Goal: Task Accomplishment & Management: Complete application form

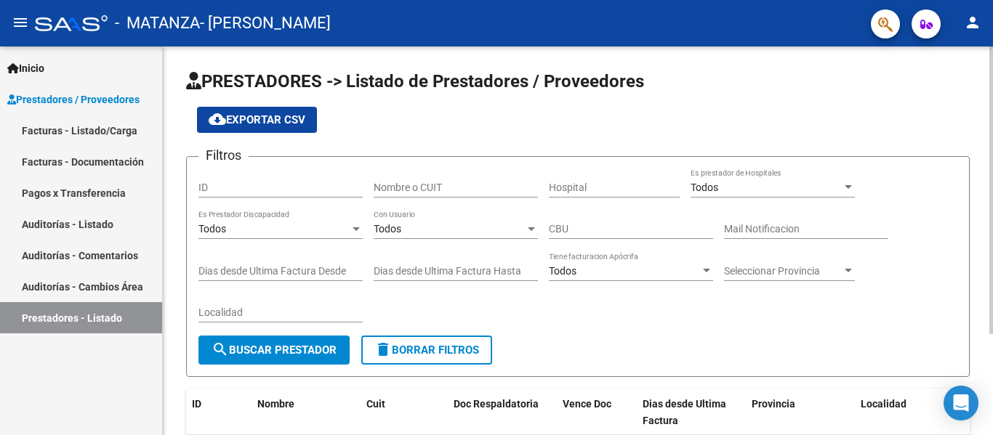
scroll to position [136, 0]
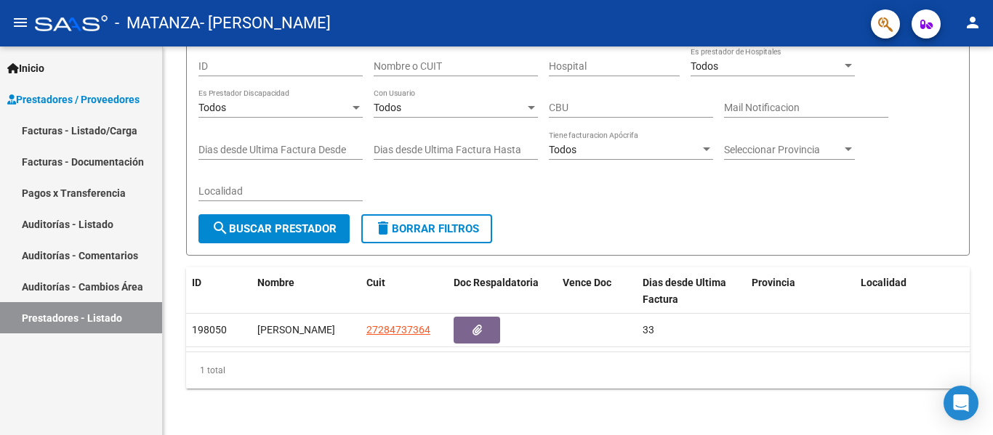
click at [105, 129] on link "Facturas - Listado/Carga" at bounding box center [81, 130] width 162 height 31
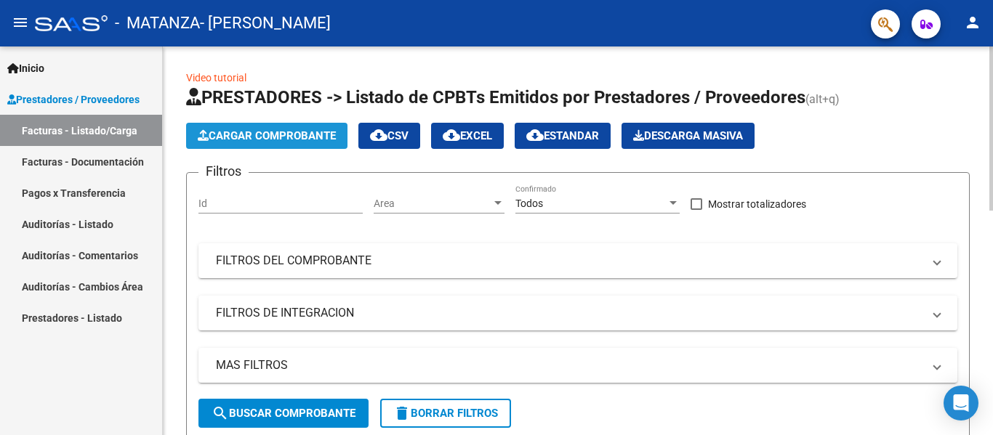
click at [264, 134] on span "Cargar Comprobante" at bounding box center [267, 135] width 138 height 13
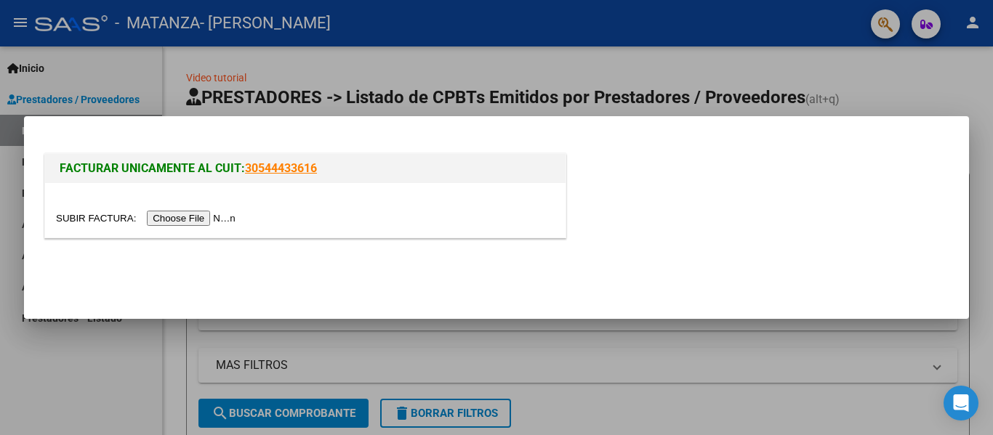
click at [223, 215] on input "file" at bounding box center [148, 218] width 184 height 15
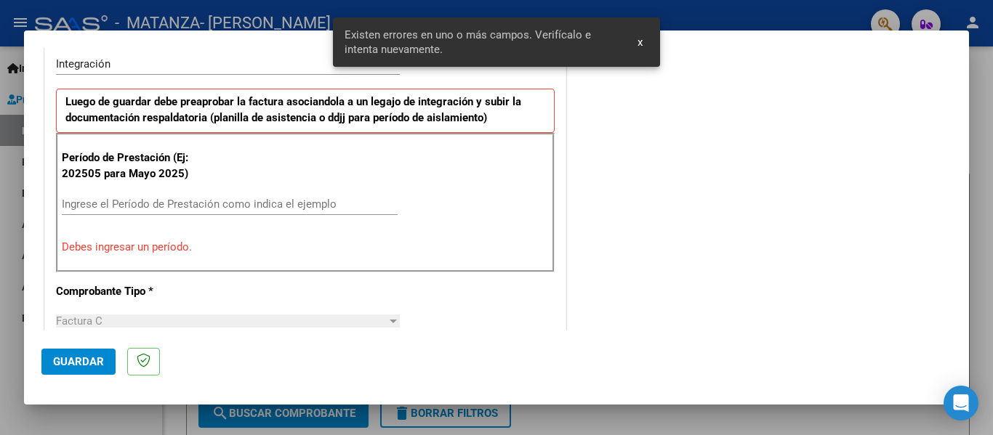
scroll to position [315, 0]
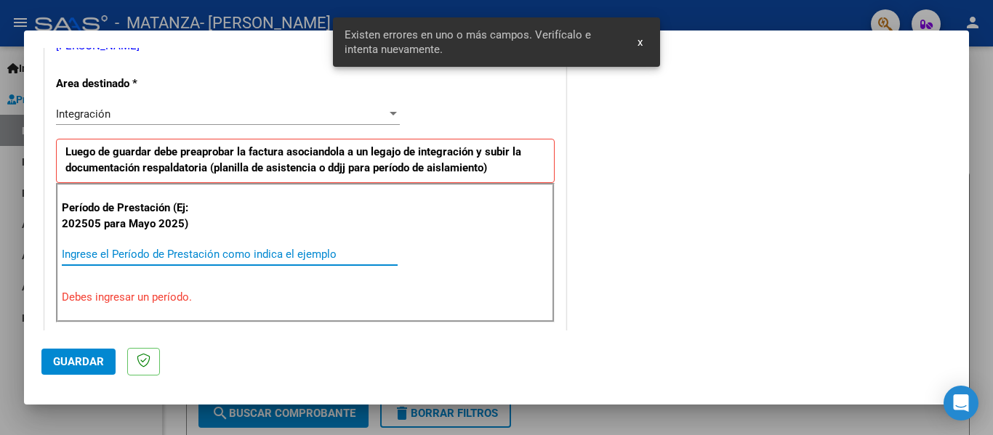
click at [182, 255] on input "Ingrese el Período de Prestación como indica el ejemplo" at bounding box center [230, 254] width 336 height 13
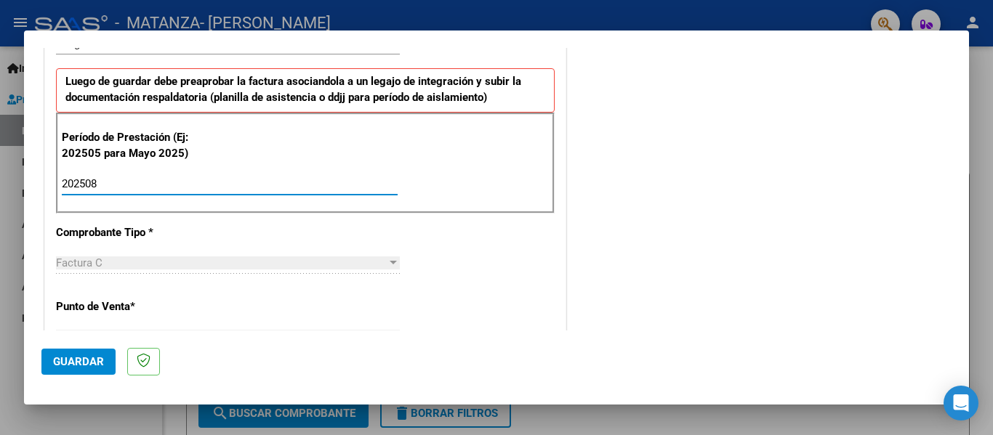
scroll to position [397, 0]
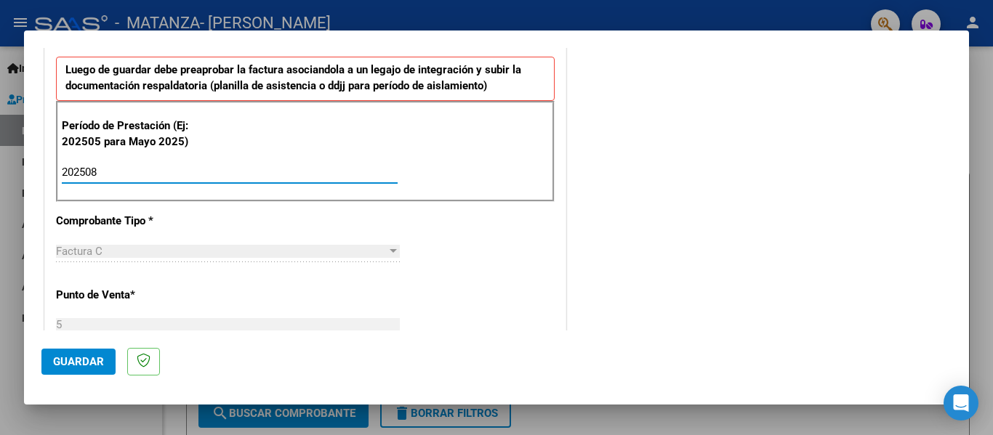
type input "202508"
click at [90, 347] on mat-dialog-actions "Guardar" at bounding box center [496, 359] width 910 height 57
click at [76, 356] on span "Guardar" at bounding box center [78, 361] width 51 height 13
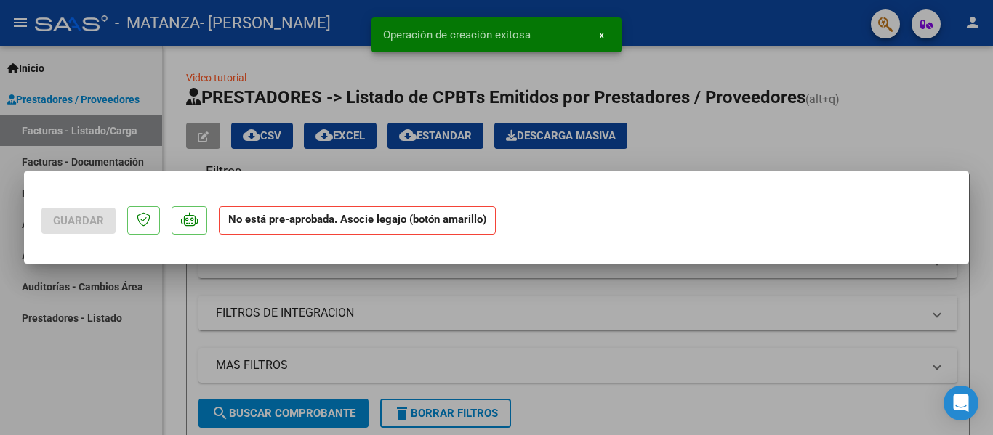
scroll to position [0, 0]
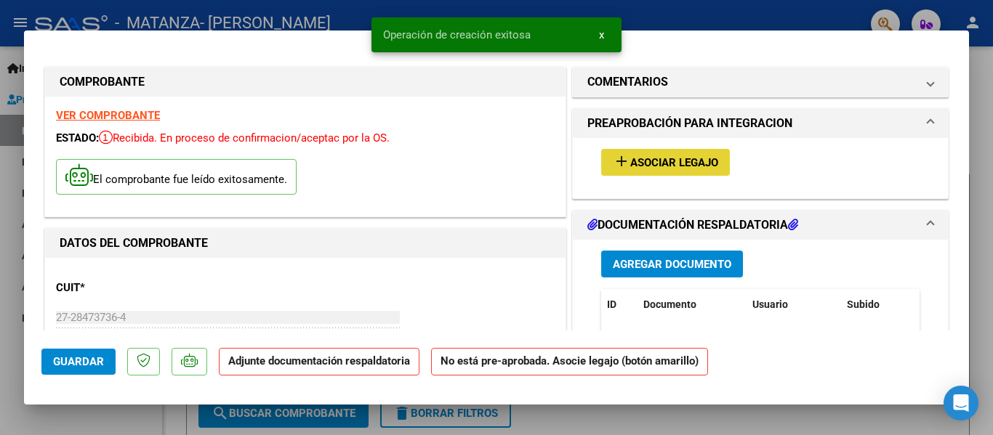
click at [682, 172] on button "add Asociar Legajo" at bounding box center [665, 162] width 129 height 27
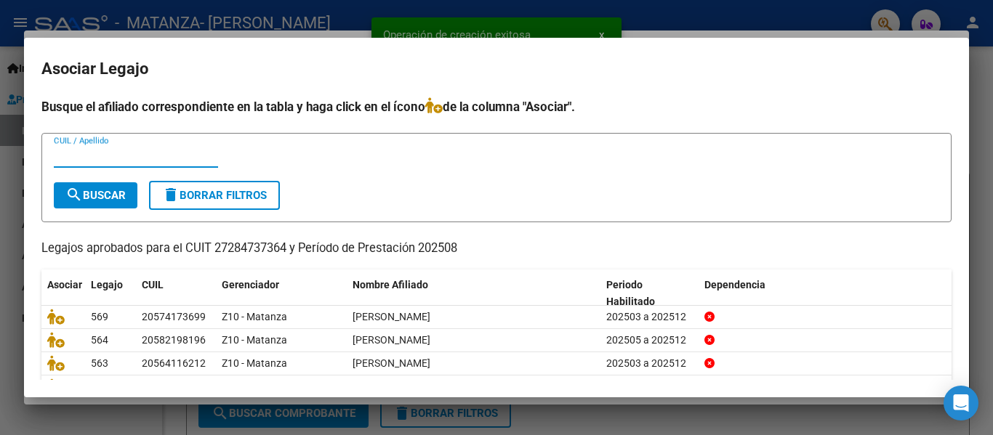
click at [124, 150] on input "CUIL / Apellido" at bounding box center [136, 156] width 164 height 13
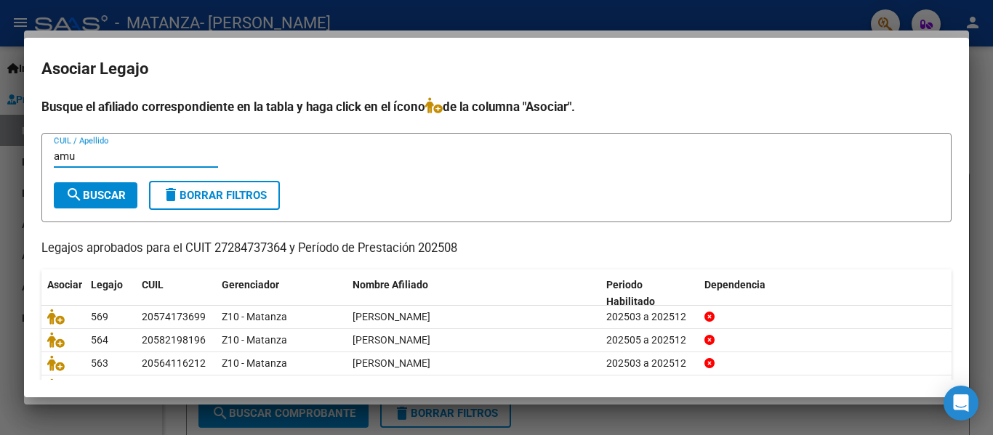
type input "amu"
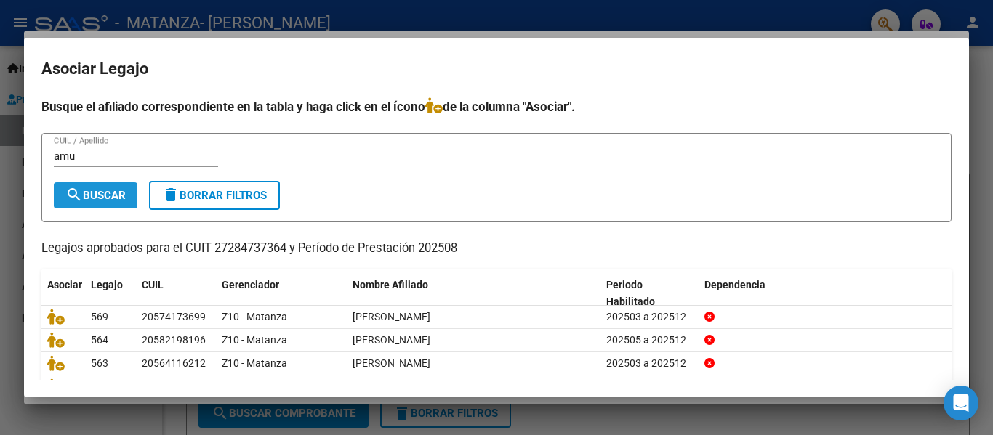
click at [102, 199] on span "search Buscar" at bounding box center [95, 195] width 60 height 13
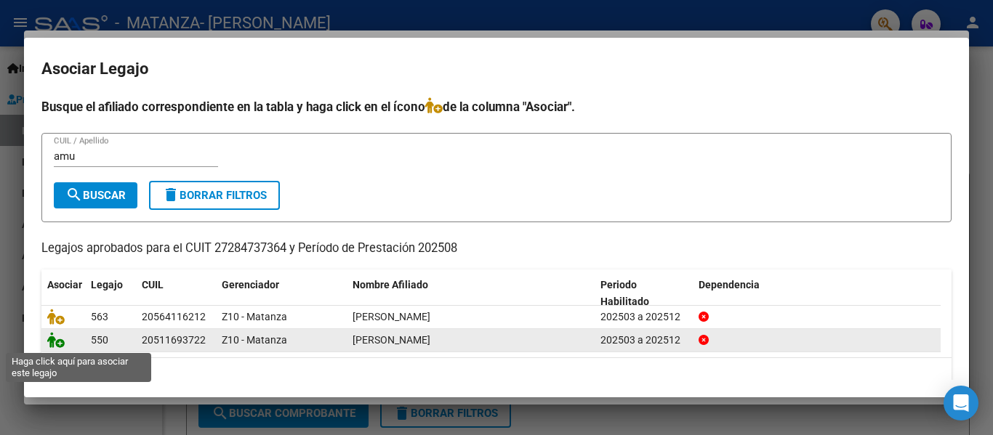
click at [49, 344] on icon at bounding box center [55, 340] width 17 height 16
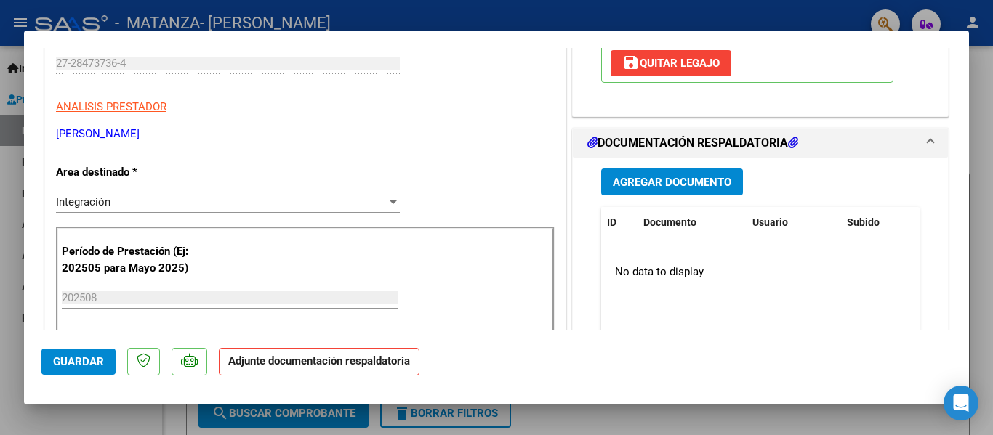
scroll to position [255, 0]
click at [666, 194] on button "Agregar Documento" at bounding box center [672, 181] width 142 height 27
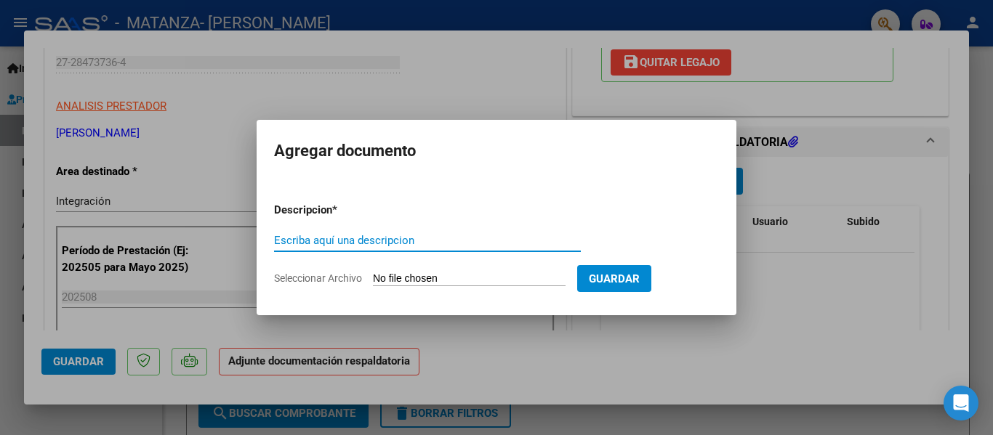
click at [319, 247] on div "Escriba aquí una descripcion" at bounding box center [427, 241] width 307 height 22
type input "planilla"
click at [414, 285] on input "Seleccionar Archivo" at bounding box center [469, 280] width 193 height 14
type input "C:\fakepath\[PERSON_NAME] [DATE].pdf"
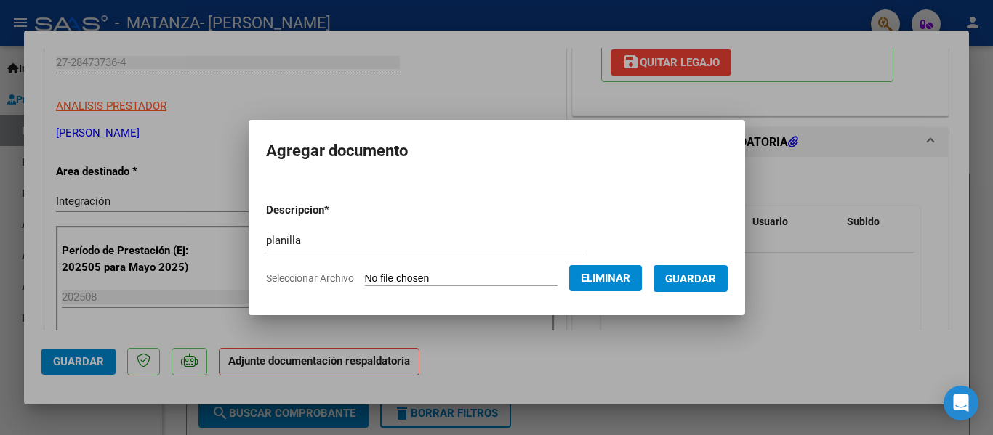
click at [728, 282] on button "Guardar" at bounding box center [690, 278] width 74 height 27
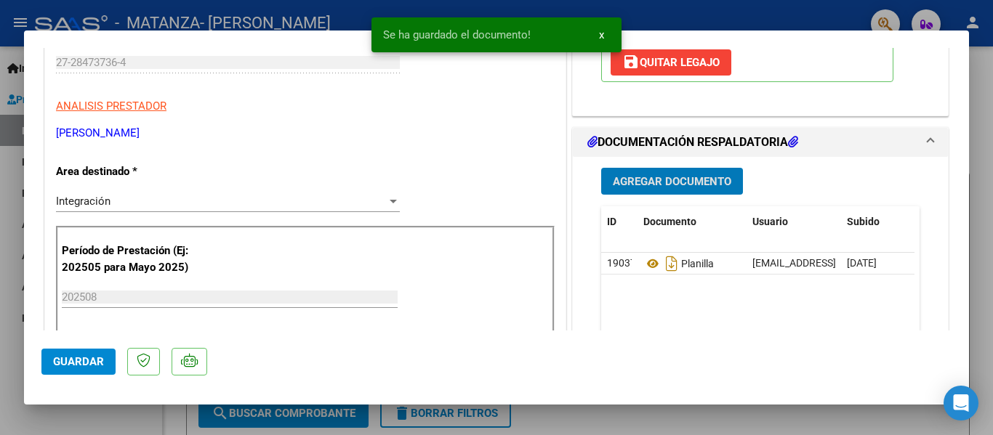
click at [225, 18] on div at bounding box center [496, 217] width 993 height 435
type input "$ 0,00"
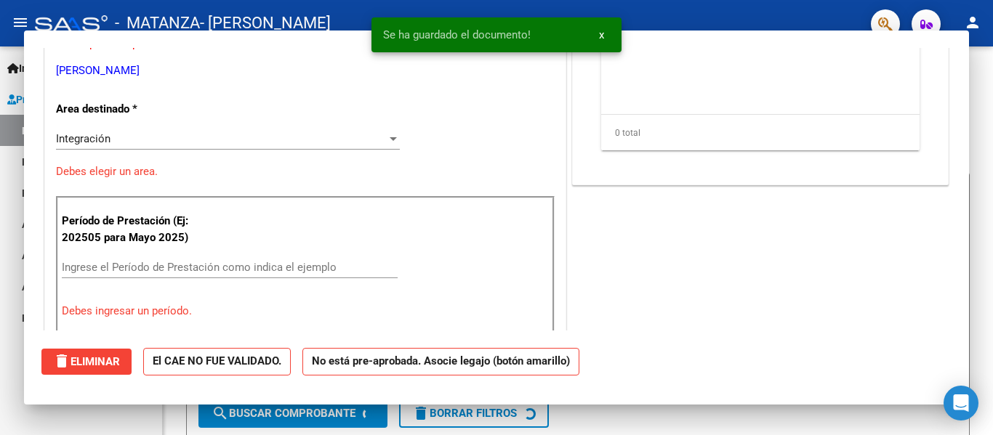
scroll to position [211, 0]
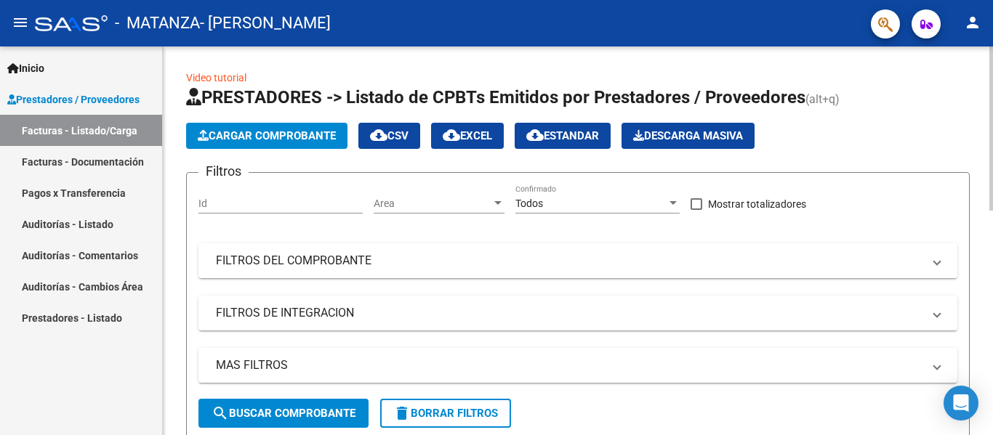
click at [265, 131] on span "Cargar Comprobante" at bounding box center [267, 135] width 138 height 13
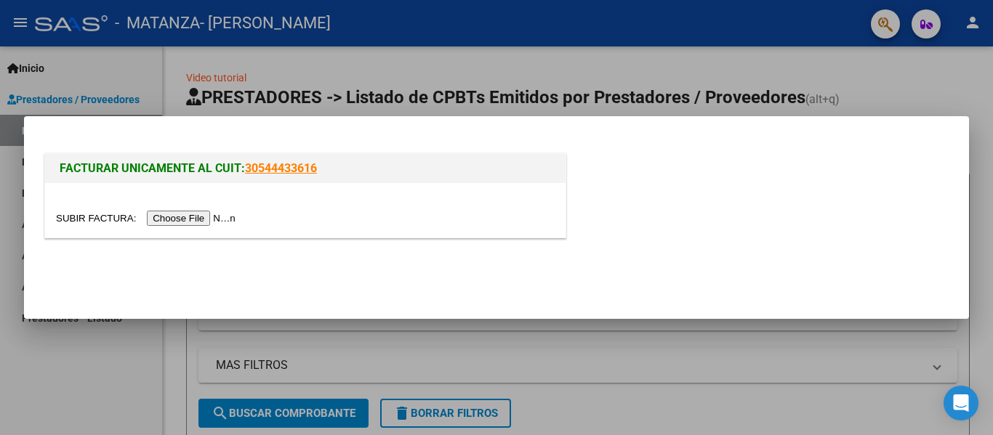
click at [216, 216] on input "file" at bounding box center [148, 218] width 184 height 15
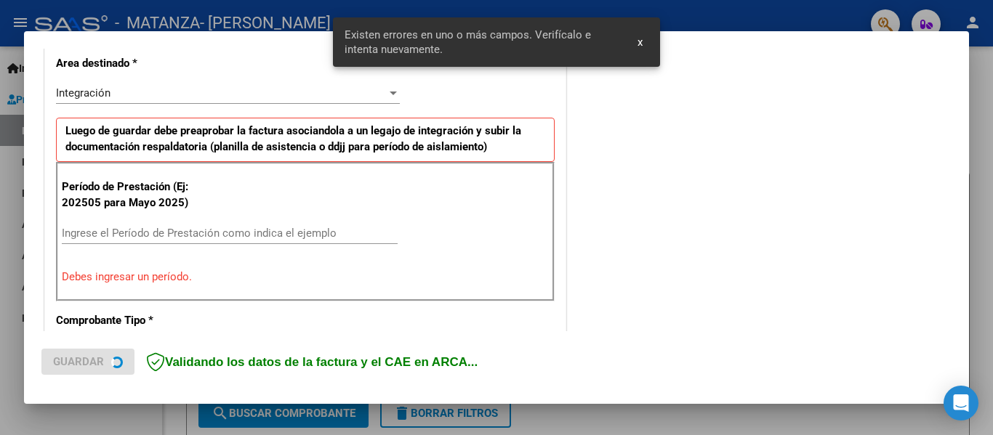
scroll to position [364, 0]
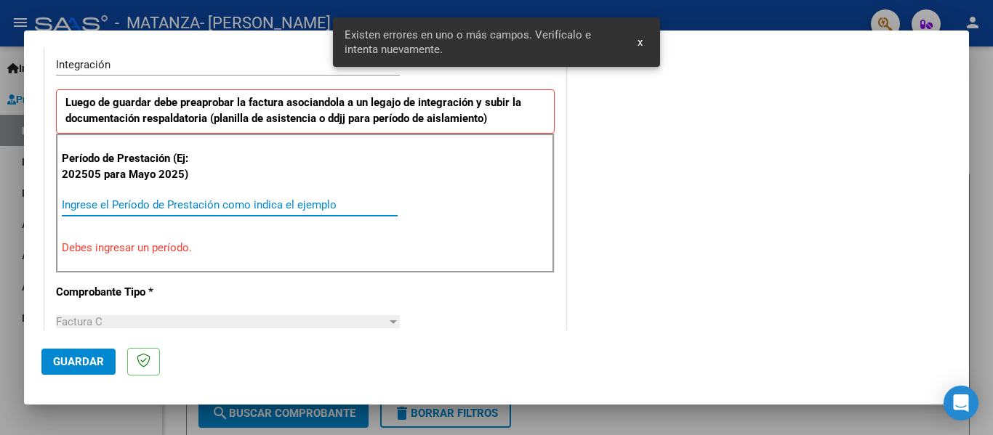
click at [135, 204] on input "Ingrese el Período de Prestación como indica el ejemplo" at bounding box center [230, 204] width 336 height 13
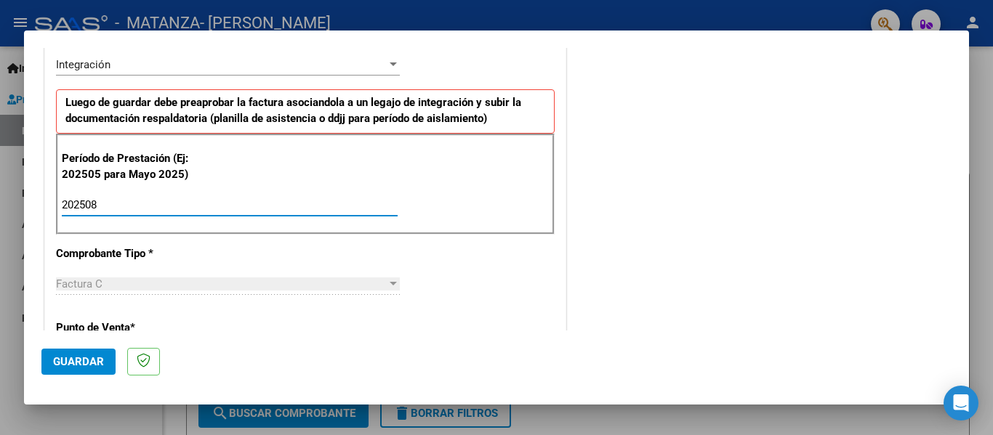
type input "202508"
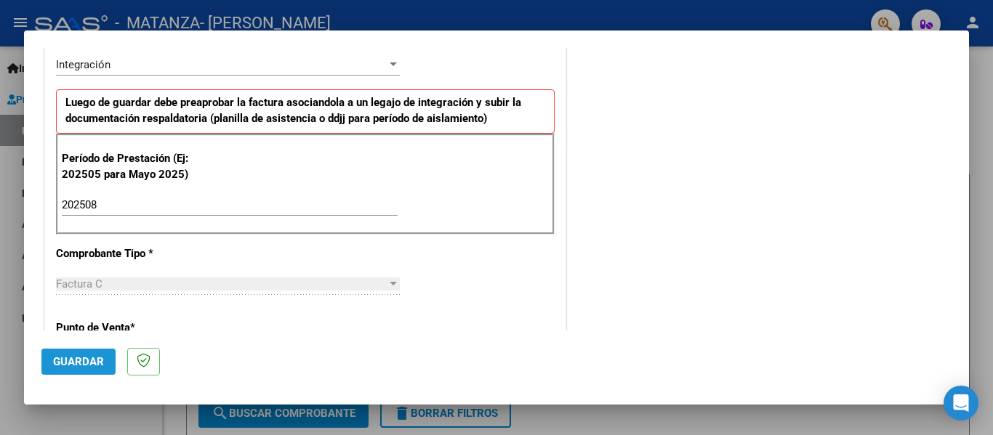
click at [77, 363] on span "Guardar" at bounding box center [78, 361] width 51 height 13
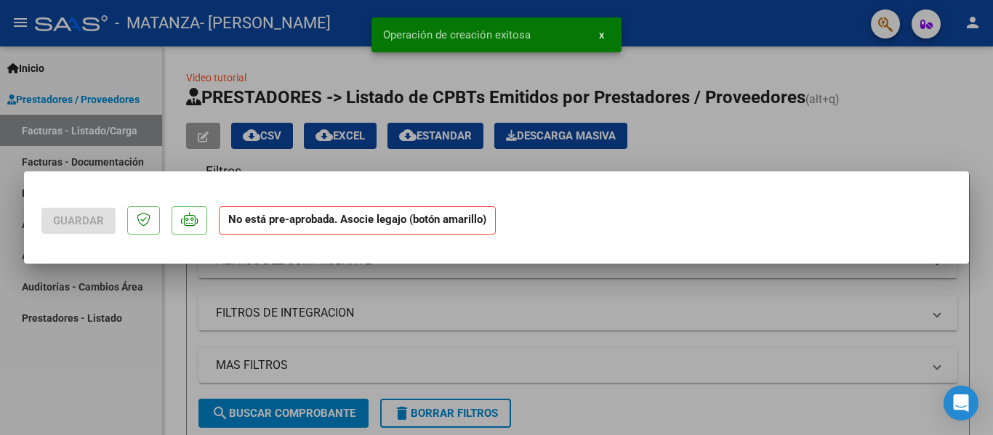
scroll to position [0, 0]
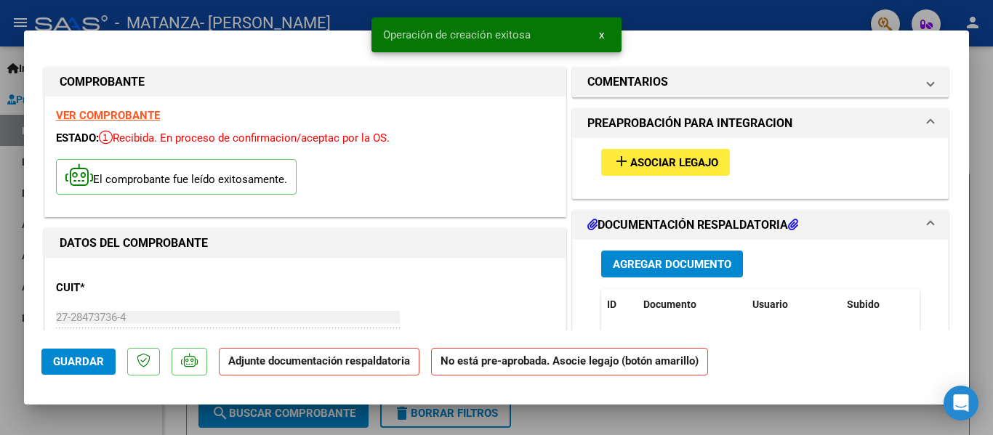
click at [672, 159] on span "Asociar Legajo" at bounding box center [674, 162] width 88 height 13
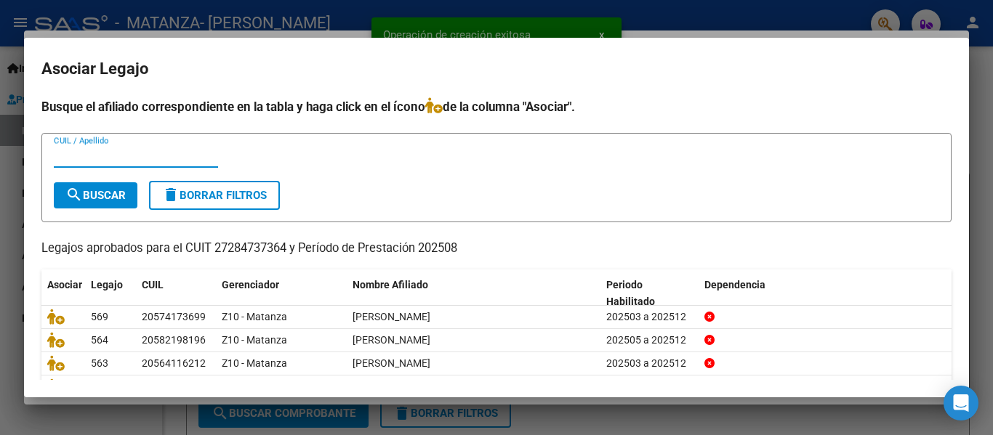
click at [132, 161] on input "CUIL / Apellido" at bounding box center [136, 156] width 164 height 13
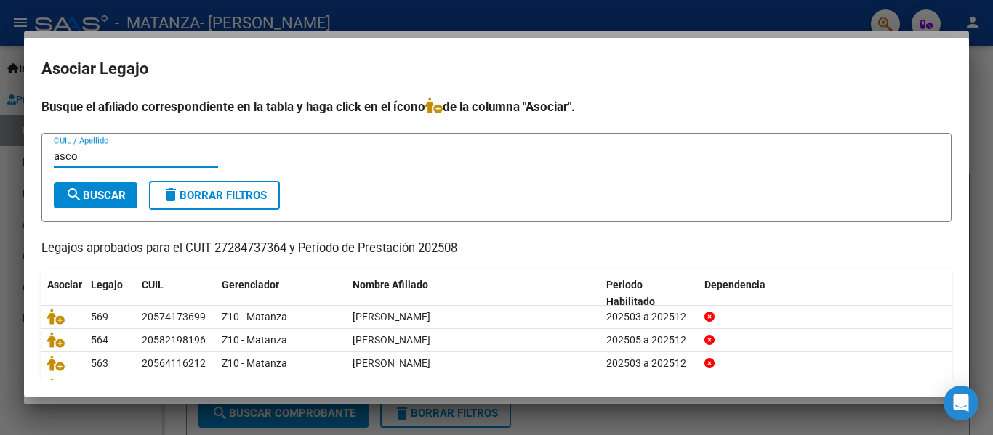
type input "asco"
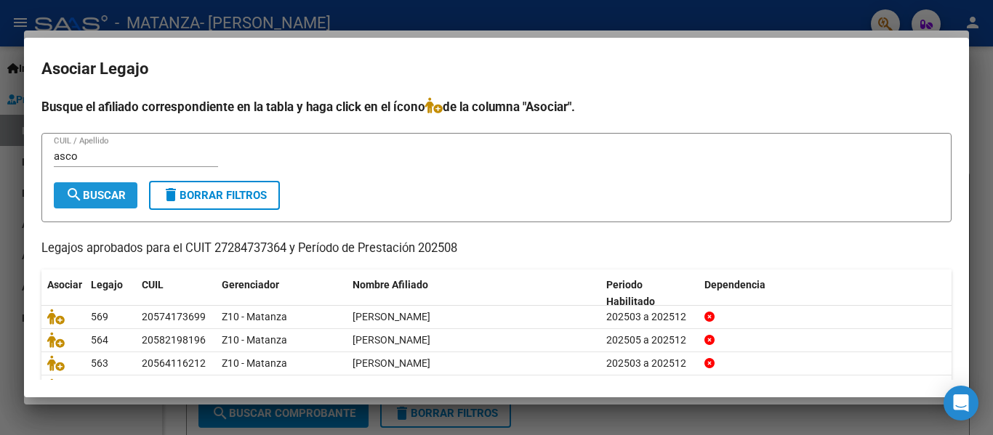
click at [112, 201] on span "search Buscar" at bounding box center [95, 195] width 60 height 13
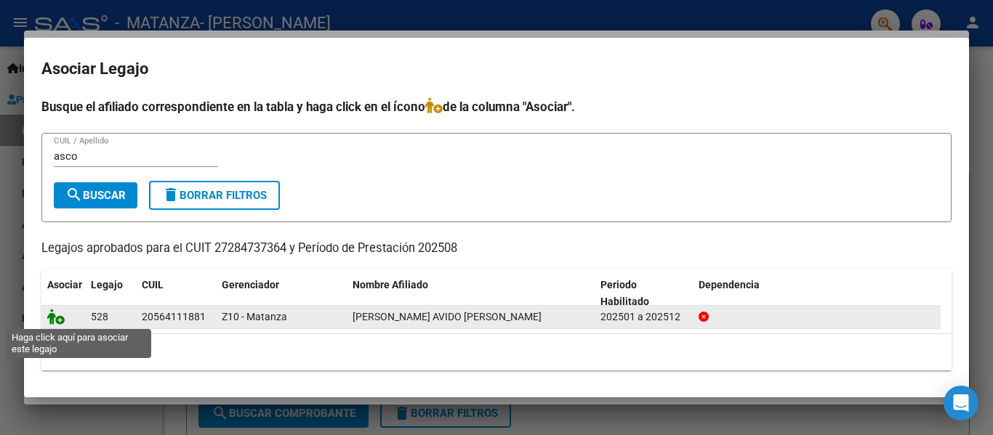
click at [56, 321] on icon at bounding box center [55, 317] width 17 height 16
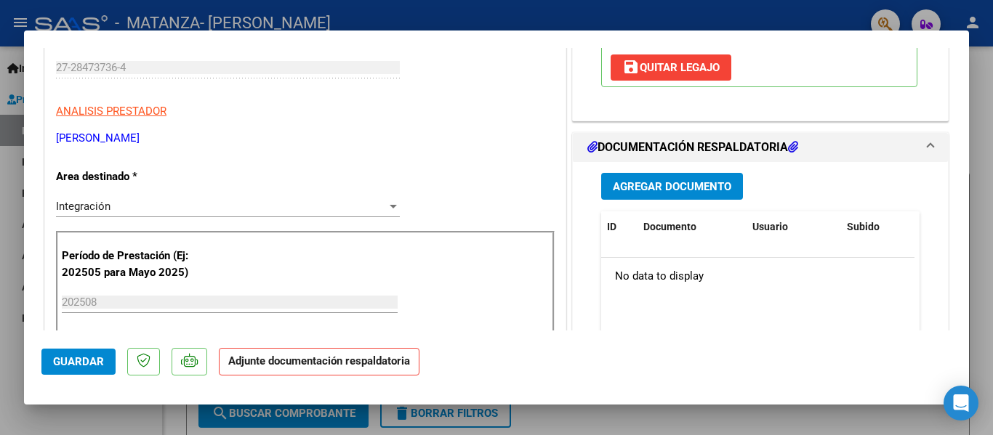
scroll to position [275, 0]
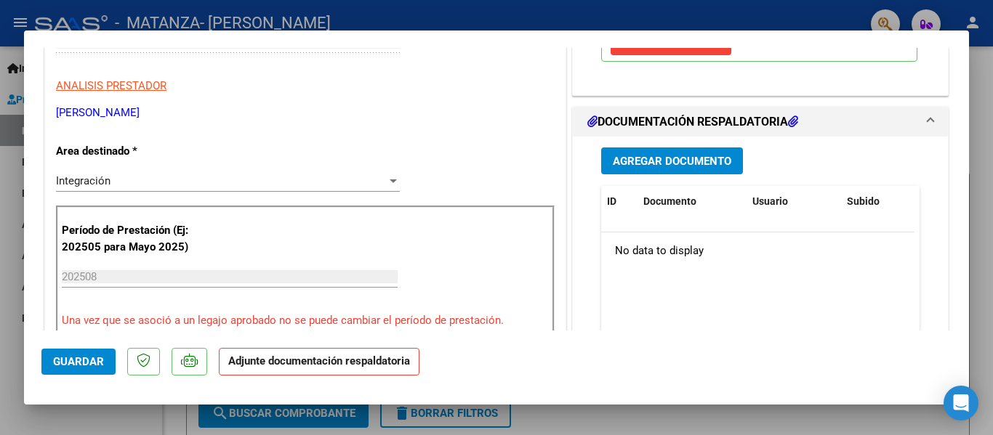
click at [651, 164] on span "Agregar Documento" at bounding box center [672, 161] width 118 height 13
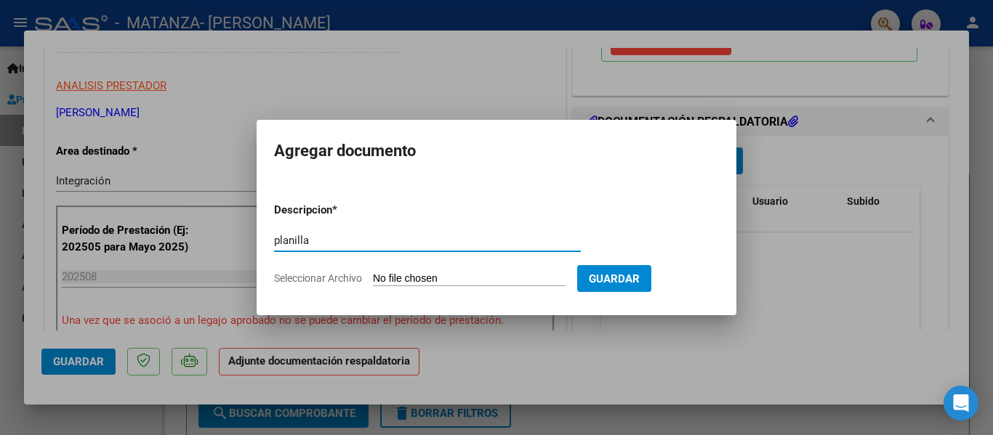
type input "planilla"
click at [395, 286] on input "Seleccionar Archivo" at bounding box center [469, 280] width 193 height 14
type input "C:\fakepath\[PERSON_NAME] Avido [PERSON_NAME] [DATE].pdf"
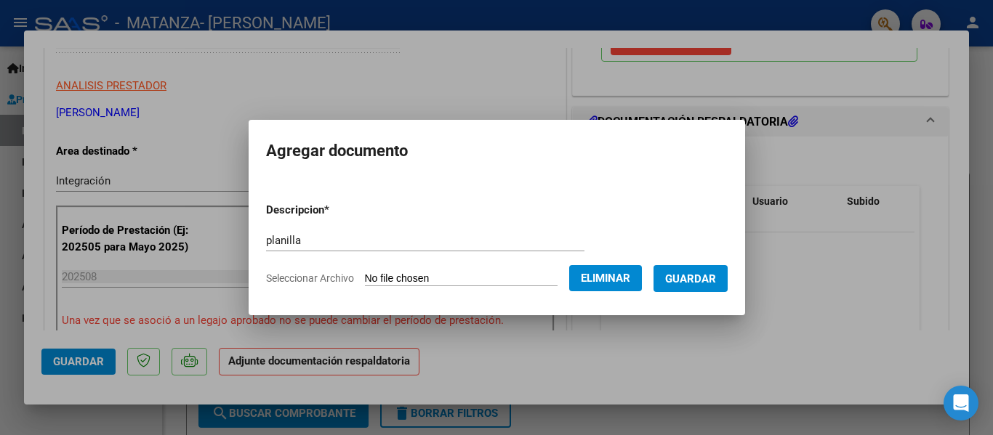
click at [716, 273] on span "Guardar" at bounding box center [690, 279] width 51 height 13
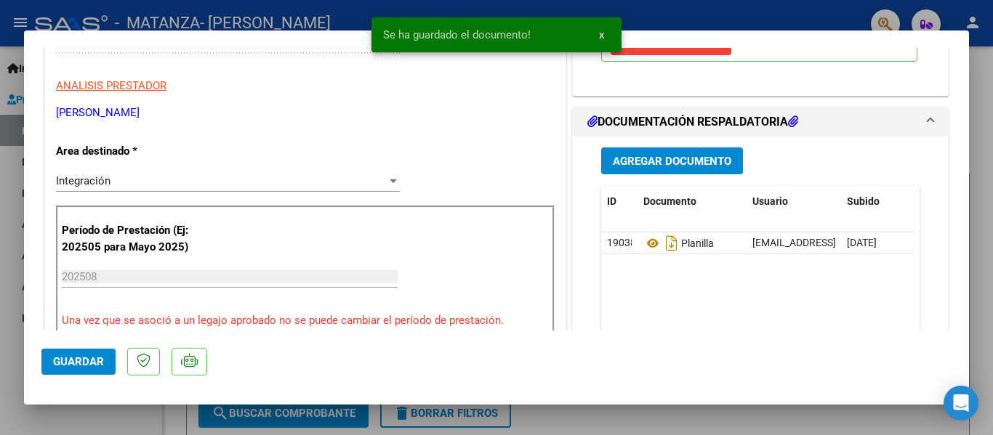
click at [269, 27] on div at bounding box center [496, 217] width 993 height 435
type input "$ 0,00"
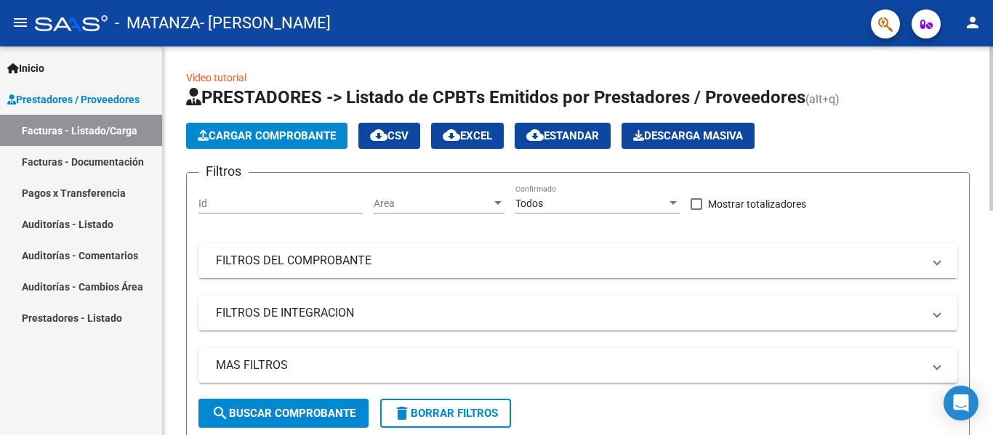
click at [256, 137] on span "Cargar Comprobante" at bounding box center [267, 135] width 138 height 13
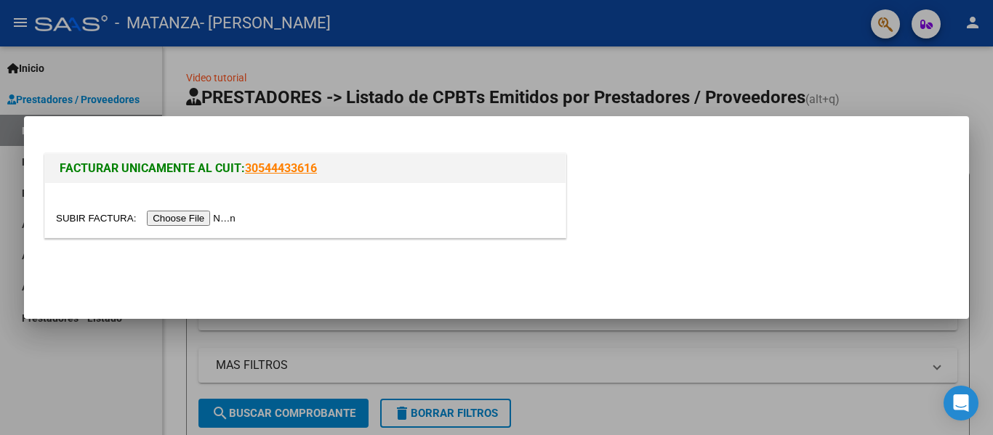
click at [209, 216] on input "file" at bounding box center [148, 218] width 184 height 15
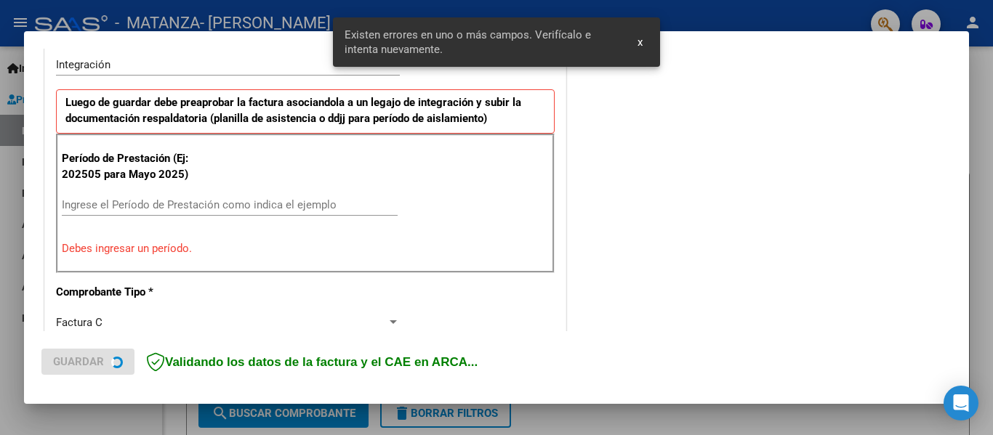
scroll to position [434, 0]
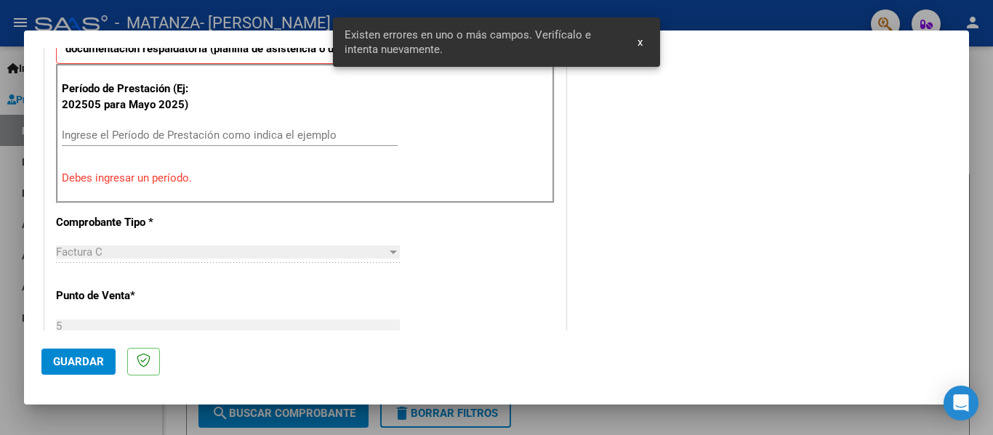
click at [139, 133] on input "Ingrese el Período de Prestación como indica el ejemplo" at bounding box center [230, 135] width 336 height 13
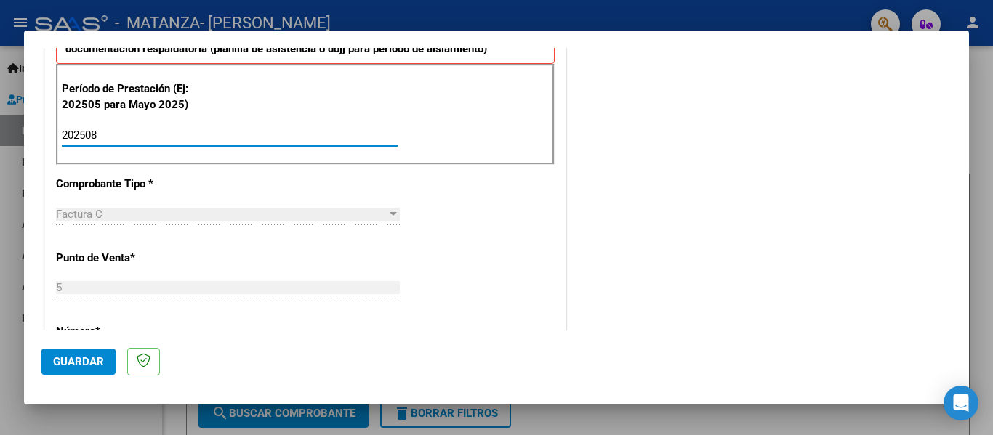
type input "202508"
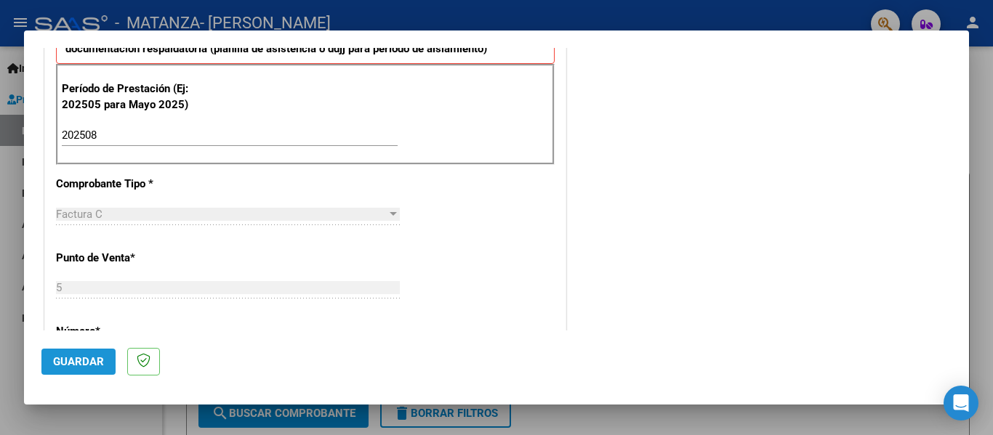
click at [80, 362] on span "Guardar" at bounding box center [78, 361] width 51 height 13
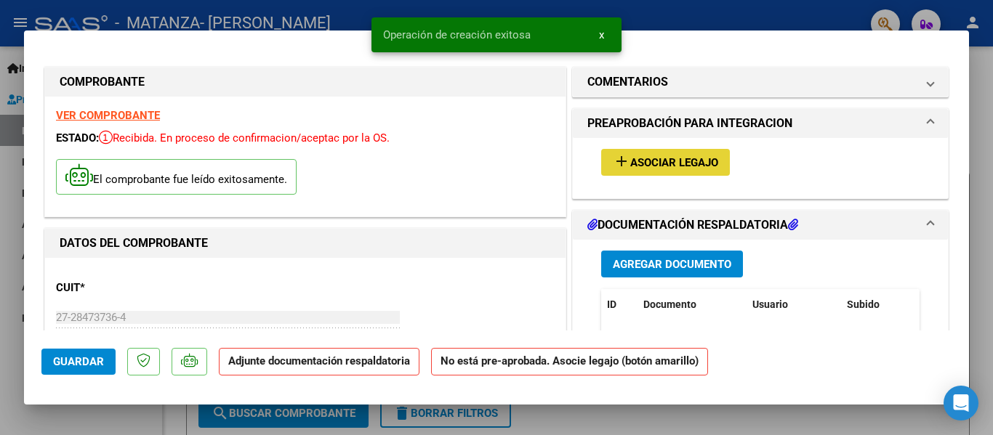
click at [637, 157] on span "Asociar Legajo" at bounding box center [674, 162] width 88 height 13
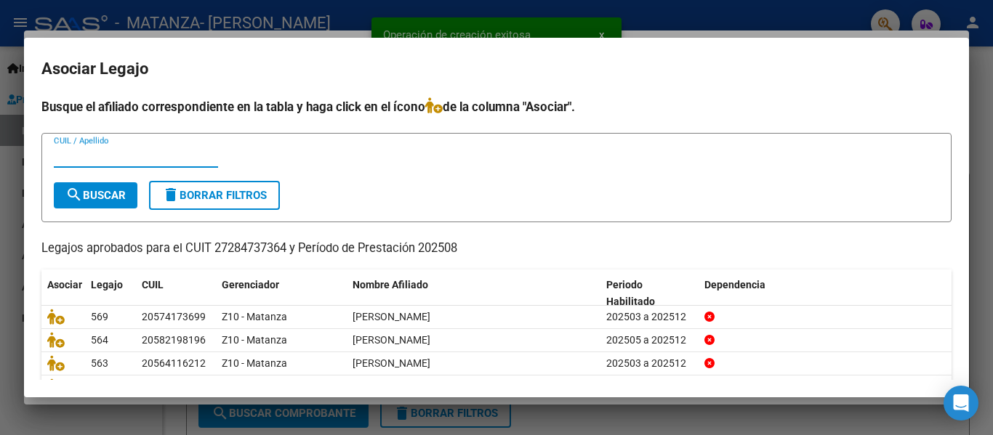
click at [113, 155] on input "CUIL / Apellido" at bounding box center [136, 156] width 164 height 13
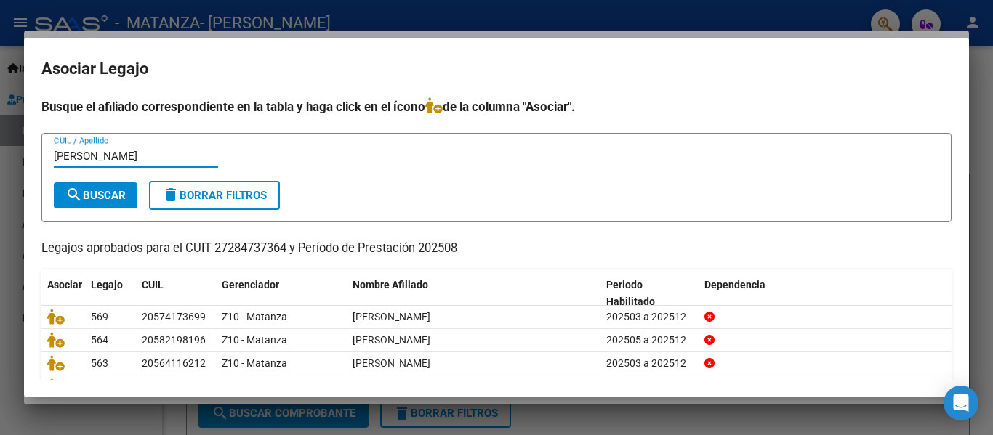
type input "[PERSON_NAME]"
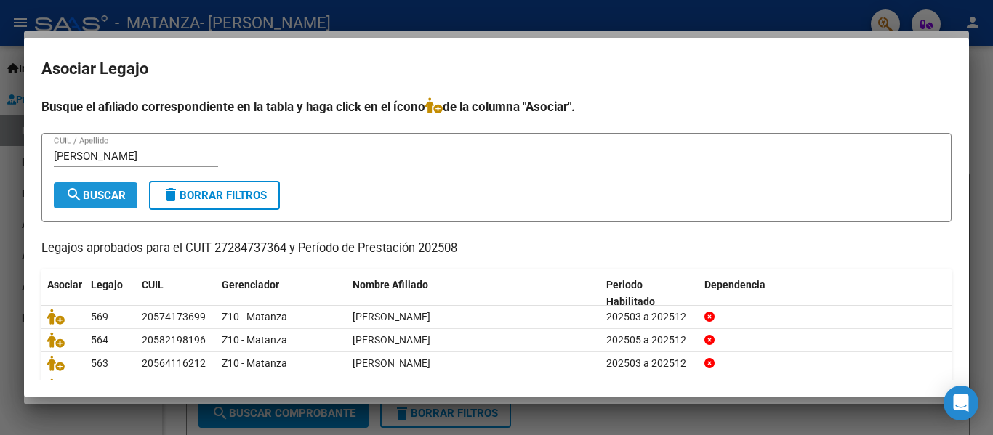
click at [92, 193] on span "search Buscar" at bounding box center [95, 195] width 60 height 13
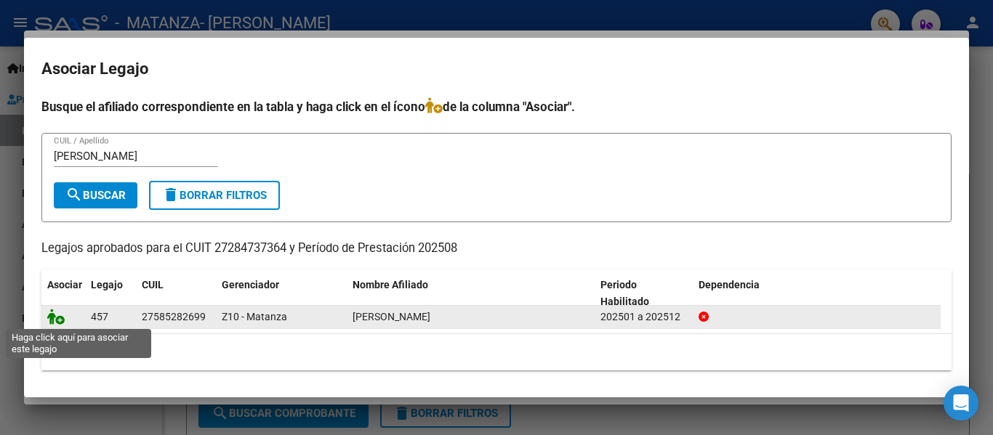
click at [56, 313] on icon at bounding box center [55, 317] width 17 height 16
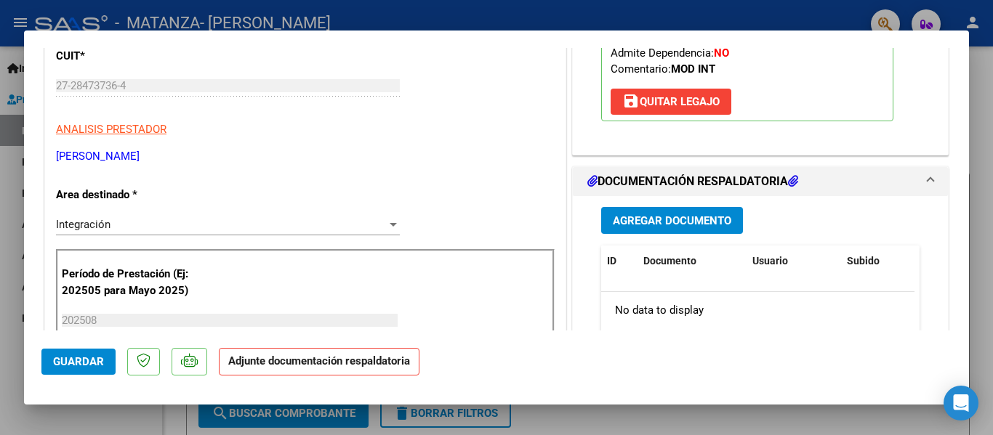
scroll to position [233, 0]
click at [654, 222] on span "Agregar Documento" at bounding box center [672, 220] width 118 height 13
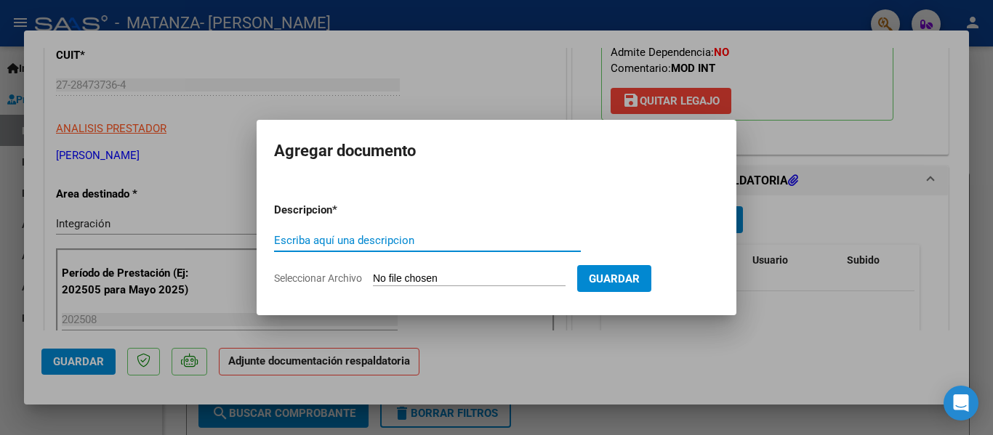
click at [337, 241] on input "Escriba aquí una descripcion" at bounding box center [427, 240] width 307 height 13
click at [337, 241] on input "p" at bounding box center [427, 240] width 307 height 13
type input "planilla"
click at [427, 279] on input "Seleccionar Archivo" at bounding box center [469, 280] width 193 height 14
type input "C:\fakepath\[PERSON_NAME][GEOGRAPHIC_DATA] [DATE].pdf"
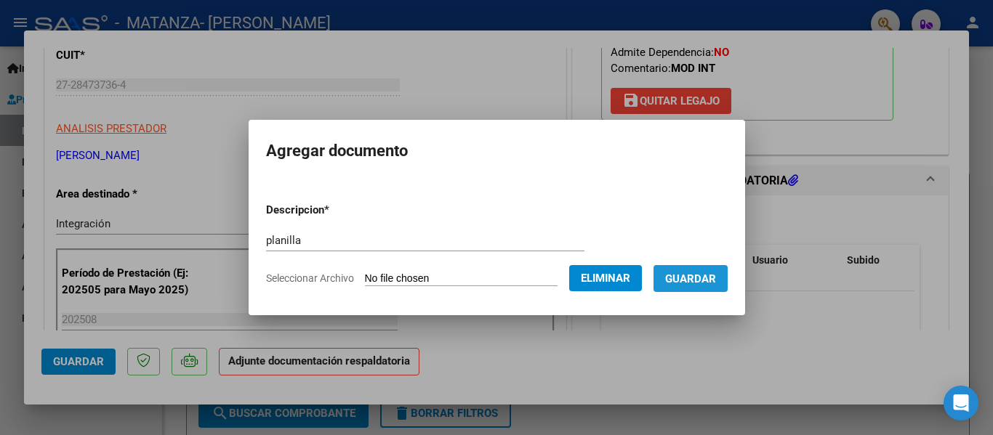
click at [716, 275] on span "Guardar" at bounding box center [690, 279] width 51 height 13
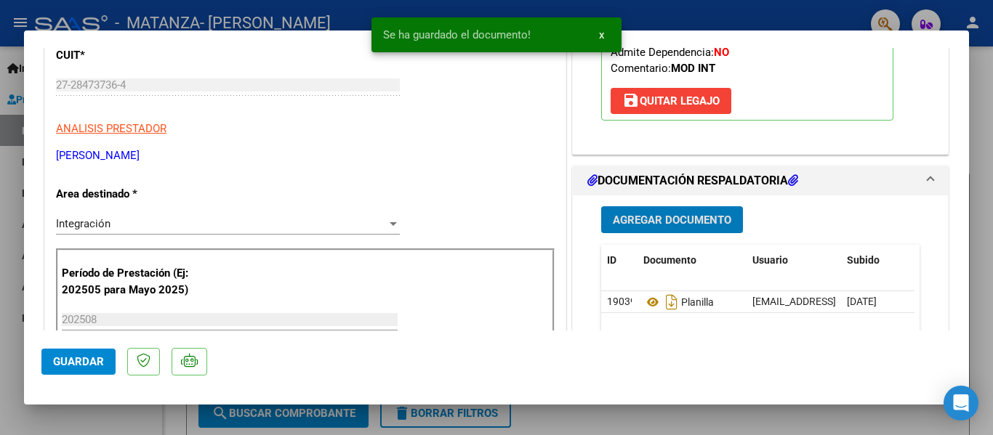
click at [241, 17] on div at bounding box center [496, 217] width 993 height 435
type input "$ 0,00"
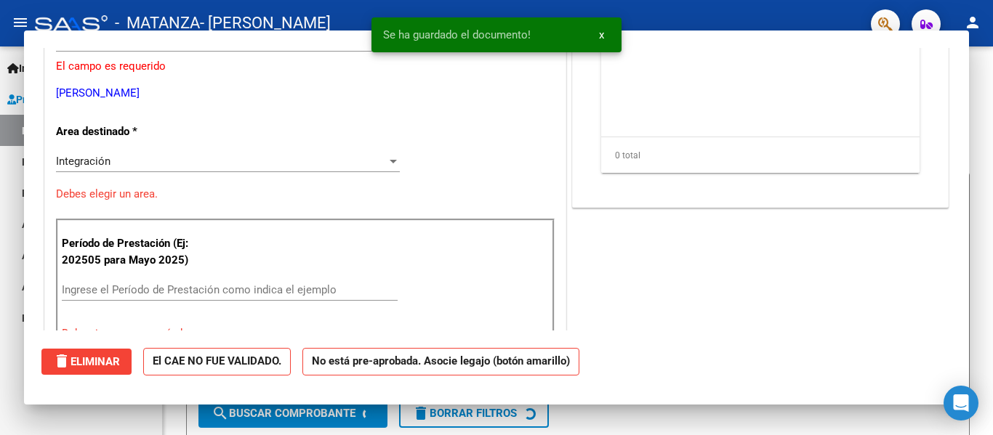
scroll to position [188, 0]
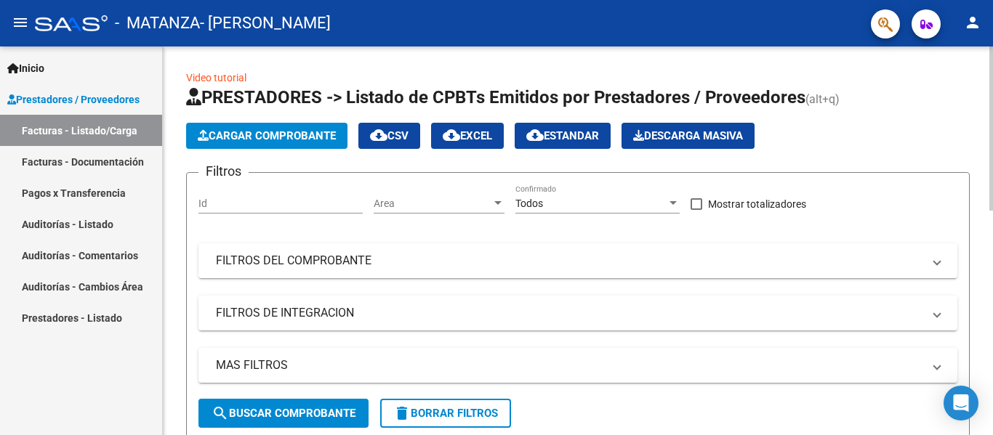
click at [232, 132] on span "Cargar Comprobante" at bounding box center [267, 135] width 138 height 13
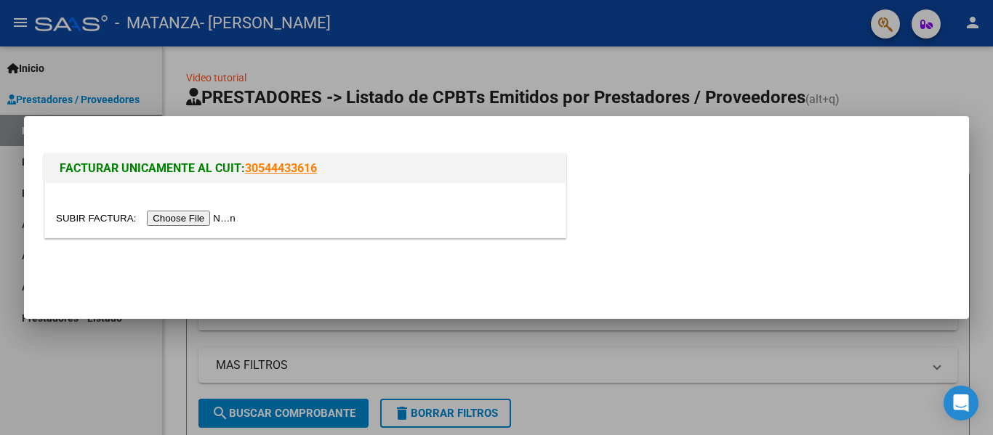
click at [197, 222] on input "file" at bounding box center [148, 218] width 184 height 15
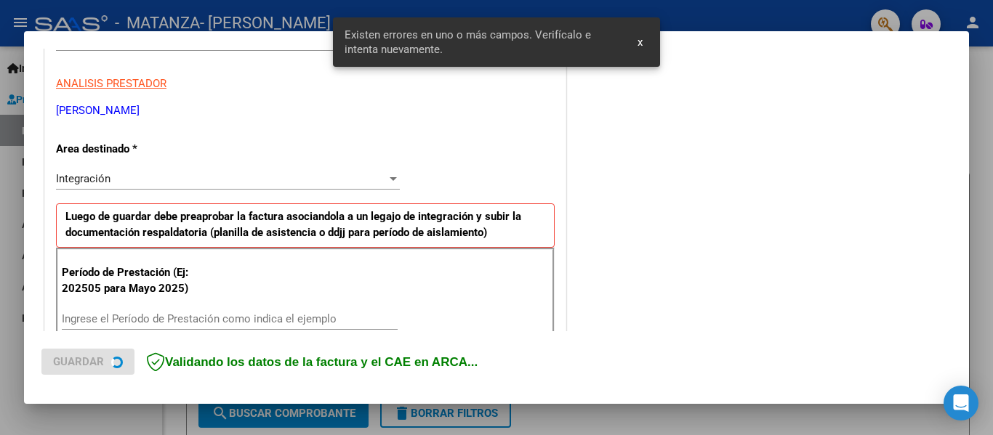
scroll to position [337, 0]
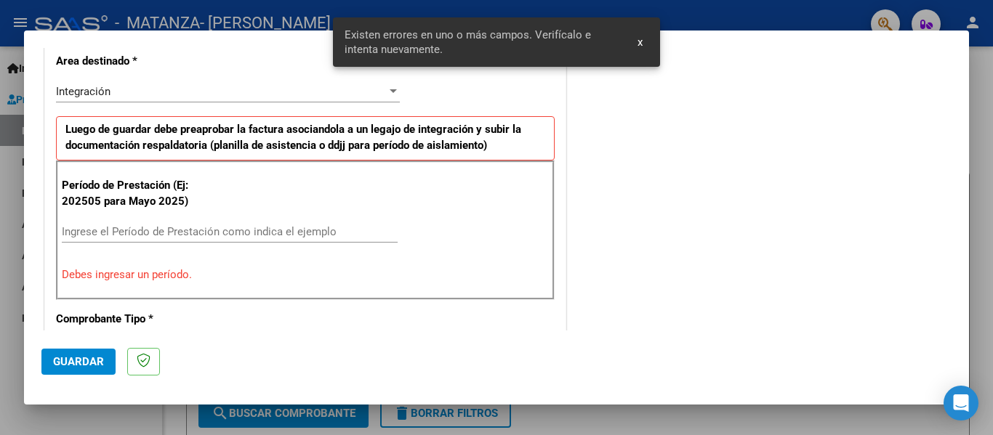
click at [143, 237] on input "Ingrese el Período de Prestación como indica el ejemplo" at bounding box center [230, 231] width 336 height 13
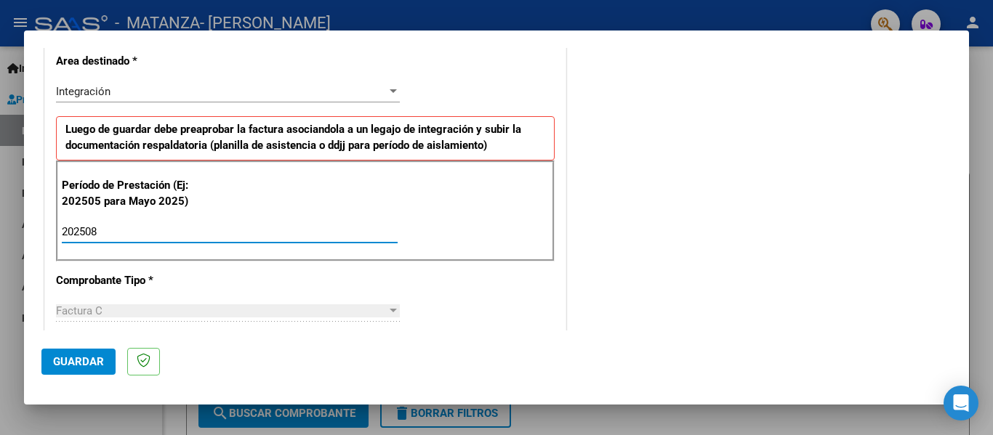
type input "202508"
click at [76, 366] on span "Guardar" at bounding box center [78, 361] width 51 height 13
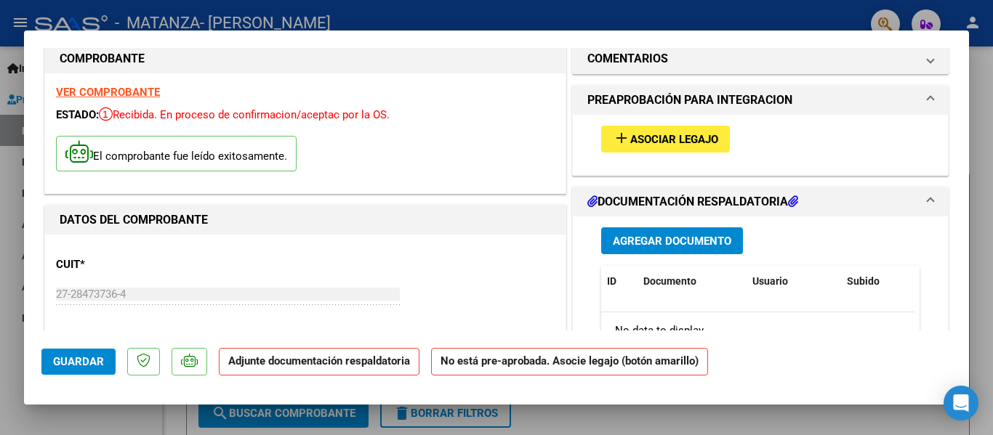
scroll to position [0, 0]
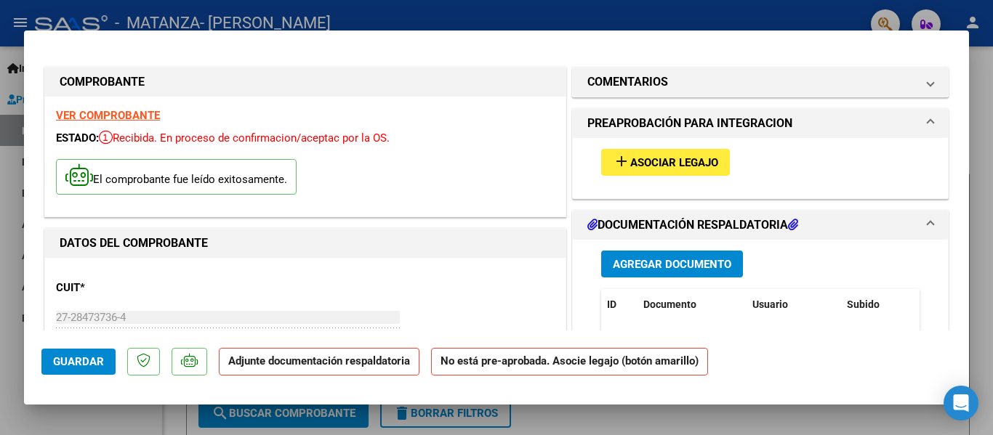
click at [666, 156] on span "add Asociar Legajo" at bounding box center [665, 162] width 105 height 13
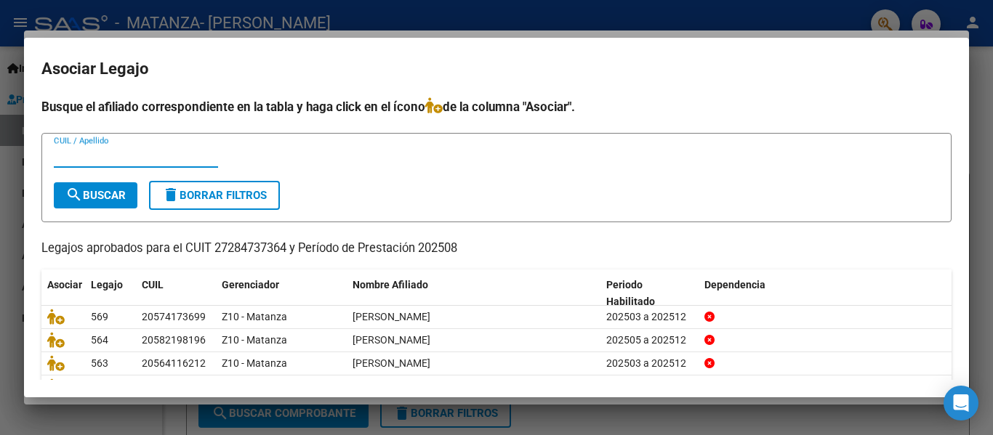
click at [129, 157] on input "CUIL / Apellido" at bounding box center [136, 156] width 164 height 13
type input "baza"
click at [98, 190] on span "search Buscar" at bounding box center [95, 195] width 60 height 13
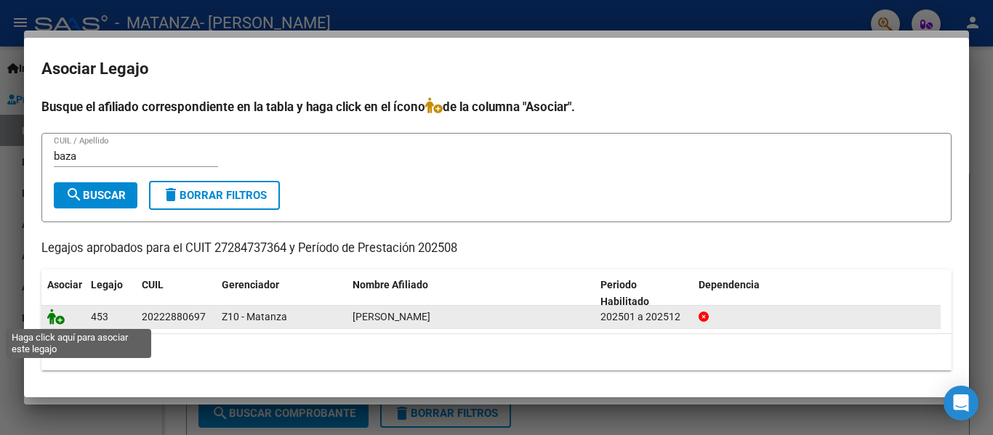
click at [50, 315] on icon at bounding box center [55, 317] width 17 height 16
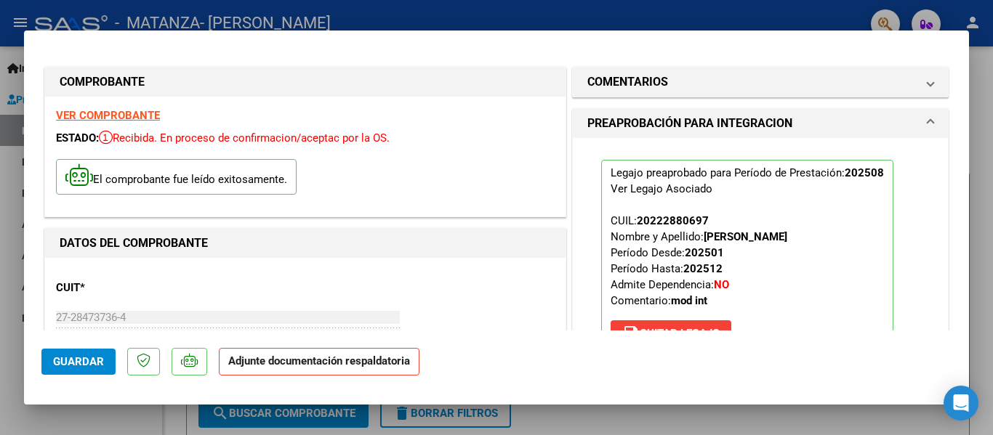
click at [212, 18] on div at bounding box center [496, 217] width 993 height 435
type input "$ 0,00"
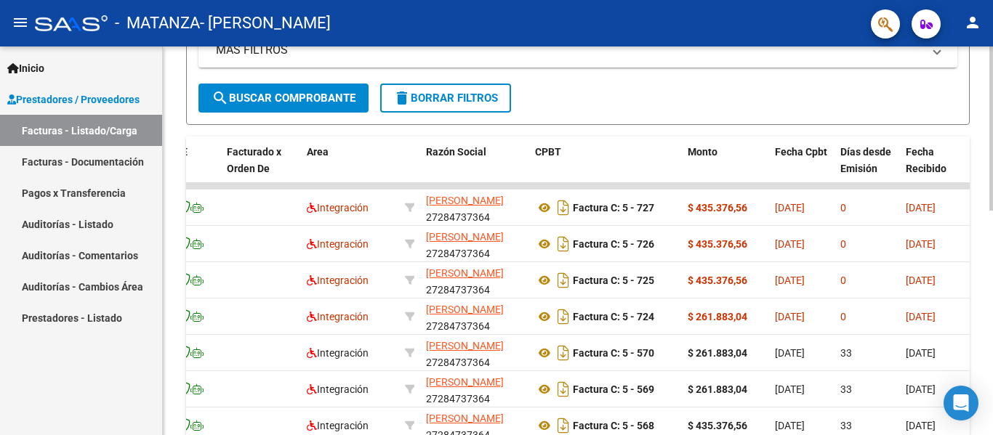
scroll to position [315, 0]
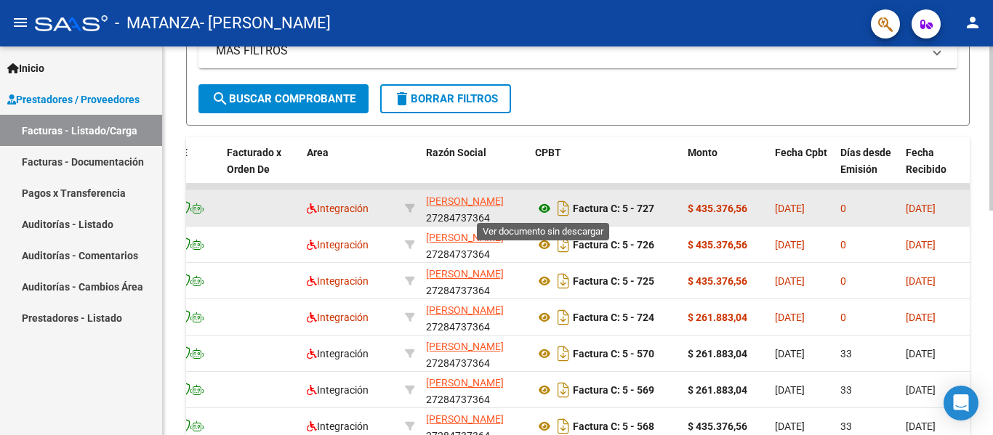
click at [544, 204] on icon at bounding box center [544, 208] width 19 height 17
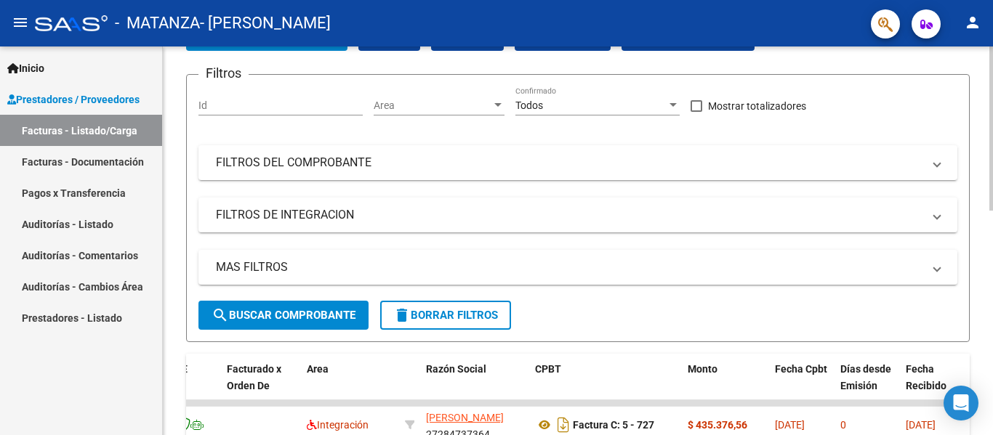
scroll to position [0, 0]
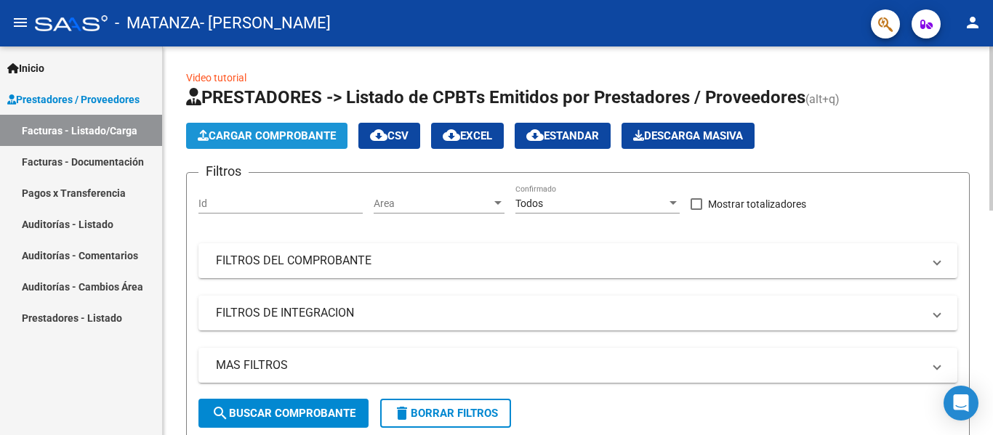
click at [305, 134] on span "Cargar Comprobante" at bounding box center [267, 135] width 138 height 13
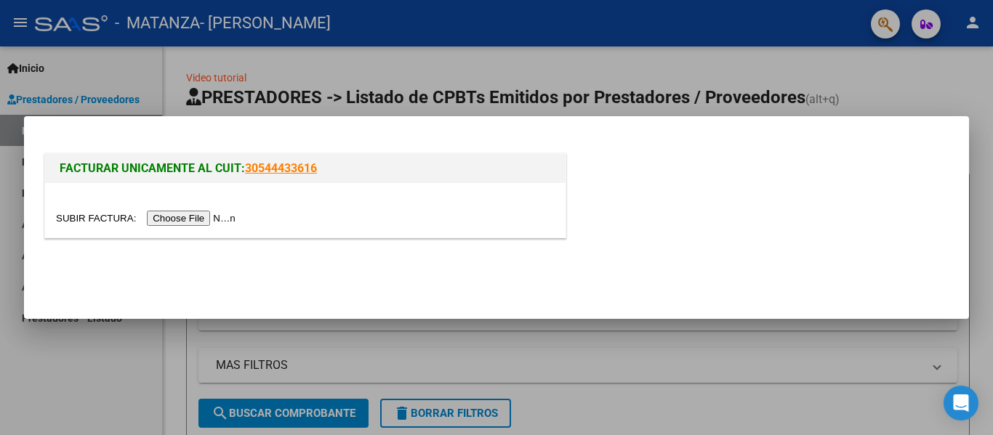
click at [178, 234] on div at bounding box center [305, 210] width 520 height 55
click at [190, 217] on input "file" at bounding box center [148, 218] width 184 height 15
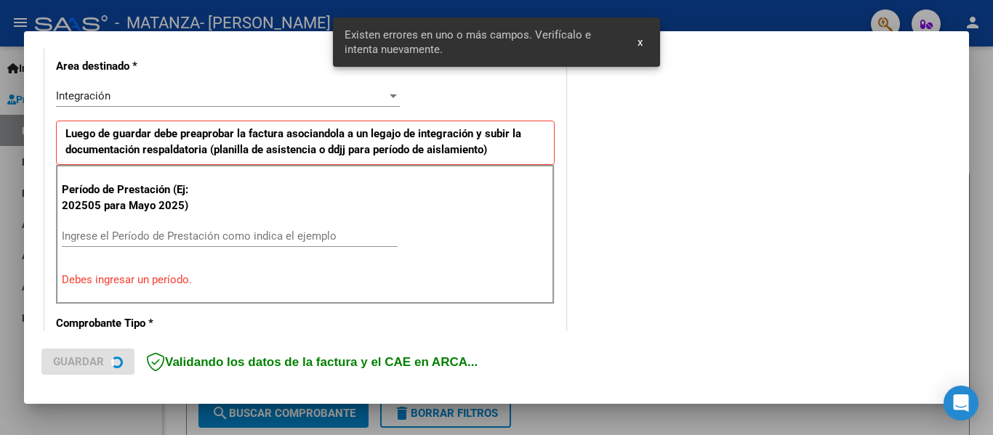
scroll to position [337, 0]
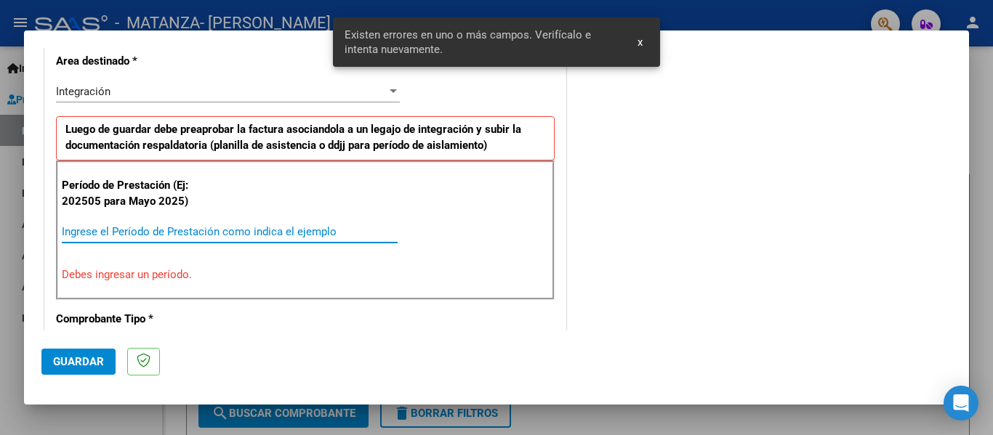
click at [191, 232] on input "Ingrese el Período de Prestación como indica el ejemplo" at bounding box center [230, 231] width 336 height 13
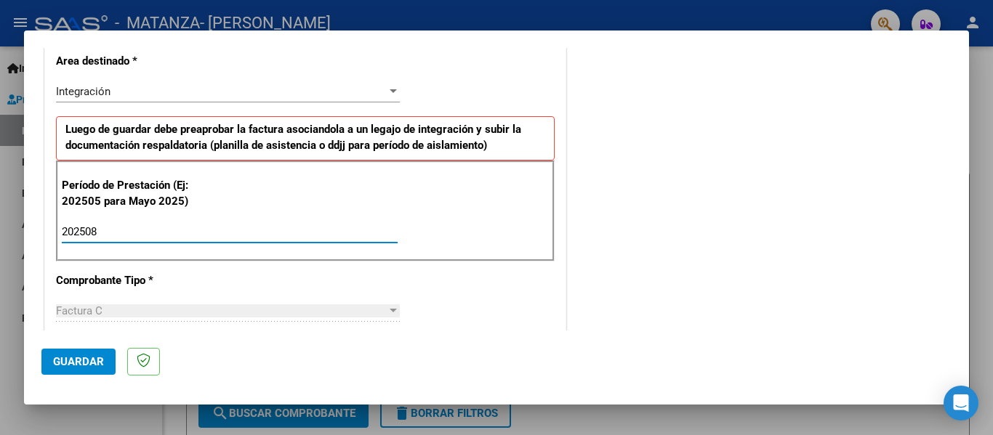
type input "202508"
click at [94, 354] on button "Guardar" at bounding box center [78, 362] width 74 height 26
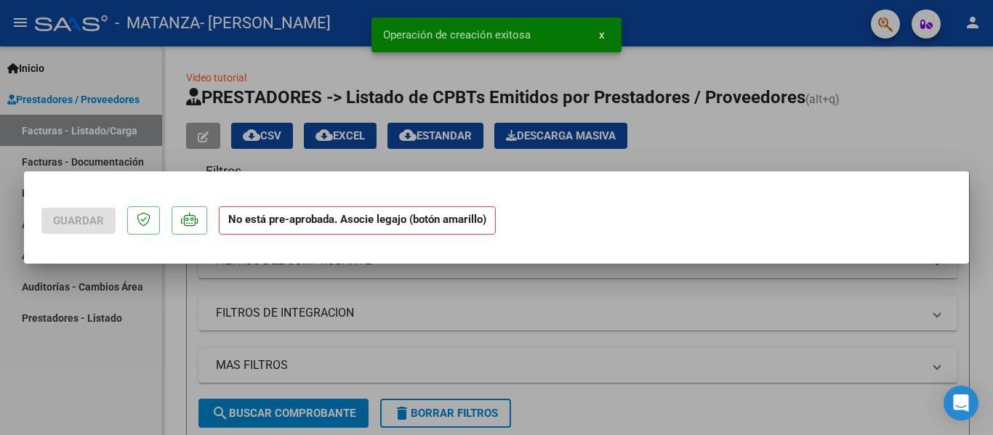
scroll to position [0, 0]
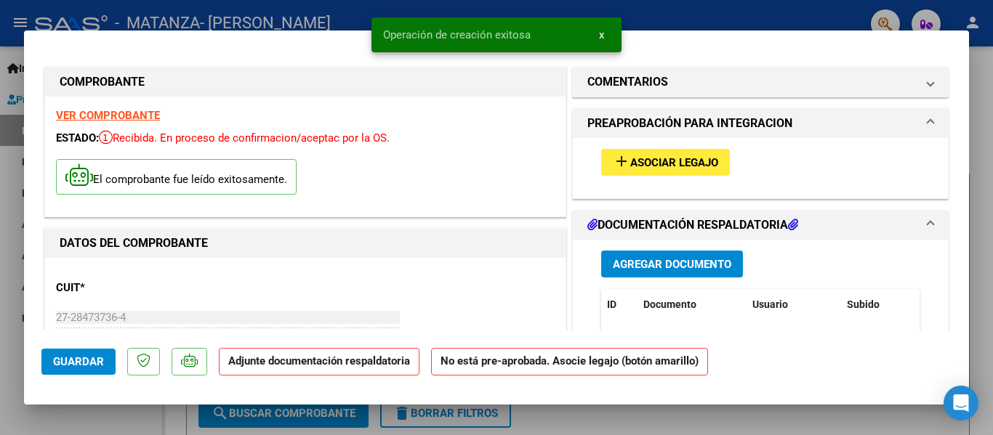
click at [684, 138] on mat-expansion-panel-header "PREAPROBACIÓN PARA INTEGRACION" at bounding box center [760, 123] width 375 height 29
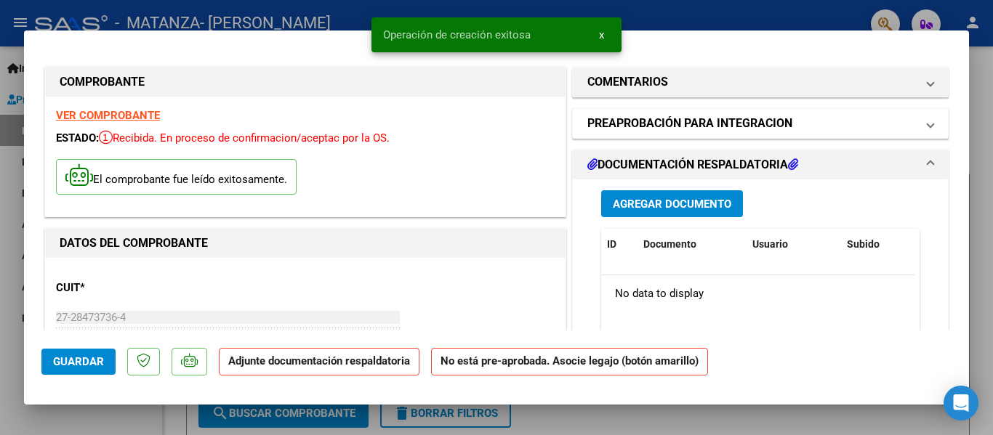
click at [761, 128] on h1 "PREAPROBACIÓN PARA INTEGRACION" at bounding box center [689, 123] width 205 height 17
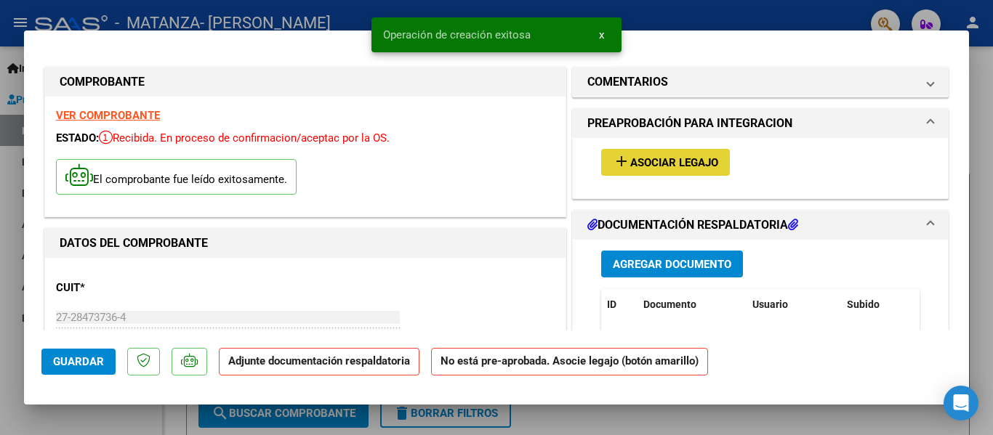
click at [667, 166] on span "Asociar Legajo" at bounding box center [674, 162] width 88 height 13
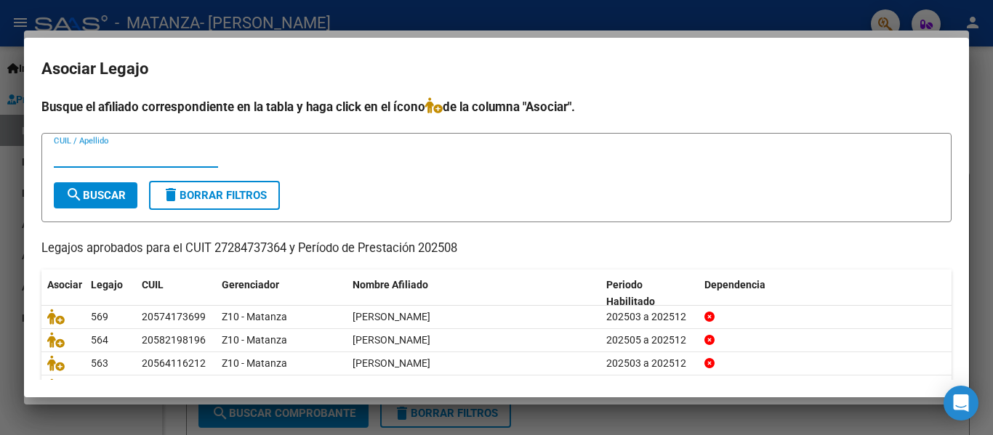
click at [134, 156] on input "CUIL / Apellido" at bounding box center [136, 156] width 164 height 13
type input "[PERSON_NAME]"
click at [110, 185] on button "search Buscar" at bounding box center [96, 195] width 84 height 26
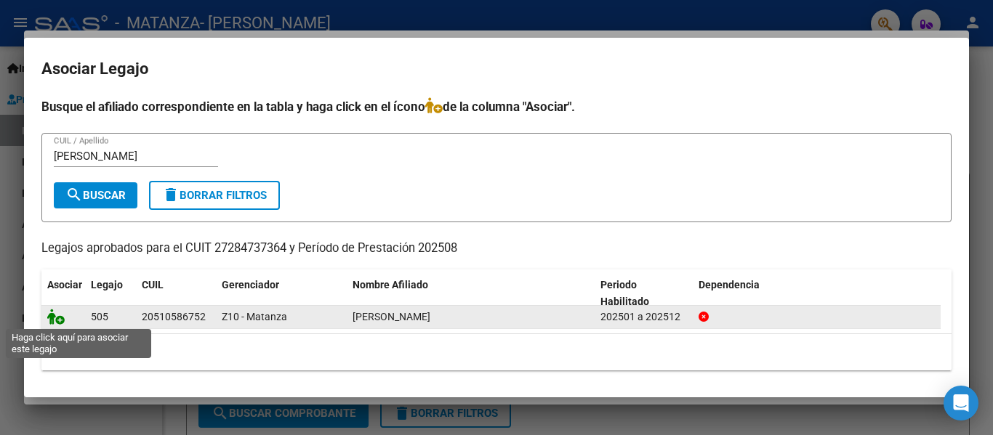
click at [53, 316] on icon at bounding box center [55, 317] width 17 height 16
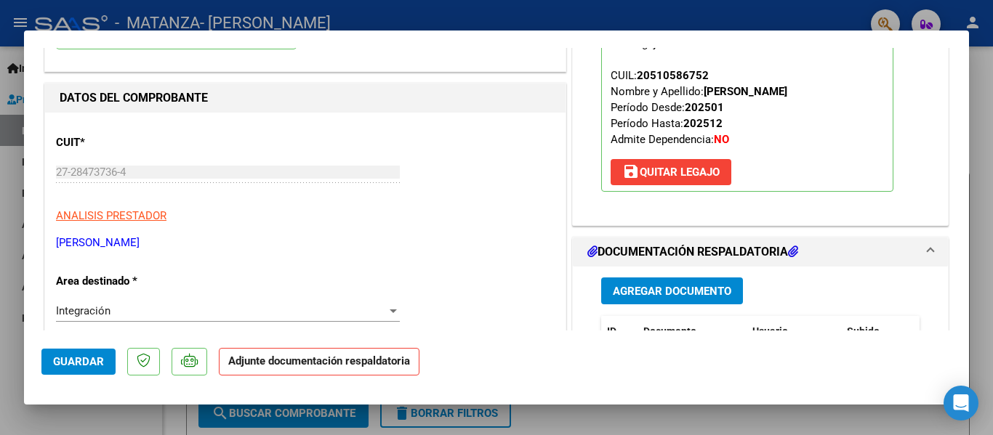
scroll to position [146, 0]
click at [627, 286] on span "Agregar Documento" at bounding box center [672, 290] width 118 height 13
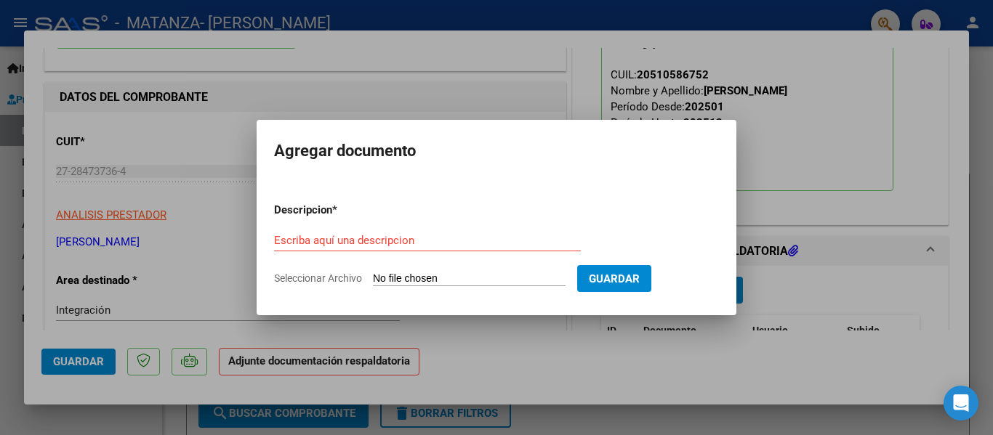
click at [341, 25] on div at bounding box center [496, 217] width 993 height 435
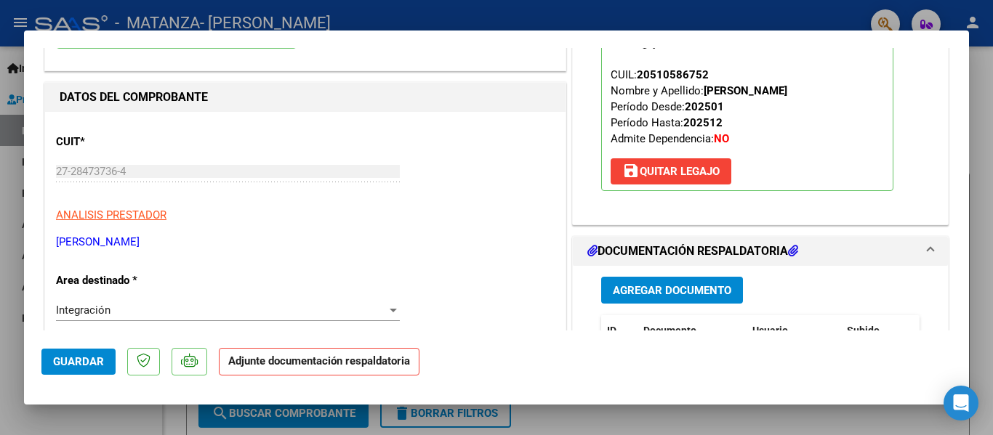
click at [333, 12] on div at bounding box center [496, 217] width 993 height 435
type input "$ 0,00"
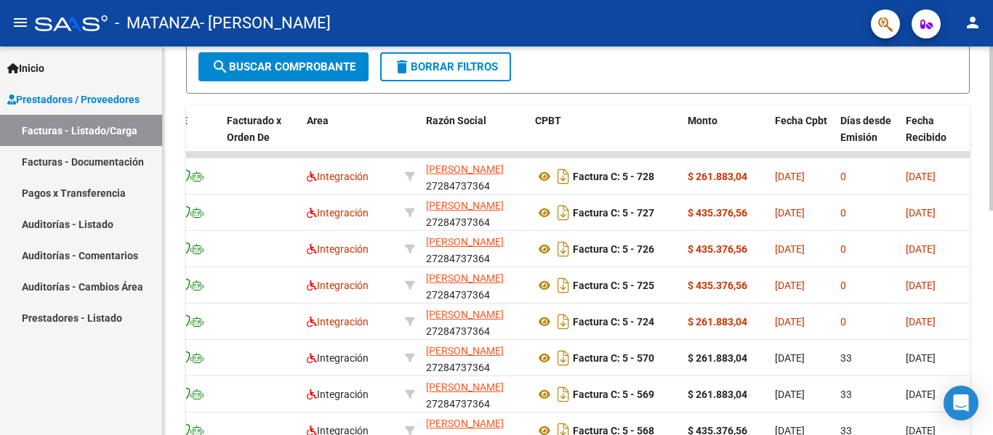
scroll to position [346, 0]
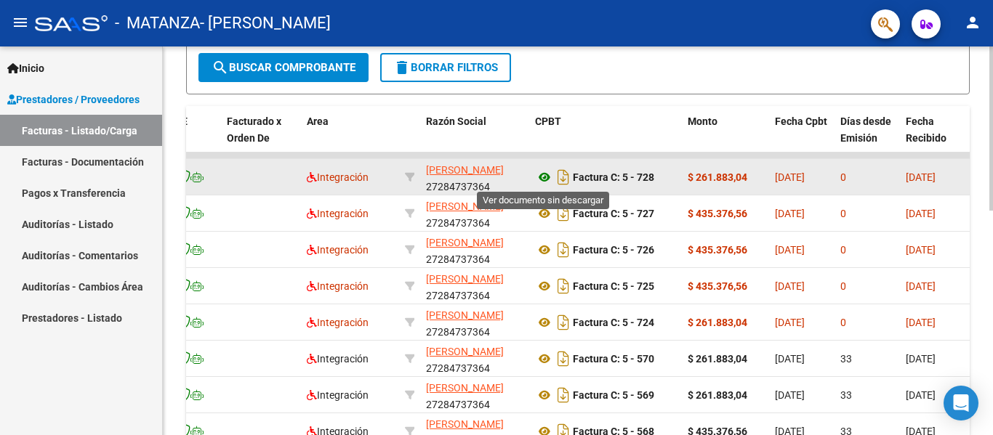
click at [543, 179] on icon at bounding box center [544, 177] width 19 height 17
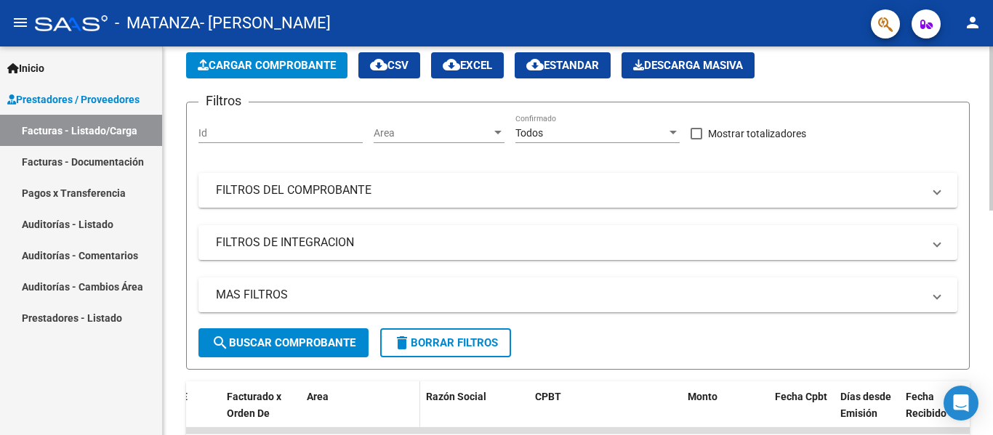
scroll to position [0, 0]
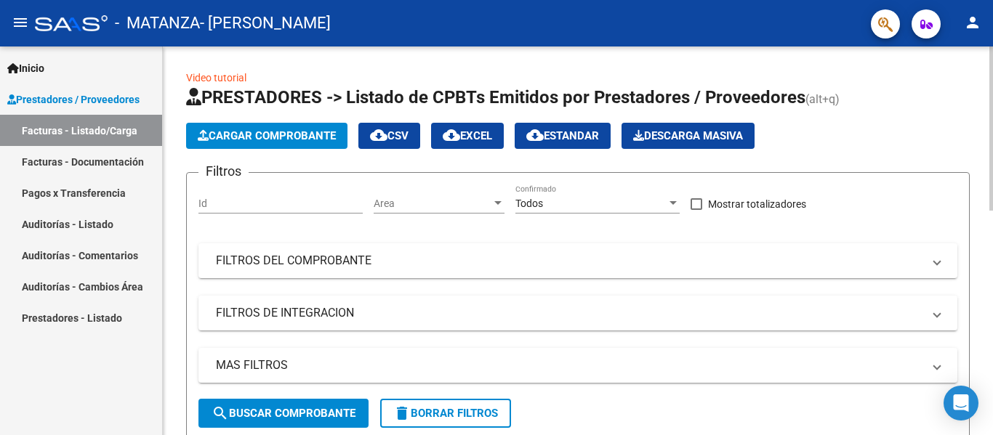
click at [279, 134] on span "Cargar Comprobante" at bounding box center [267, 135] width 138 height 13
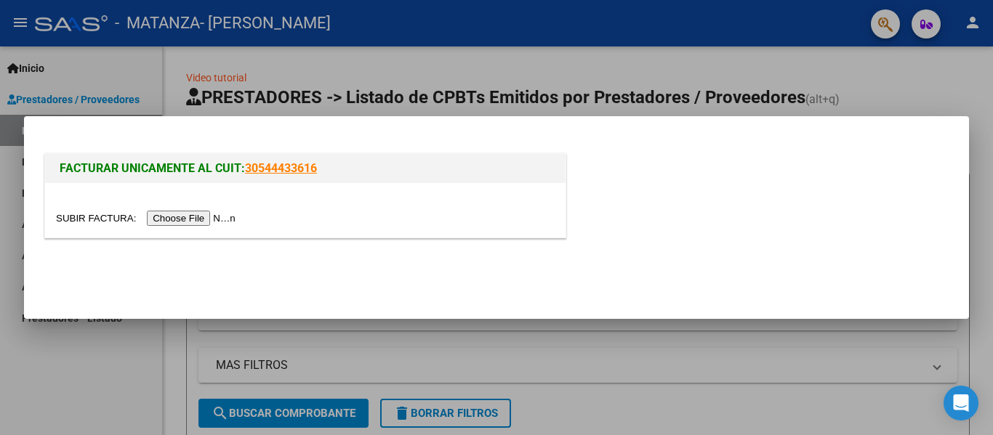
click at [223, 215] on input "file" at bounding box center [148, 218] width 184 height 15
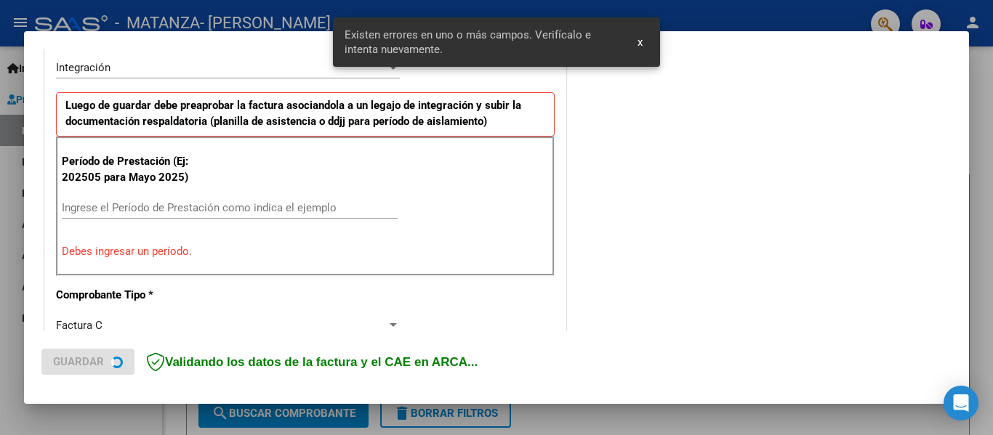
scroll to position [365, 0]
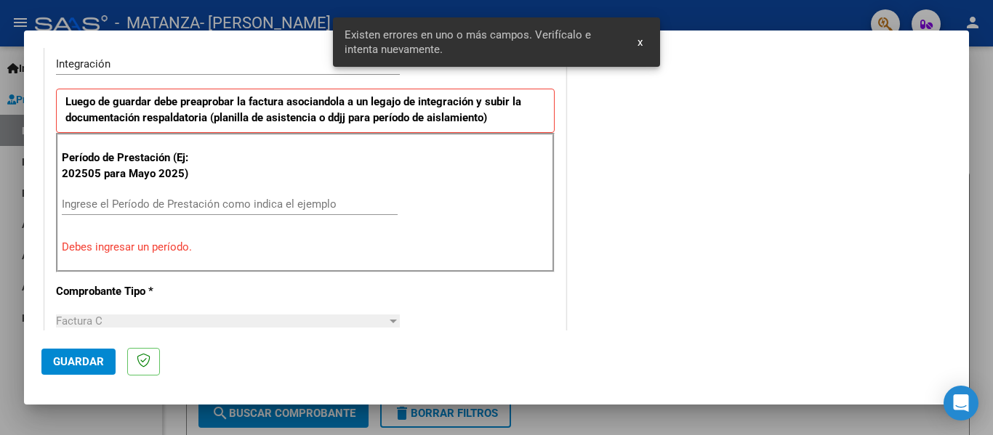
click at [140, 203] on input "Ingrese el Período de Prestación como indica el ejemplo" at bounding box center [230, 204] width 336 height 13
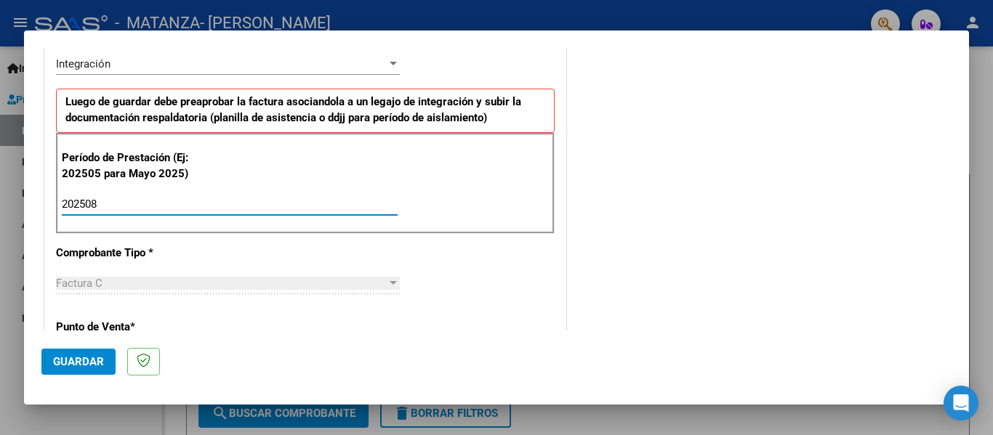
type input "202508"
click at [97, 358] on span "Guardar" at bounding box center [78, 361] width 51 height 13
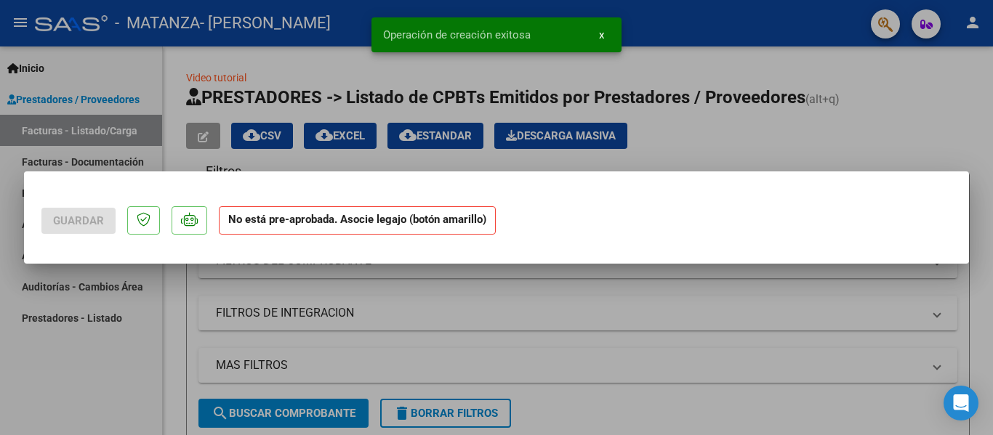
scroll to position [0, 0]
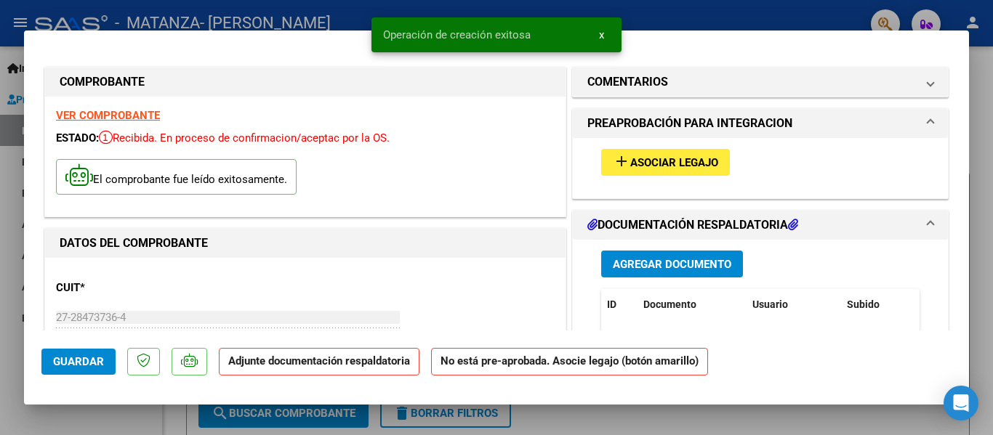
click at [661, 155] on button "add Asociar Legajo" at bounding box center [665, 162] width 129 height 27
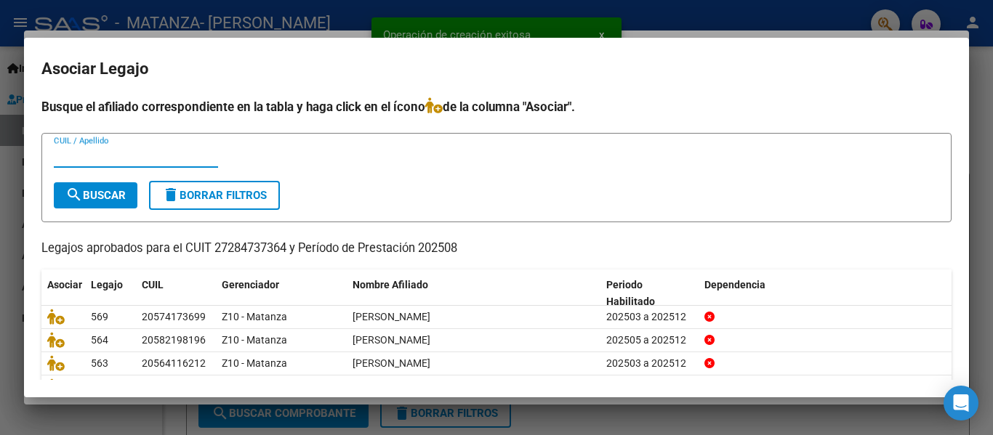
click at [169, 158] on input "CUIL / Apellido" at bounding box center [136, 156] width 164 height 13
type input "benite"
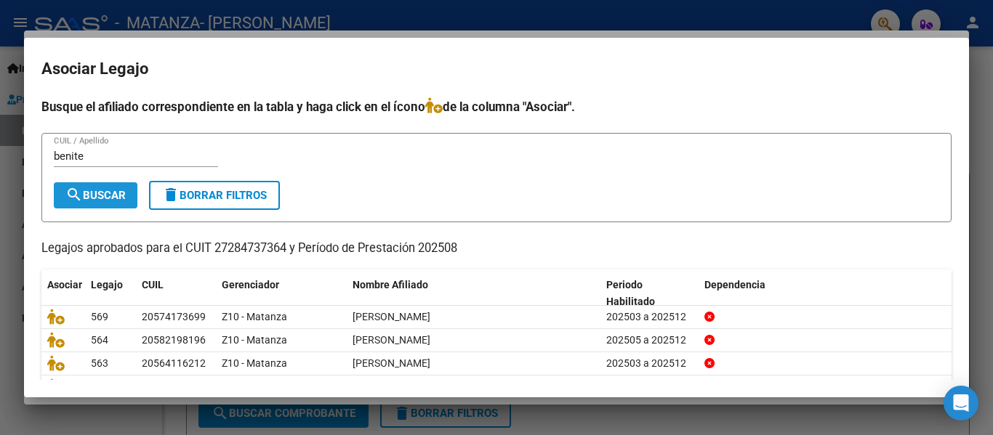
click at [77, 201] on mat-icon "search" at bounding box center [73, 194] width 17 height 17
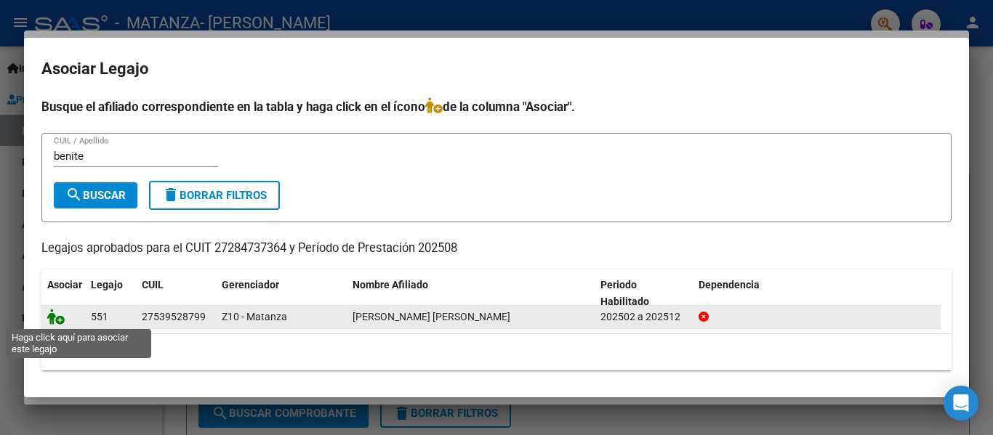
click at [52, 317] on icon at bounding box center [55, 317] width 17 height 16
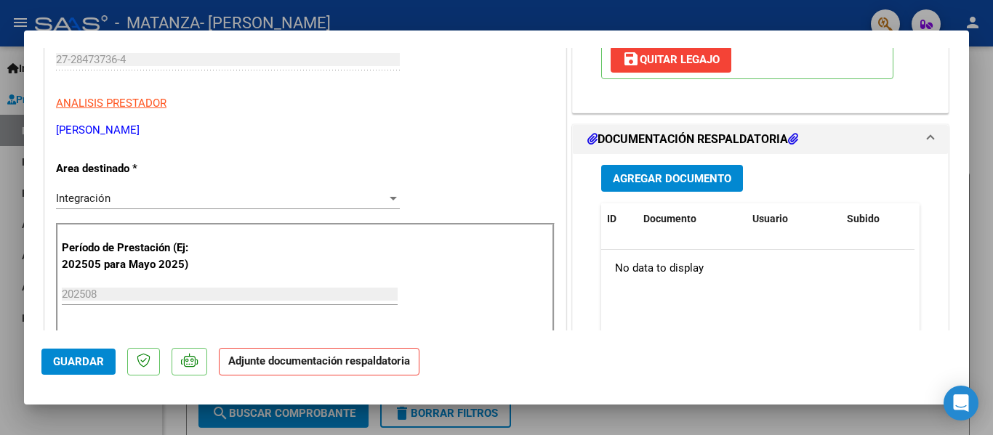
scroll to position [271, 0]
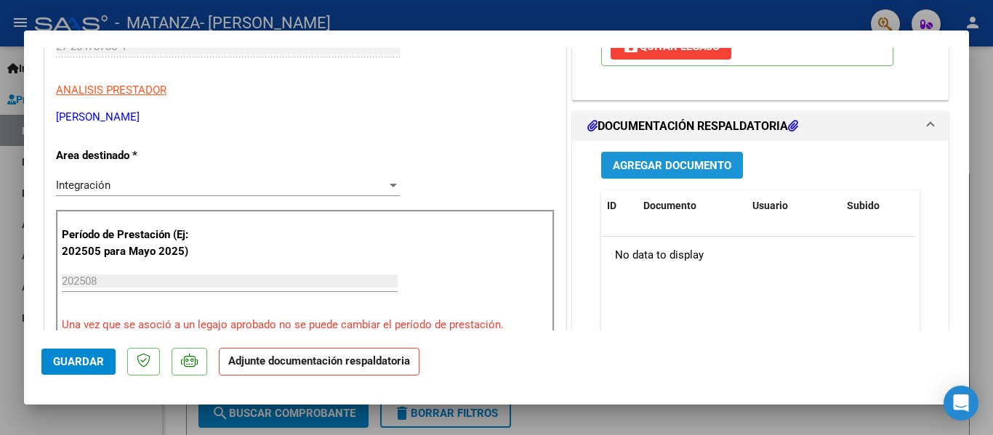
click at [675, 164] on span "Agregar Documento" at bounding box center [672, 165] width 118 height 13
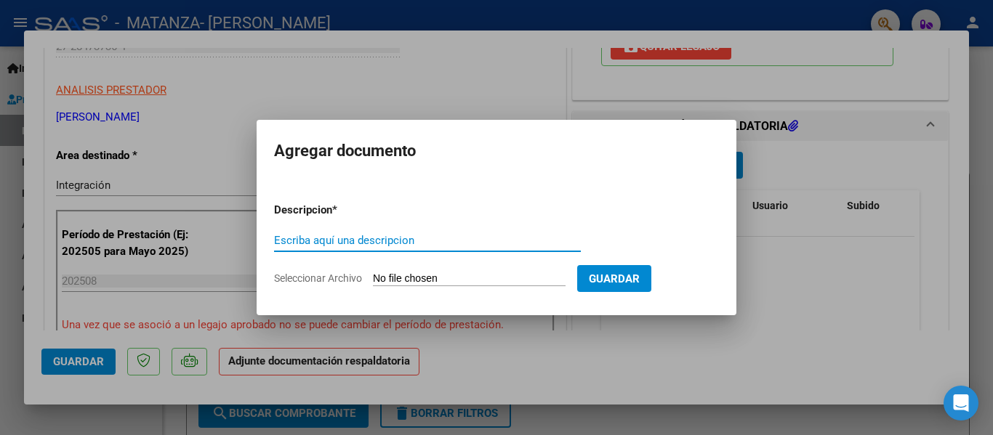
click at [265, 21] on div at bounding box center [496, 217] width 993 height 435
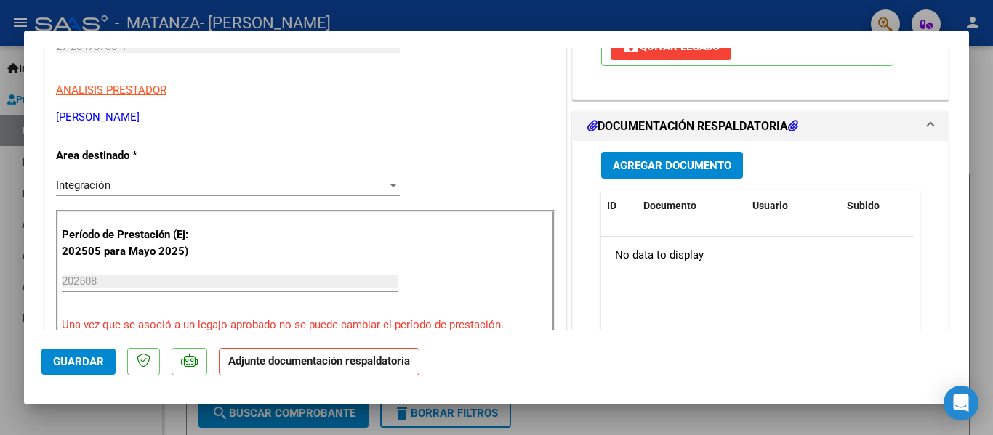
click at [265, 21] on div at bounding box center [496, 217] width 993 height 435
type input "$ 0,00"
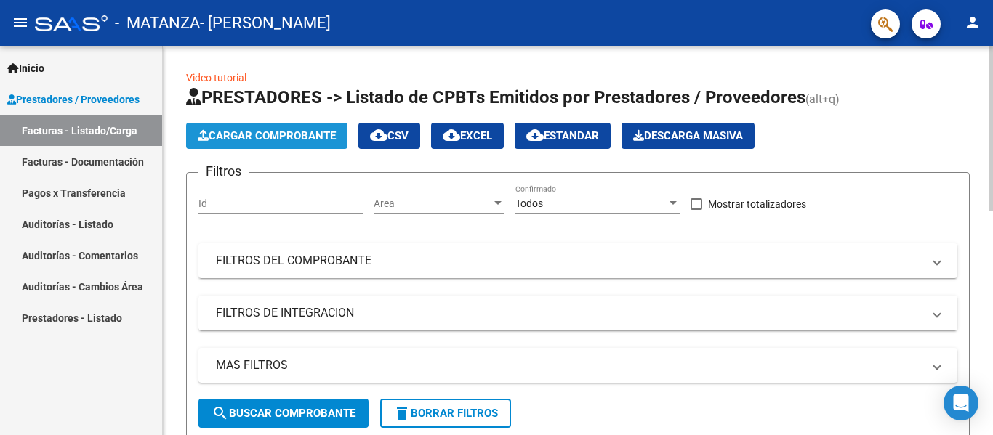
click at [282, 133] on span "Cargar Comprobante" at bounding box center [267, 135] width 138 height 13
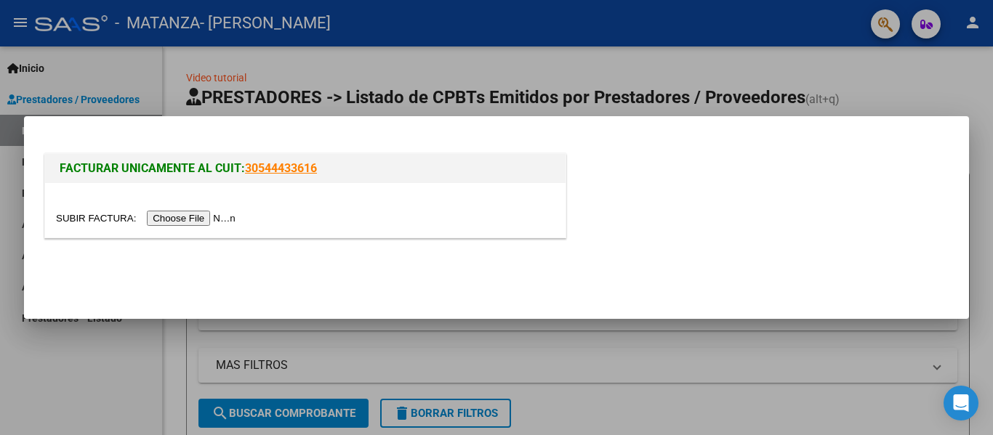
click at [211, 227] on div at bounding box center [305, 210] width 520 height 55
click at [219, 221] on input "file" at bounding box center [148, 218] width 184 height 15
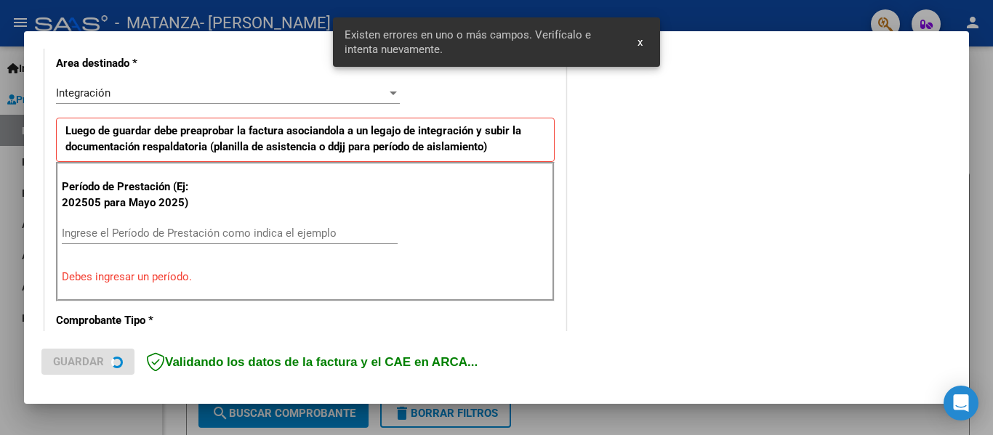
scroll to position [337, 0]
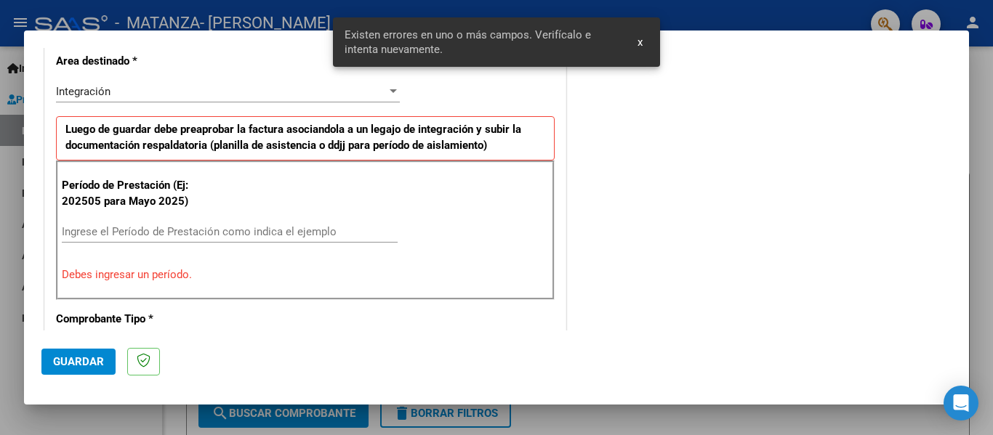
click at [171, 238] on input "Ingrese el Período de Prestación como indica el ejemplo" at bounding box center [230, 231] width 336 height 13
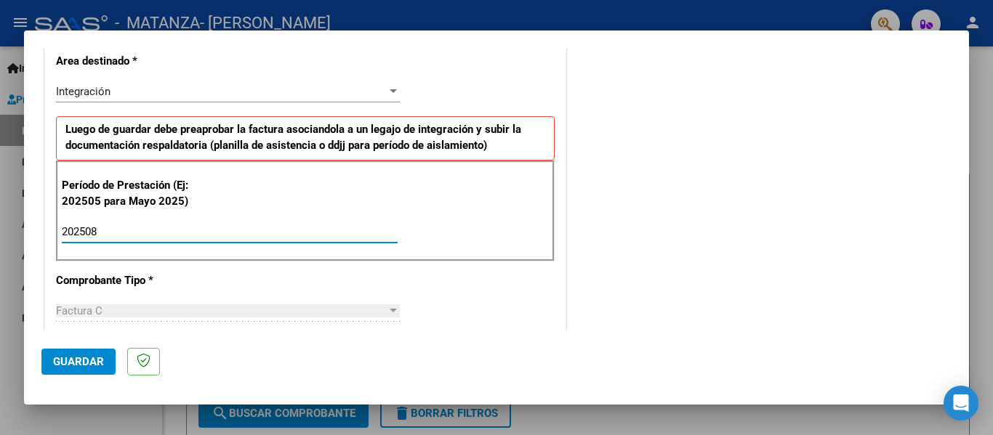
type input "202508"
click at [82, 355] on button "Guardar" at bounding box center [78, 362] width 74 height 26
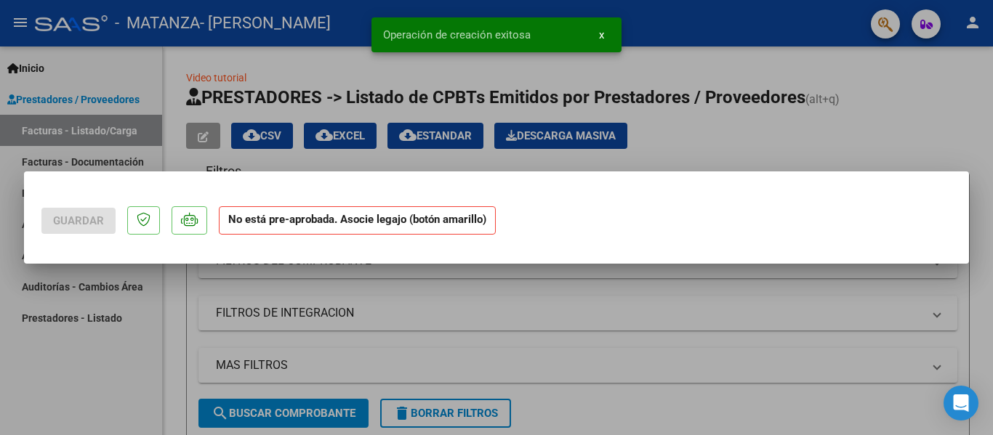
scroll to position [0, 0]
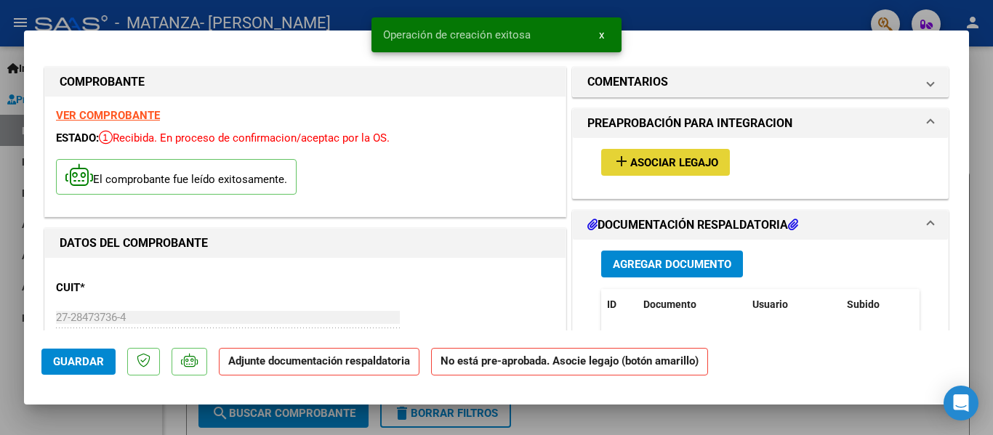
click at [656, 162] on span "Asociar Legajo" at bounding box center [674, 162] width 88 height 13
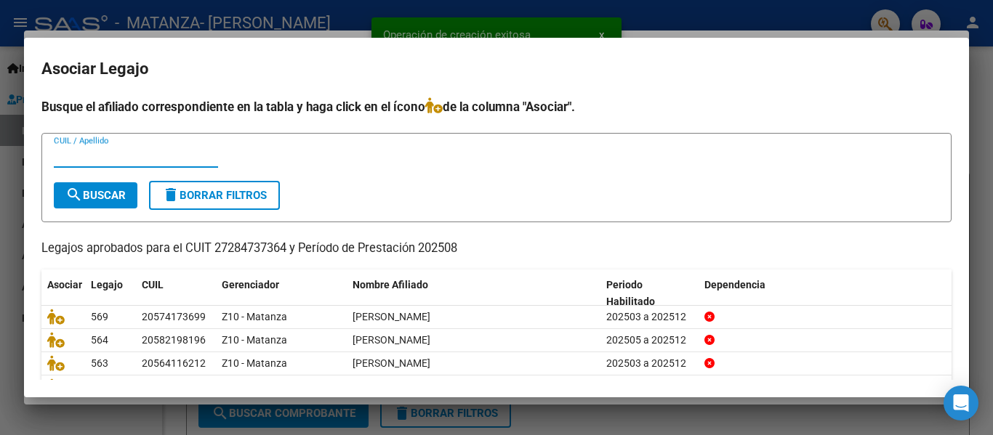
click at [153, 154] on input "CUIL / Apellido" at bounding box center [136, 156] width 164 height 13
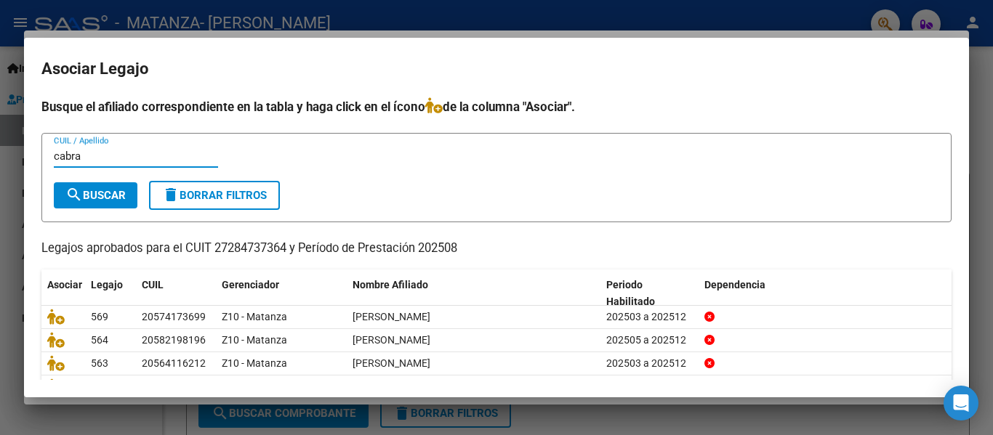
type input "cabra"
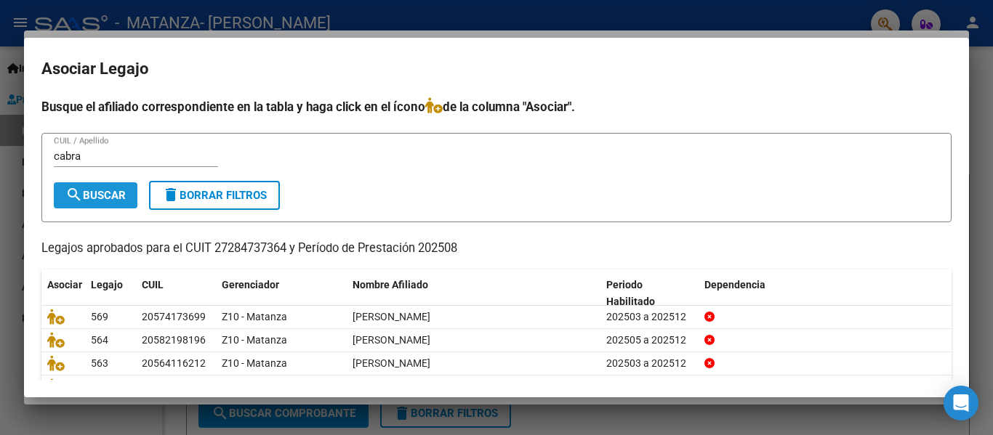
click at [105, 189] on span "search Buscar" at bounding box center [95, 195] width 60 height 13
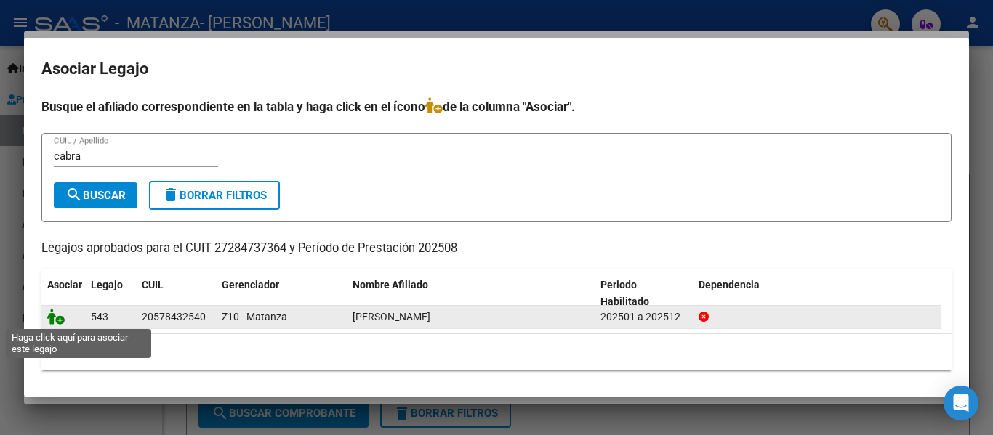
click at [59, 313] on icon at bounding box center [55, 317] width 17 height 16
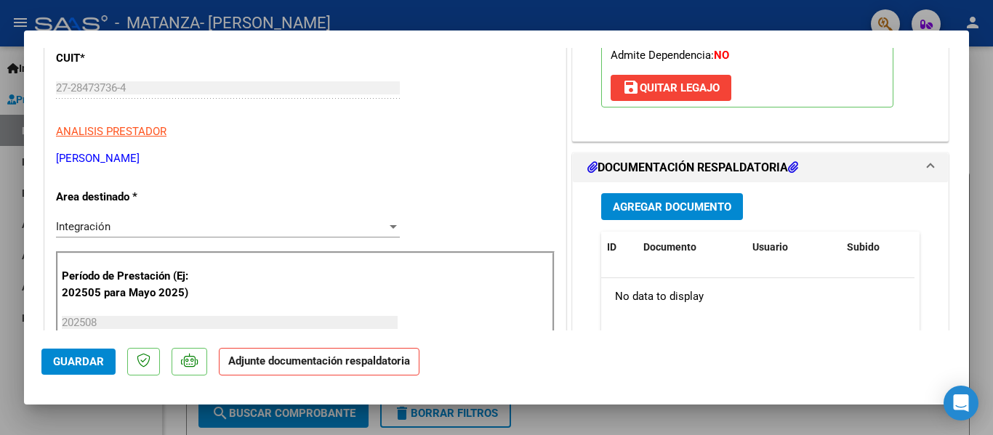
scroll to position [230, 0]
click at [638, 209] on span "Agregar Documento" at bounding box center [672, 206] width 118 height 13
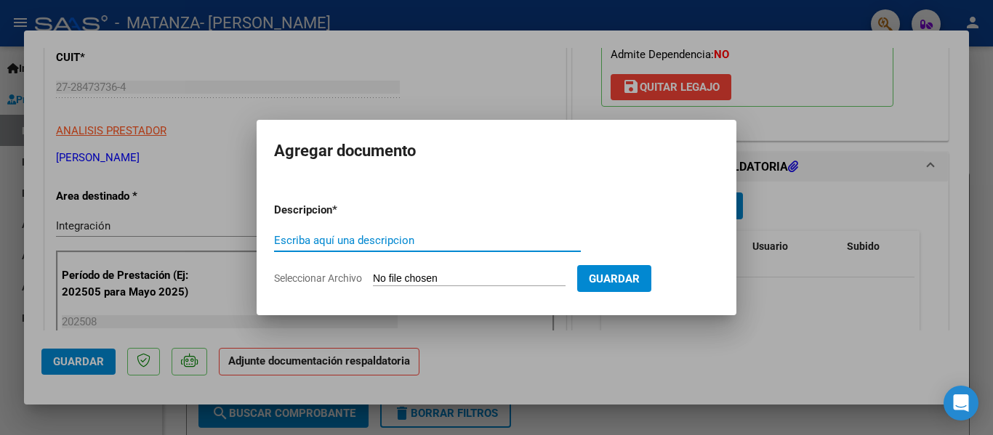
click at [346, 235] on input "Escriba aquí una descripcion" at bounding box center [427, 240] width 307 height 13
type input "planilla"
click at [406, 276] on input "Seleccionar Archivo" at bounding box center [469, 280] width 193 height 14
type input "C:\fakepath\[PERSON_NAME] [DATE].pdf"
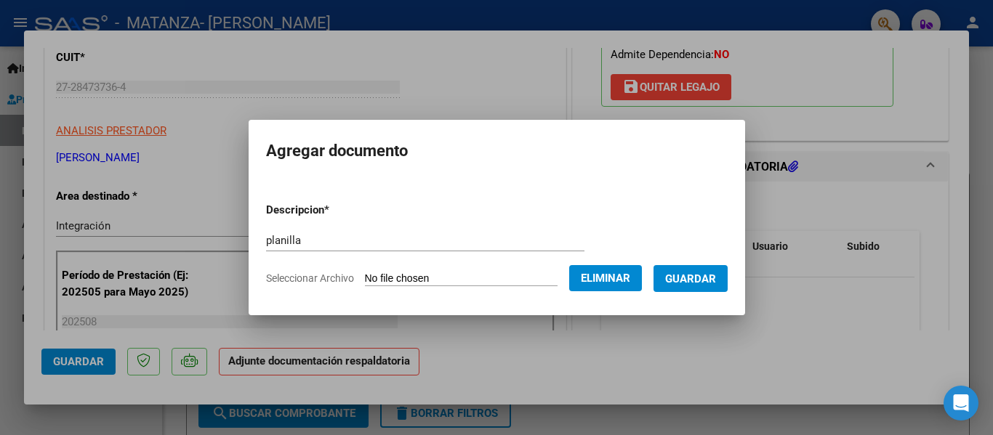
click at [706, 276] on span "Guardar" at bounding box center [690, 279] width 51 height 13
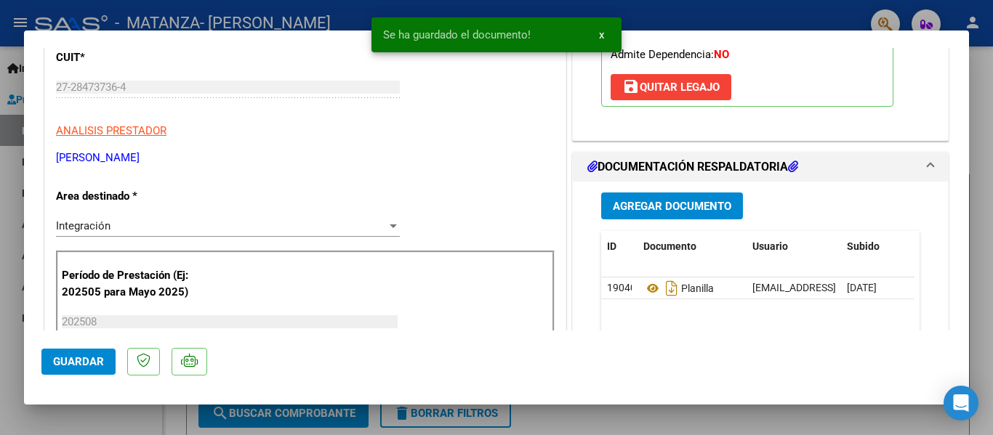
click at [260, 25] on div at bounding box center [496, 217] width 993 height 435
type input "$ 0,00"
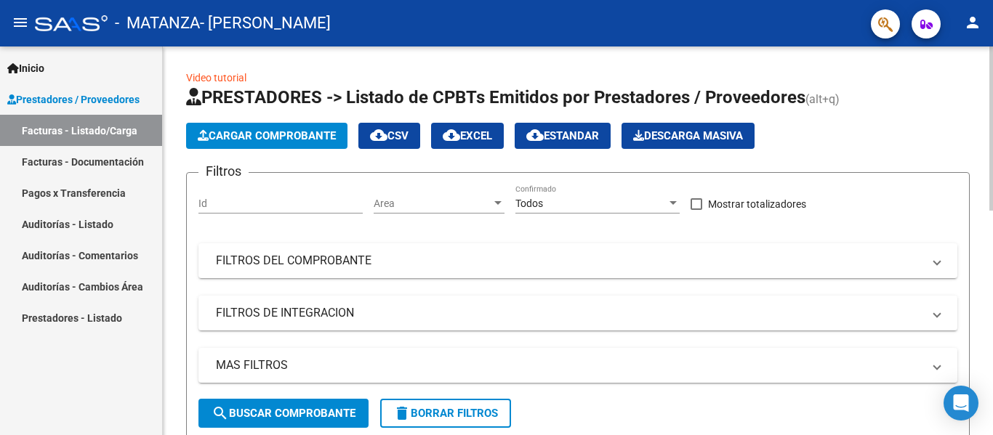
click at [306, 137] on span "Cargar Comprobante" at bounding box center [267, 135] width 138 height 13
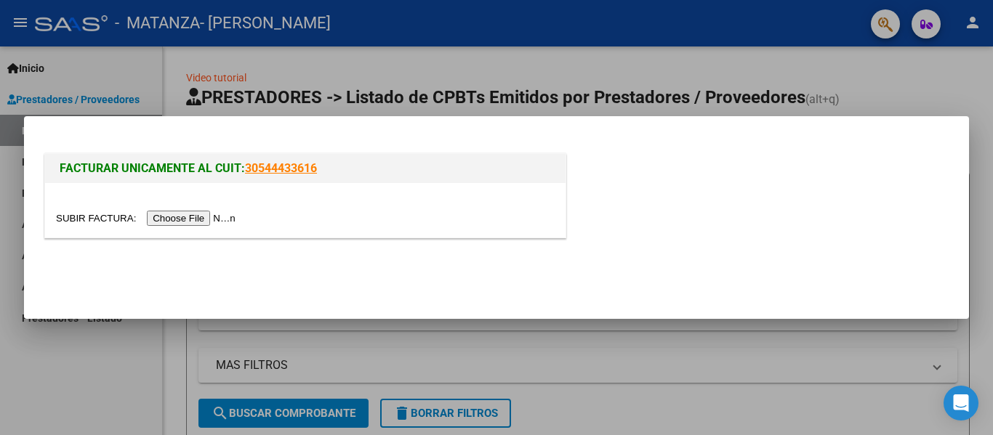
click at [196, 222] on input "file" at bounding box center [148, 218] width 184 height 15
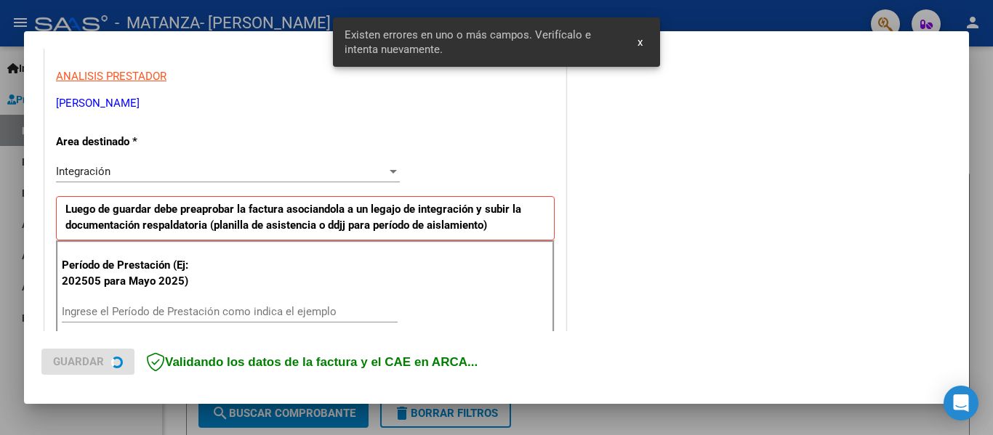
scroll to position [365, 0]
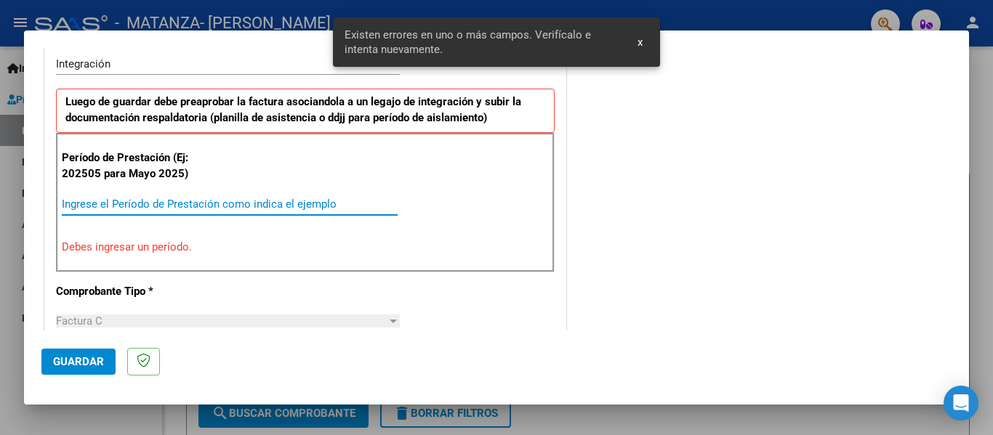
click at [131, 200] on input "Ingrese el Período de Prestación como indica el ejemplo" at bounding box center [230, 204] width 336 height 13
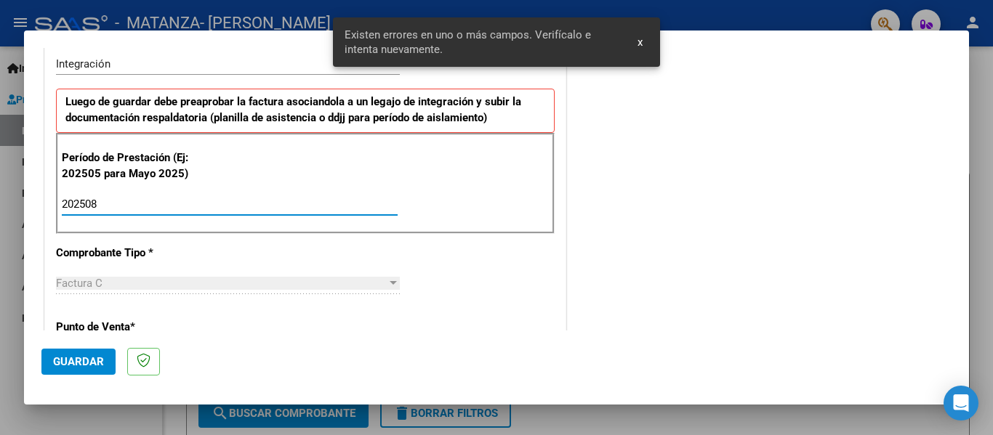
type input "202508"
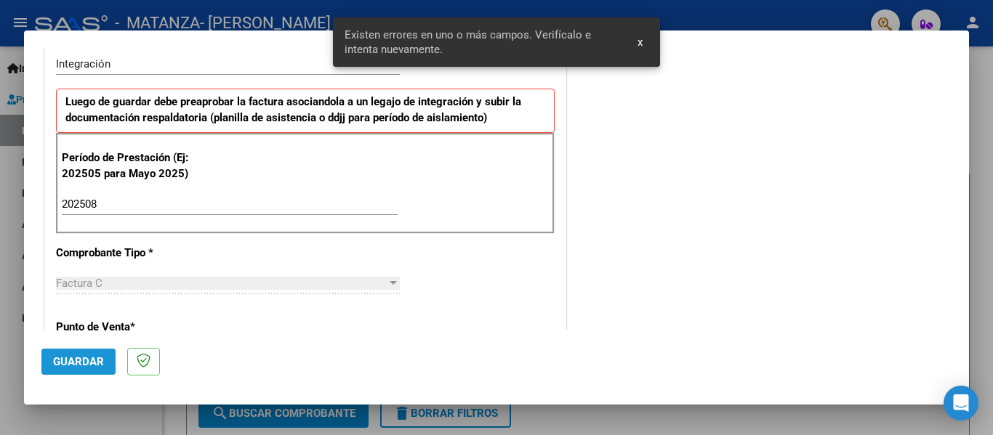
click at [84, 355] on span "Guardar" at bounding box center [78, 361] width 51 height 13
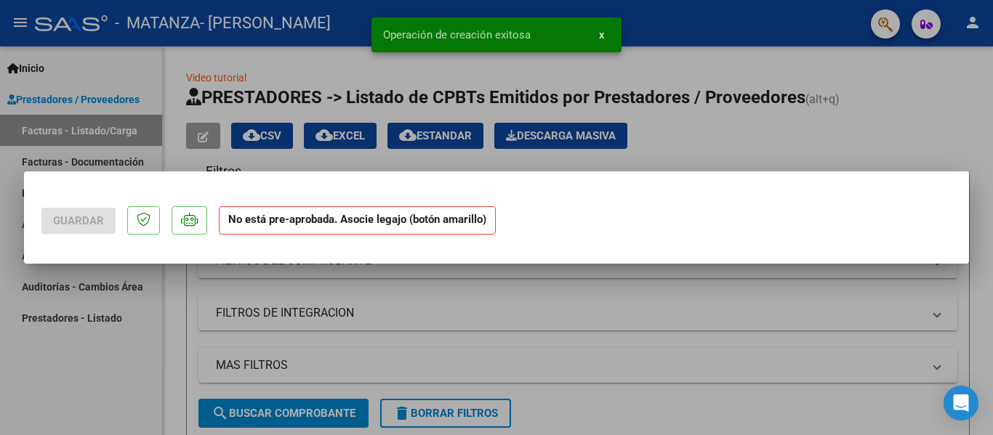
scroll to position [0, 0]
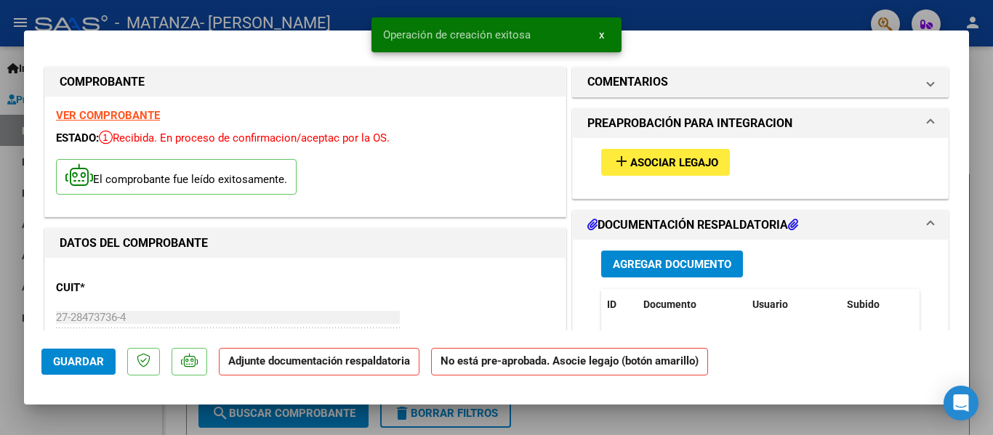
click at [630, 163] on span "Asociar Legajo" at bounding box center [674, 162] width 88 height 13
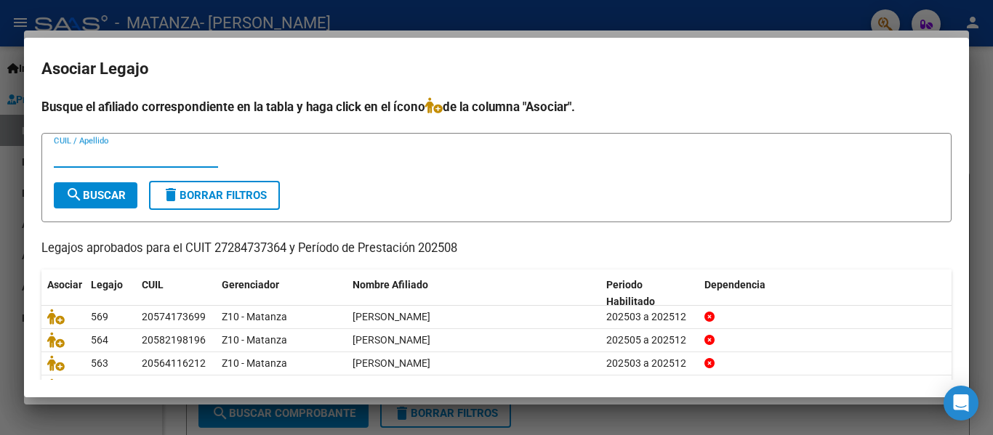
click at [134, 151] on input "CUIL / Apellido" at bounding box center [136, 156] width 164 height 13
click at [137, 141] on form "CUIL / Apellido search Buscar delete Borrar Filtros" at bounding box center [496, 177] width 910 height 89
click at [120, 156] on input "CUIL / Apellido" at bounding box center [136, 156] width 164 height 13
type input "cara"
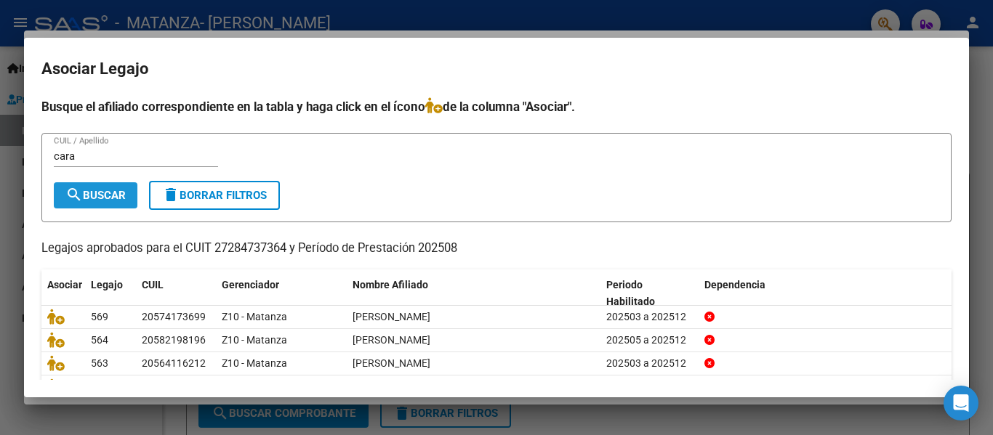
click at [97, 190] on span "search Buscar" at bounding box center [95, 195] width 60 height 13
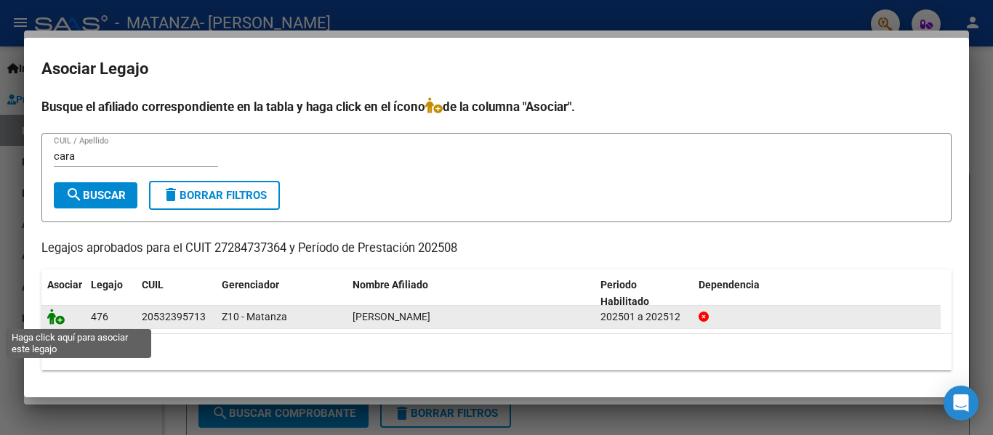
click at [61, 321] on icon at bounding box center [55, 317] width 17 height 16
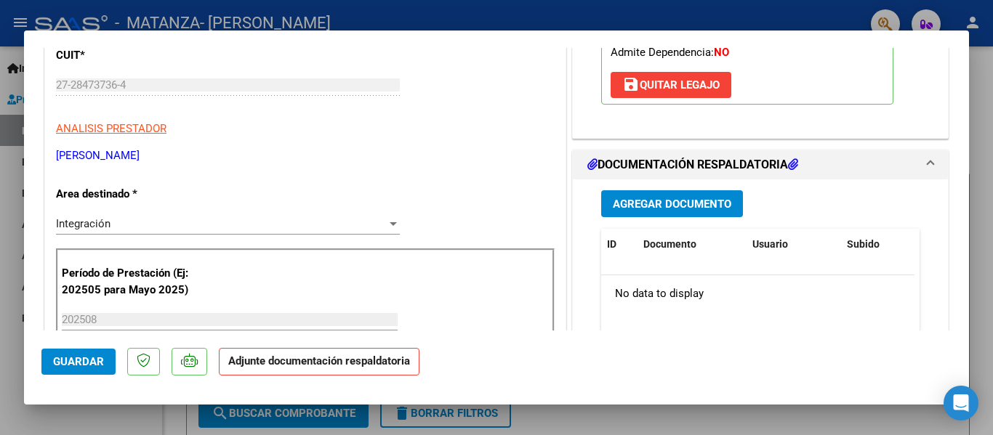
scroll to position [236, 0]
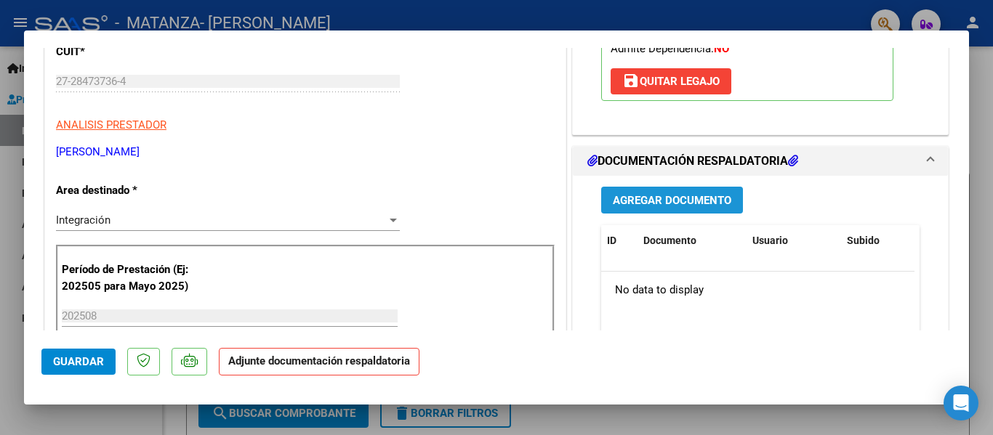
click at [667, 207] on span "Agregar Documento" at bounding box center [672, 200] width 118 height 13
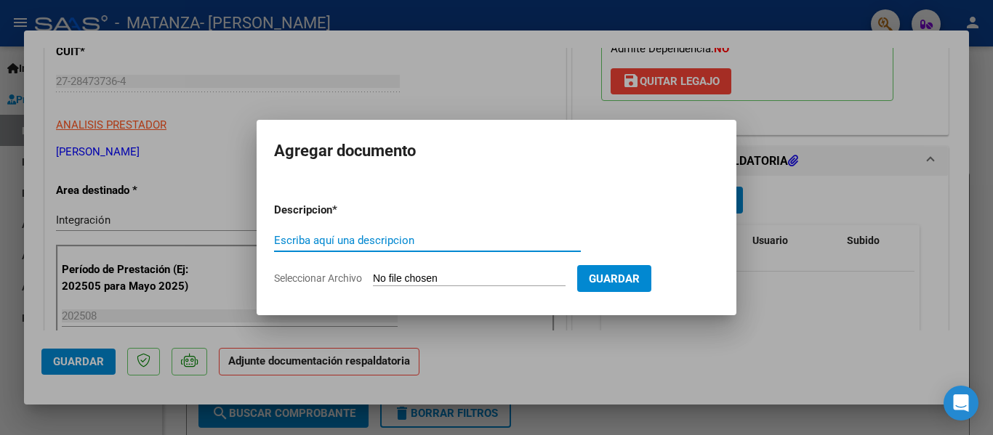
click at [363, 246] on input "Escriba aquí una descripcion" at bounding box center [427, 240] width 307 height 13
type input "planilla"
click at [387, 273] on input "Seleccionar Archivo" at bounding box center [469, 280] width 193 height 14
type input "C:\fakepath\[PERSON_NAME] [DATE].pdf"
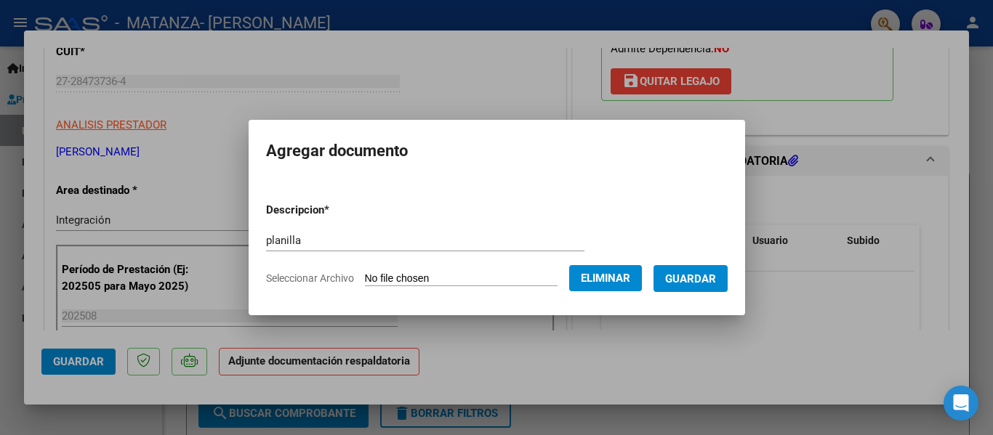
click at [716, 275] on span "Guardar" at bounding box center [690, 279] width 51 height 13
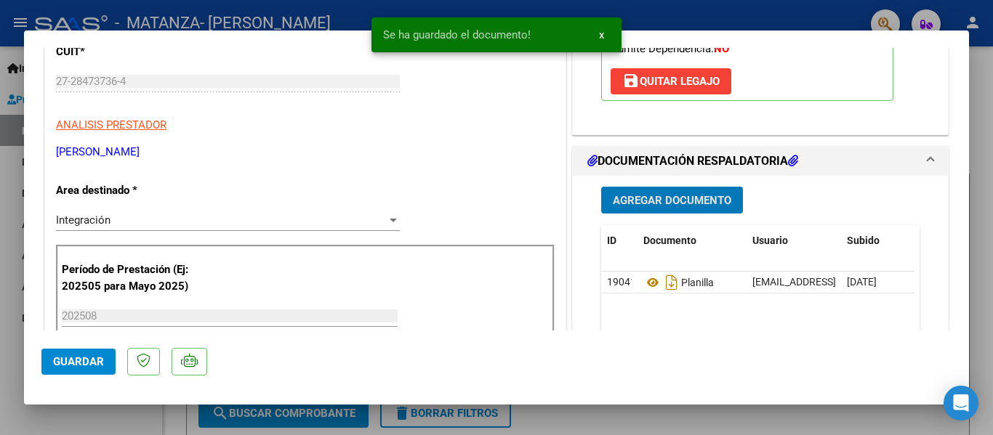
click at [252, 28] on div at bounding box center [496, 217] width 993 height 435
type input "$ 0,00"
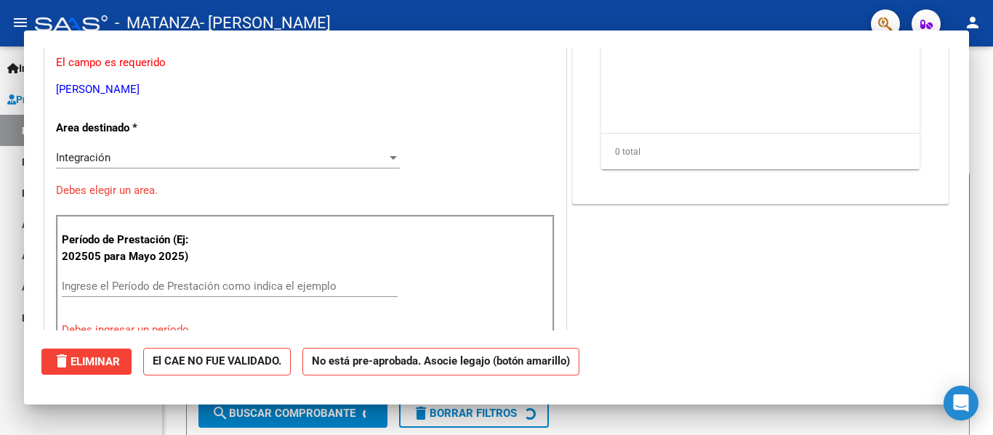
scroll to position [192, 0]
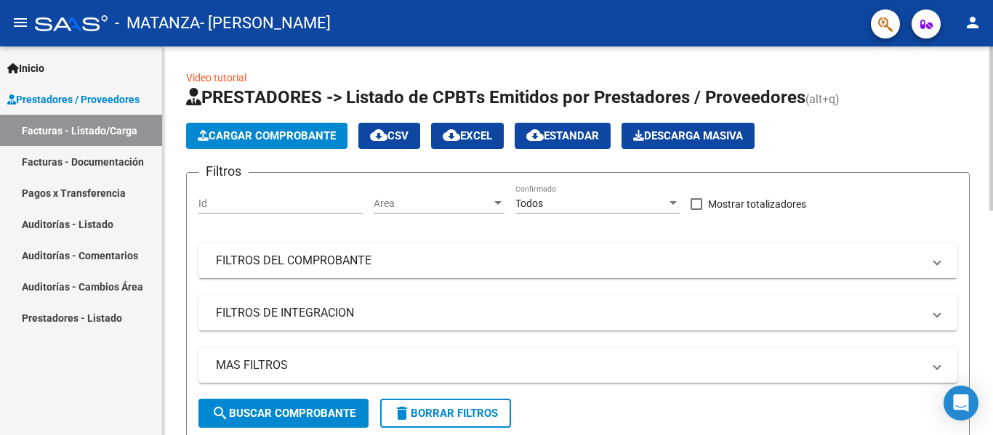
click at [303, 137] on span "Cargar Comprobante" at bounding box center [267, 135] width 138 height 13
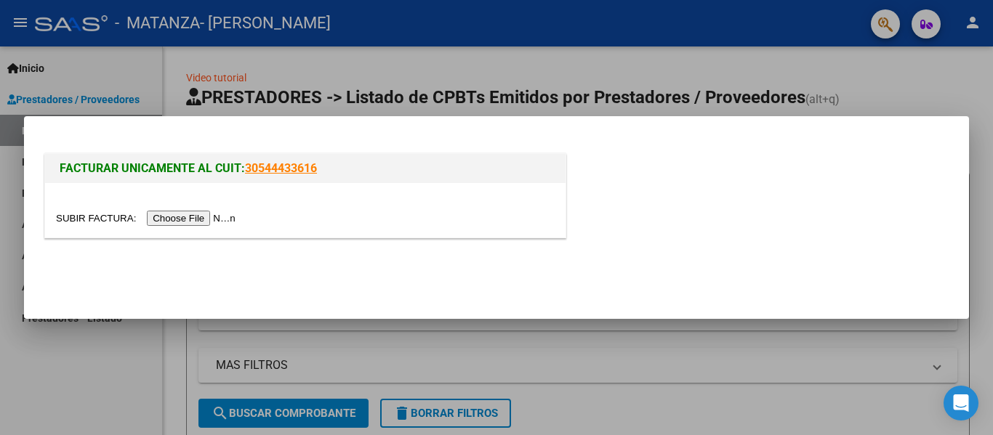
click at [195, 222] on input "file" at bounding box center [148, 218] width 184 height 15
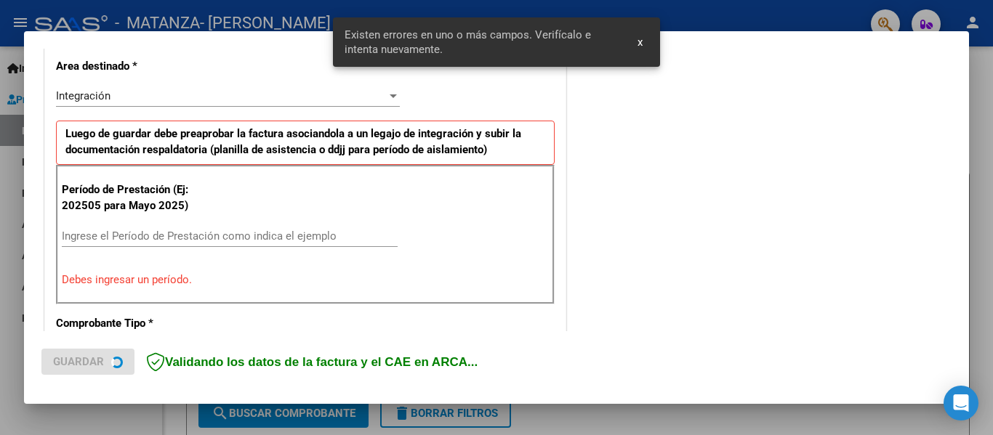
scroll to position [337, 0]
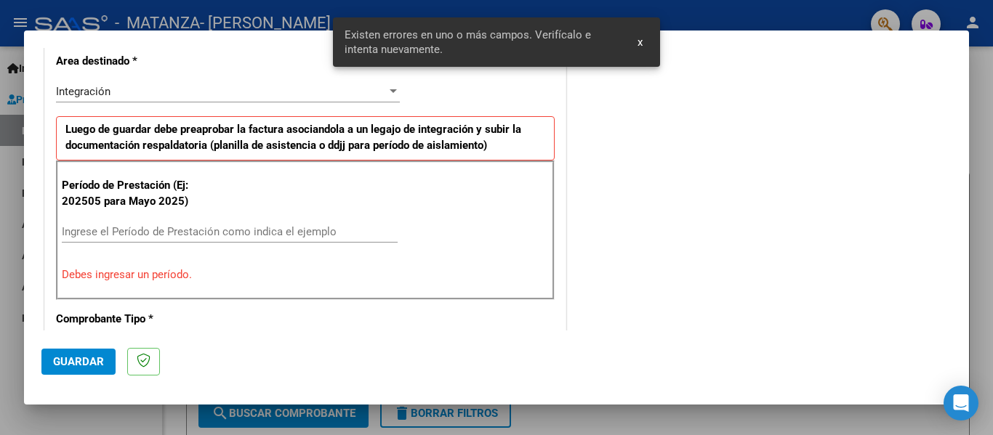
click at [147, 224] on div "Ingrese el Período de Prestación como indica el ejemplo" at bounding box center [230, 232] width 336 height 22
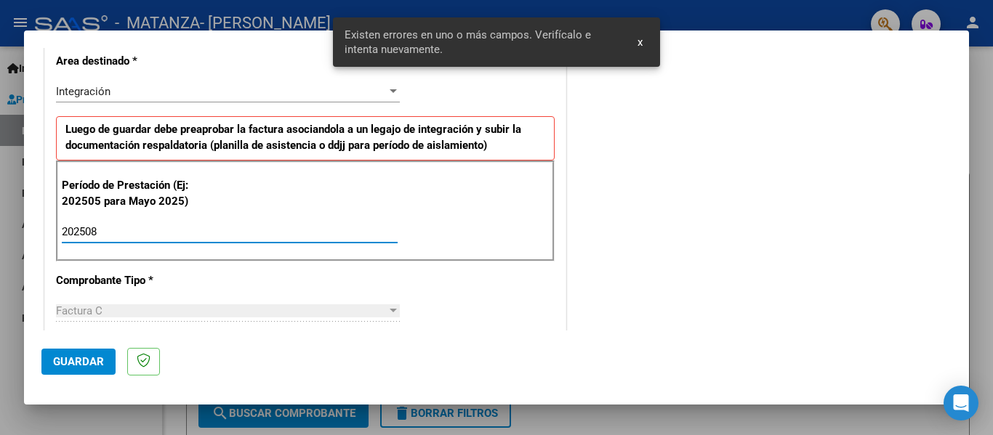
type input "202508"
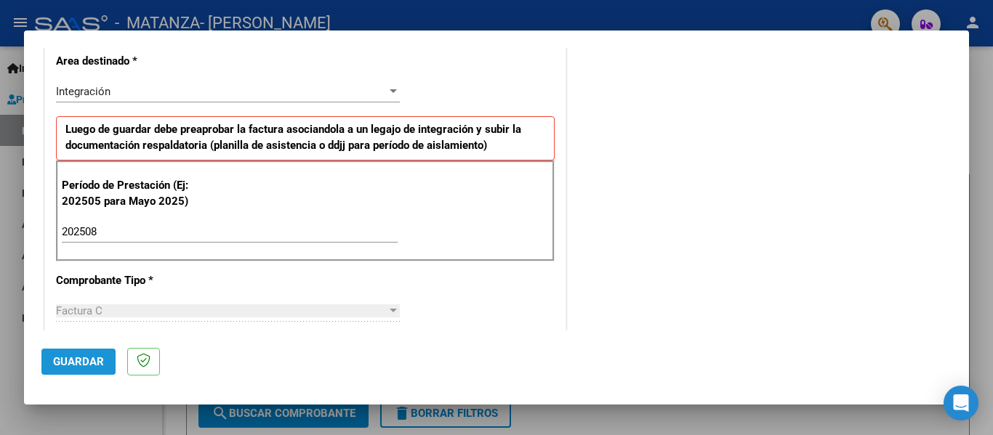
click at [67, 360] on span "Guardar" at bounding box center [78, 361] width 51 height 13
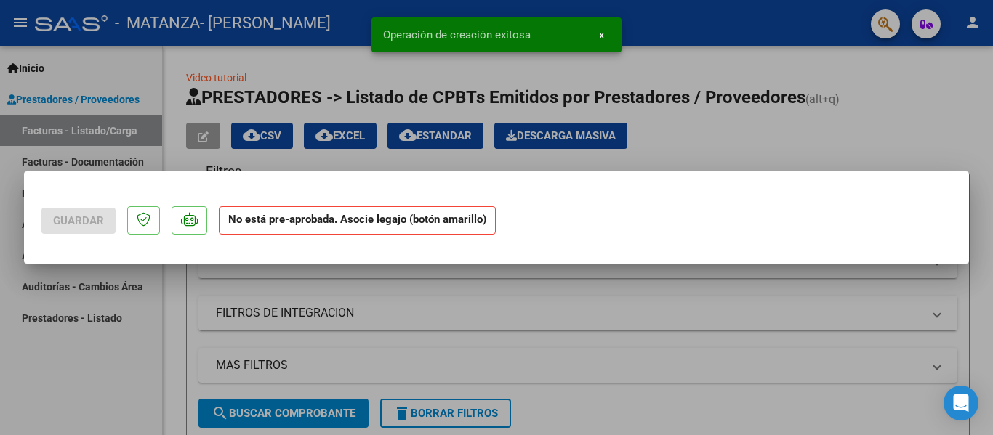
scroll to position [0, 0]
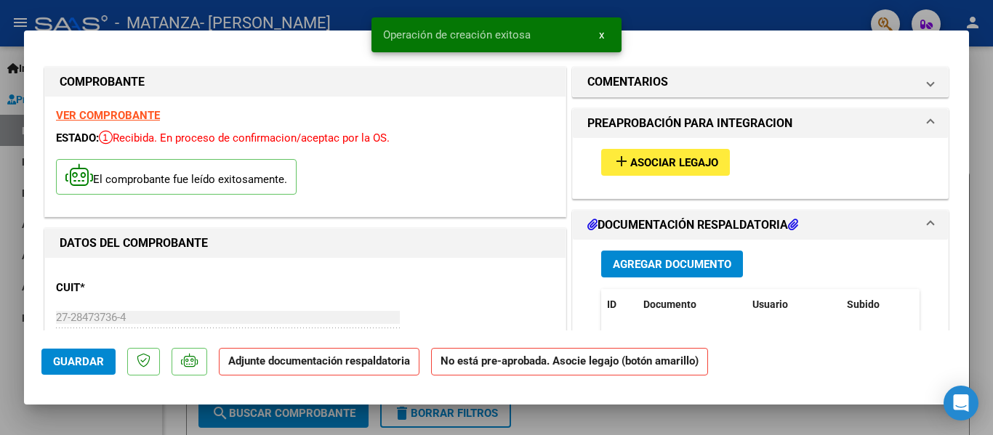
click at [714, 158] on button "add Asociar Legajo" at bounding box center [665, 162] width 129 height 27
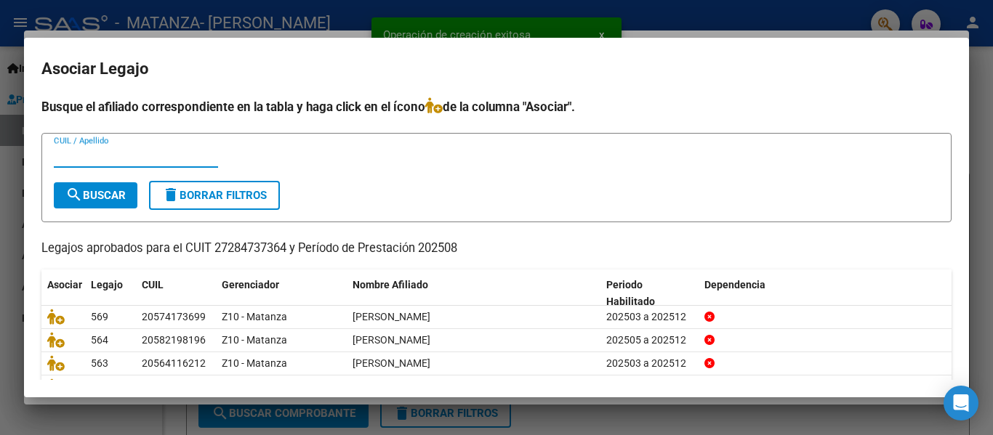
click at [177, 156] on input "CUIL / Apellido" at bounding box center [136, 156] width 164 height 13
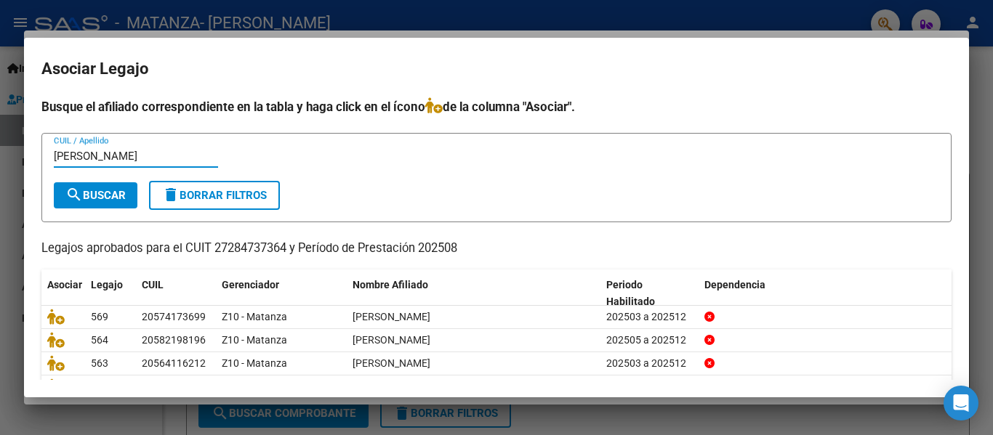
type input "[PERSON_NAME]"
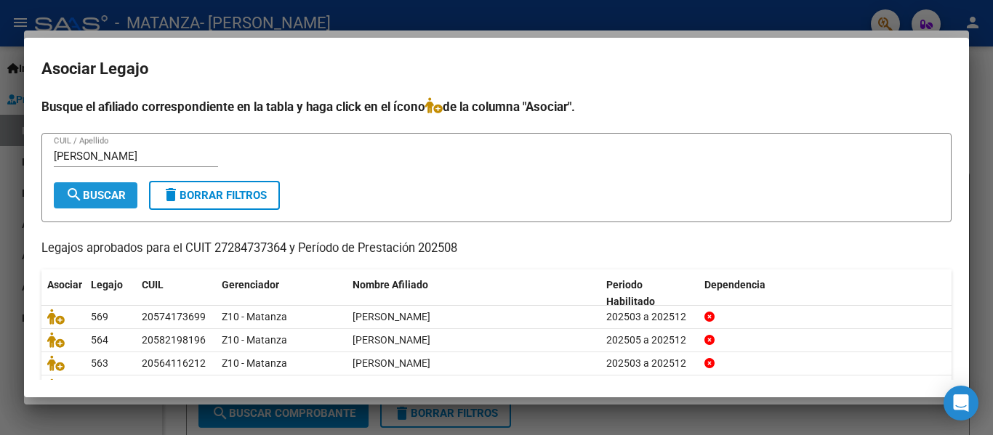
click at [115, 201] on span "search Buscar" at bounding box center [95, 195] width 60 height 13
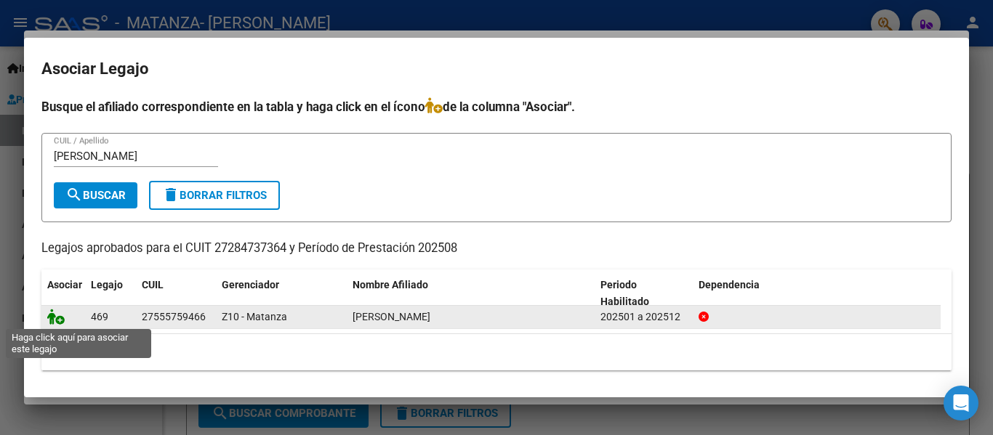
click at [54, 317] on icon at bounding box center [55, 317] width 17 height 16
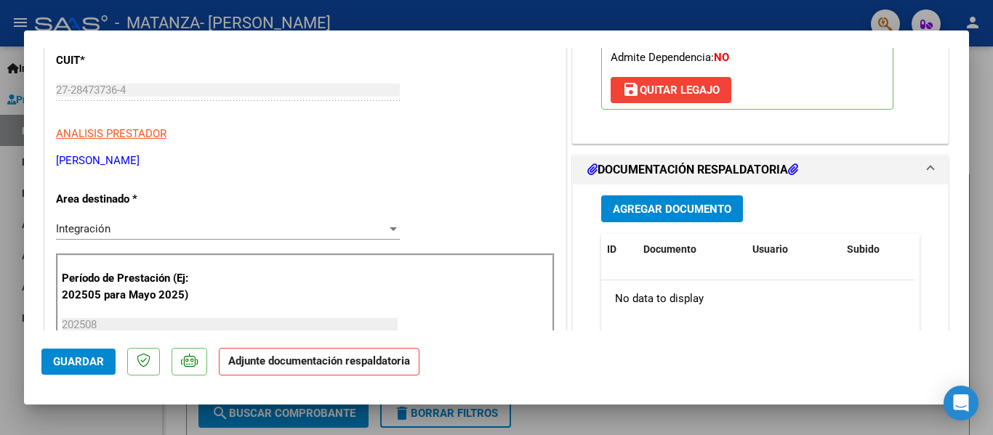
scroll to position [228, 0]
click at [643, 219] on button "Agregar Documento" at bounding box center [672, 208] width 142 height 27
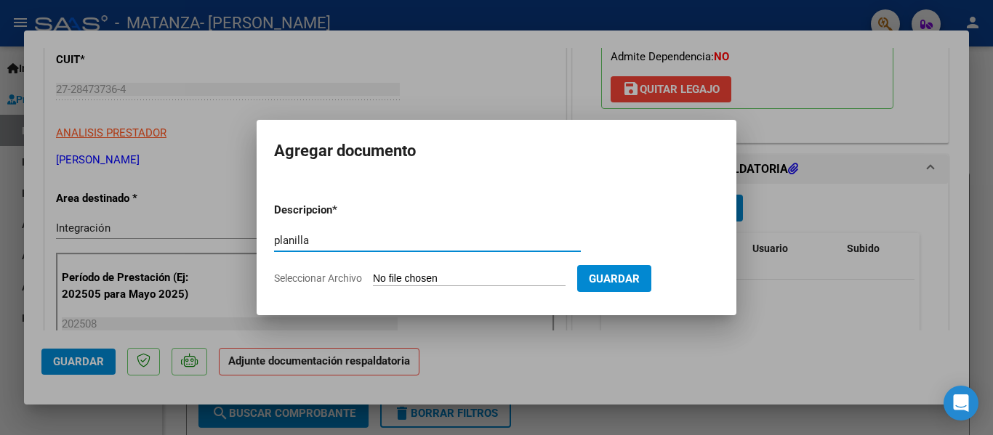
type input "planilla"
click at [407, 281] on input "Seleccionar Archivo" at bounding box center [469, 280] width 193 height 14
type input "C:\fakepath\[PERSON_NAME] [DATE].pdf"
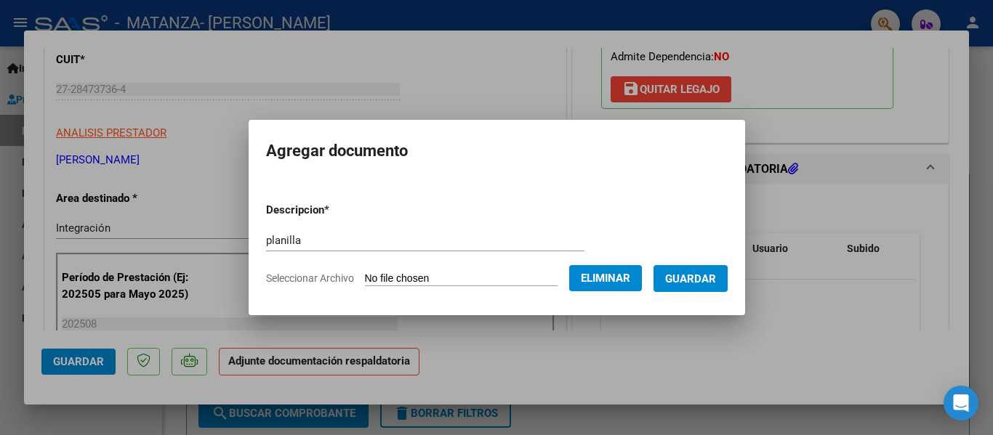
click at [714, 284] on span "Guardar" at bounding box center [690, 279] width 51 height 13
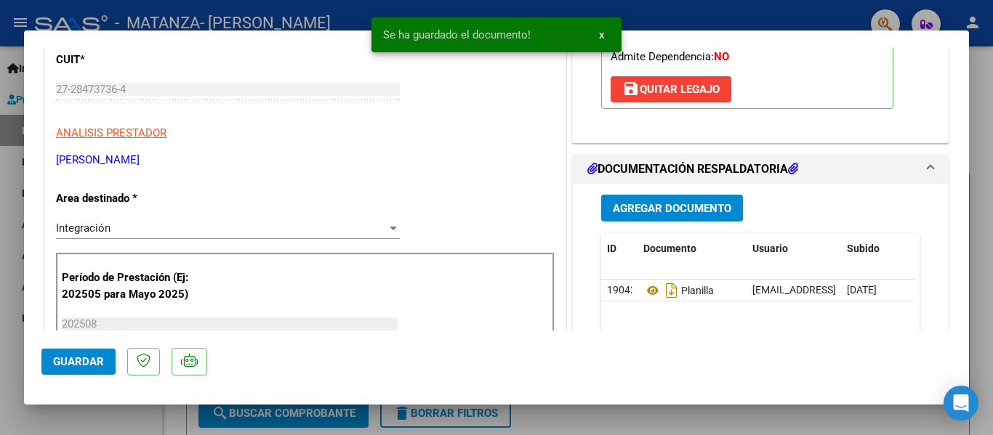
click at [182, 20] on div at bounding box center [496, 217] width 993 height 435
type input "$ 0,00"
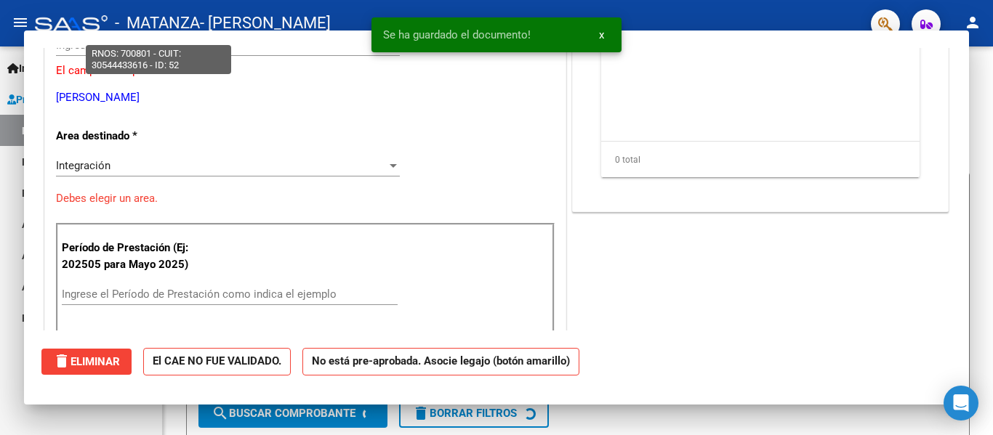
scroll to position [184, 0]
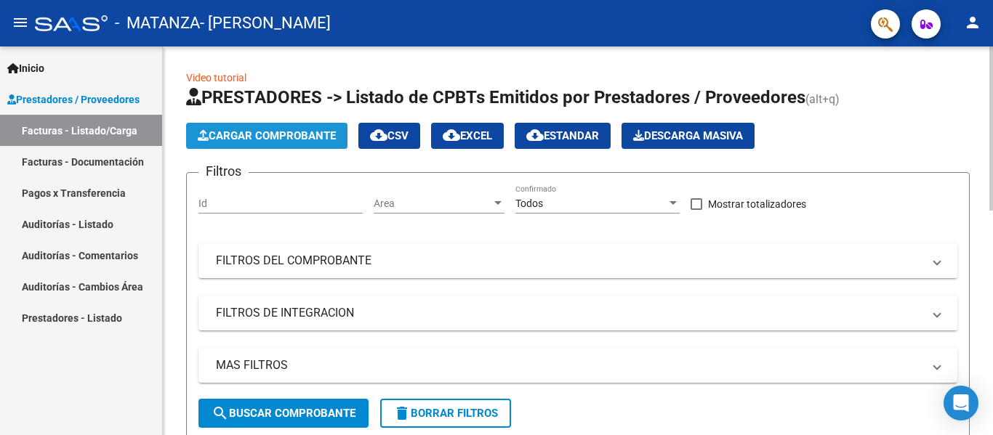
click at [255, 124] on button "Cargar Comprobante" at bounding box center [266, 136] width 161 height 26
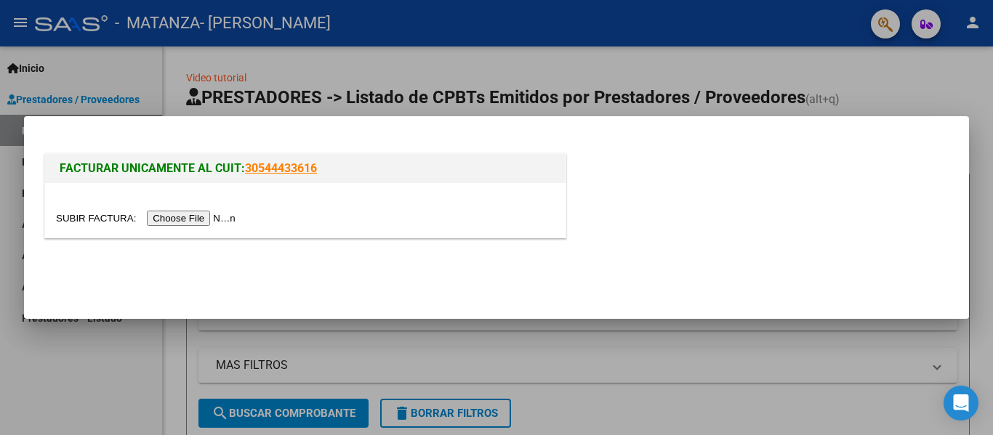
click at [191, 223] on input "file" at bounding box center [148, 218] width 184 height 15
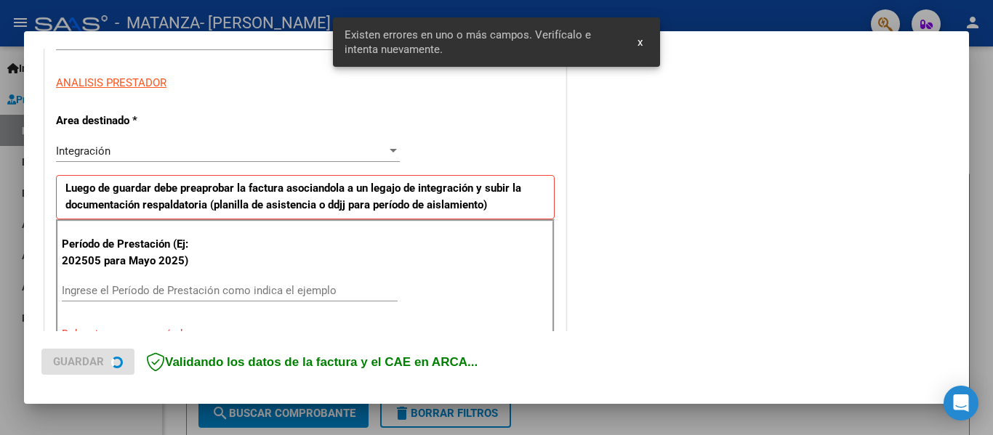
scroll to position [364, 0]
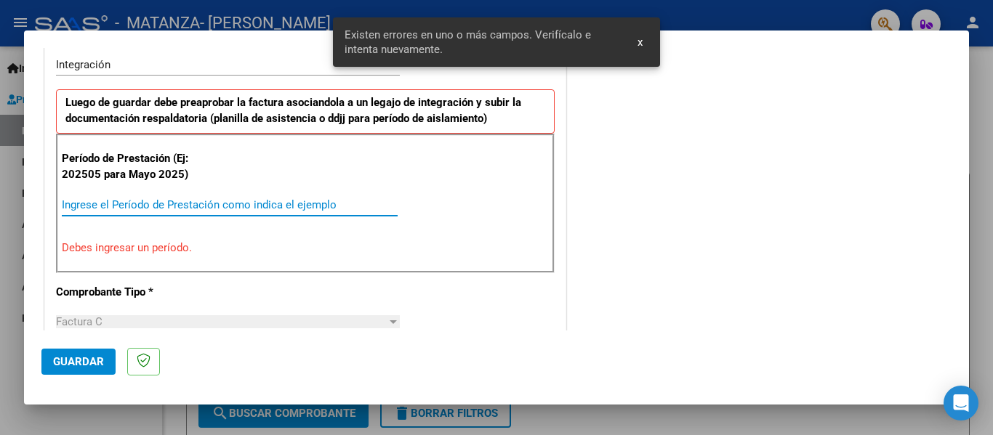
click at [121, 204] on input "Ingrese el Período de Prestación como indica el ejemplo" at bounding box center [230, 204] width 336 height 13
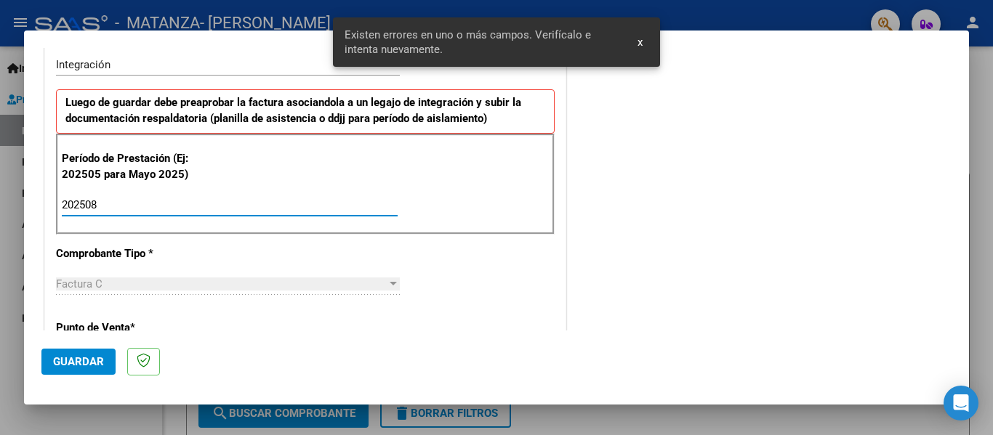
type input "202508"
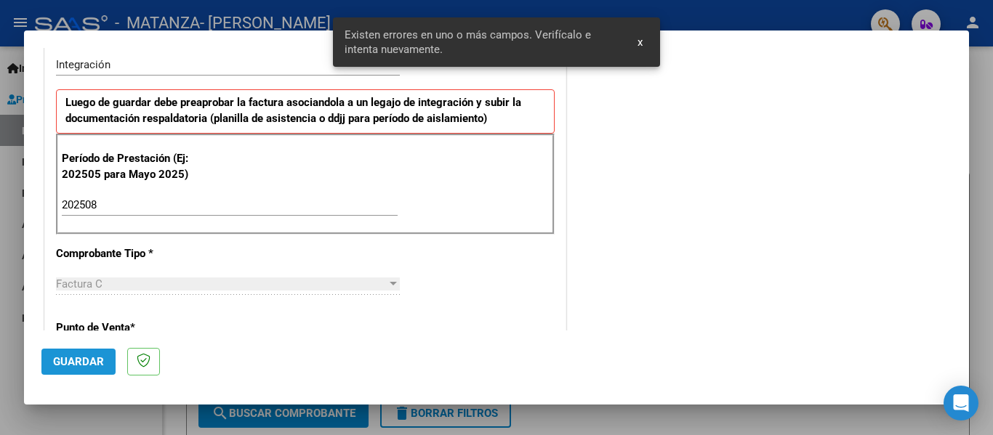
click at [93, 366] on span "Guardar" at bounding box center [78, 361] width 51 height 13
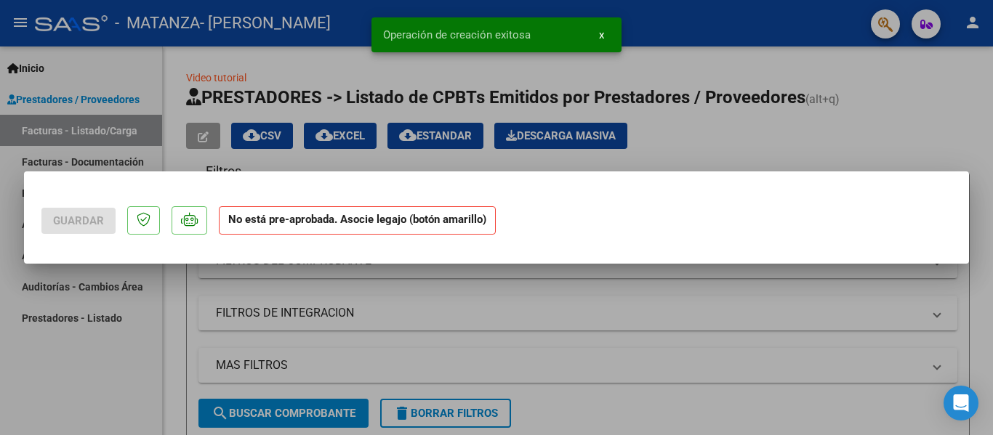
scroll to position [0, 0]
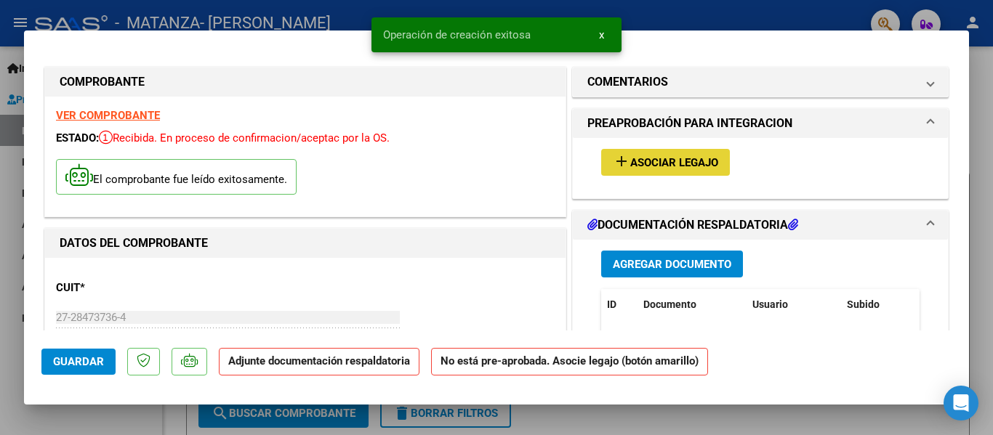
click at [677, 166] on span "Asociar Legajo" at bounding box center [674, 162] width 88 height 13
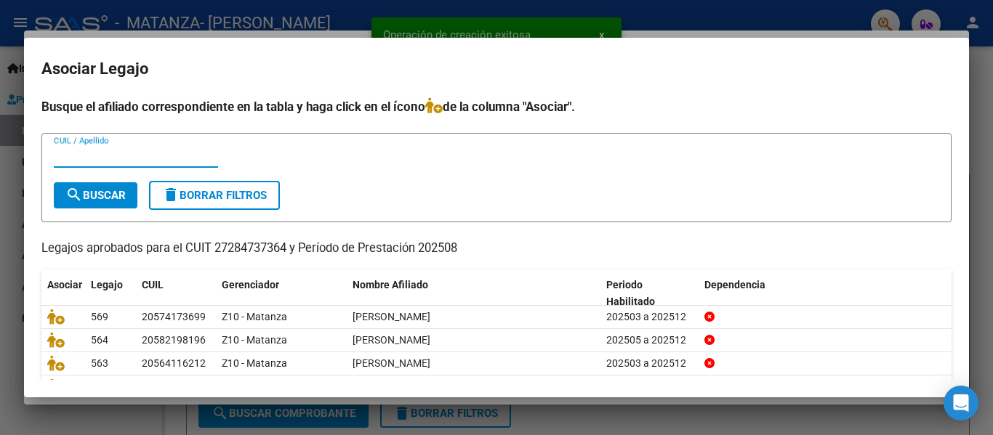
click at [102, 162] on input "CUIL / Apellido" at bounding box center [136, 156] width 164 height 13
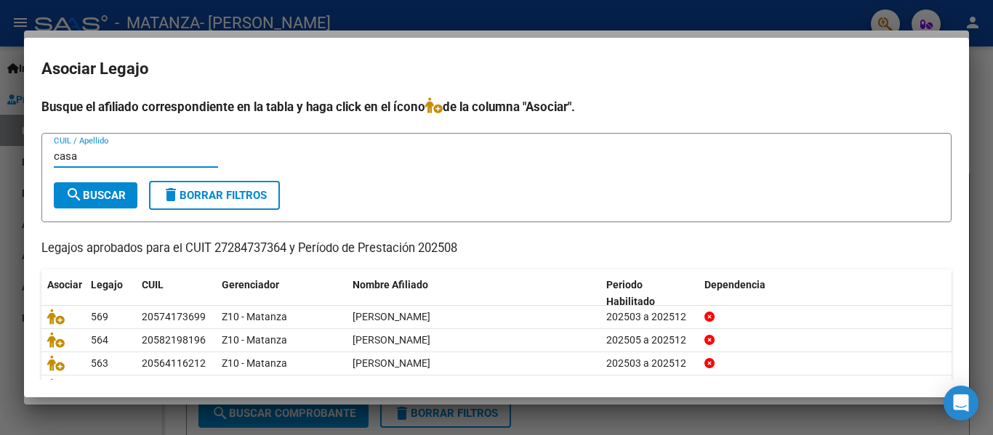
type input "casa"
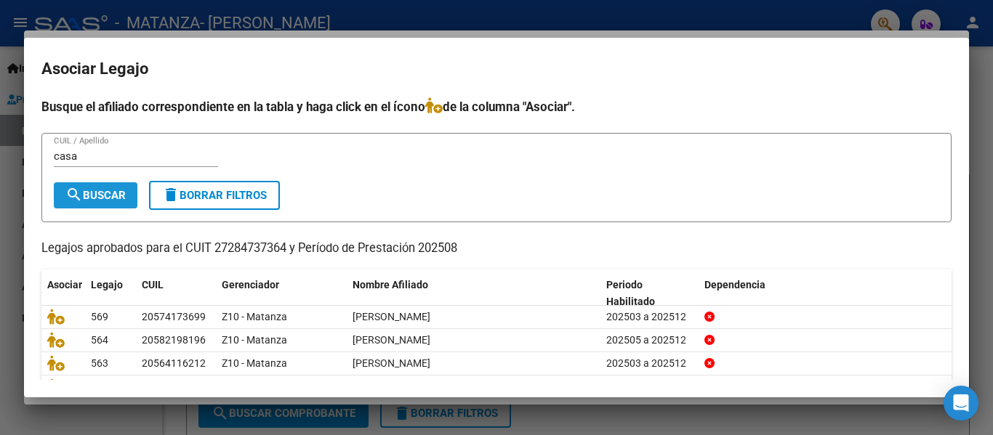
click at [81, 192] on mat-icon "search" at bounding box center [73, 194] width 17 height 17
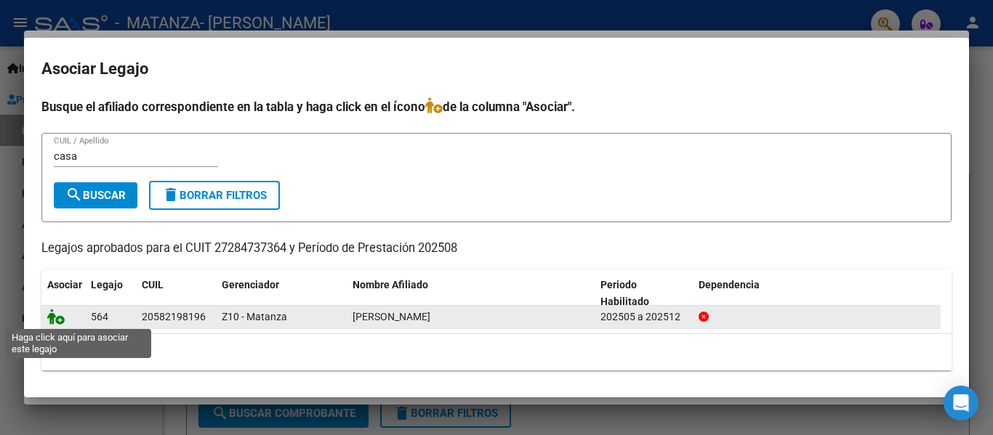
click at [52, 323] on icon at bounding box center [55, 317] width 17 height 16
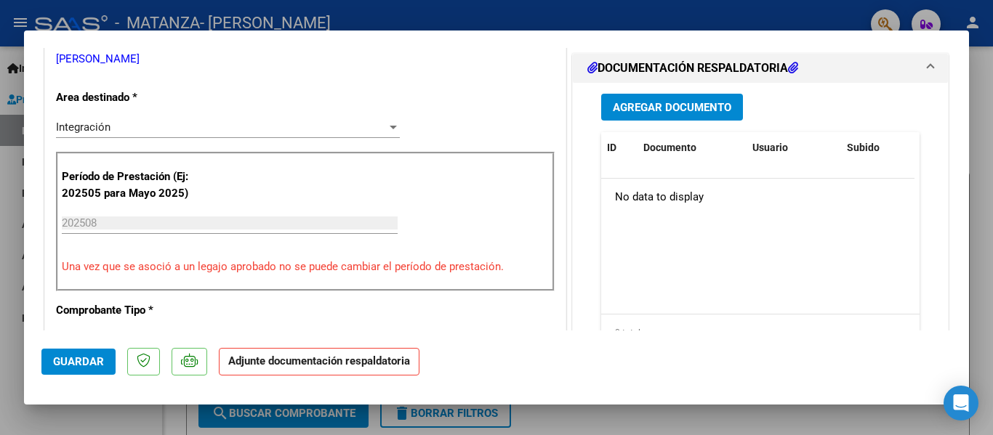
scroll to position [330, 0]
click at [651, 112] on span "Agregar Documento" at bounding box center [672, 106] width 118 height 13
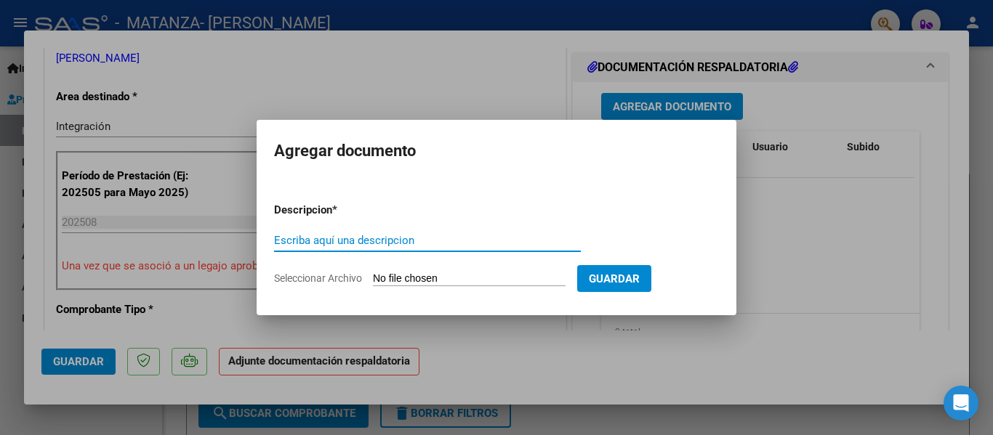
click at [315, 246] on input "Escriba aquí una descripcion" at bounding box center [427, 240] width 307 height 13
type input "planilla"
click at [421, 277] on input "Seleccionar Archivo" at bounding box center [469, 280] width 193 height 14
type input "C:\fakepath\[PERSON_NAME] [DATE].pdf"
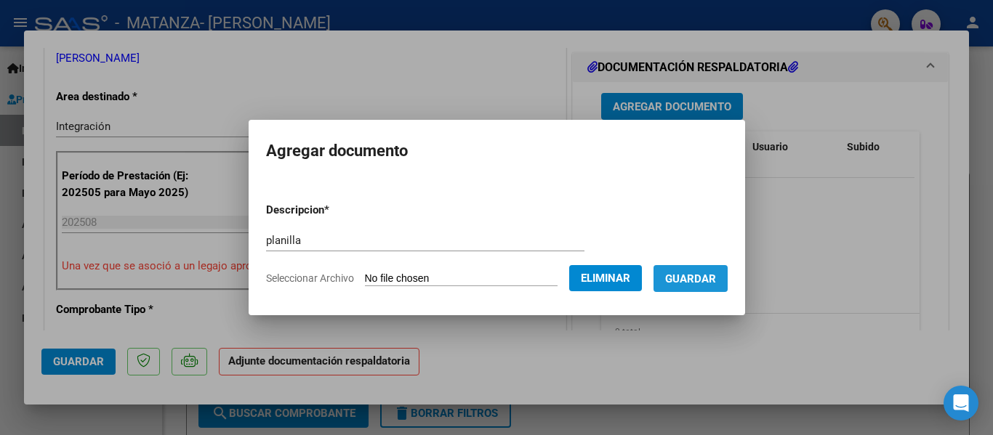
click at [704, 276] on span "Guardar" at bounding box center [690, 279] width 51 height 13
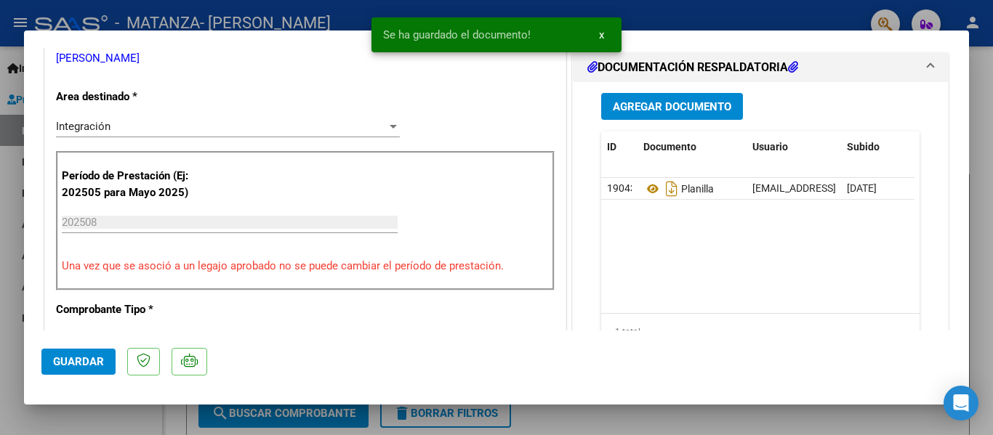
click at [201, 18] on div at bounding box center [496, 217] width 993 height 435
type input "$ 0,00"
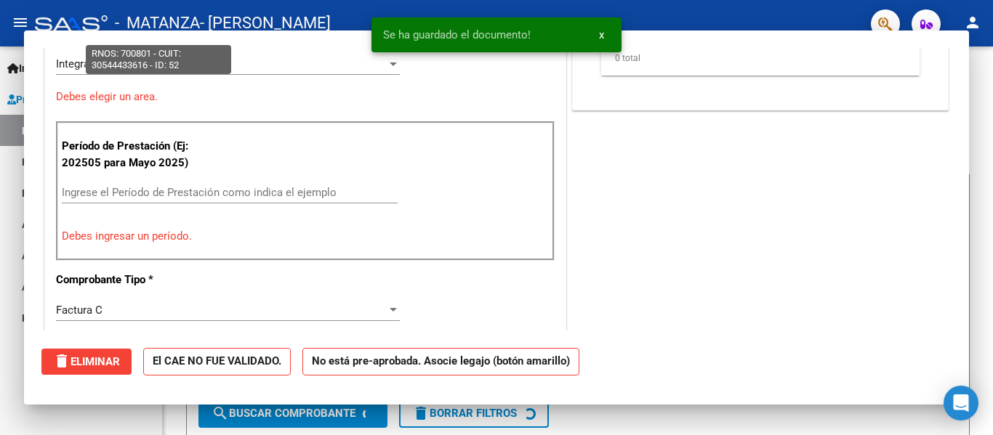
scroll to position [267, 0]
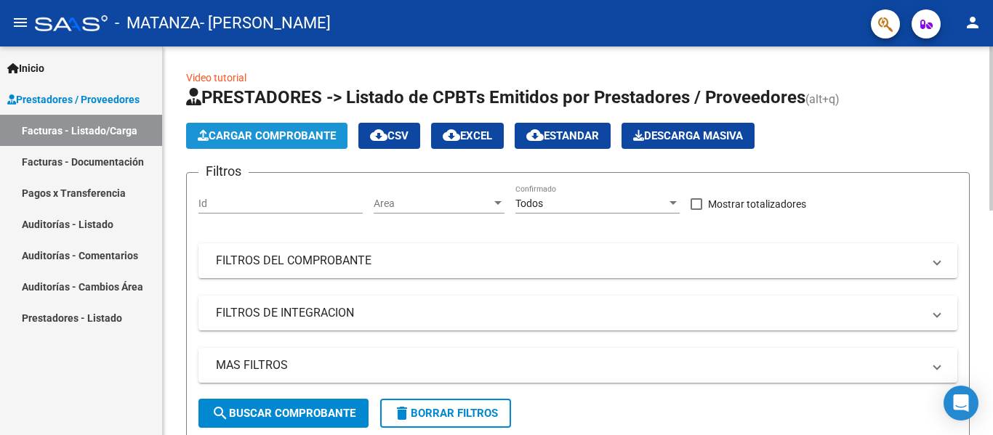
click at [247, 140] on span "Cargar Comprobante" at bounding box center [267, 135] width 138 height 13
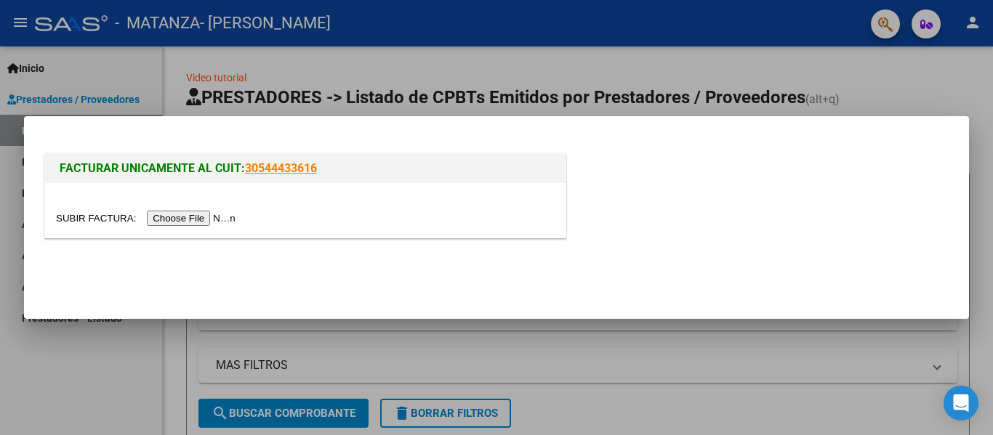
click at [212, 214] on input "file" at bounding box center [148, 218] width 184 height 15
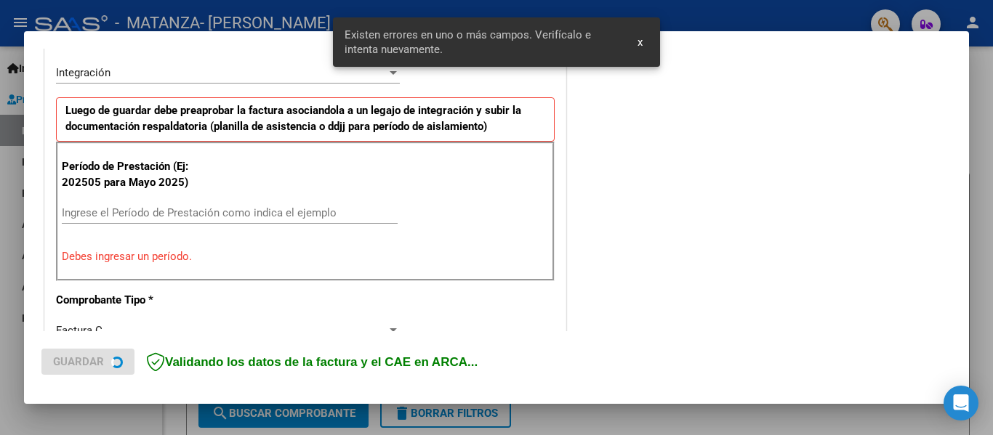
scroll to position [365, 0]
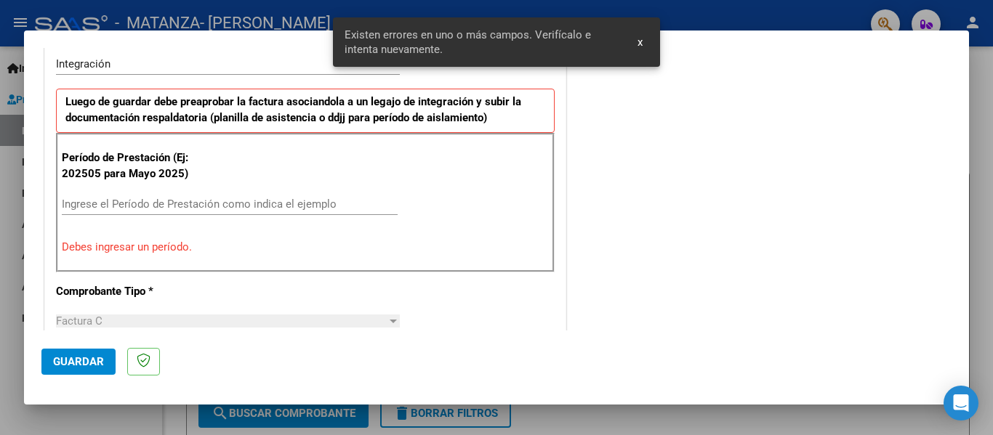
click at [179, 198] on input "Ingrese el Período de Prestación como indica el ejemplo" at bounding box center [230, 204] width 336 height 13
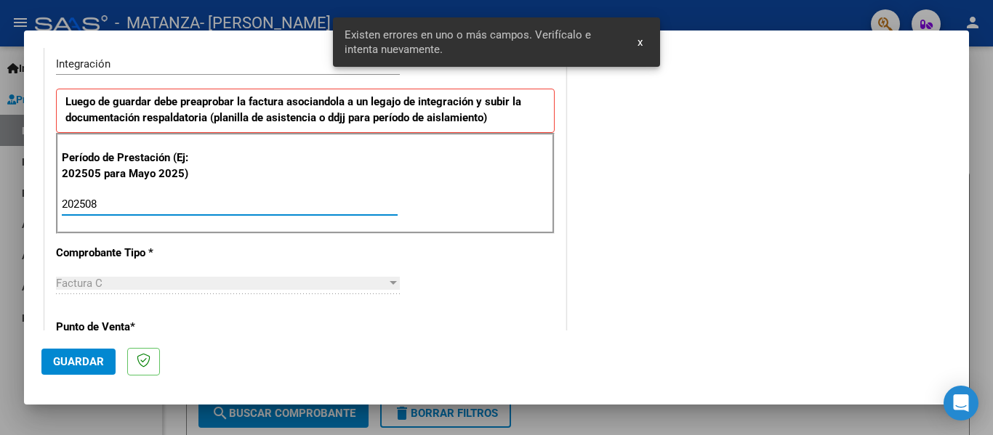
type input "202508"
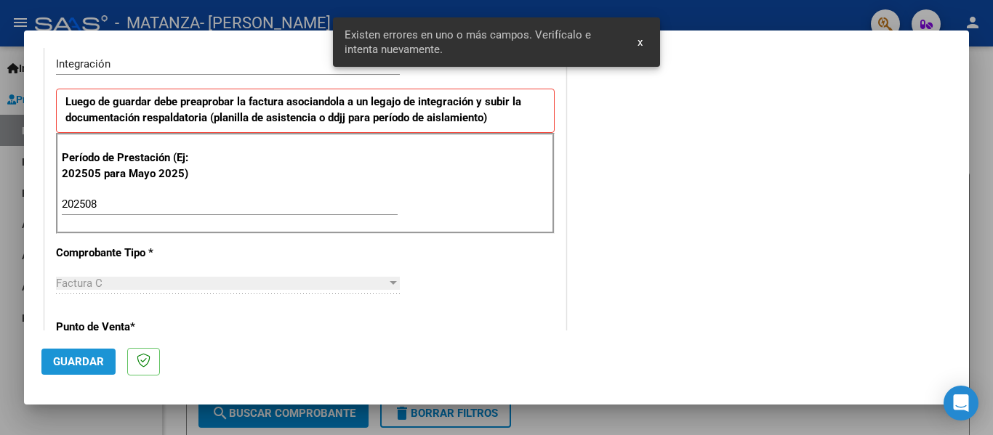
click at [61, 366] on span "Guardar" at bounding box center [78, 361] width 51 height 13
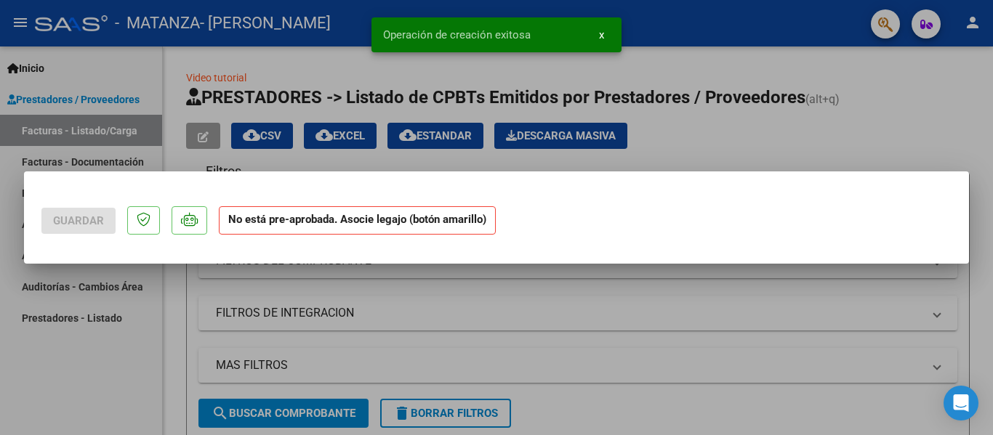
scroll to position [0, 0]
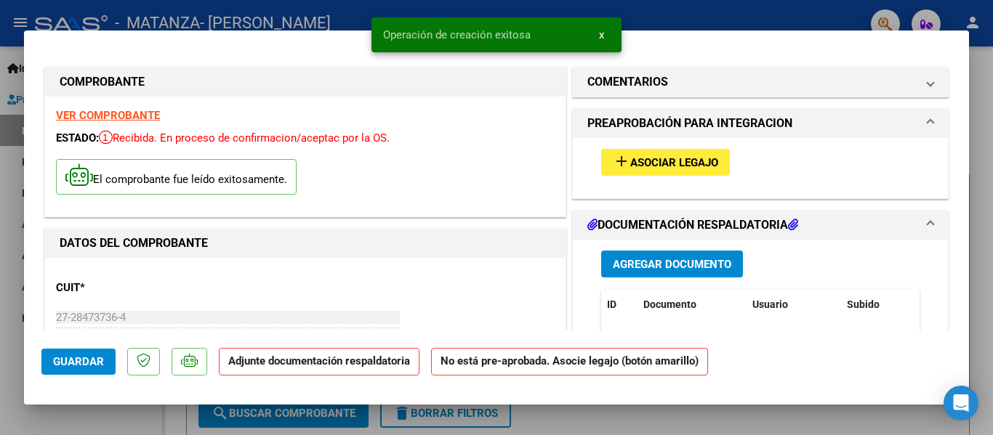
click at [679, 169] on span "Asociar Legajo" at bounding box center [674, 162] width 88 height 13
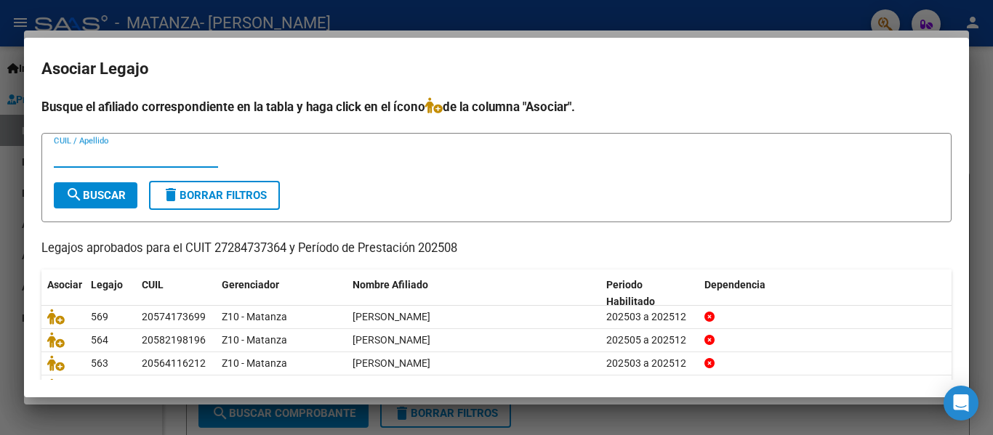
click at [112, 155] on input "CUIL / Apellido" at bounding box center [136, 156] width 164 height 13
type input "chiri"
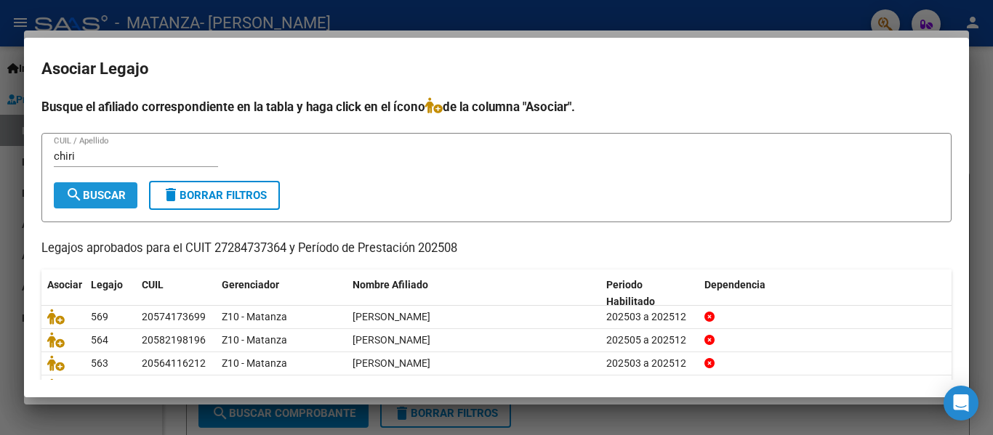
click at [97, 196] on span "search Buscar" at bounding box center [95, 195] width 60 height 13
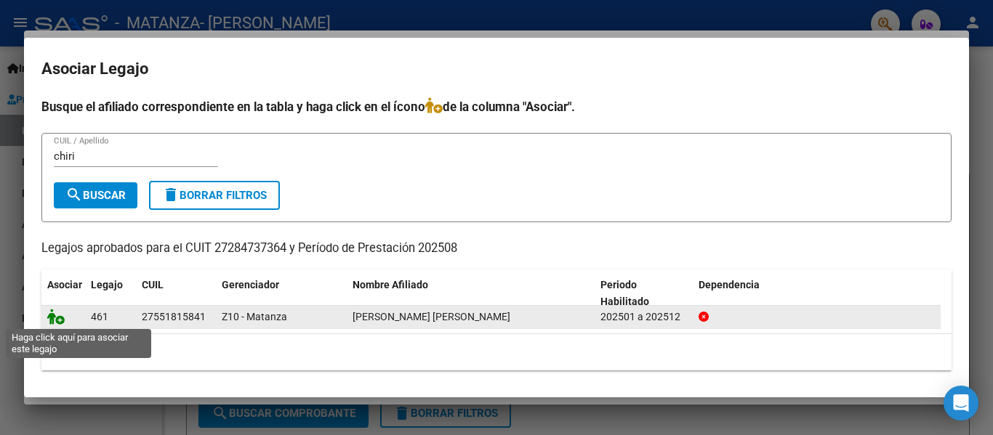
click at [57, 317] on icon at bounding box center [55, 317] width 17 height 16
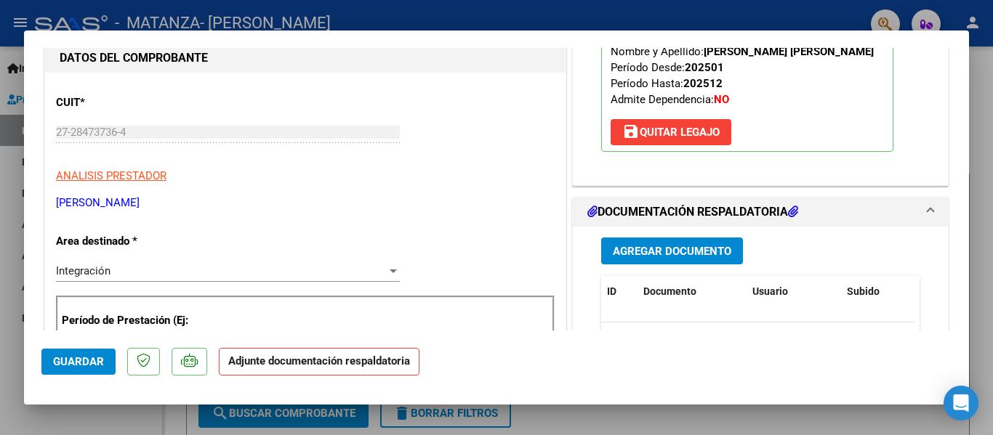
scroll to position [186, 0]
click at [651, 244] on span "Agregar Documento" at bounding box center [672, 250] width 118 height 13
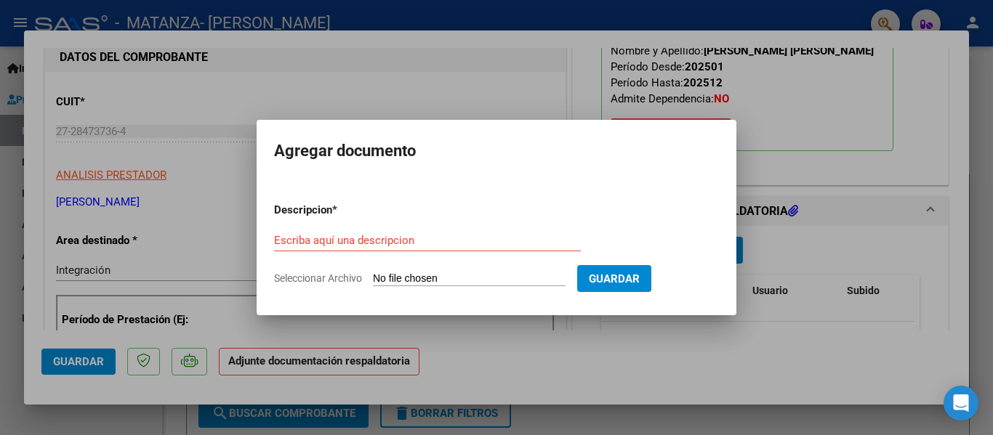
click at [379, 228] on form "Descripcion * Escriba aquí una descripcion Seleccionar Archivo Guardar" at bounding box center [496, 244] width 445 height 106
click at [353, 239] on input "Escriba aquí una descripcion" at bounding box center [427, 240] width 307 height 13
click at [353, 239] on input "p" at bounding box center [427, 240] width 307 height 13
type input "planilla"
click at [397, 281] on input "Seleccionar Archivo" at bounding box center [469, 280] width 193 height 14
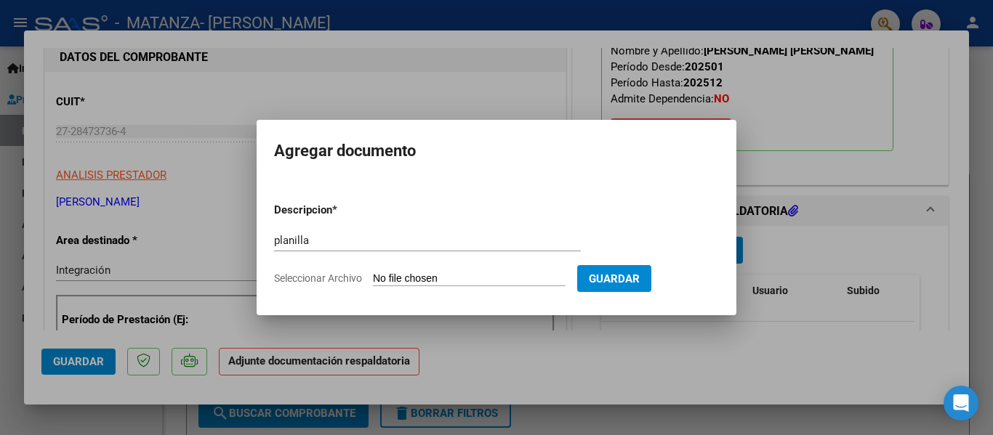
click at [376, 16] on div at bounding box center [496, 217] width 993 height 435
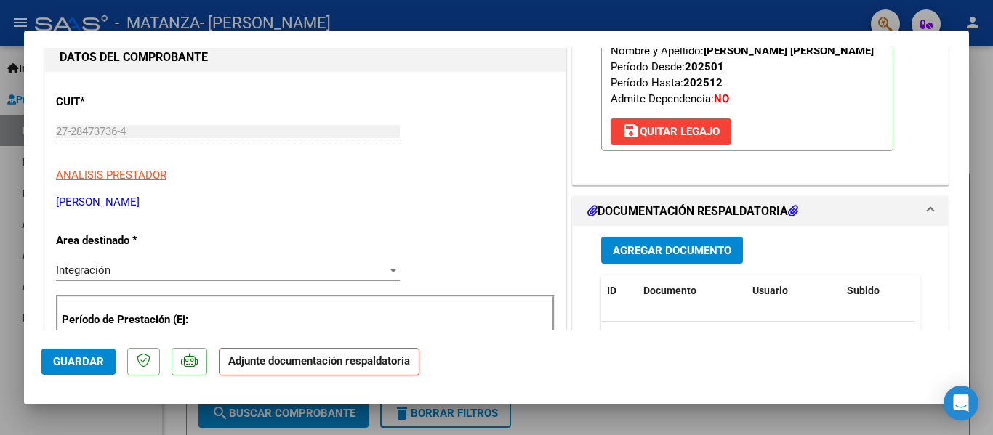
click at [376, 16] on div at bounding box center [496, 217] width 993 height 435
type input "$ 0,00"
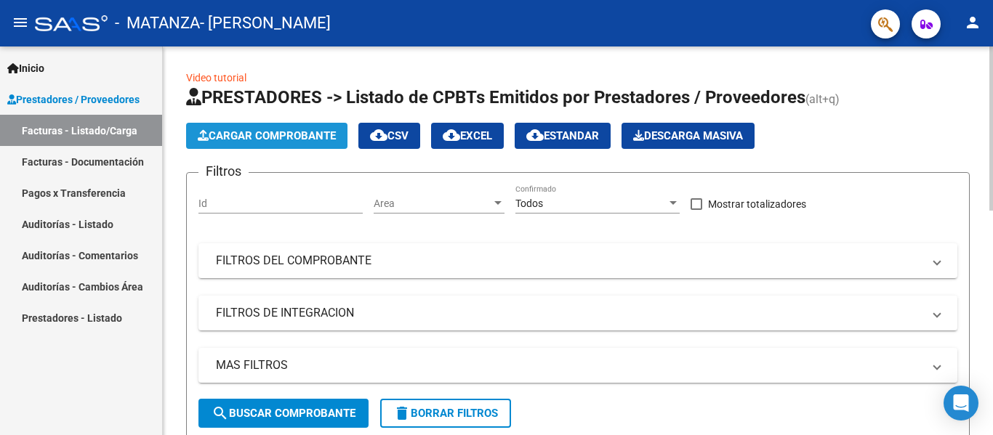
click at [254, 142] on span "Cargar Comprobante" at bounding box center [267, 135] width 138 height 13
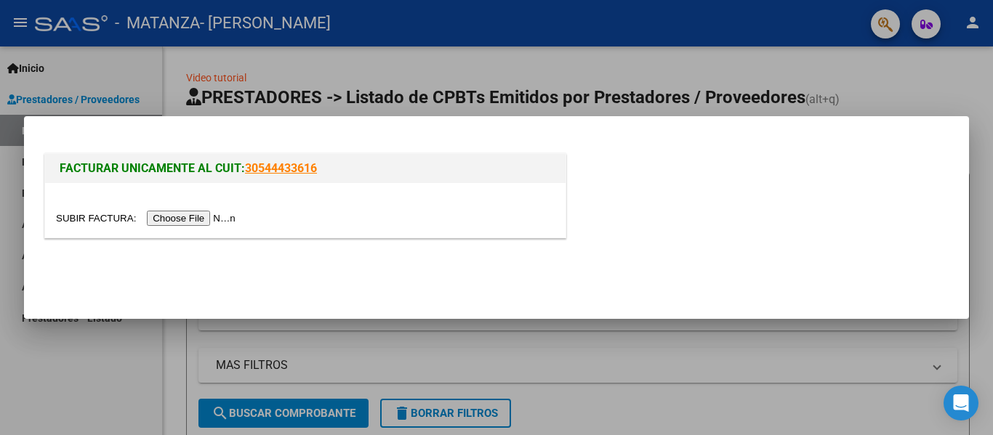
click at [206, 209] on div at bounding box center [305, 210] width 520 height 55
click at [192, 221] on input "file" at bounding box center [148, 218] width 184 height 15
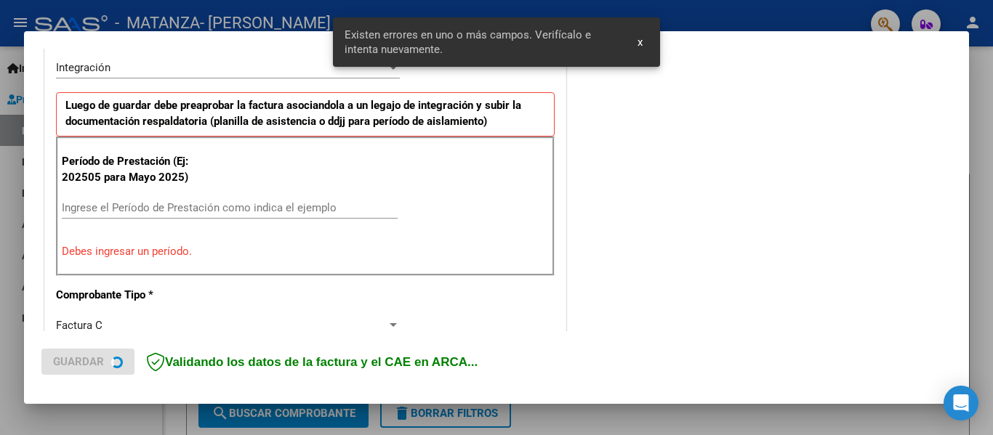
scroll to position [365, 0]
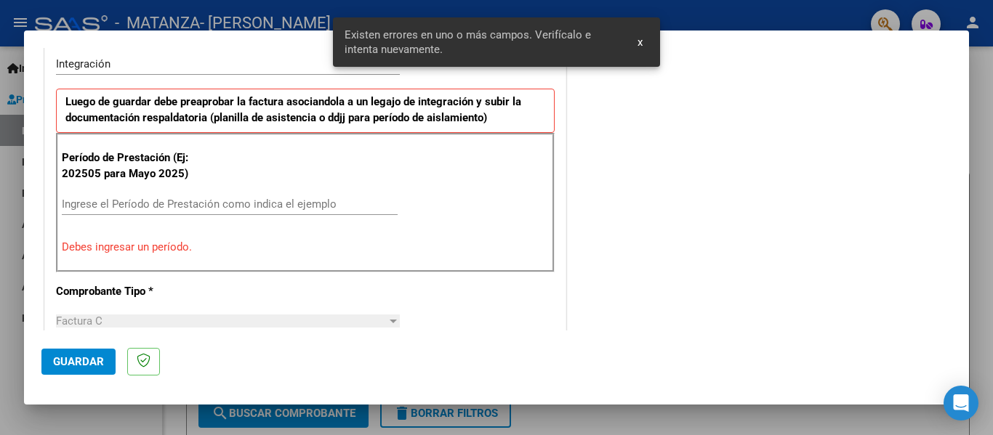
click at [186, 213] on div "Ingrese el Período de Prestación como indica el ejemplo" at bounding box center [230, 204] width 336 height 22
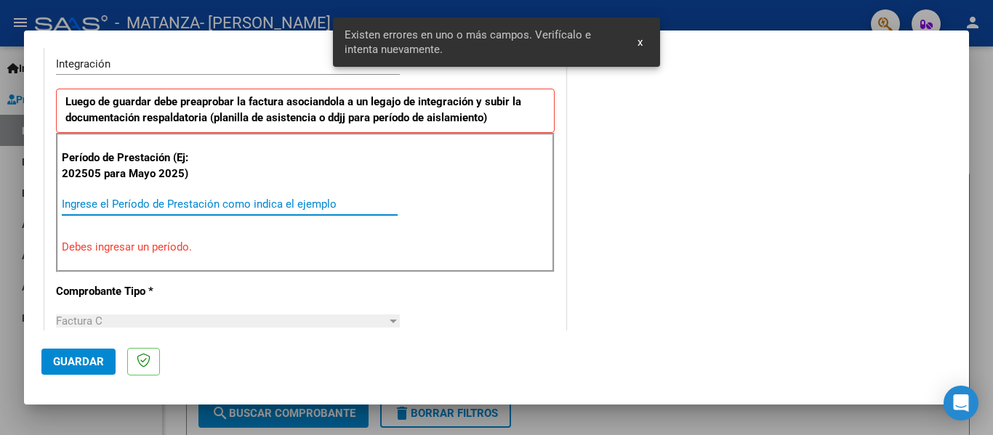
click at [169, 208] on input "Ingrese el Período de Prestación como indica el ejemplo" at bounding box center [230, 204] width 336 height 13
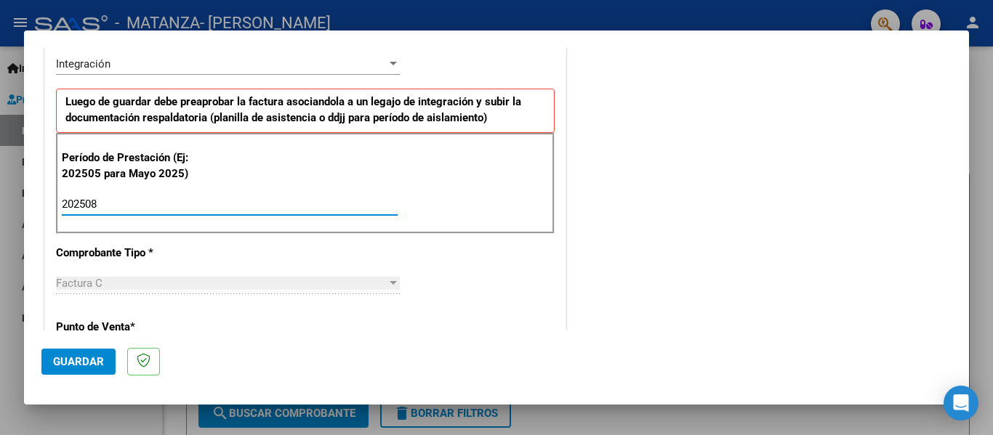
type input "202508"
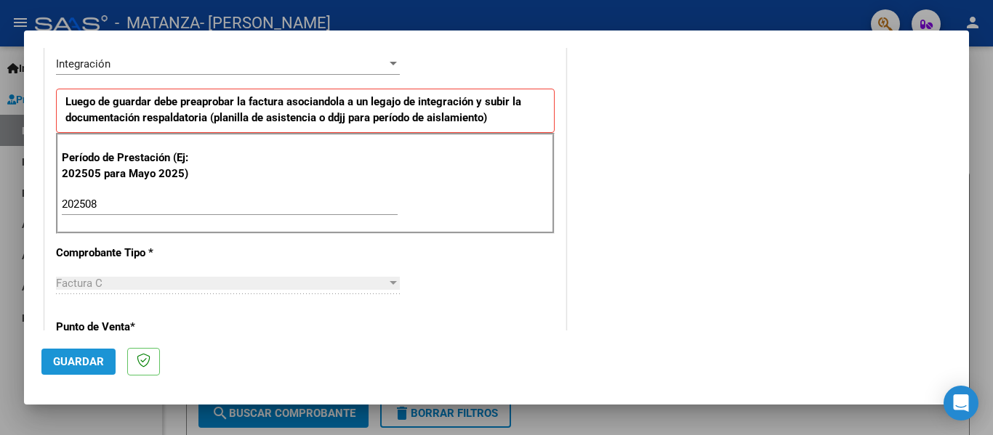
click at [74, 358] on span "Guardar" at bounding box center [78, 361] width 51 height 13
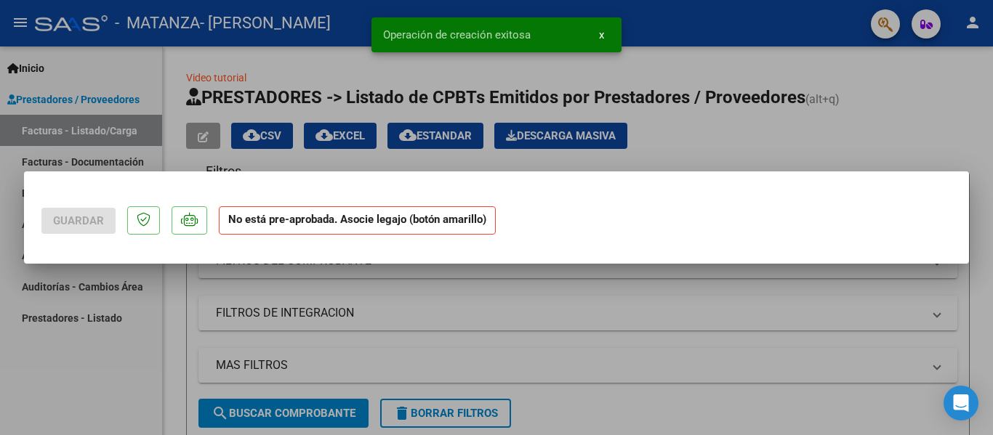
scroll to position [0, 0]
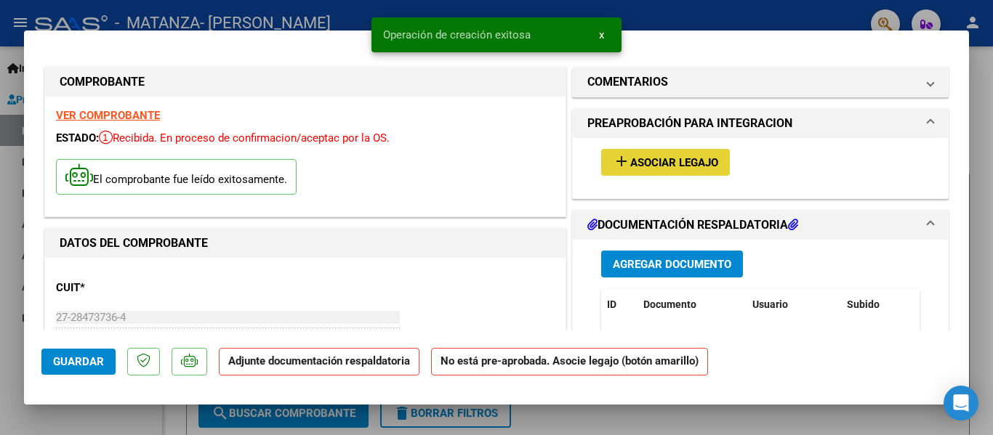
click at [711, 171] on button "add Asociar Legajo" at bounding box center [665, 162] width 129 height 27
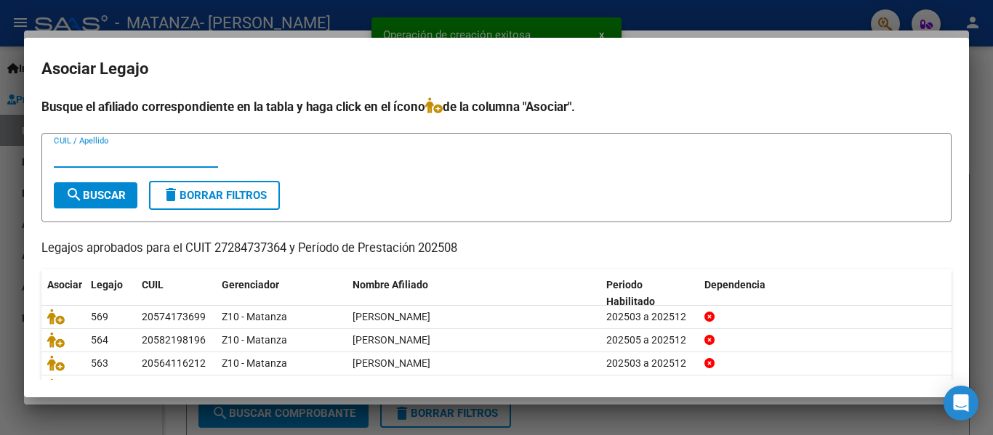
click at [158, 161] on input "CUIL / Apellido" at bounding box center [136, 156] width 164 height 13
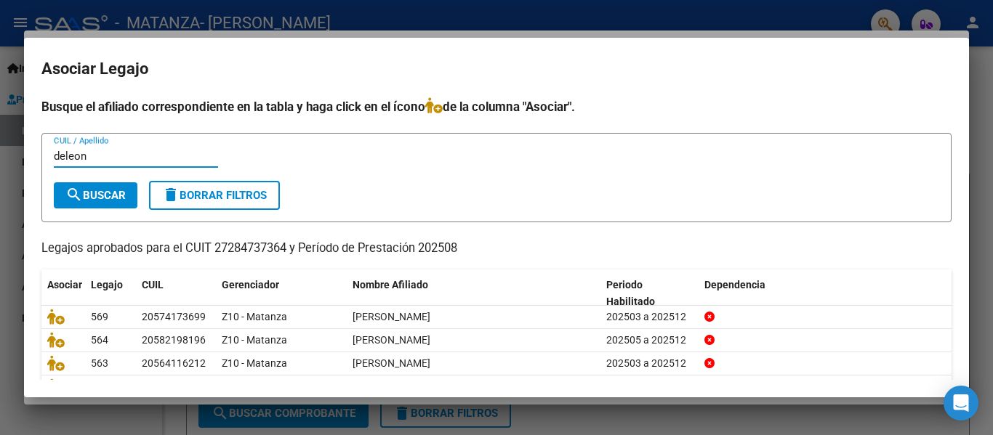
type input "deleon"
click at [105, 199] on span "search Buscar" at bounding box center [95, 195] width 60 height 13
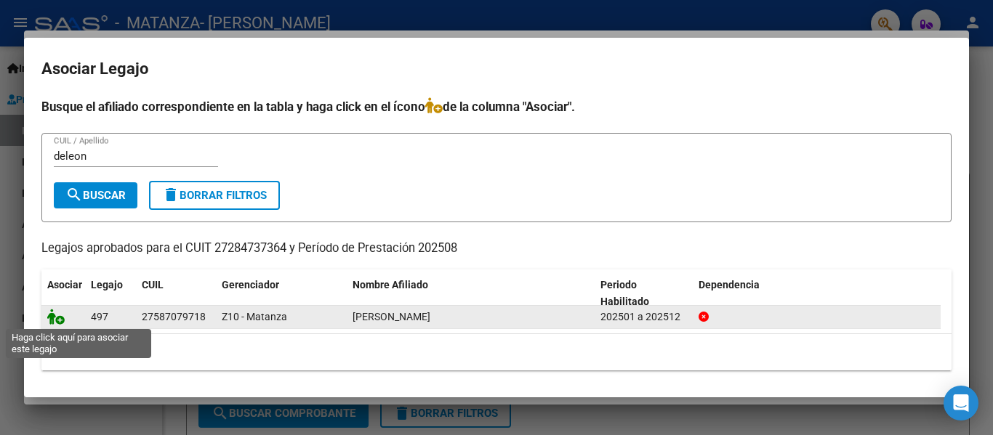
click at [53, 318] on icon at bounding box center [55, 317] width 17 height 16
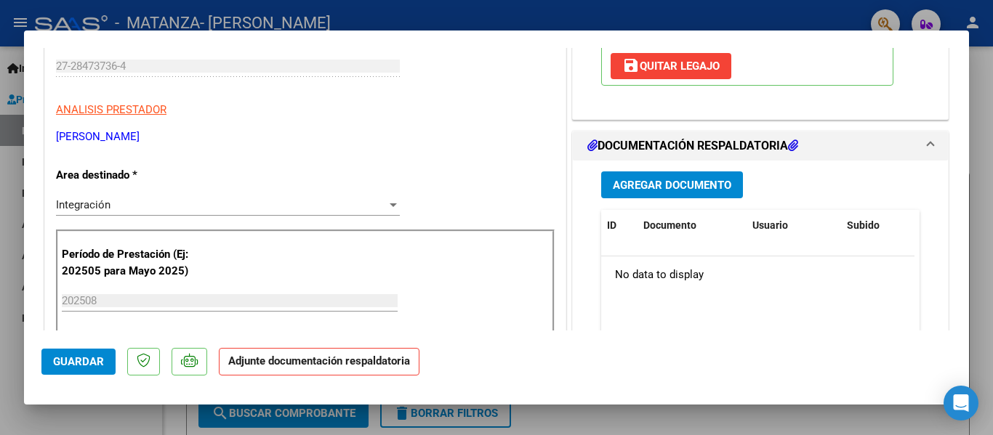
scroll to position [252, 0]
click at [665, 194] on button "Agregar Documento" at bounding box center [672, 184] width 142 height 27
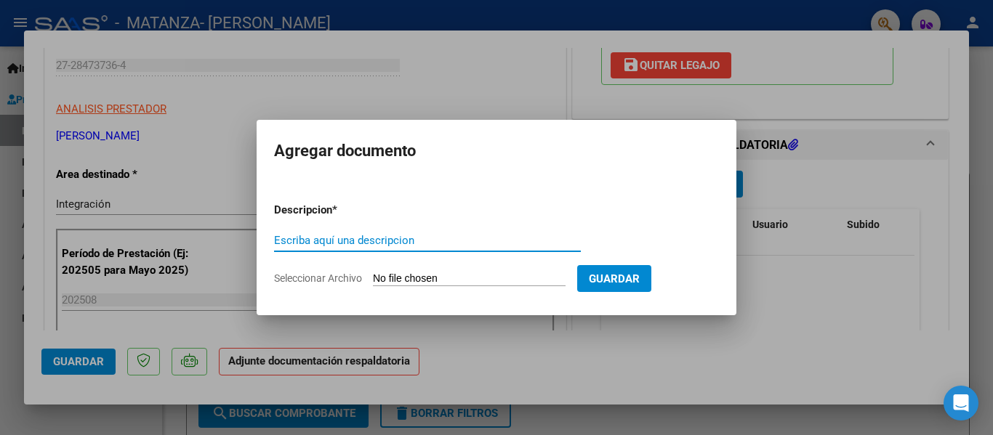
click at [415, 246] on input "Escriba aquí una descripcion" at bounding box center [427, 240] width 307 height 13
type input "planilla"
click at [403, 279] on input "Seleccionar Archivo" at bounding box center [469, 280] width 193 height 14
type input "C:\fakepath\[PERSON_NAME] [DATE].pdf"
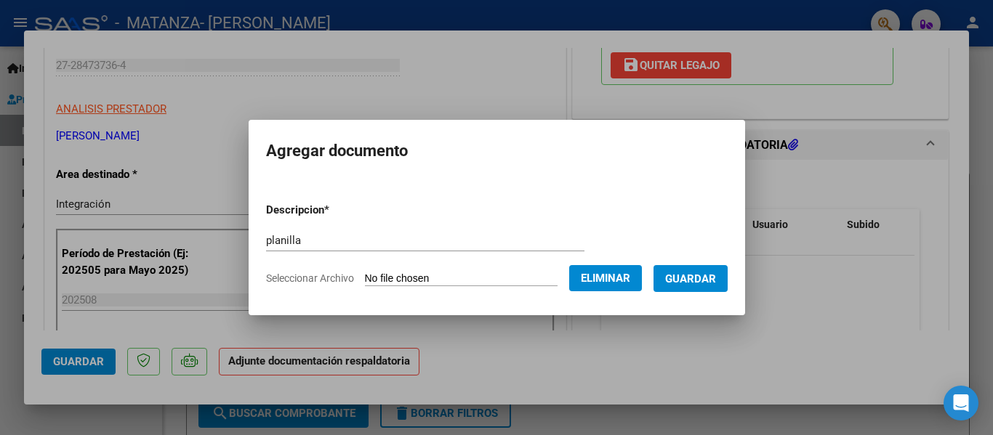
click at [706, 284] on span "Guardar" at bounding box center [690, 279] width 51 height 13
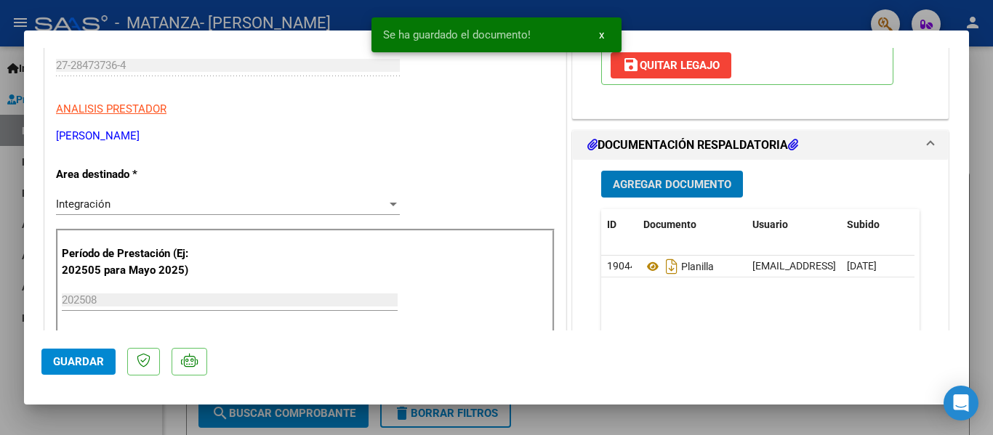
click at [219, 14] on div at bounding box center [496, 217] width 993 height 435
type input "$ 0,00"
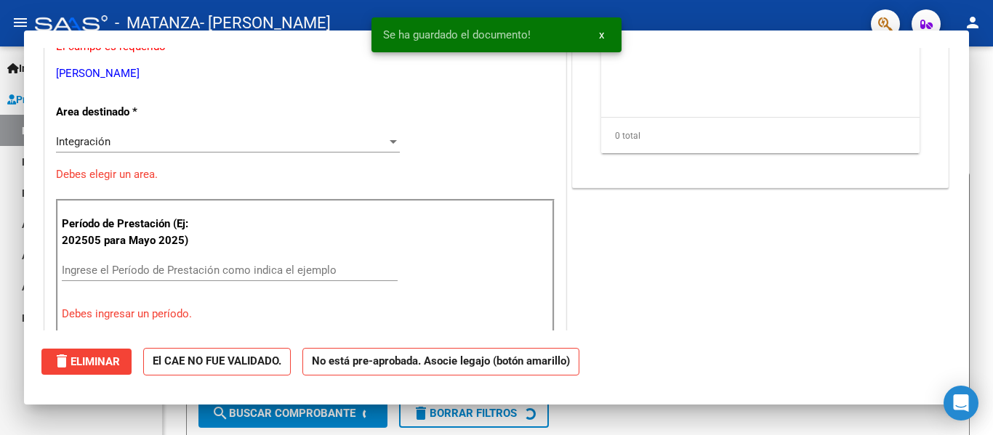
scroll to position [208, 0]
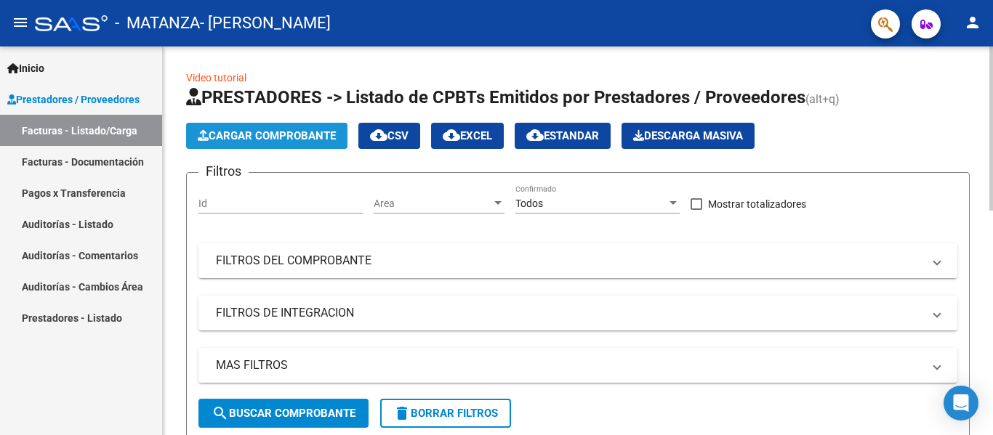
click at [267, 140] on span "Cargar Comprobante" at bounding box center [267, 135] width 138 height 13
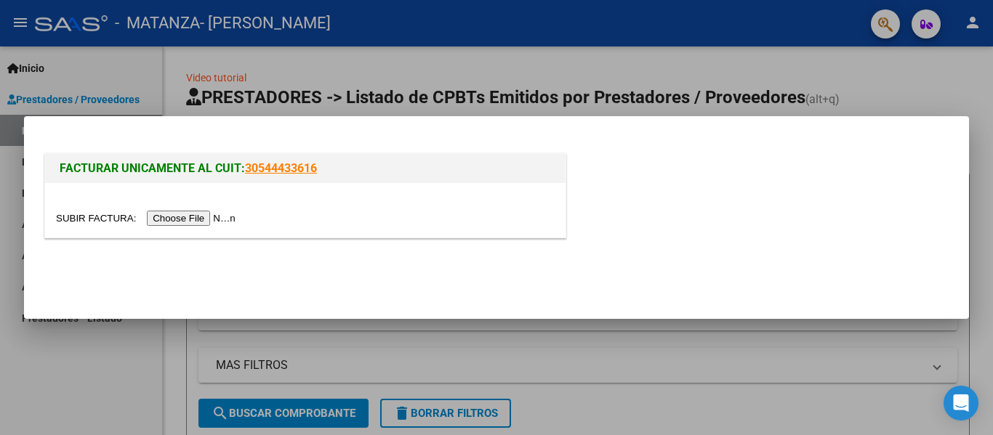
click at [171, 224] on input "file" at bounding box center [148, 218] width 184 height 15
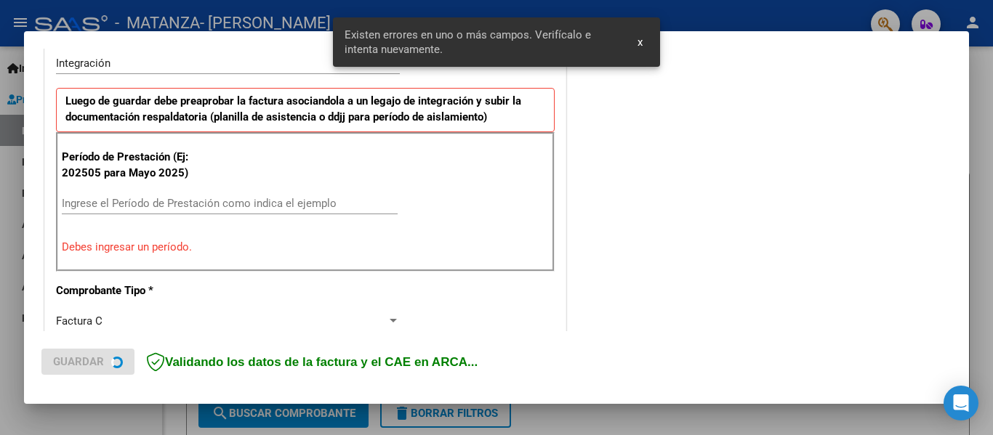
scroll to position [367, 0]
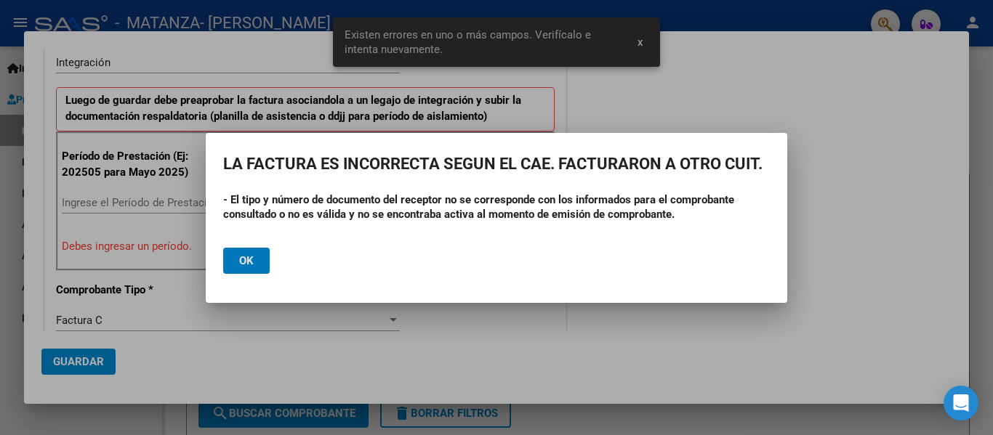
click at [249, 265] on span "Ok" at bounding box center [246, 260] width 15 height 13
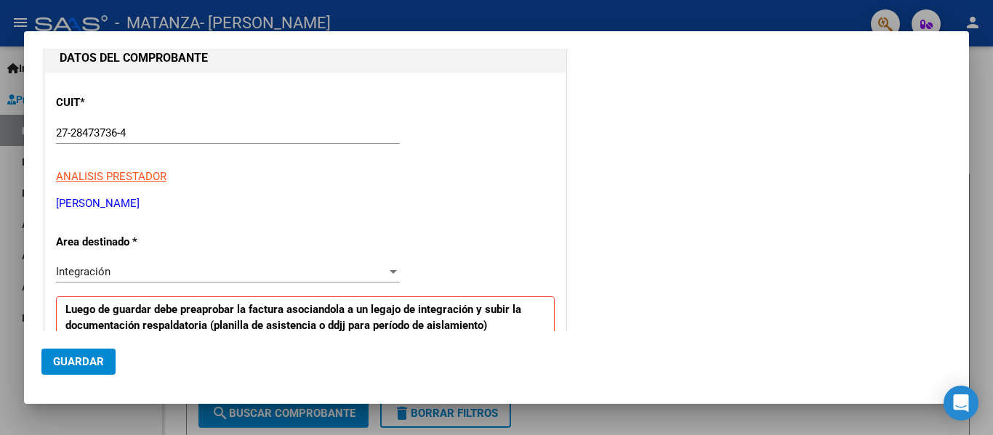
scroll to position [0, 0]
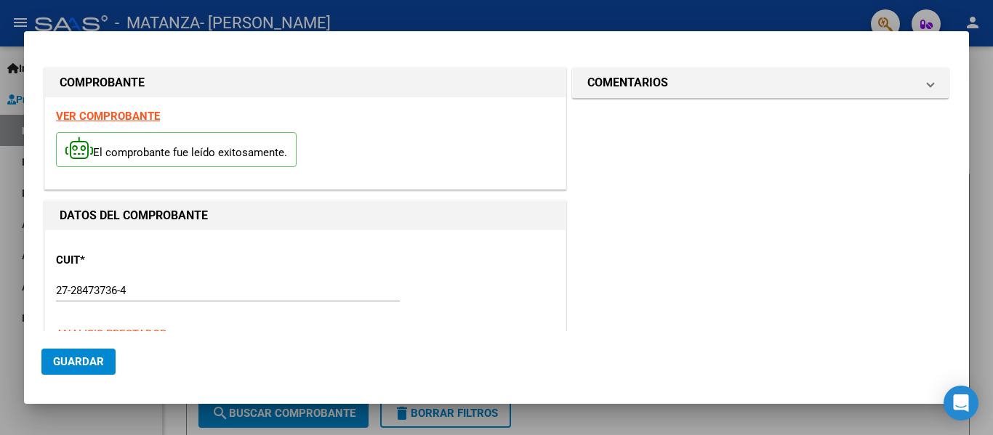
click at [197, 17] on div at bounding box center [496, 217] width 993 height 435
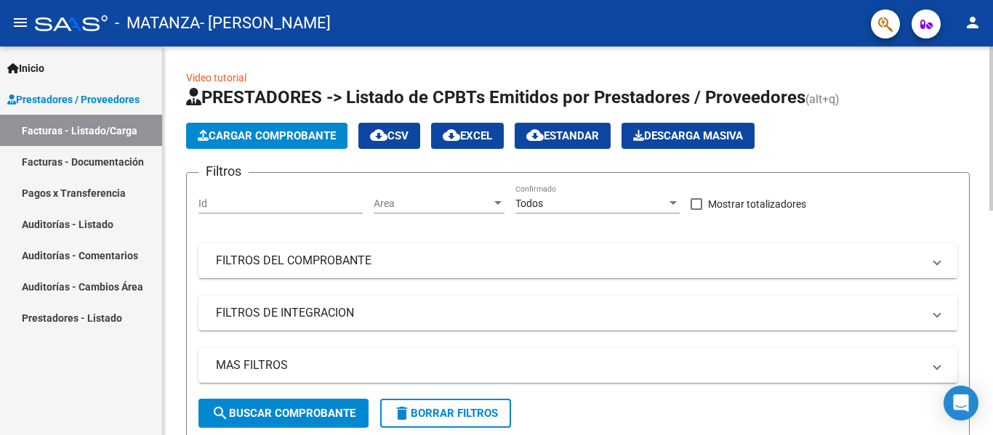
click at [288, 137] on span "Cargar Comprobante" at bounding box center [267, 135] width 138 height 13
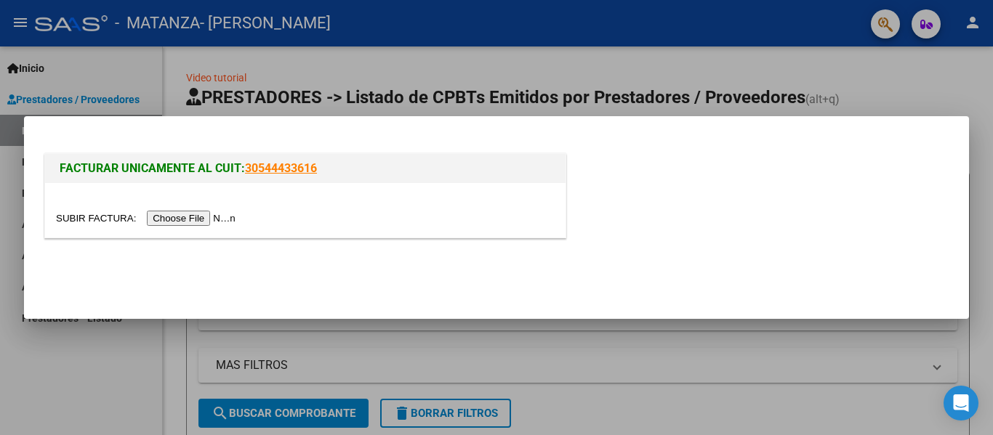
click at [220, 218] on input "file" at bounding box center [148, 218] width 184 height 15
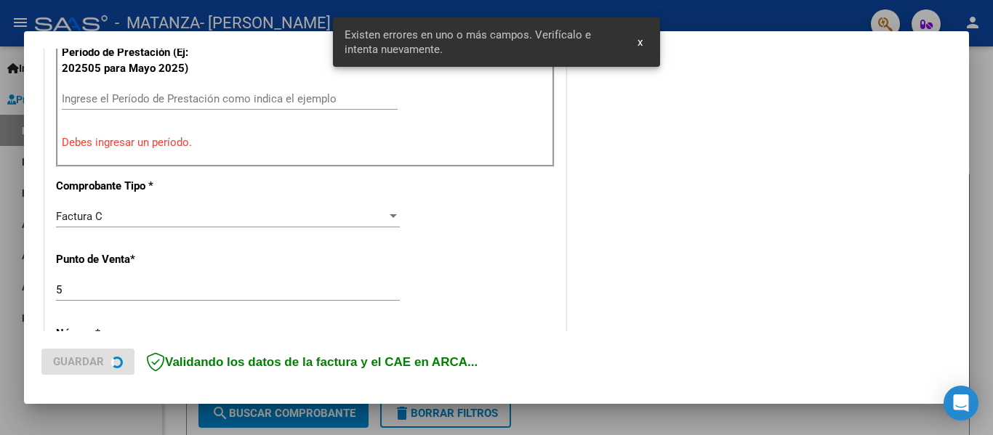
scroll to position [472, 0]
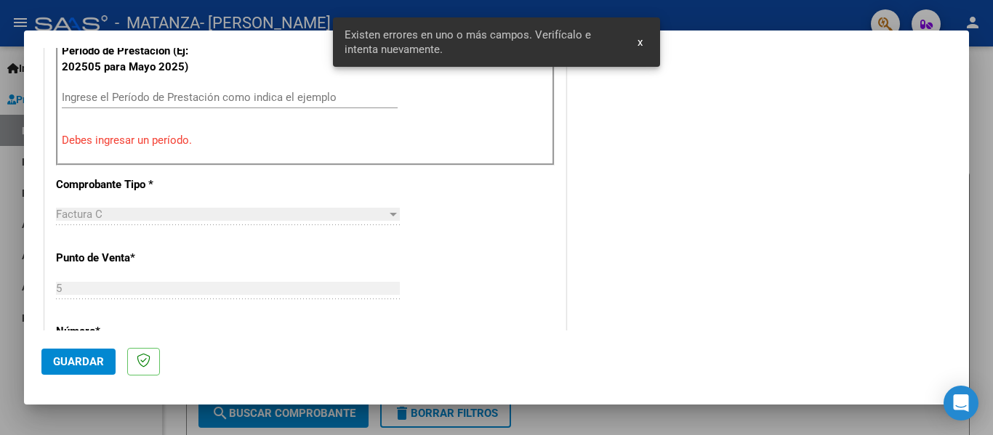
click at [133, 91] on input "Ingrese el Período de Prestación como indica el ejemplo" at bounding box center [230, 97] width 336 height 13
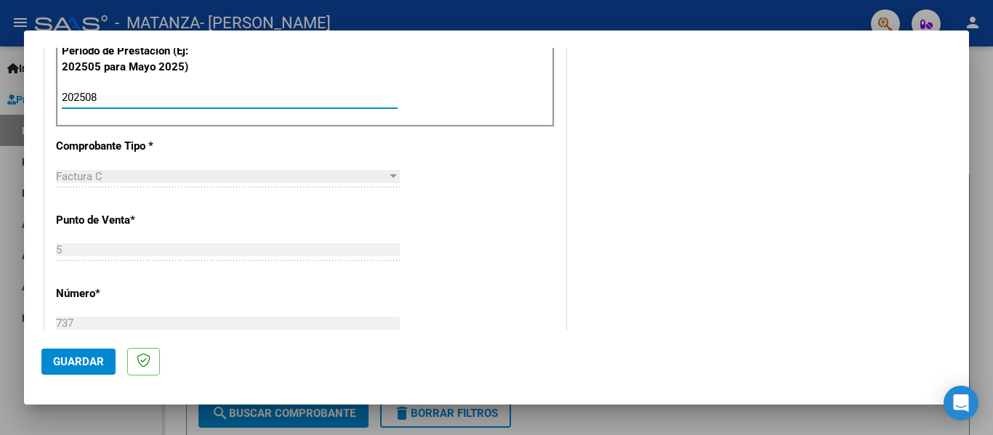
type input "202508"
click at [86, 355] on button "Guardar" at bounding box center [78, 362] width 74 height 26
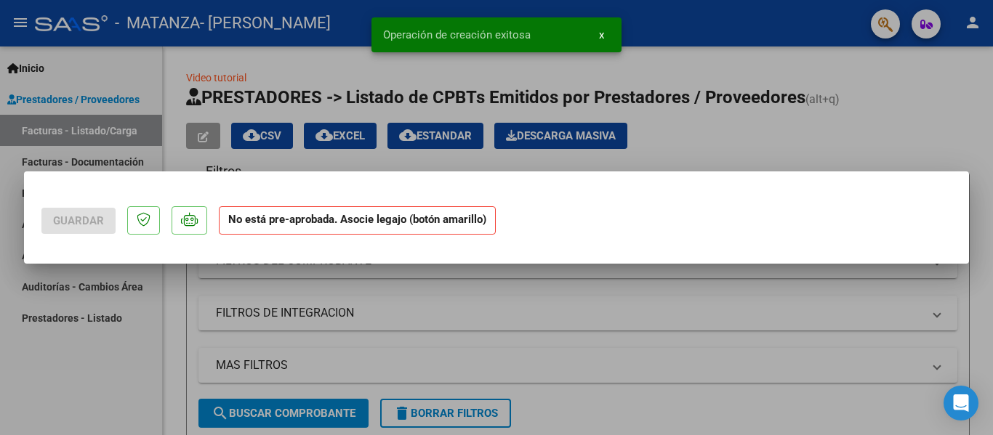
scroll to position [0, 0]
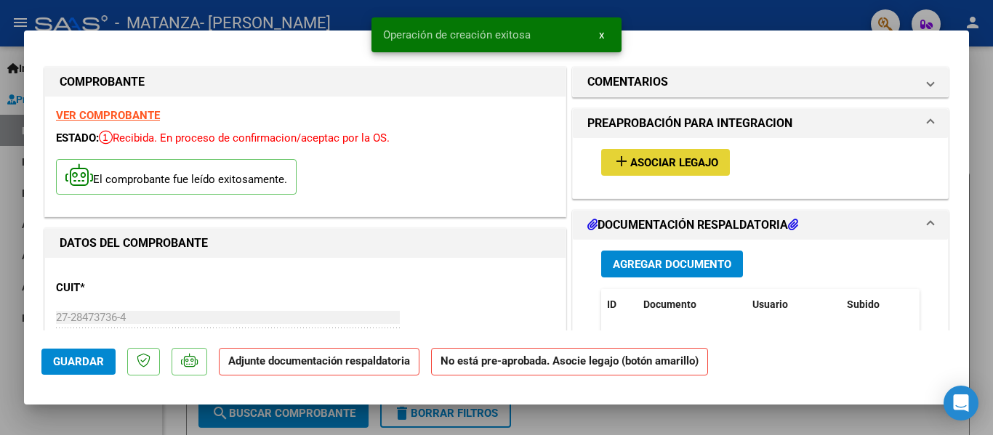
click at [672, 161] on span "Asociar Legajo" at bounding box center [674, 162] width 88 height 13
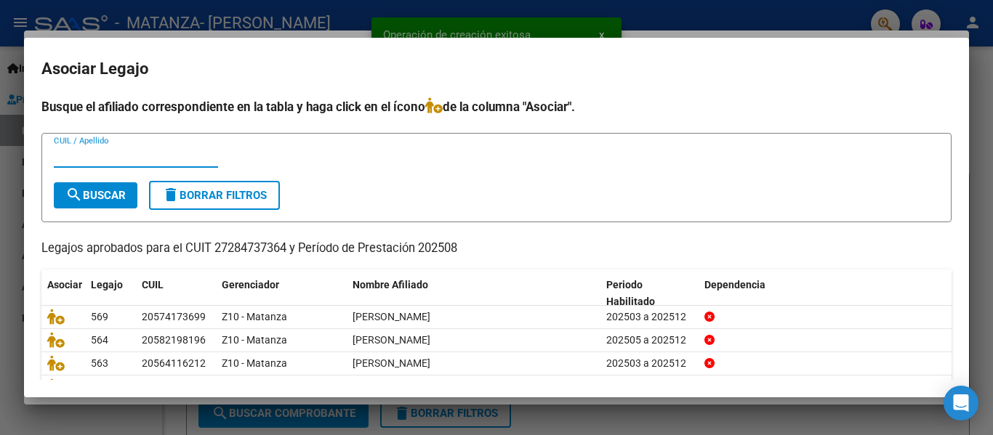
click at [158, 161] on input "CUIL / Apellido" at bounding box center [136, 156] width 164 height 13
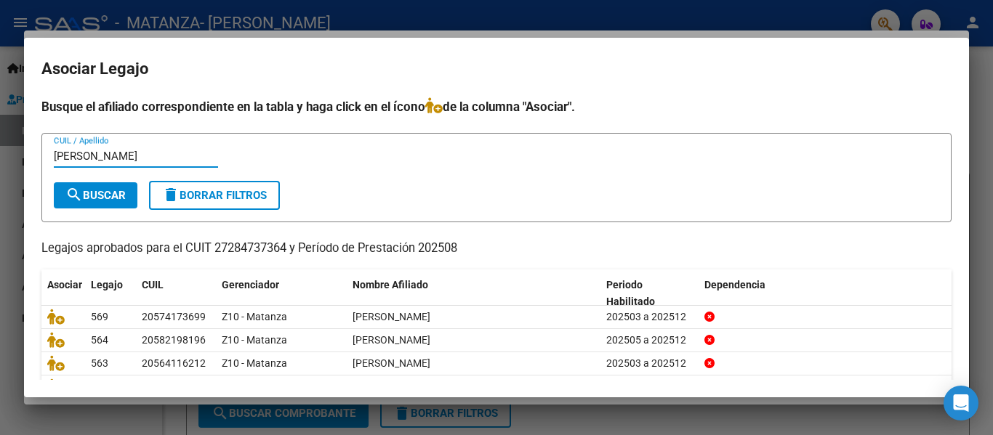
type input "[PERSON_NAME]"
click at [97, 207] on button "search Buscar" at bounding box center [96, 195] width 84 height 26
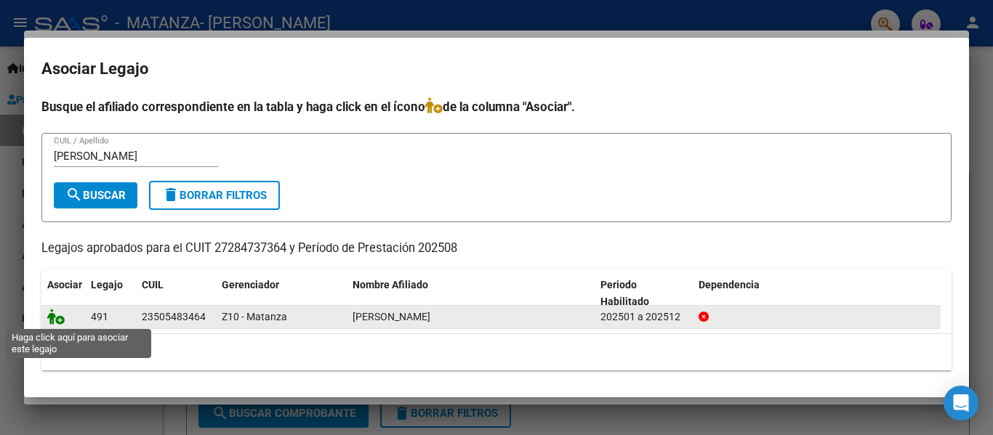
click at [52, 317] on icon at bounding box center [55, 317] width 17 height 16
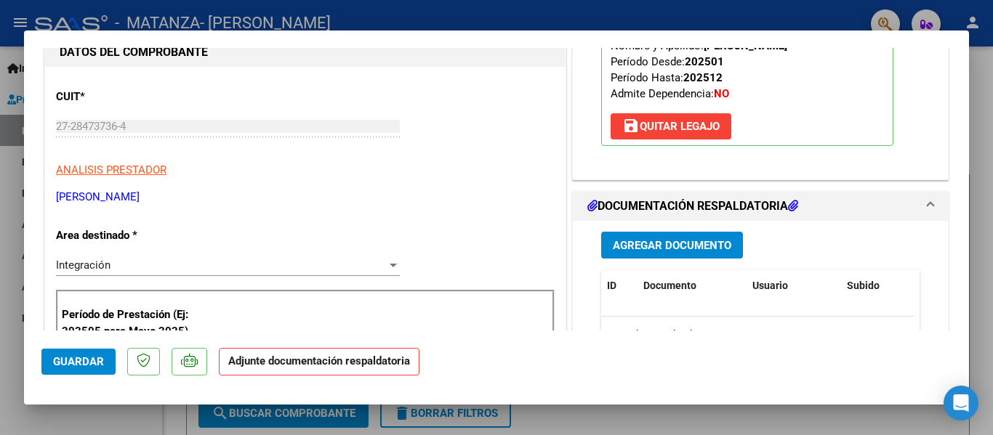
scroll to position [201, 0]
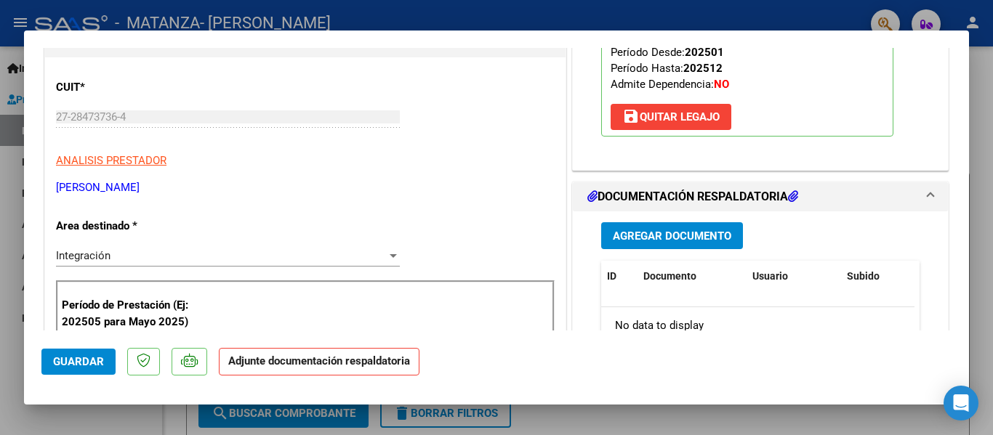
click at [676, 238] on span "Agregar Documento" at bounding box center [672, 236] width 118 height 13
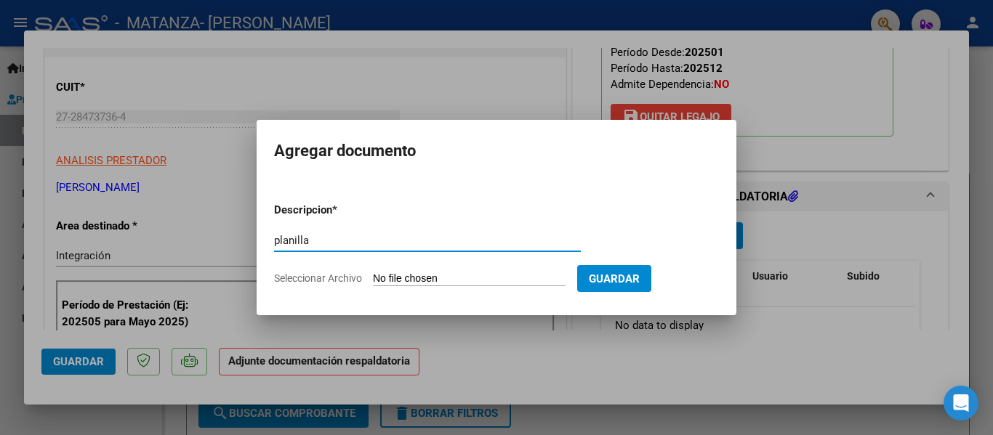
type input "planilla"
click at [476, 282] on input "Seleccionar Archivo" at bounding box center [469, 280] width 193 height 14
type input "C:\fakepath\[PERSON_NAME] [DATE].pdf"
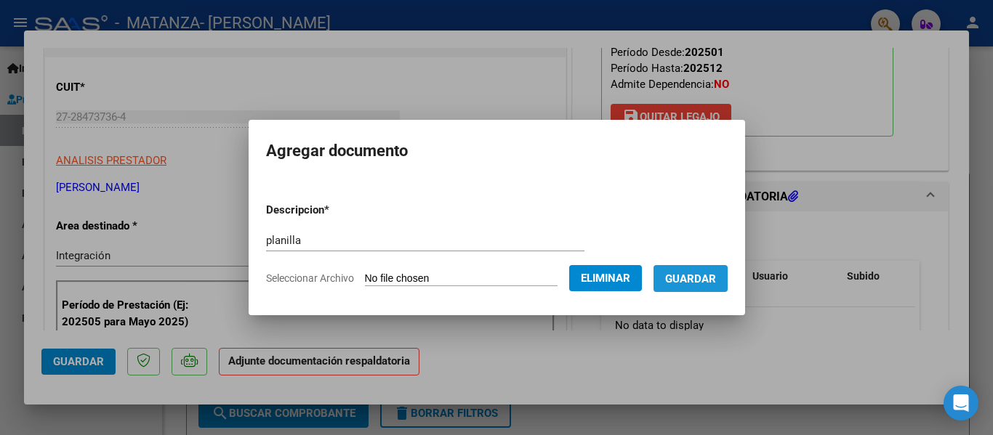
click at [716, 274] on span "Guardar" at bounding box center [690, 279] width 51 height 13
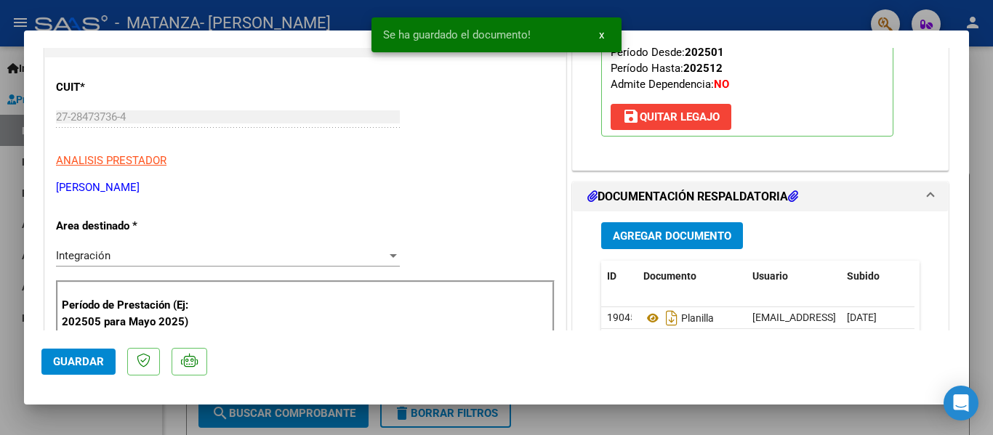
click at [189, 19] on div at bounding box center [496, 217] width 993 height 435
type input "$ 0,00"
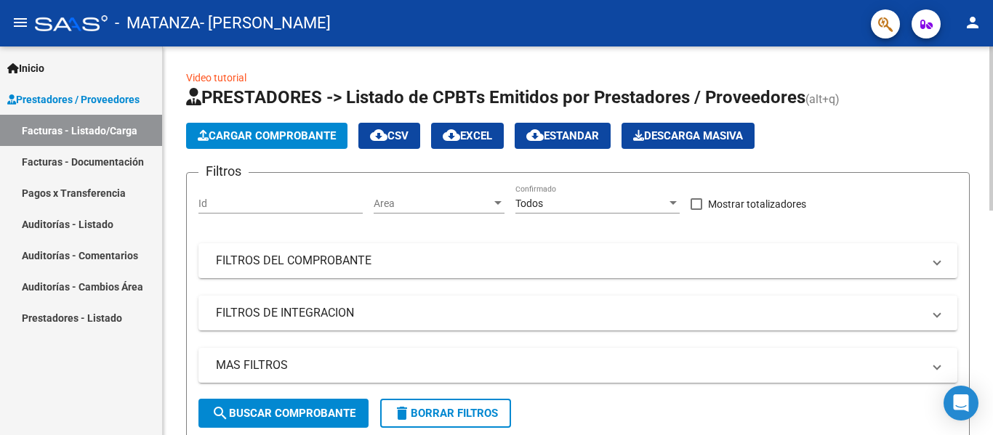
click at [233, 136] on span "Cargar Comprobante" at bounding box center [267, 135] width 138 height 13
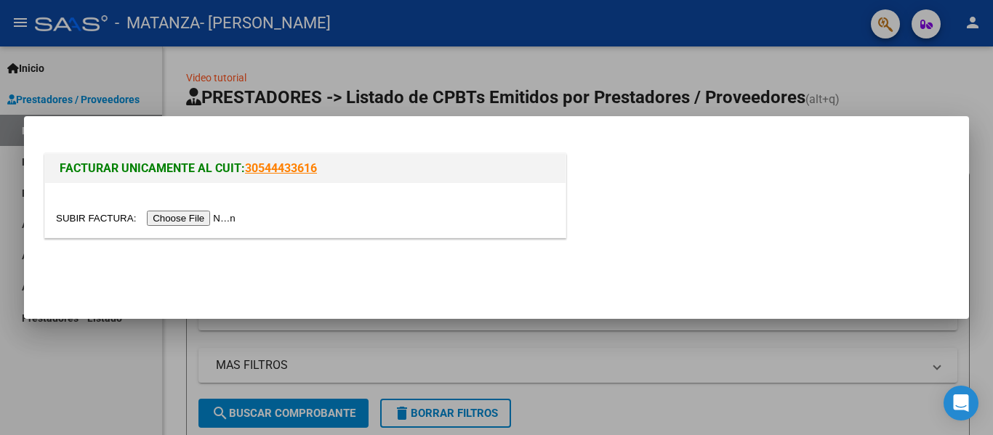
click at [201, 212] on input "file" at bounding box center [148, 218] width 184 height 15
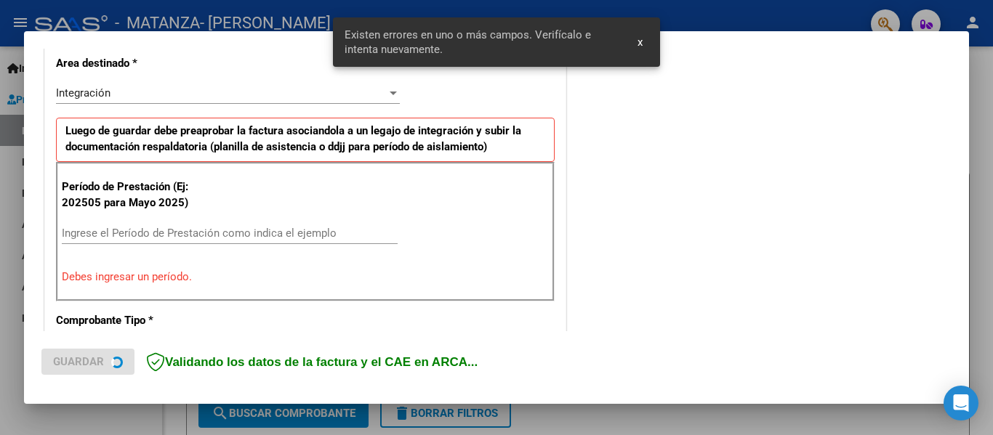
scroll to position [337, 0]
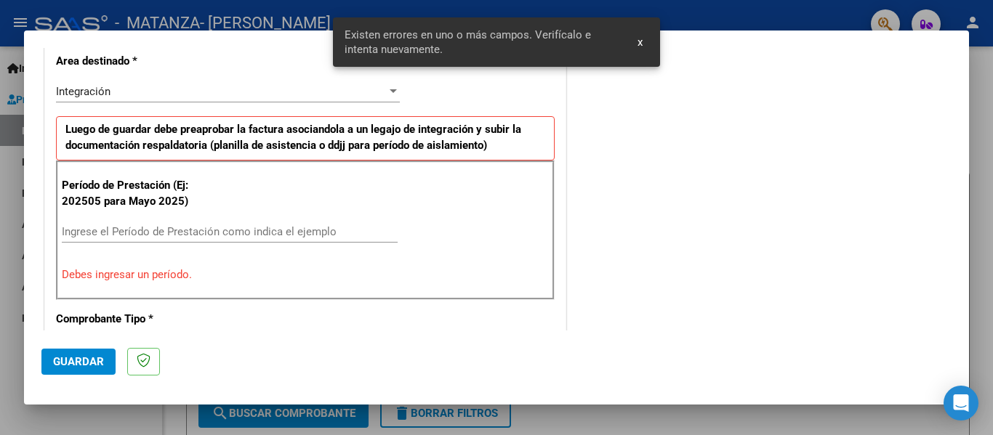
click at [191, 225] on input "Ingrese el Período de Prestación como indica el ejemplo" at bounding box center [230, 231] width 336 height 13
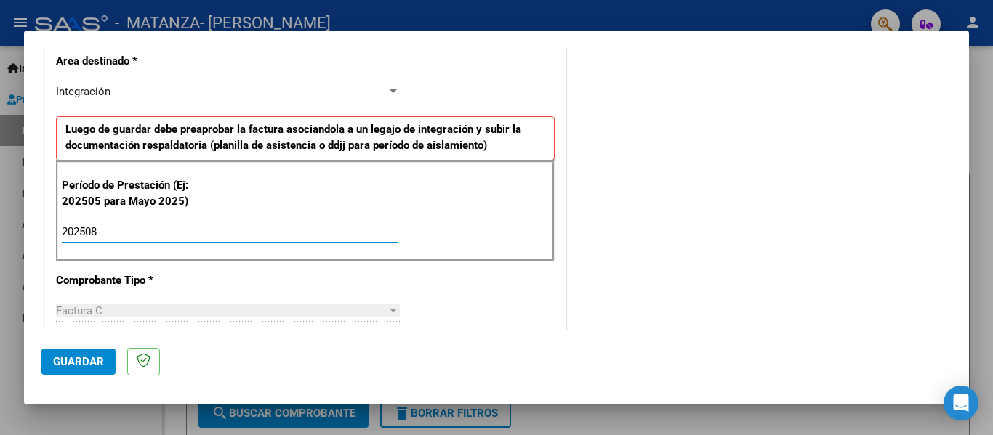
type input "202508"
click at [76, 373] on button "Guardar" at bounding box center [78, 362] width 74 height 26
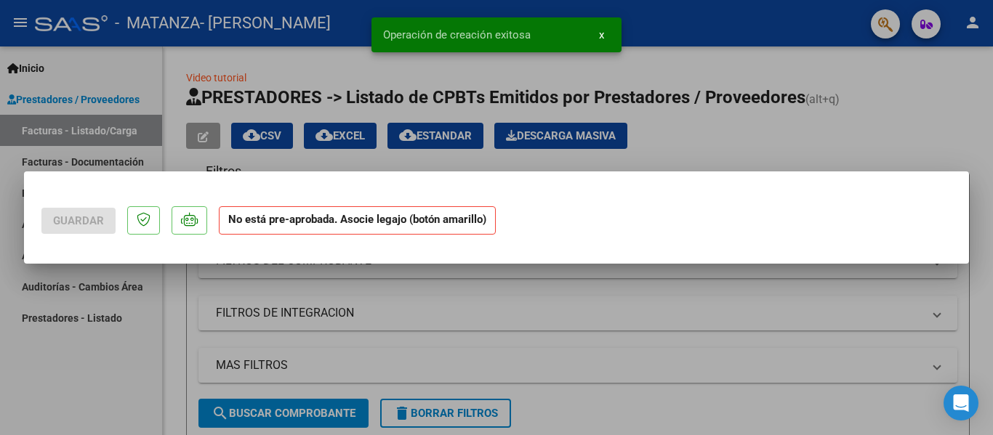
scroll to position [0, 0]
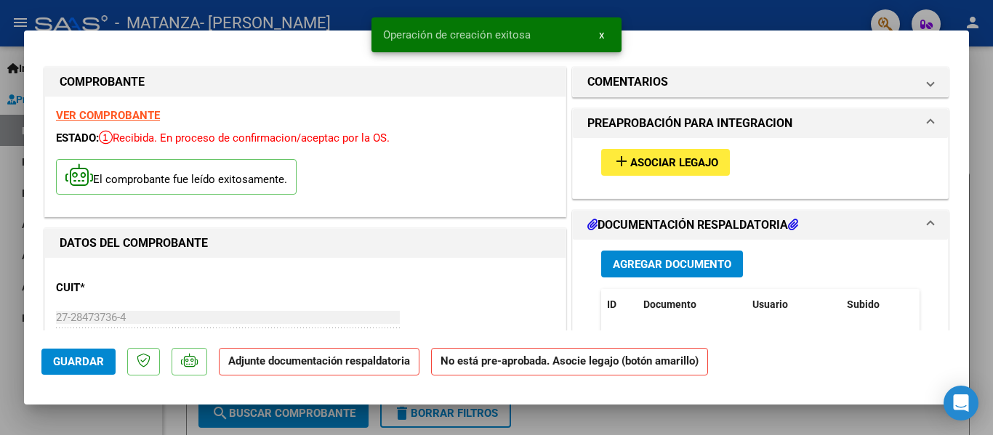
click at [701, 167] on span "Asociar Legajo" at bounding box center [674, 162] width 88 height 13
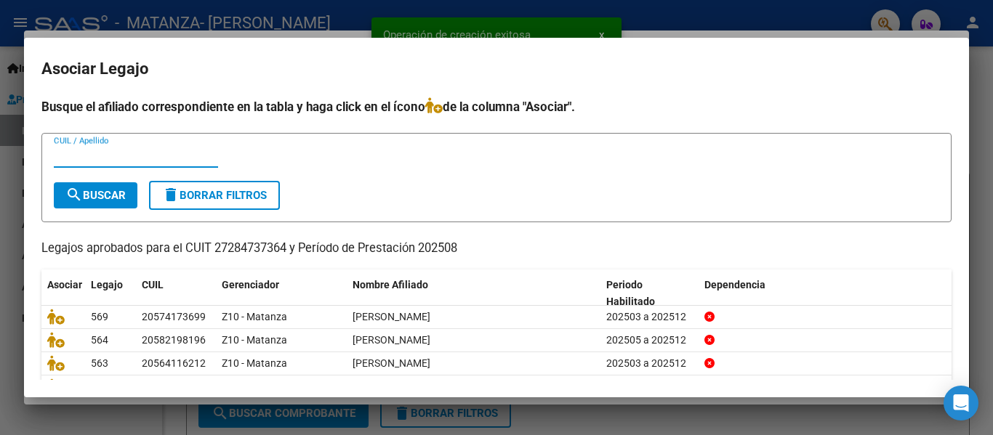
click at [117, 148] on div "CUIL / Apellido" at bounding box center [136, 156] width 164 height 22
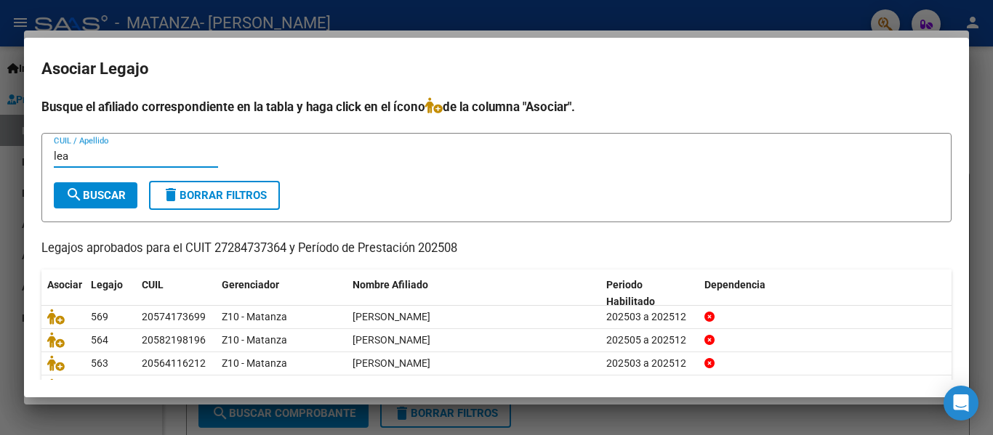
type input "lea"
click at [91, 200] on span "search Buscar" at bounding box center [95, 195] width 60 height 13
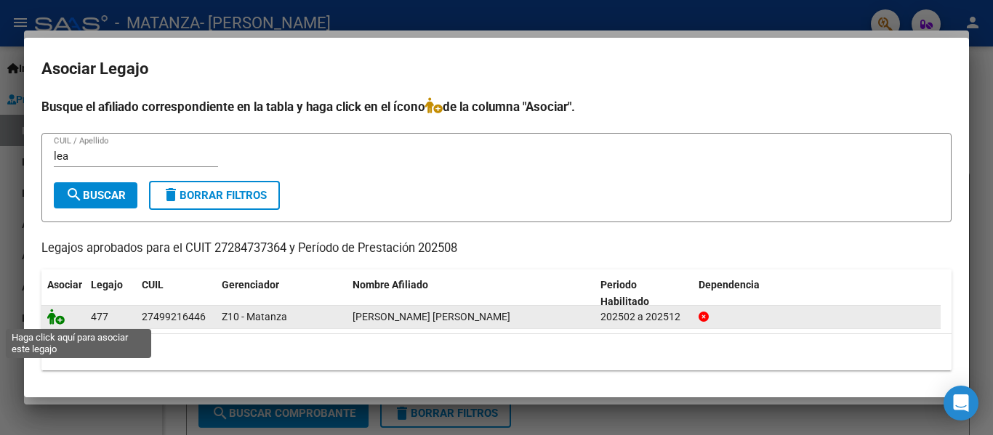
click at [58, 321] on icon at bounding box center [55, 317] width 17 height 16
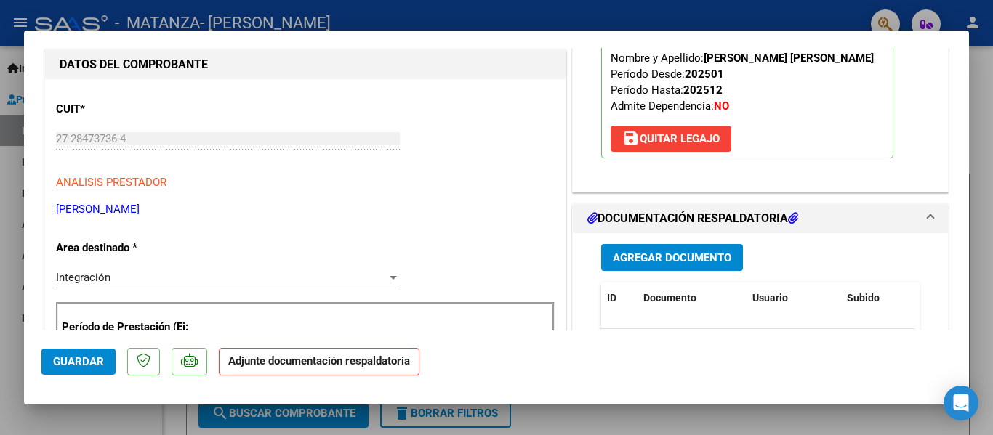
scroll to position [180, 0]
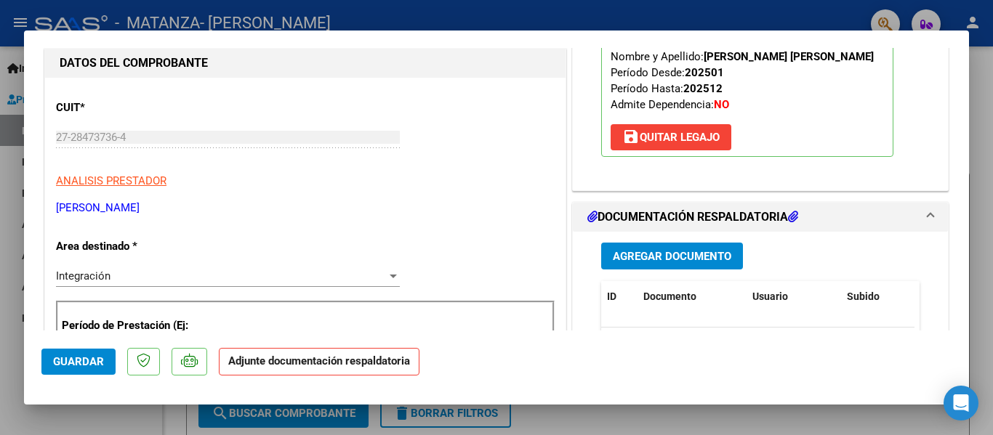
click at [666, 259] on span "Agregar Documento" at bounding box center [672, 256] width 118 height 13
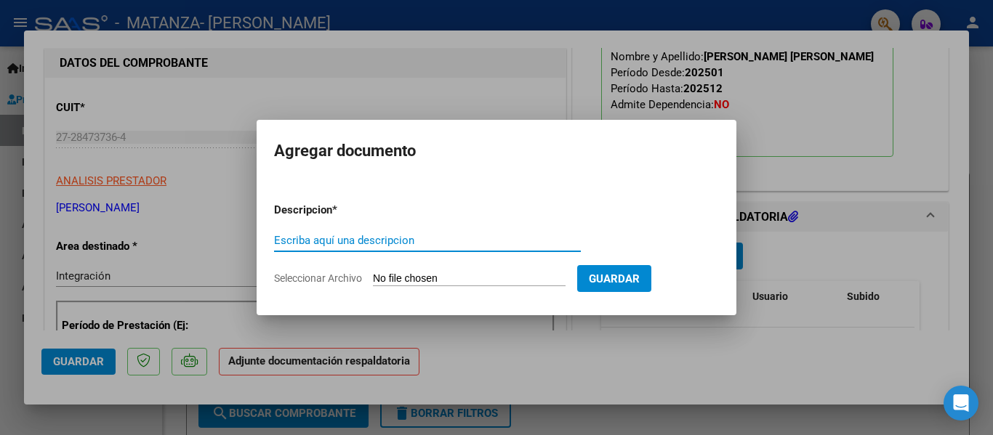
click at [319, 244] on input "Escriba aquí una descripcion" at bounding box center [427, 240] width 307 height 13
type input "planilla"
click at [413, 269] on form "Descripcion * planilla Escriba aquí una descripcion Seleccionar Archivo Guardar" at bounding box center [496, 244] width 445 height 106
click at [402, 275] on input "Seleccionar Archivo" at bounding box center [469, 280] width 193 height 14
type input "C:\fakepath\[PERSON_NAME] [PERSON_NAME] [DATE].pdf"
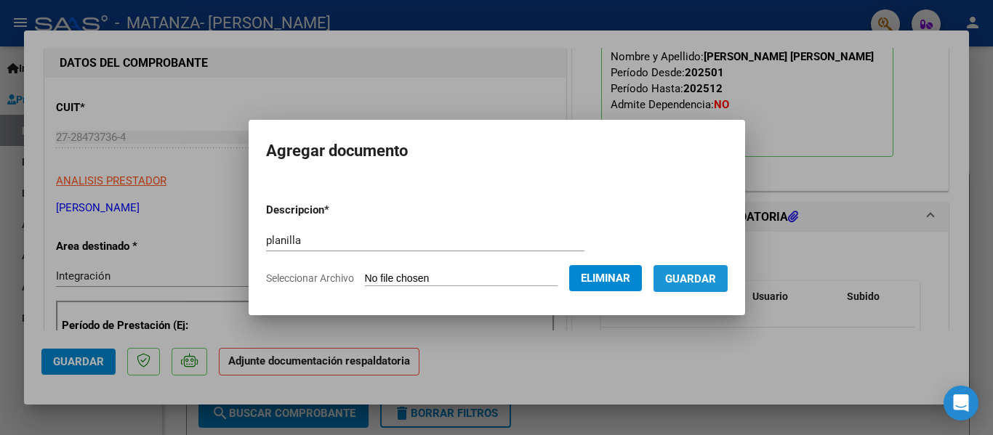
click at [709, 284] on span "Guardar" at bounding box center [690, 279] width 51 height 13
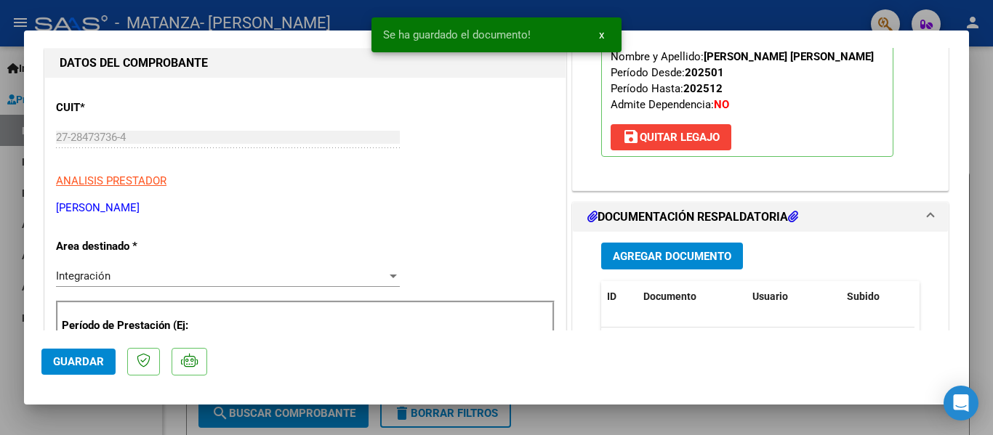
click at [235, 18] on div at bounding box center [496, 217] width 993 height 435
type input "$ 0,00"
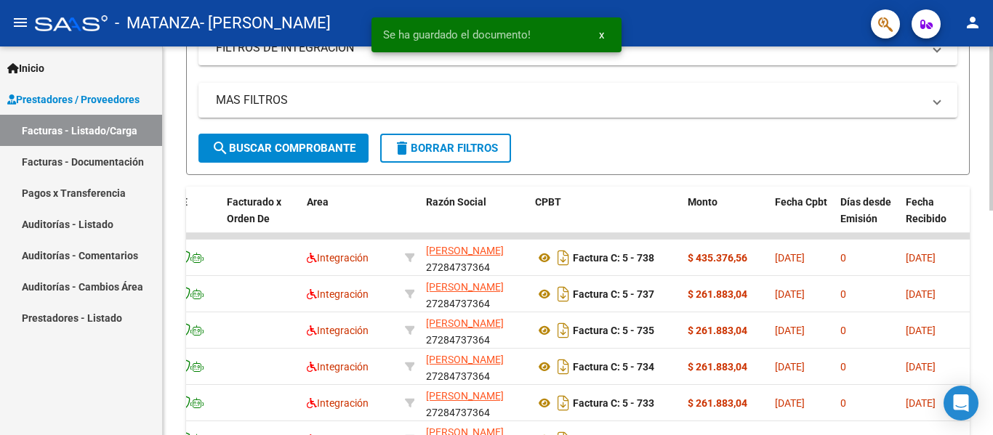
scroll to position [267, 0]
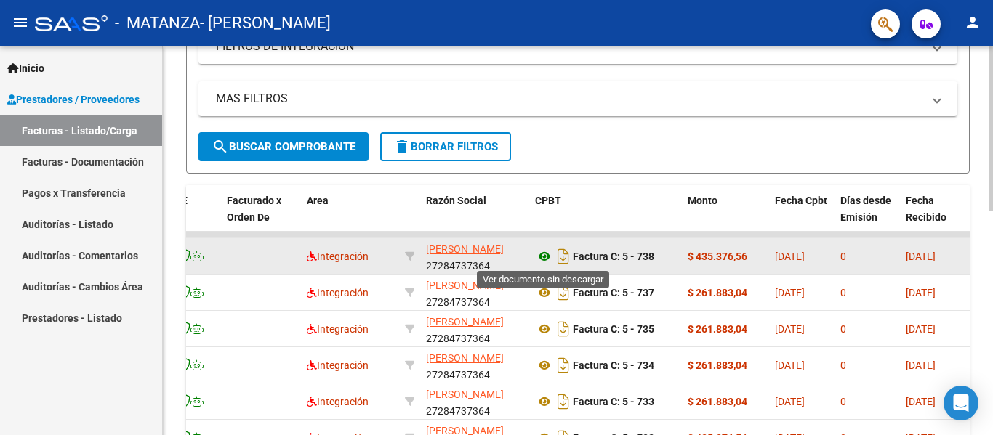
click at [547, 254] on icon at bounding box center [544, 256] width 19 height 17
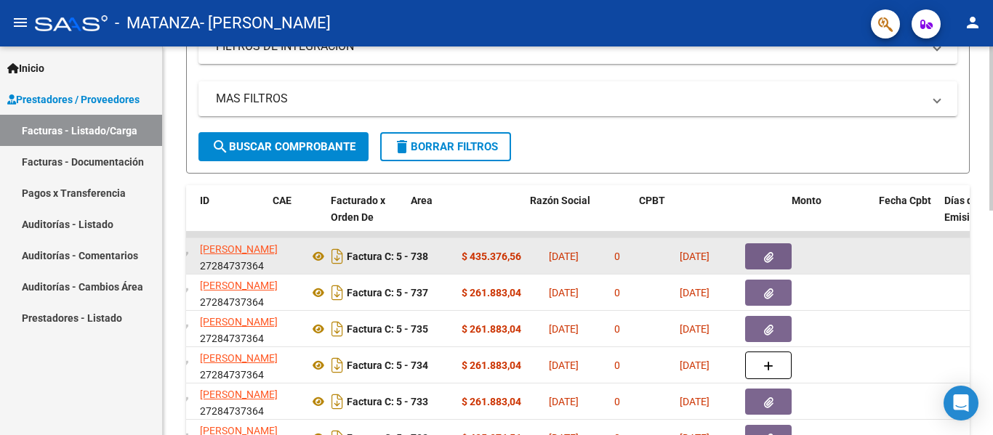
scroll to position [0, 0]
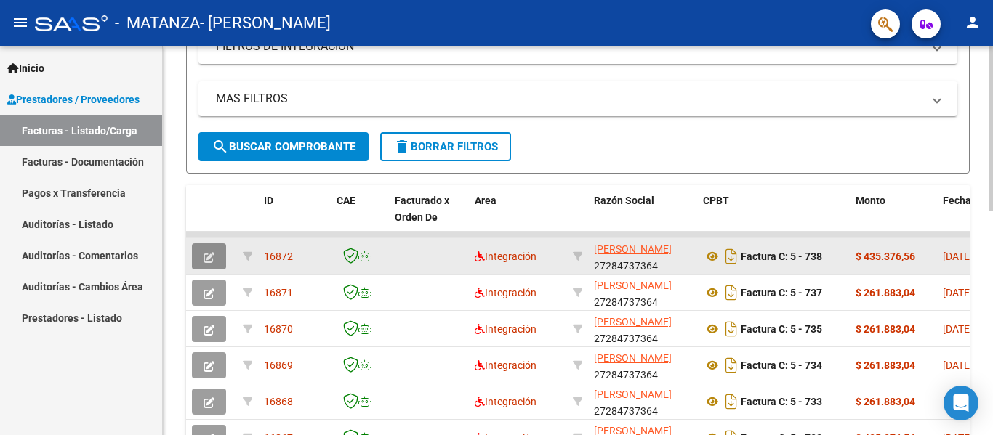
click at [206, 257] on icon "button" at bounding box center [209, 257] width 11 height 11
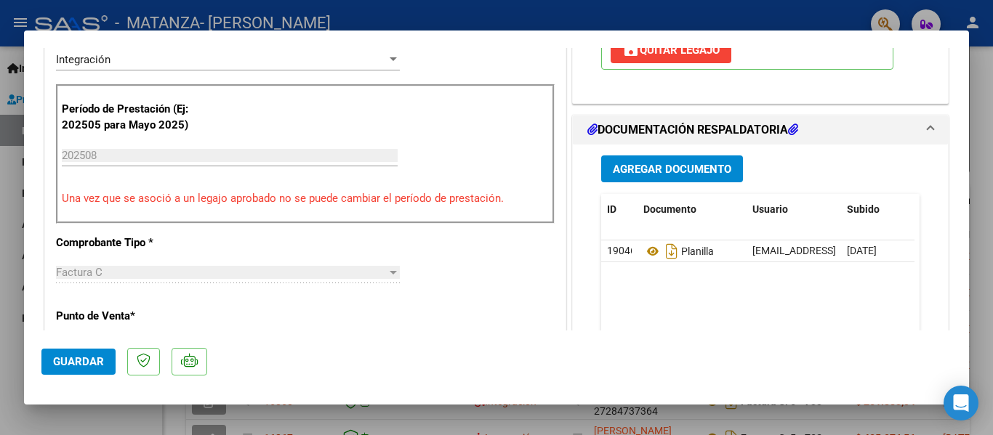
scroll to position [326, 0]
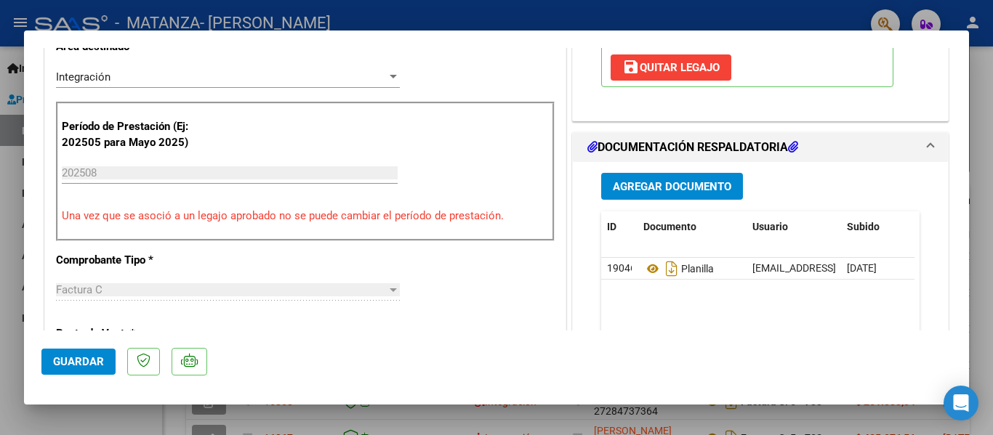
click at [951, 159] on mat-dialog-content "COMPROBANTE VER COMPROBANTE ESTADO: Recibida. En proceso de confirmacion/acepta…" at bounding box center [496, 189] width 945 height 283
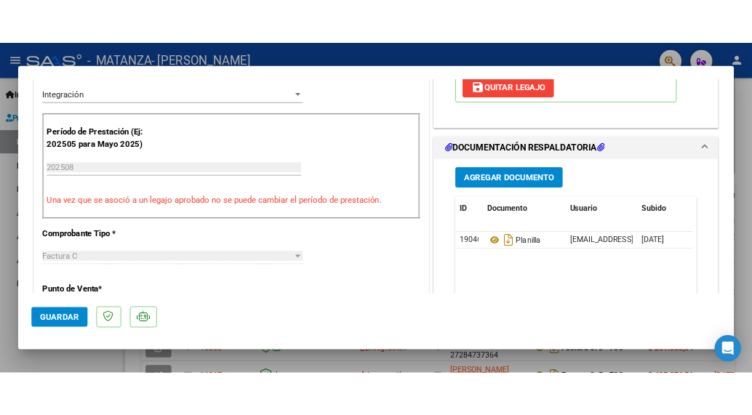
scroll to position [336, 0]
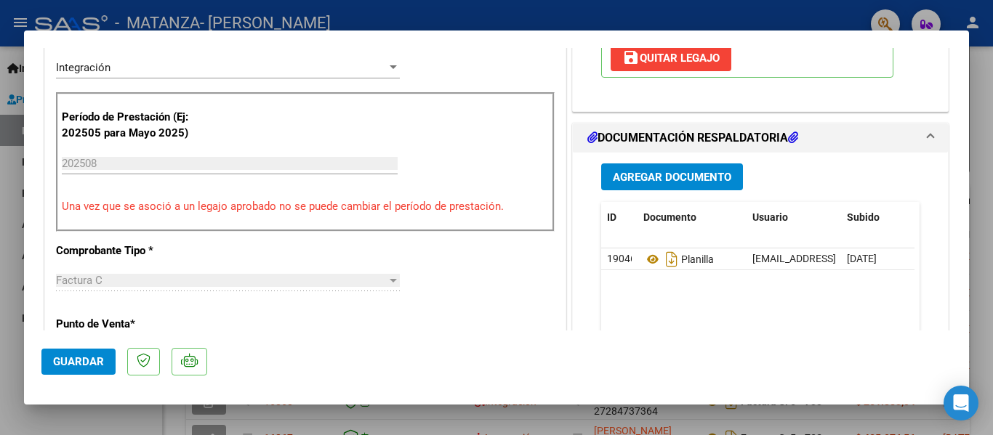
click at [930, 259] on div "Agregar Documento ID Documento Usuario Subido Acción 19046 Planilla [EMAIL_ADDR…" at bounding box center [760, 304] width 375 height 302
click at [593, 134] on h1 "DOCUMENTACIÓN RESPALDATORIA" at bounding box center [692, 137] width 211 height 17
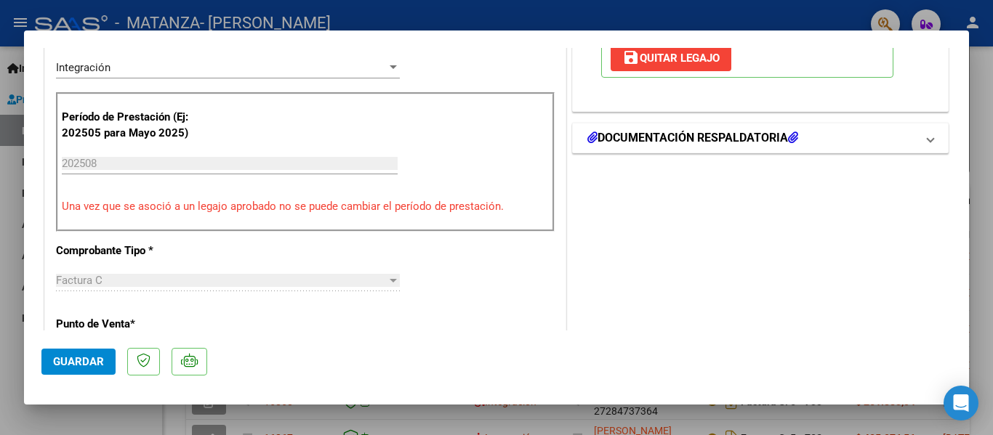
click at [593, 134] on h1 "DOCUMENTACIÓN RESPALDATORIA" at bounding box center [692, 137] width 211 height 17
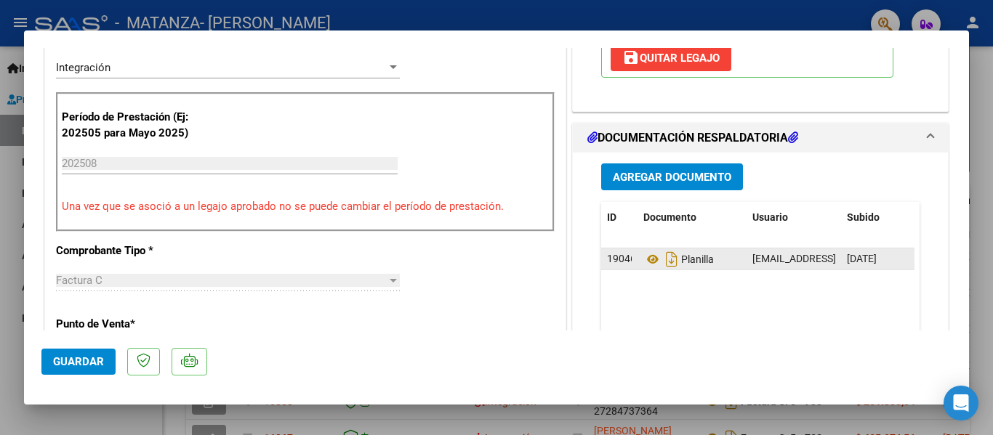
click at [611, 264] on span "19046" at bounding box center [621, 259] width 29 height 12
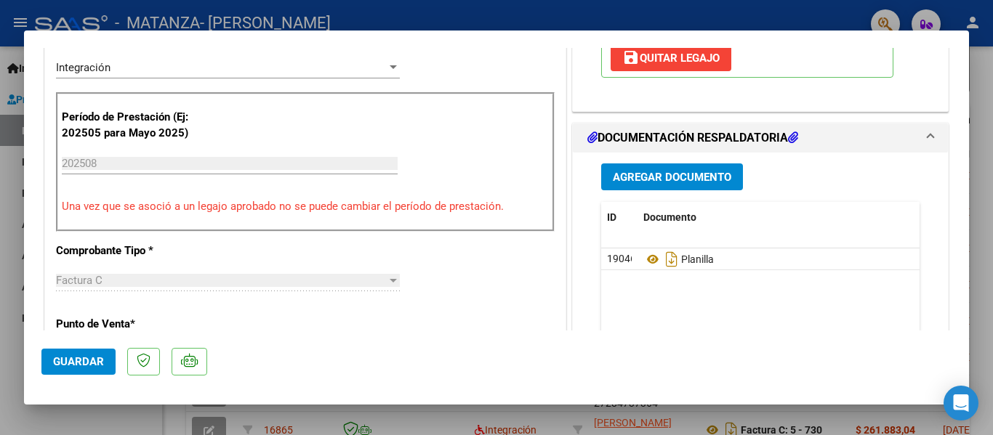
scroll to position [267, 0]
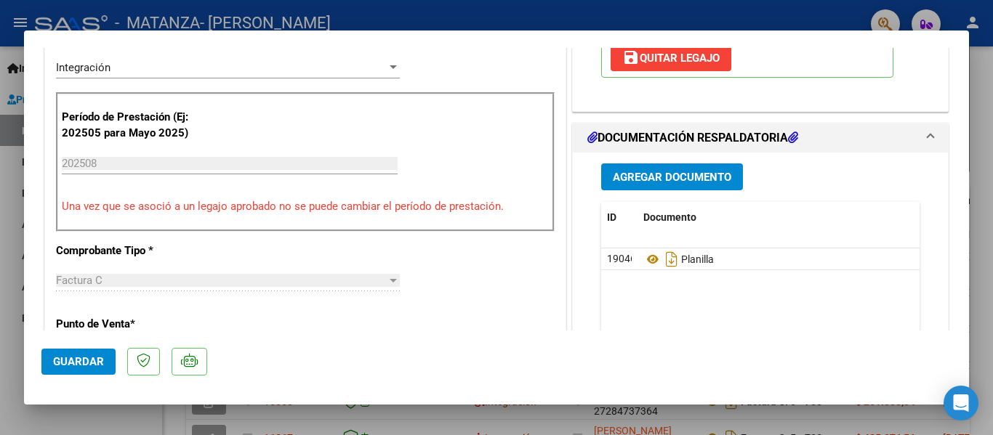
click at [927, 136] on span at bounding box center [930, 137] width 6 height 17
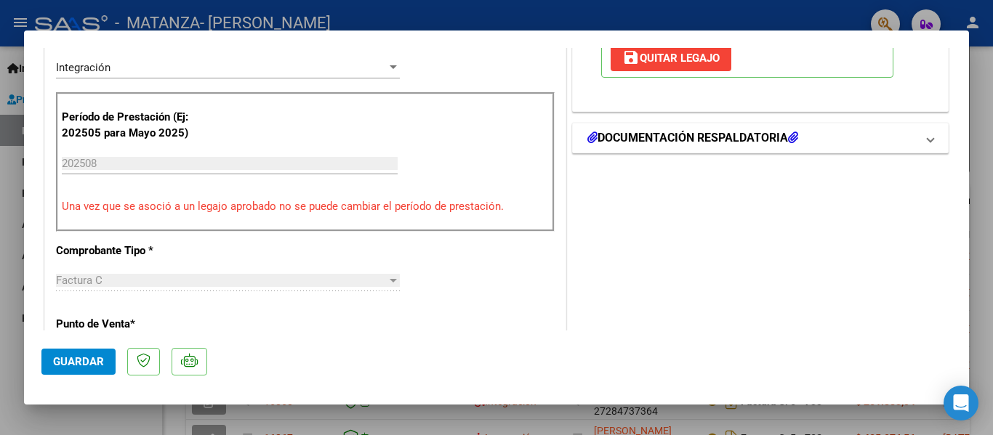
click at [830, 142] on mat-panel-title "DOCUMENTACIÓN RESPALDATORIA" at bounding box center [751, 137] width 329 height 17
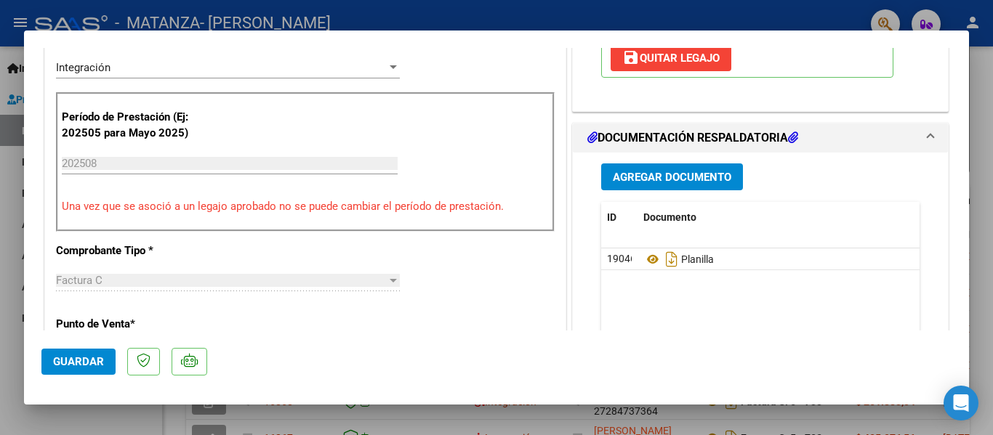
drag, startPoint x: 608, startPoint y: 265, endPoint x: 465, endPoint y: 337, distance: 159.3
drag, startPoint x: 465, startPoint y: 337, endPoint x: 246, endPoint y: 25, distance: 380.7
click at [246, 25] on div at bounding box center [496, 217] width 993 height 435
type input "$ 0,00"
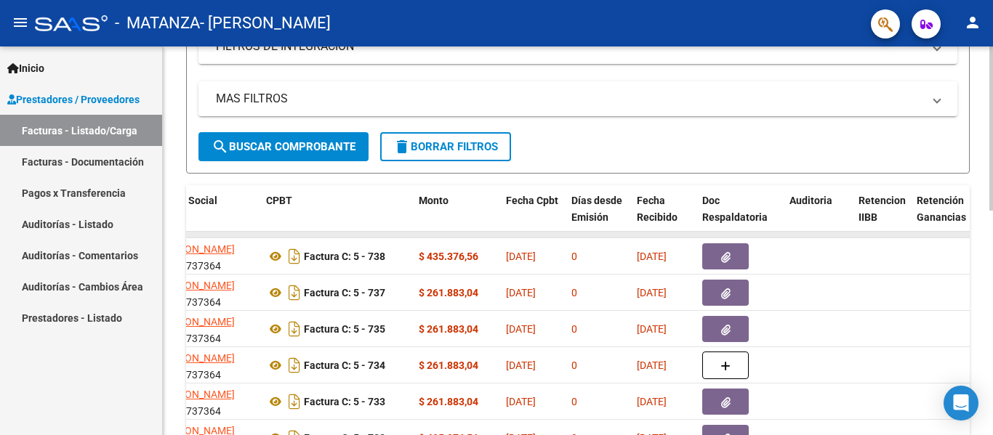
scroll to position [0, 438]
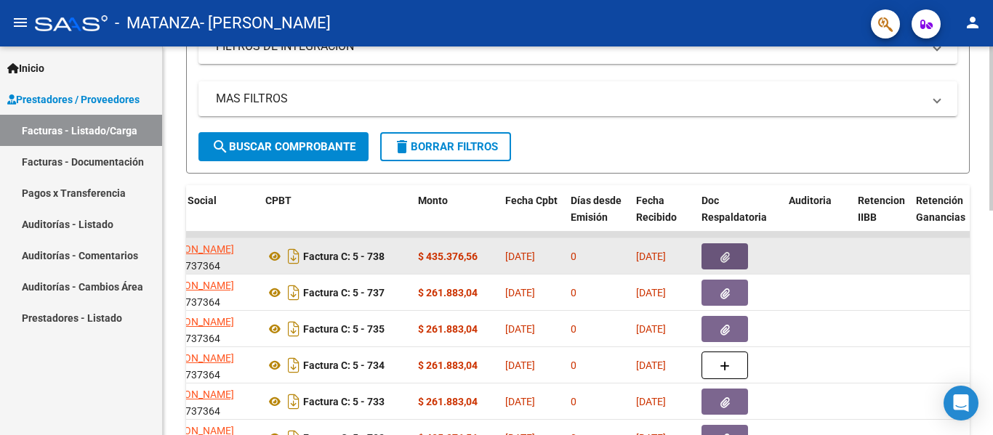
click at [738, 252] on button "button" at bounding box center [724, 256] width 47 height 26
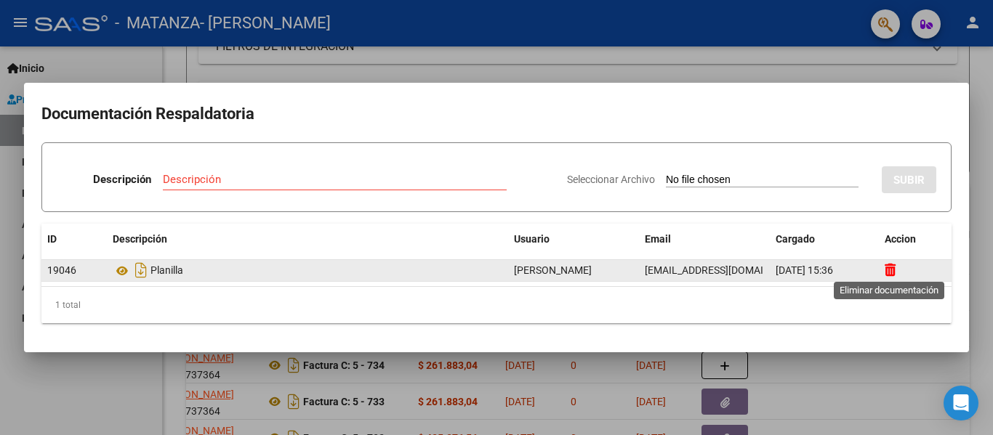
click at [892, 271] on icon at bounding box center [890, 270] width 11 height 14
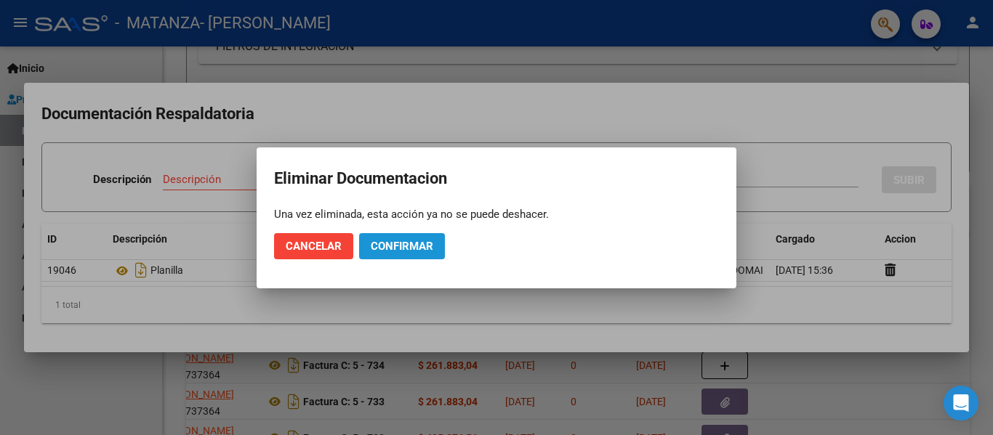
click at [400, 241] on span "Confirmar" at bounding box center [402, 246] width 63 height 13
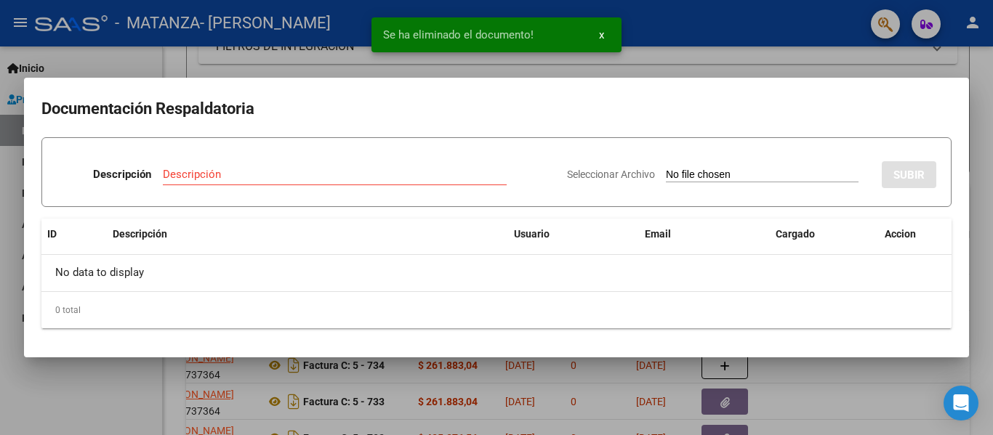
click at [271, 17] on div at bounding box center [496, 217] width 993 height 435
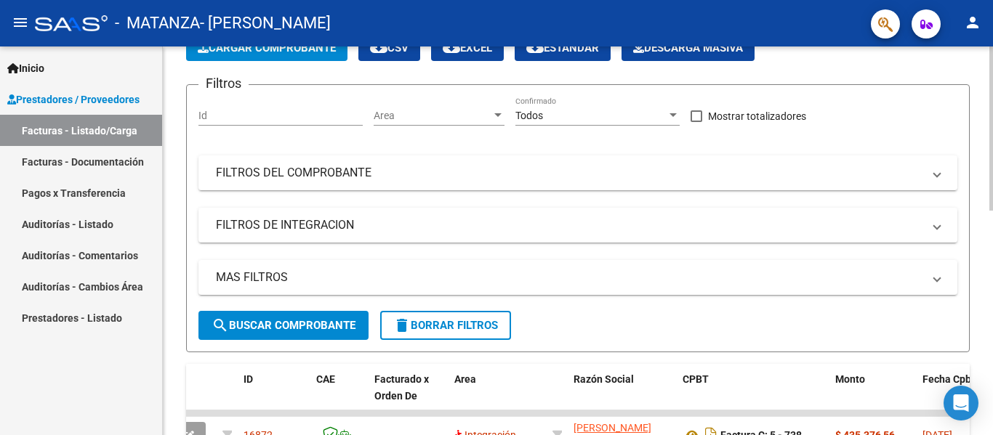
scroll to position [0, 0]
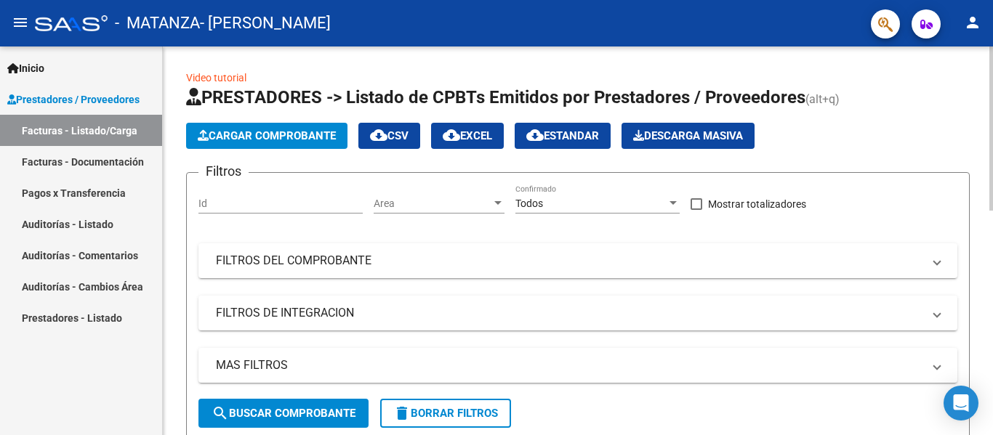
click at [298, 127] on button "Cargar Comprobante" at bounding box center [266, 136] width 161 height 26
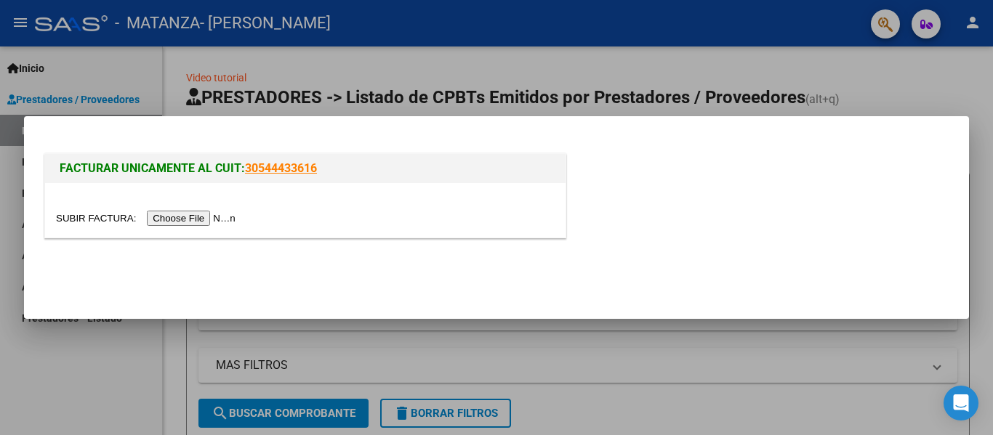
click at [193, 216] on input "file" at bounding box center [148, 218] width 184 height 15
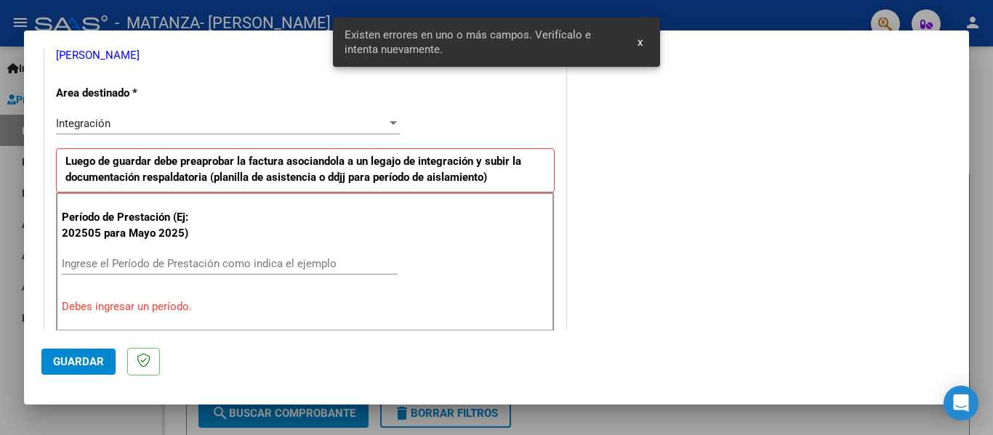
scroll to position [304, 0]
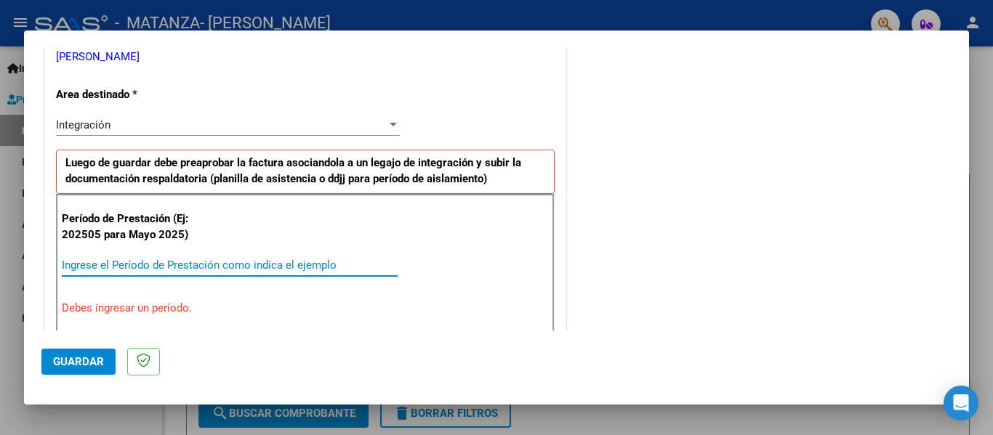
click at [174, 262] on input "Ingrese el Período de Prestación como indica el ejemplo" at bounding box center [230, 265] width 336 height 13
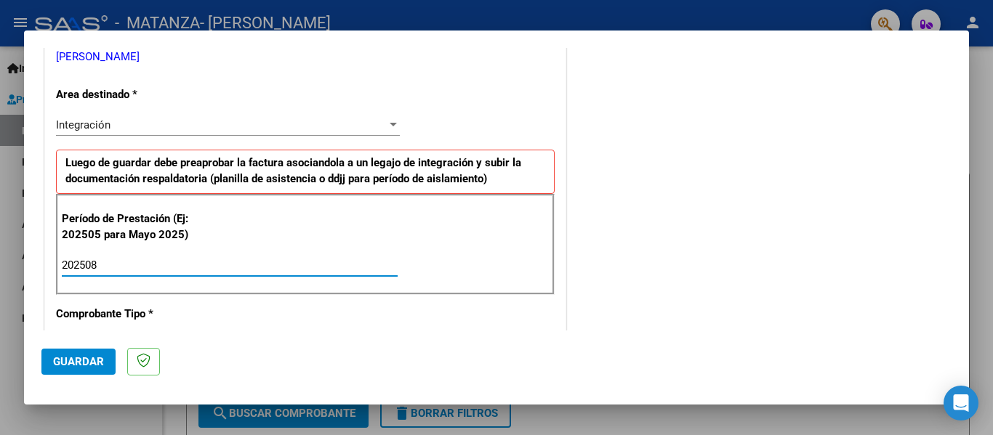
type input "202508"
click at [76, 363] on span "Guardar" at bounding box center [78, 361] width 51 height 13
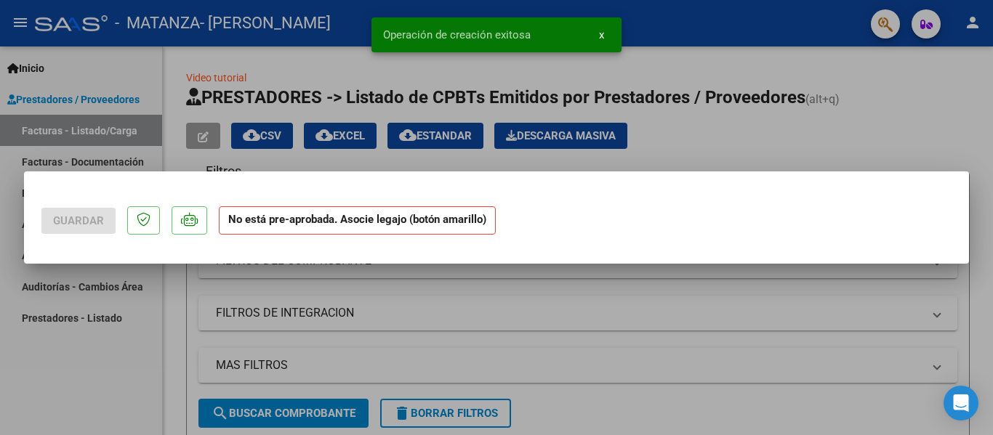
scroll to position [0, 0]
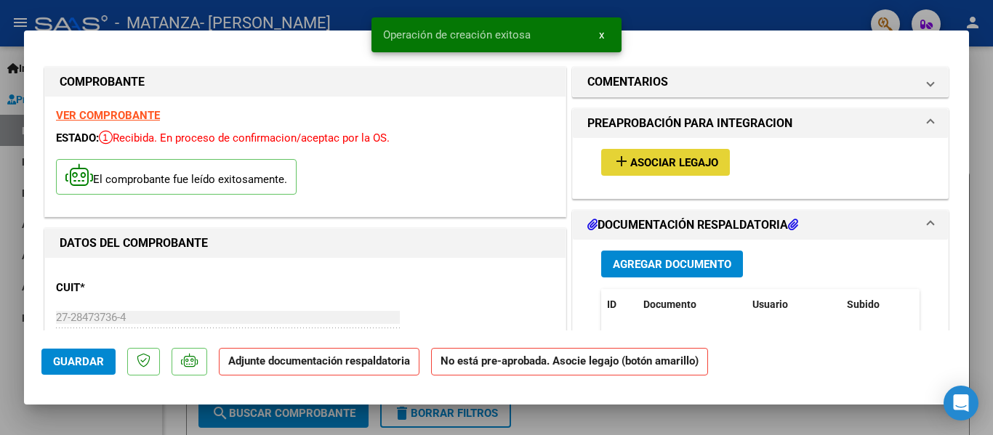
click at [632, 169] on span "Asociar Legajo" at bounding box center [674, 162] width 88 height 13
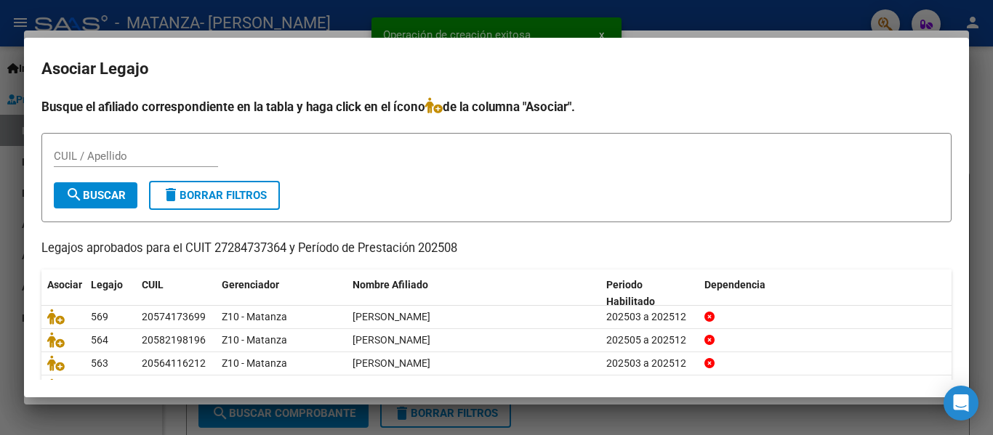
click at [94, 164] on div "CUIL / Apellido" at bounding box center [136, 156] width 164 height 22
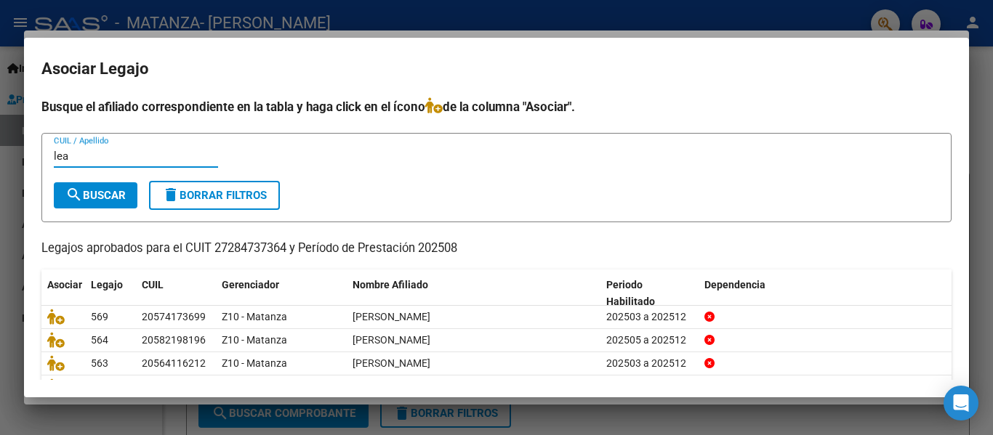
type input "lea"
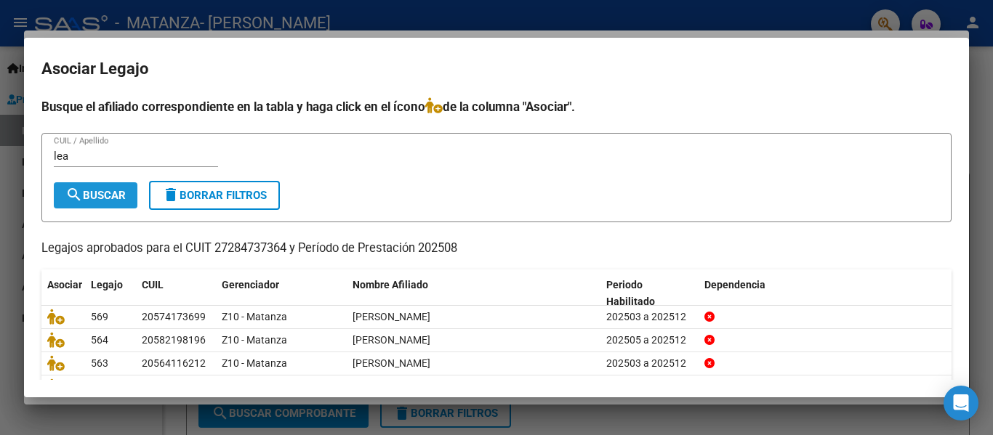
click at [83, 199] on span "search Buscar" at bounding box center [95, 195] width 60 height 13
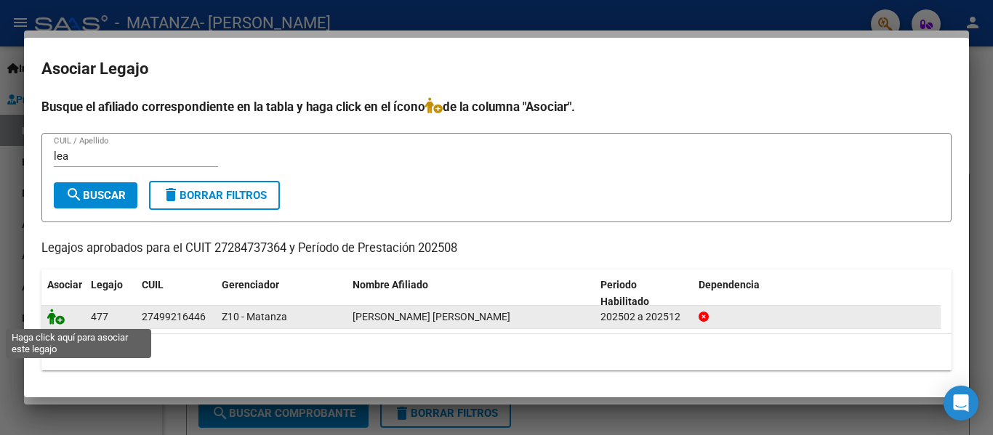
click at [60, 309] on icon at bounding box center [55, 317] width 17 height 16
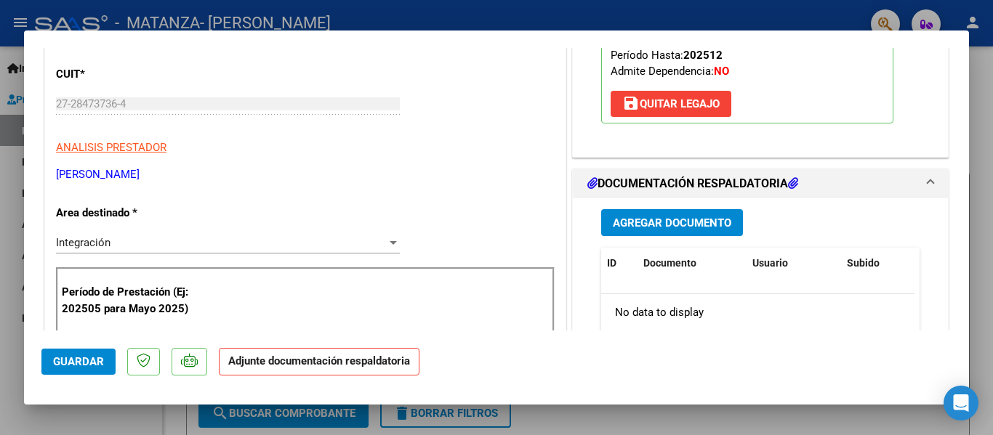
scroll to position [214, 0]
click at [688, 226] on span "Agregar Documento" at bounding box center [672, 222] width 118 height 13
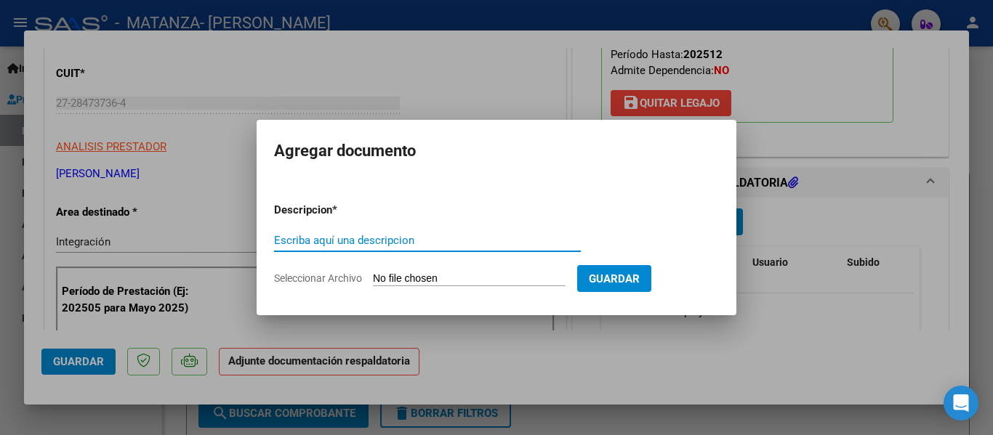
click at [370, 243] on input "Escriba aquí una descripcion" at bounding box center [427, 240] width 307 height 13
type input "planilla"
click at [387, 279] on input "Seleccionar Archivo" at bounding box center [469, 280] width 193 height 14
type input "C:\fakepath\[PERSON_NAME] [PERSON_NAME] [DATE].pdf"
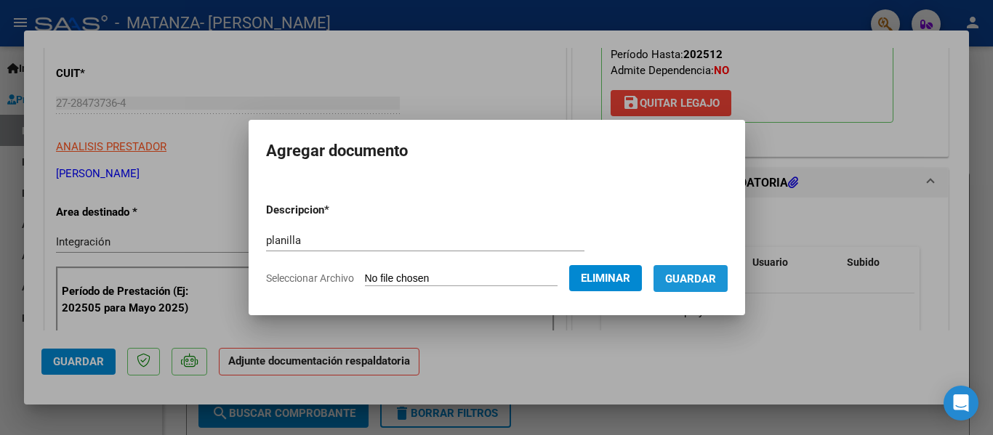
click at [714, 282] on span "Guardar" at bounding box center [690, 279] width 51 height 13
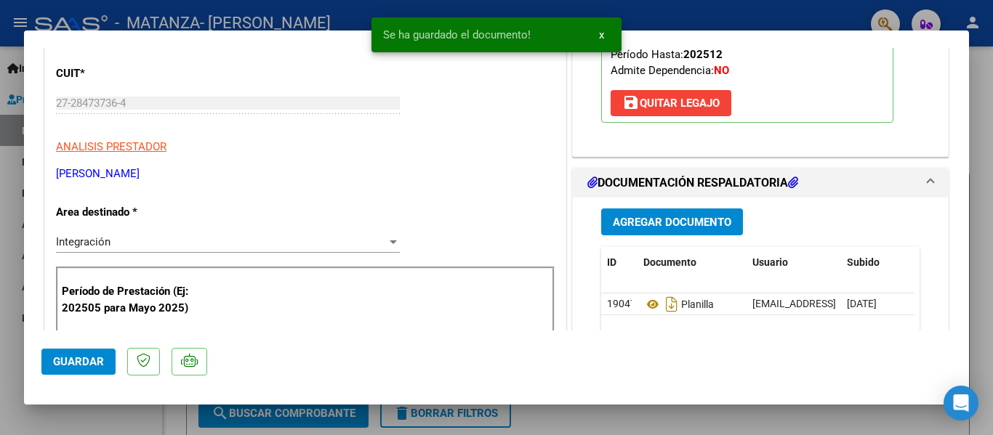
click at [148, 28] on div at bounding box center [496, 217] width 993 height 435
type input "$ 0,00"
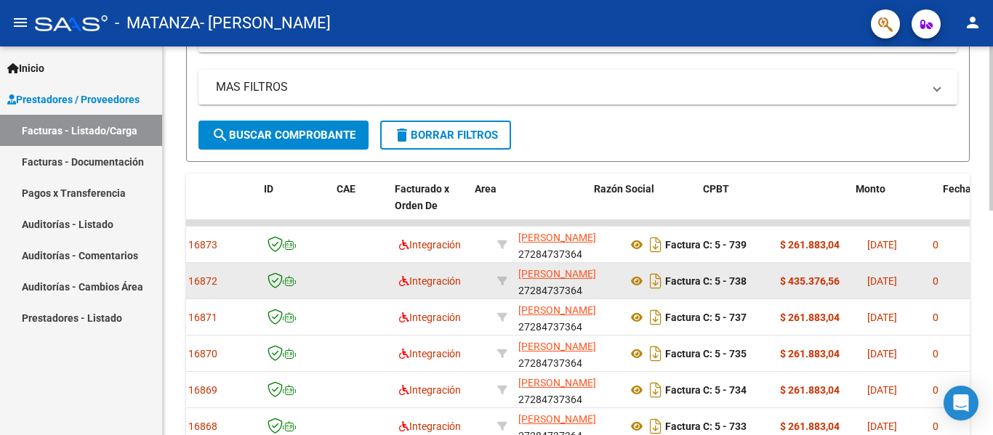
scroll to position [0, 0]
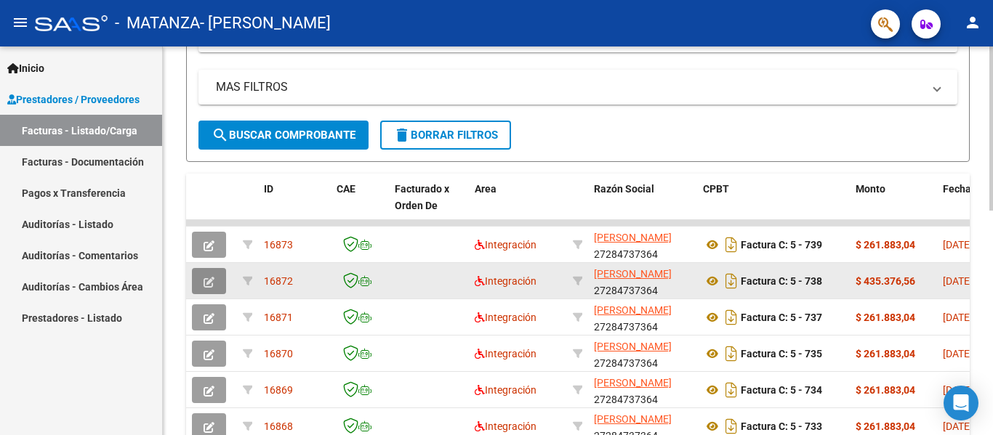
click at [206, 278] on icon "button" at bounding box center [209, 282] width 11 height 11
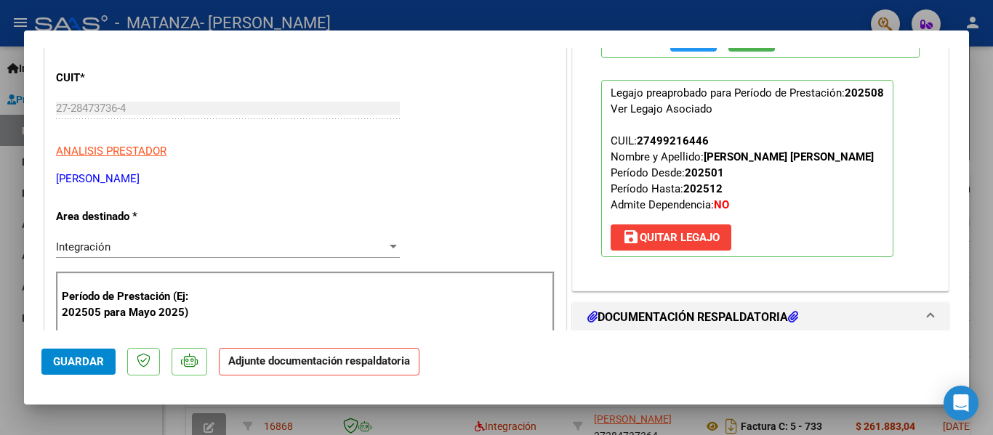
scroll to position [232, 0]
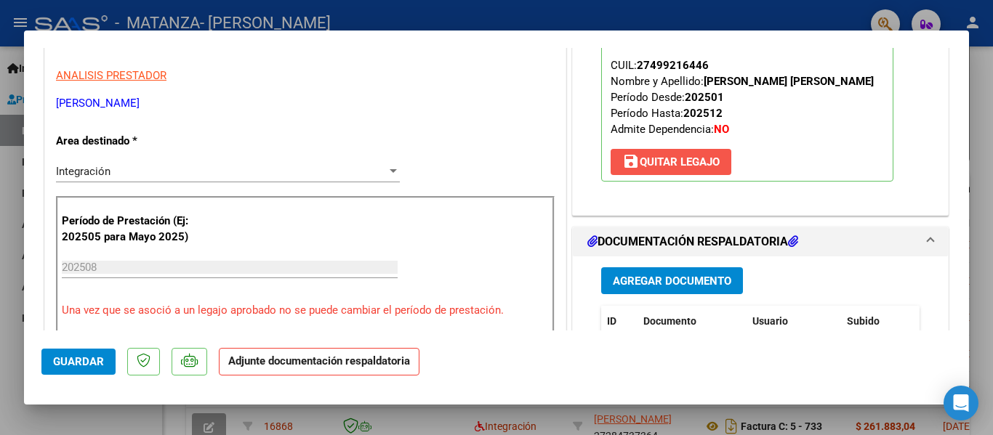
click at [694, 164] on span "save [PERSON_NAME]" at bounding box center [670, 162] width 97 height 13
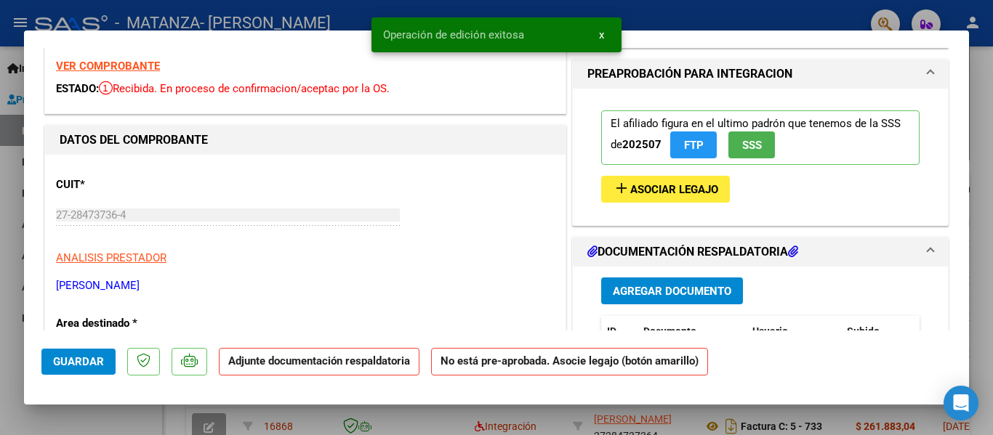
scroll to position [49, 0]
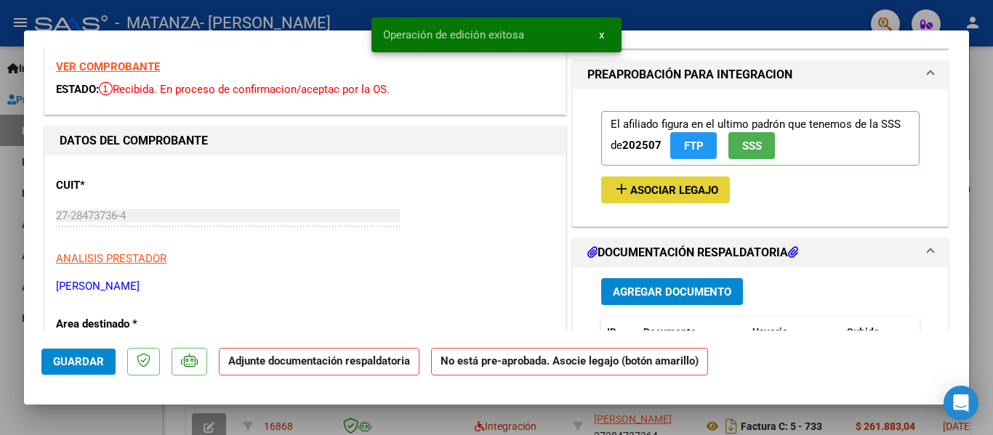
click at [643, 193] on span "Asociar Legajo" at bounding box center [674, 190] width 88 height 13
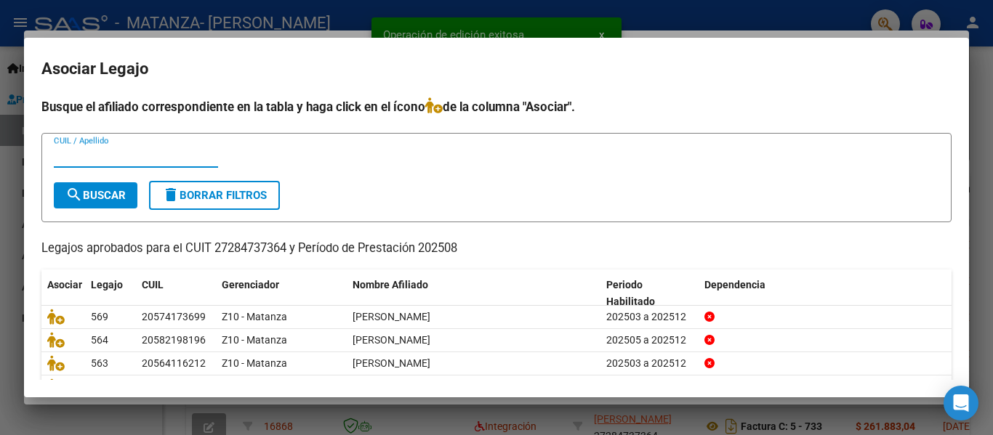
click at [157, 159] on input "CUIL / Apellido" at bounding box center [136, 156] width 164 height 13
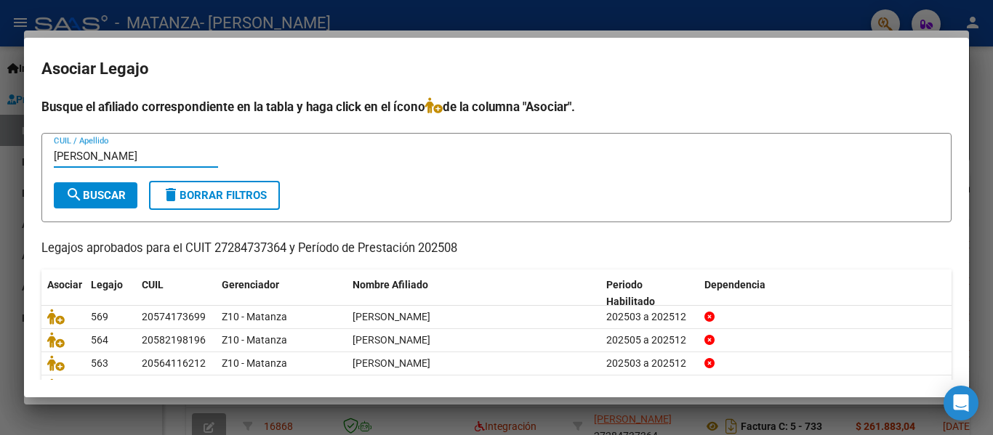
type input "[PERSON_NAME]"
click at [106, 209] on form "[PERSON_NAME] CUIL / Apellido search Buscar delete Borrar Filtros" at bounding box center [496, 177] width 910 height 89
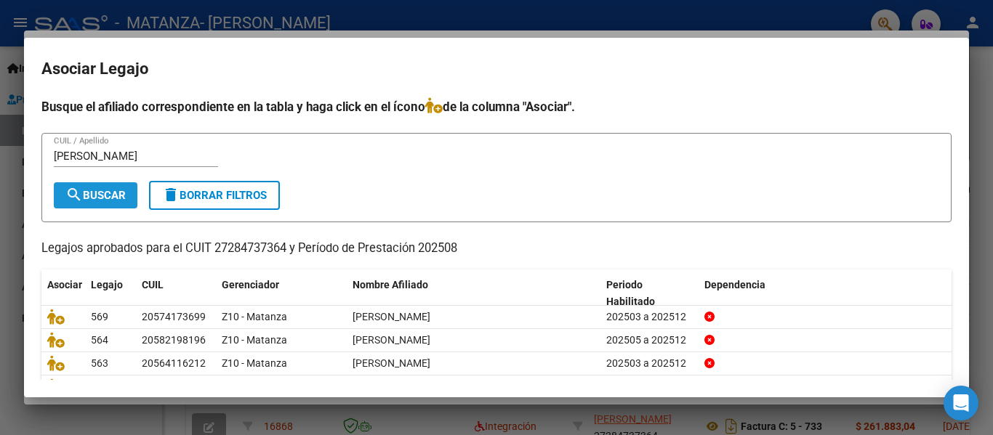
click at [105, 190] on span "search Buscar" at bounding box center [95, 195] width 60 height 13
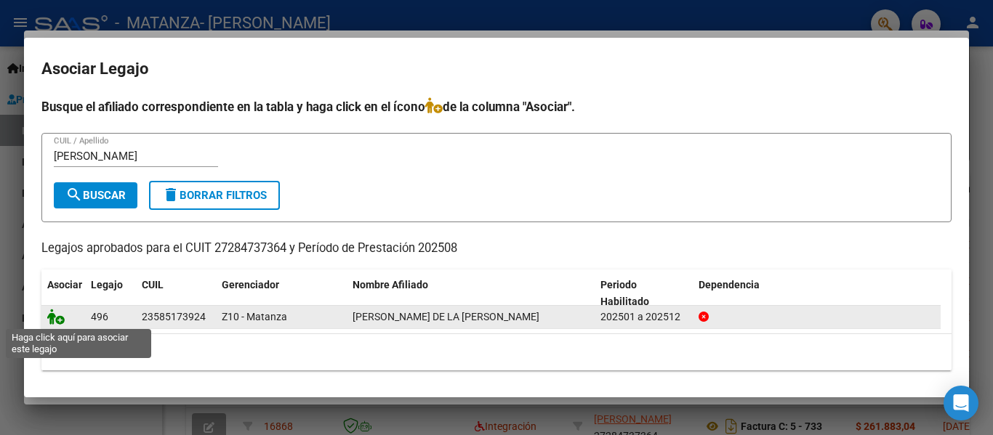
click at [52, 317] on icon at bounding box center [55, 317] width 17 height 16
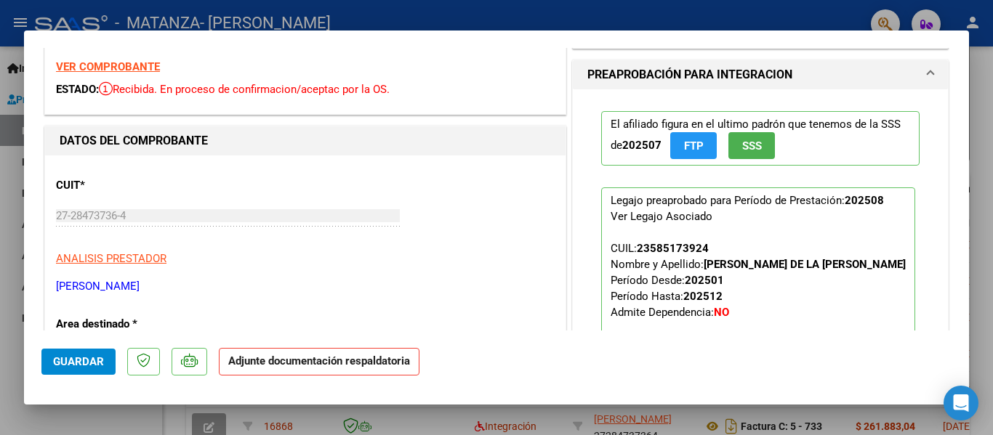
click at [249, 15] on div at bounding box center [496, 217] width 993 height 435
type input "$ 0,00"
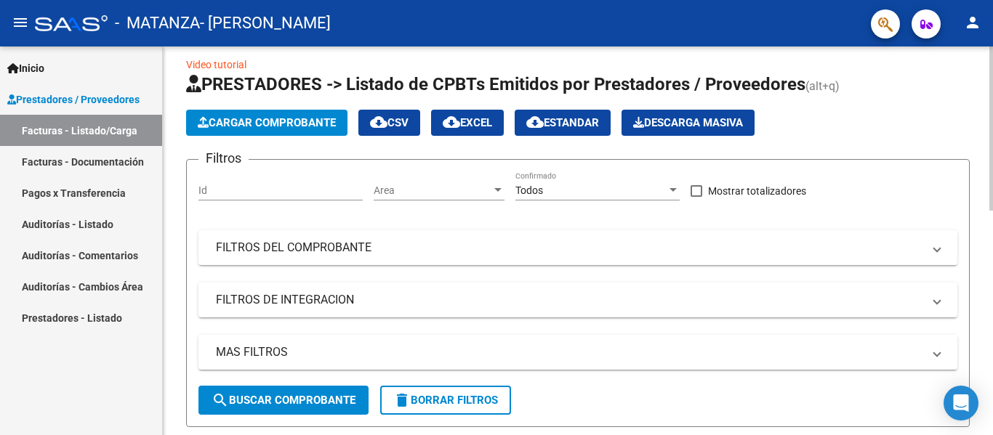
scroll to position [0, 0]
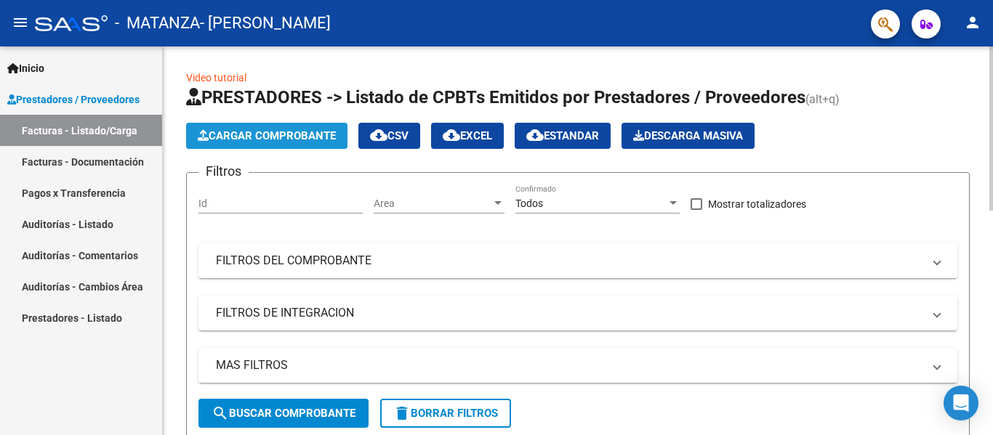
click at [276, 134] on span "Cargar Comprobante" at bounding box center [267, 135] width 138 height 13
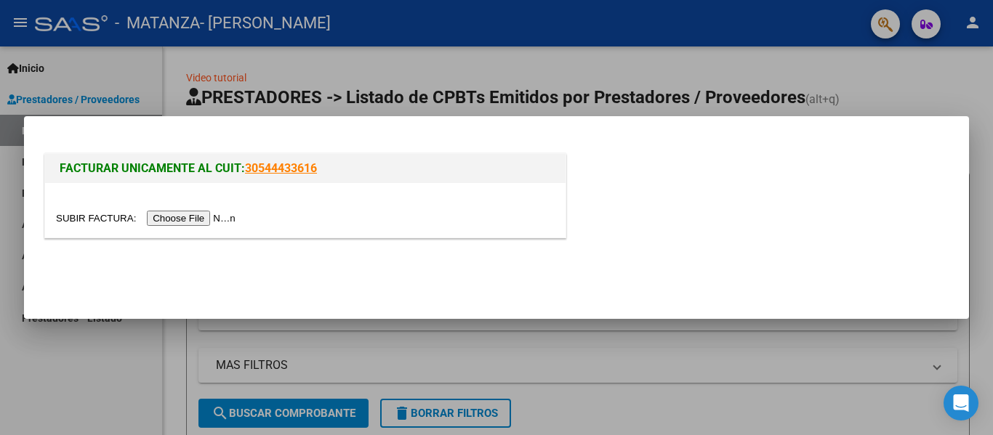
click at [211, 219] on input "file" at bounding box center [148, 218] width 184 height 15
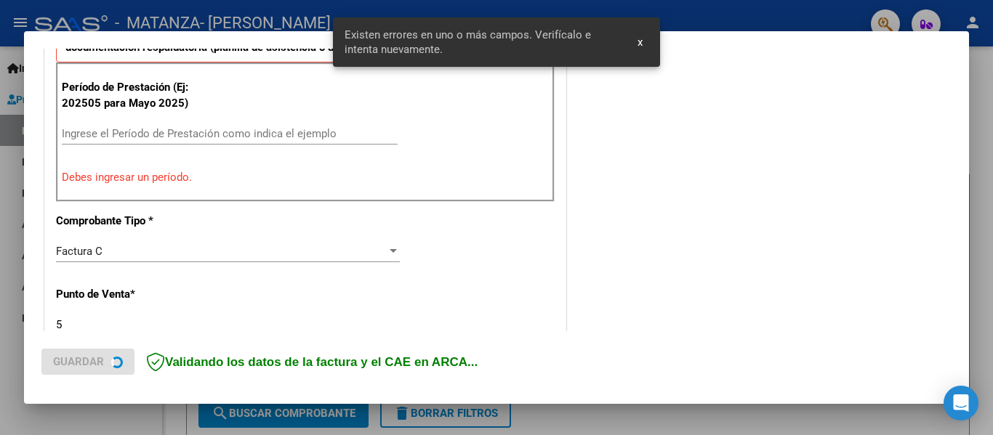
scroll to position [437, 0]
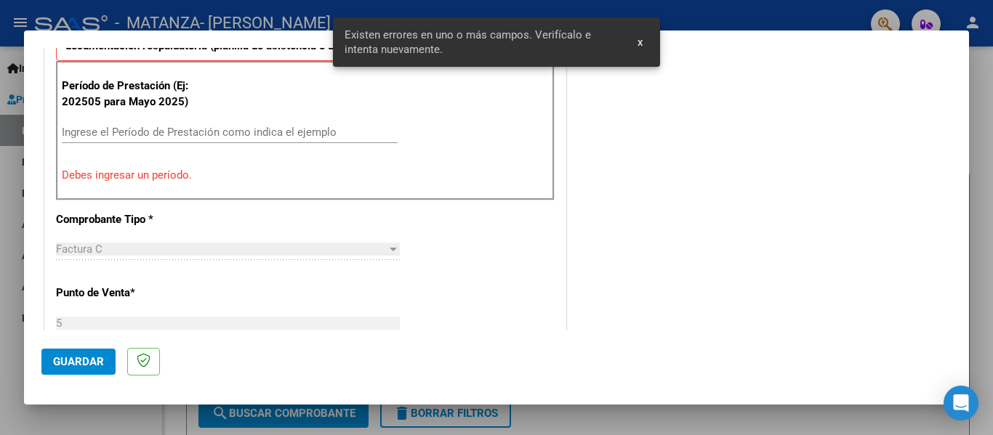
click at [142, 136] on input "Ingrese el Período de Prestación como indica el ejemplo" at bounding box center [230, 132] width 336 height 13
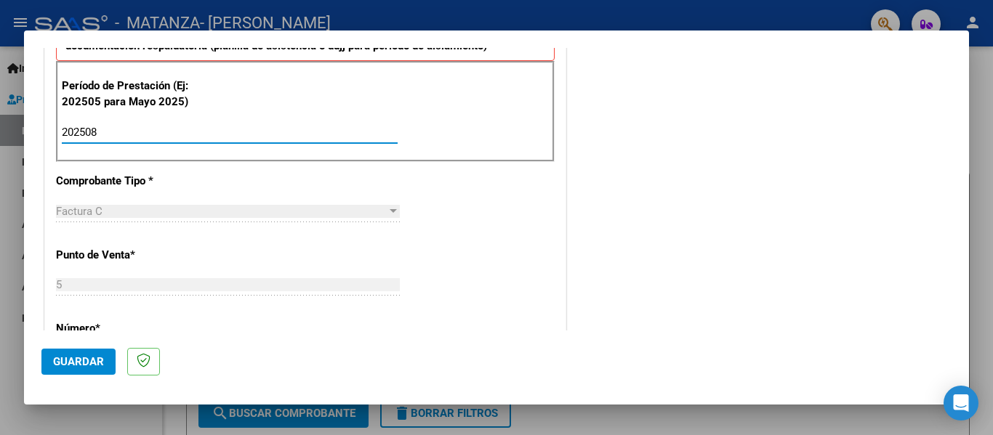
type input "202508"
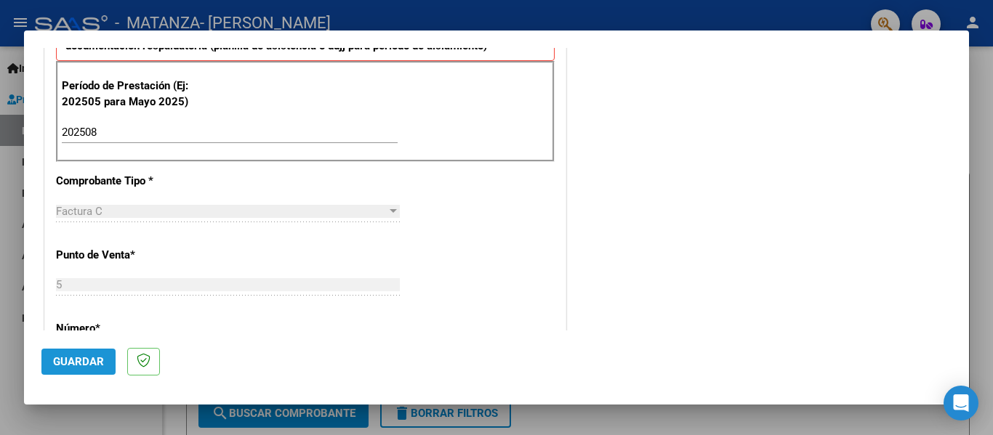
click at [95, 364] on span "Guardar" at bounding box center [78, 361] width 51 height 13
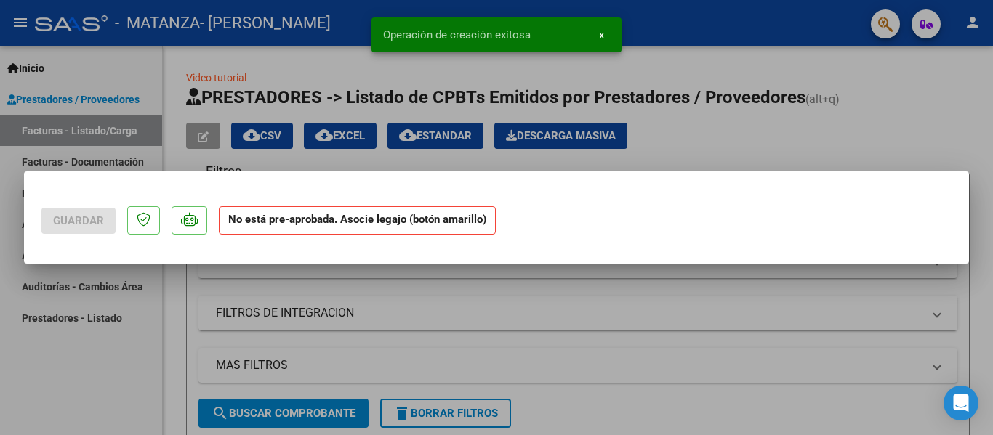
scroll to position [0, 0]
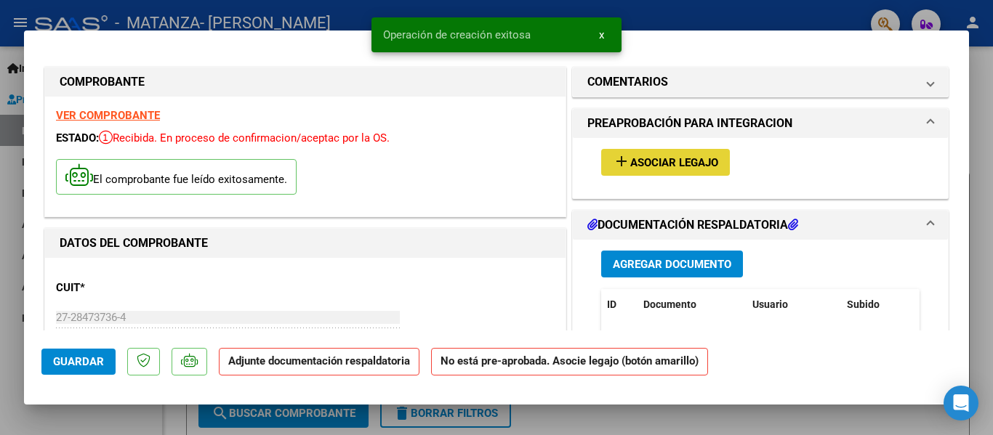
click at [706, 172] on button "add Asociar Legajo" at bounding box center [665, 162] width 129 height 27
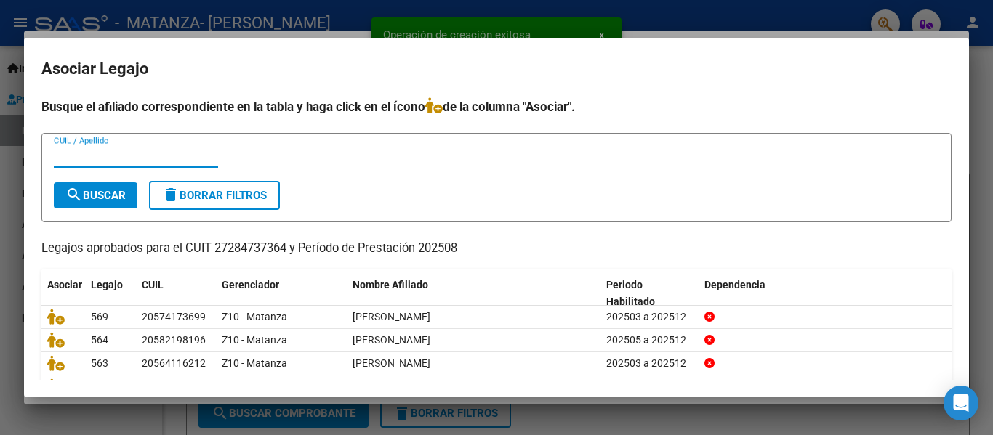
click at [165, 159] on input "CUIL / Apellido" at bounding box center [136, 156] width 164 height 13
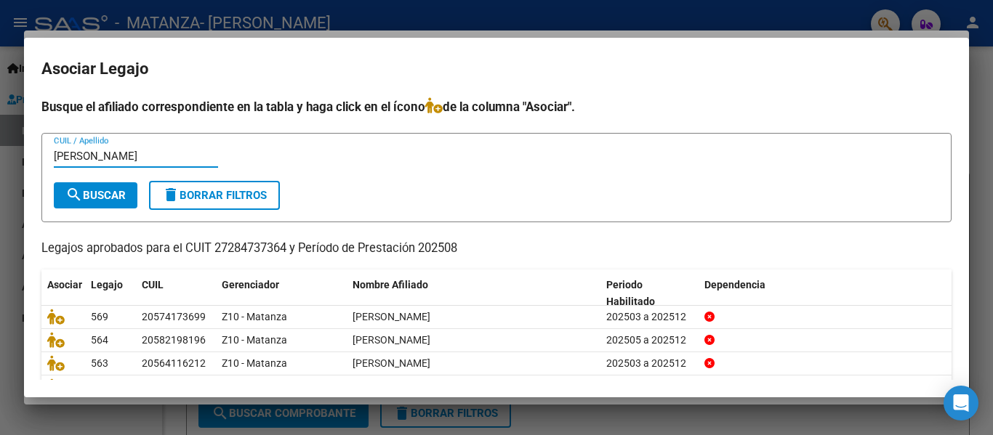
type input "[PERSON_NAME]"
click at [102, 191] on span "search Buscar" at bounding box center [95, 195] width 60 height 13
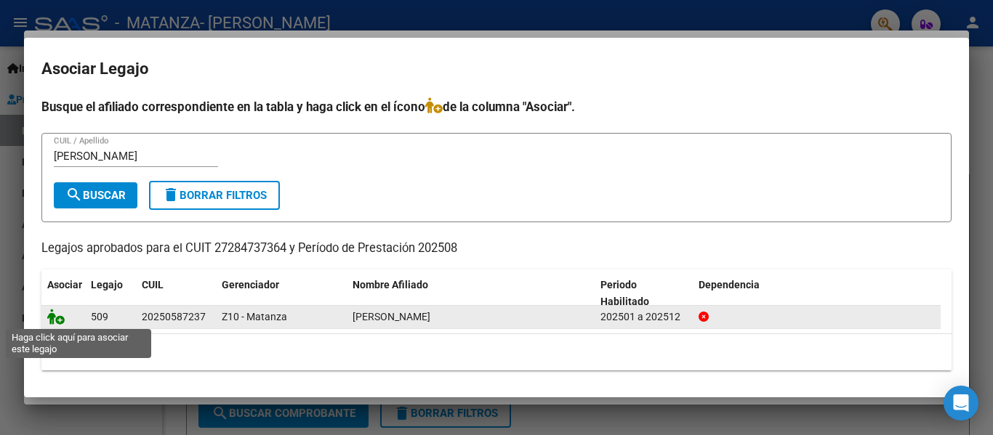
click at [52, 323] on icon at bounding box center [55, 317] width 17 height 16
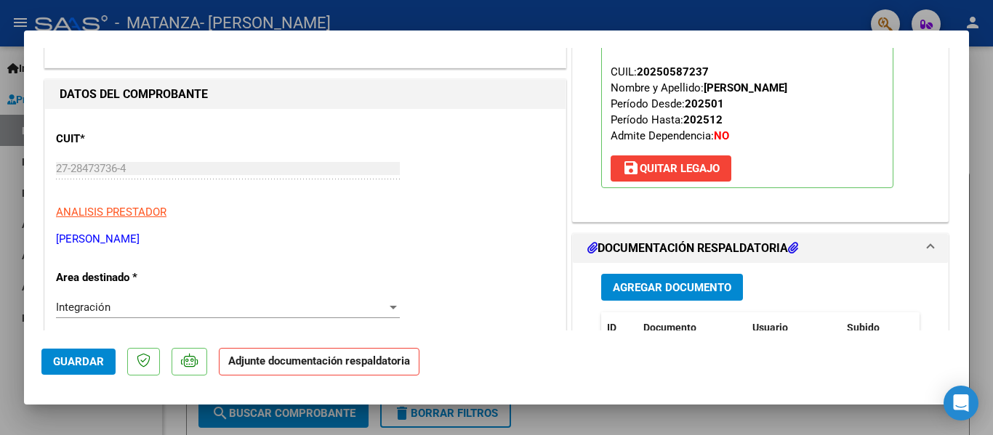
scroll to position [150, 0]
click at [231, 24] on div at bounding box center [496, 217] width 993 height 435
type input "$ 0,00"
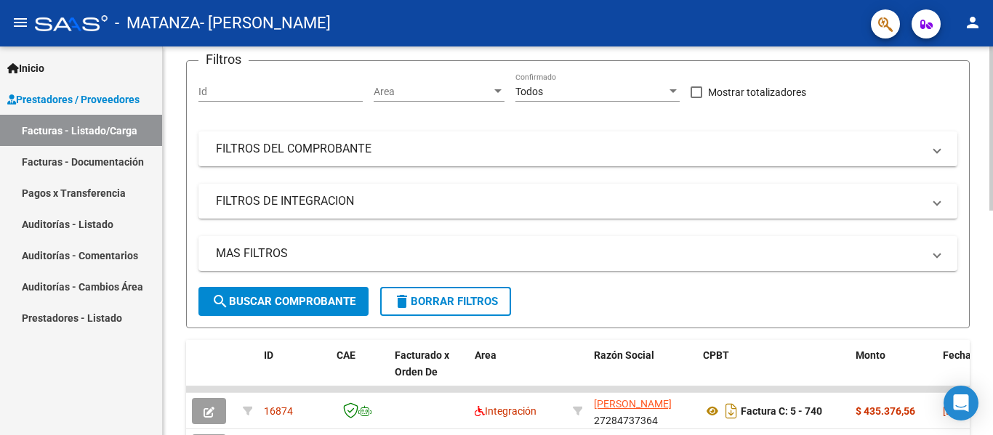
scroll to position [0, 0]
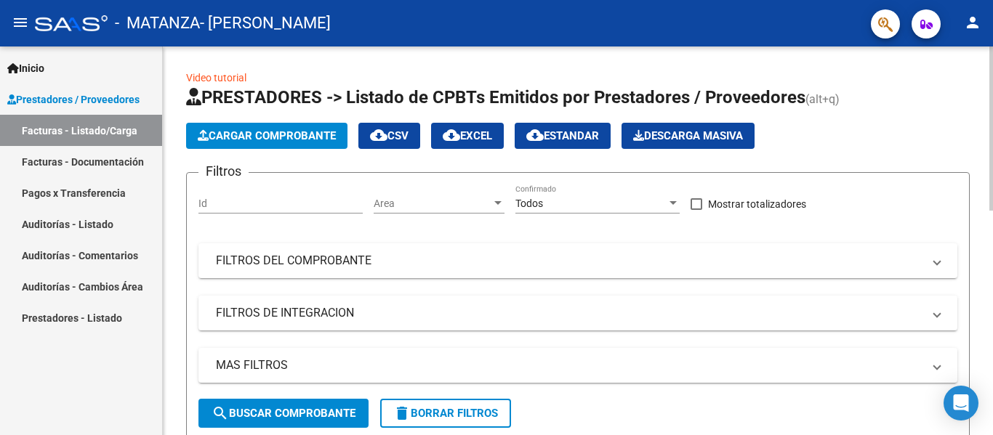
click at [288, 125] on button "Cargar Comprobante" at bounding box center [266, 136] width 161 height 26
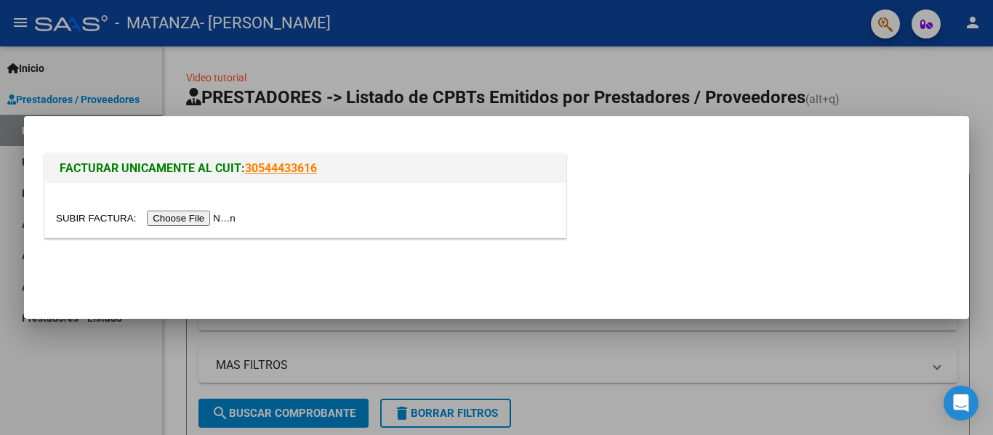
click at [219, 223] on input "file" at bounding box center [148, 218] width 184 height 15
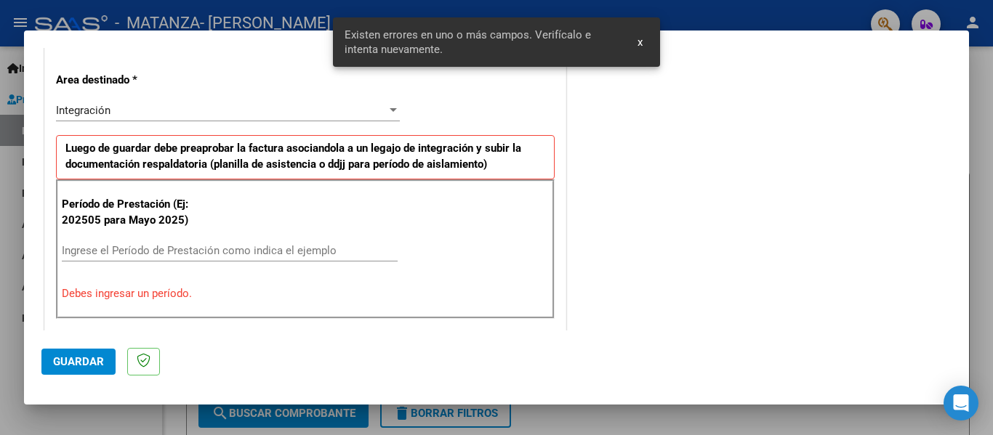
scroll to position [319, 0]
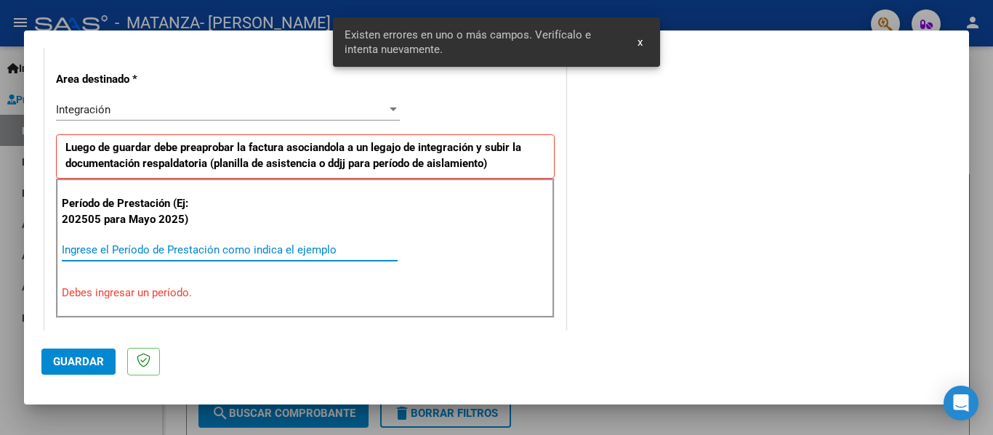
click at [174, 246] on input "Ingrese el Período de Prestación como indica el ejemplo" at bounding box center [230, 249] width 336 height 13
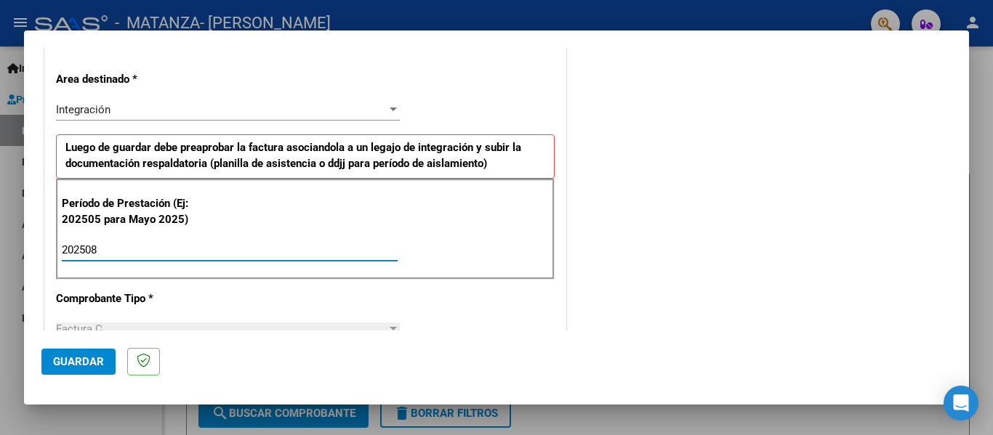
type input "202508"
click at [73, 361] on span "Guardar" at bounding box center [78, 361] width 51 height 13
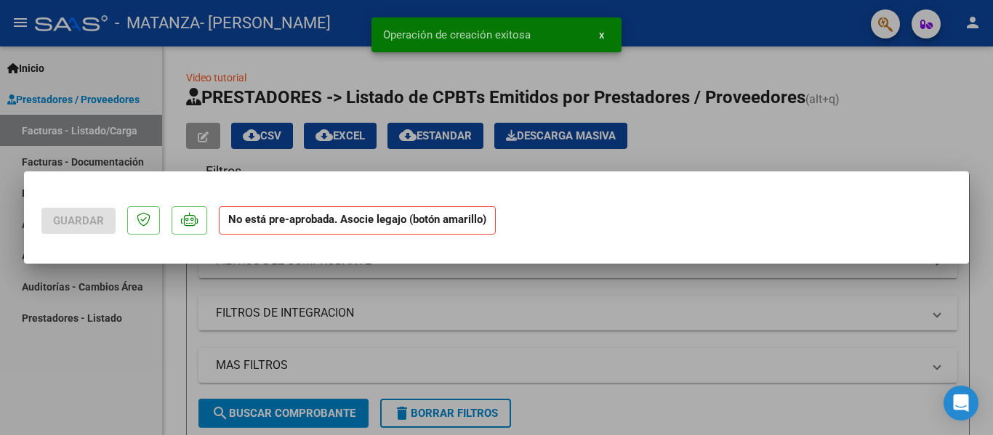
scroll to position [0, 0]
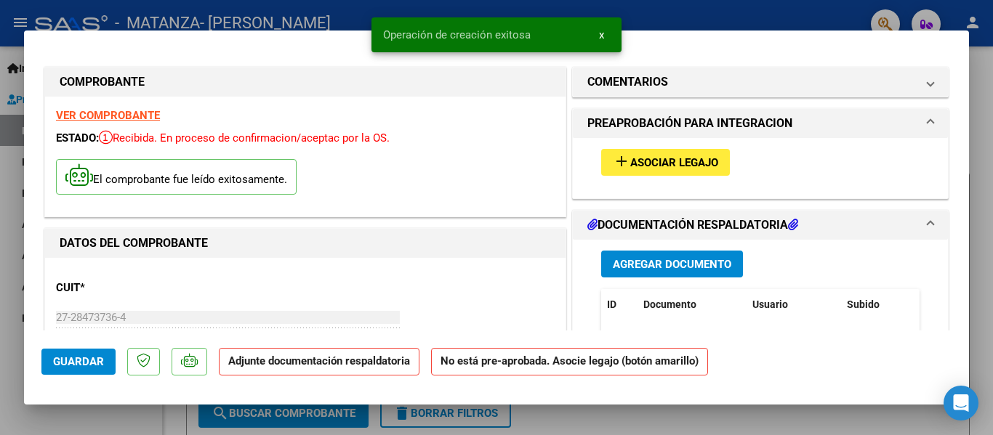
click at [661, 162] on span "Asociar Legajo" at bounding box center [674, 162] width 88 height 13
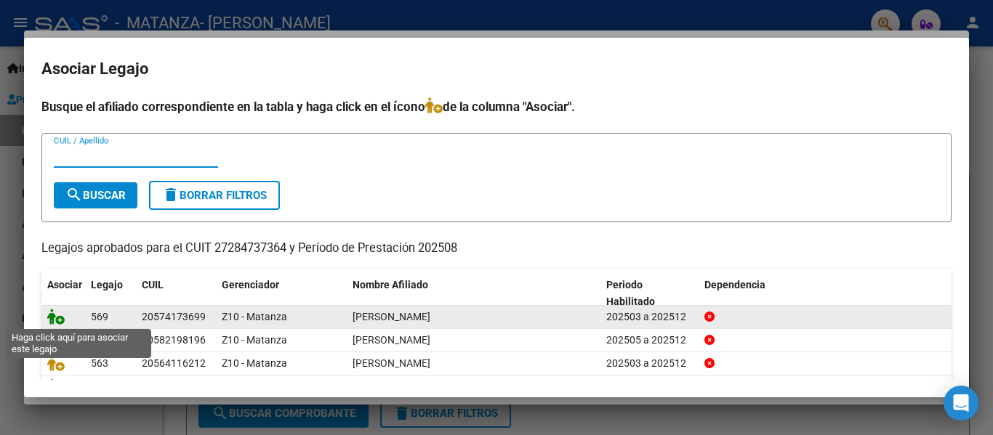
click at [63, 309] on icon at bounding box center [55, 317] width 17 height 16
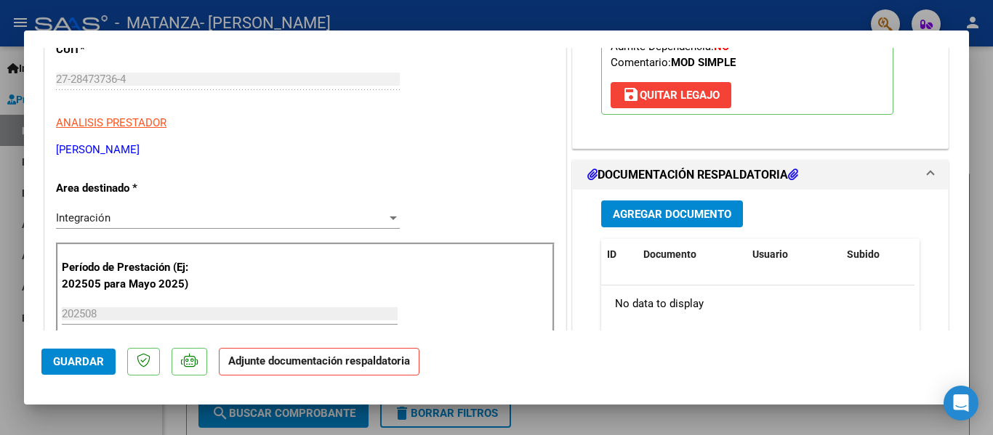
scroll to position [242, 0]
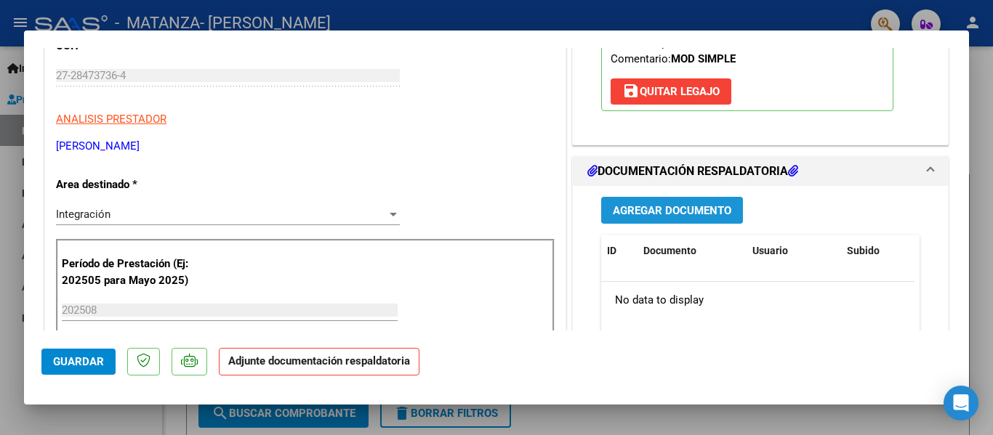
click at [673, 215] on span "Agregar Documento" at bounding box center [672, 210] width 118 height 13
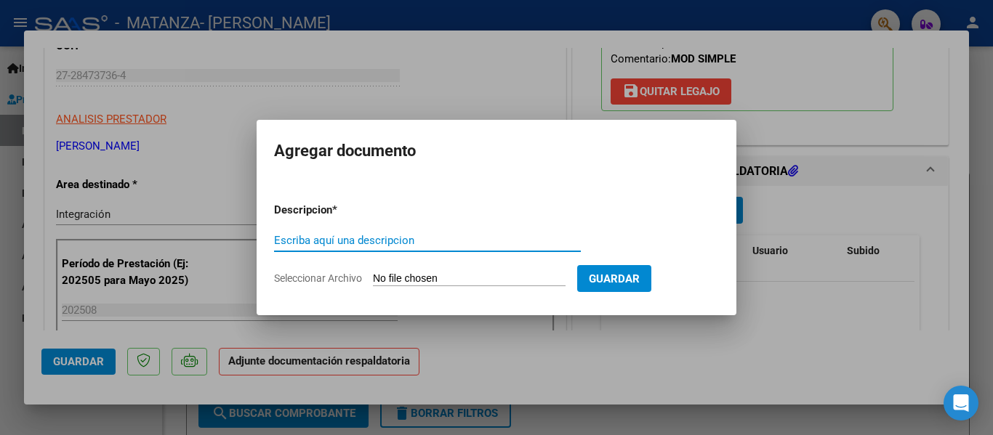
click at [359, 253] on div "Escriba aquí una descripcion" at bounding box center [427, 248] width 307 height 36
click at [361, 243] on input "Escriba aquí una descripcion" at bounding box center [427, 240] width 307 height 13
type input "planilla"
click at [411, 281] on input "Seleccionar Archivo" at bounding box center [469, 280] width 193 height 14
type input "C:\fakepath\[PERSON_NAME] [DATE].pdf"
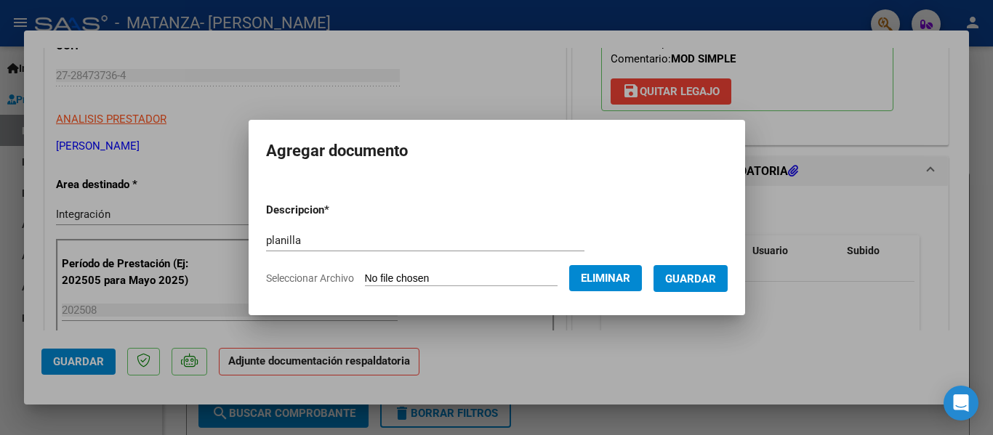
click at [700, 275] on span "Guardar" at bounding box center [690, 279] width 51 height 13
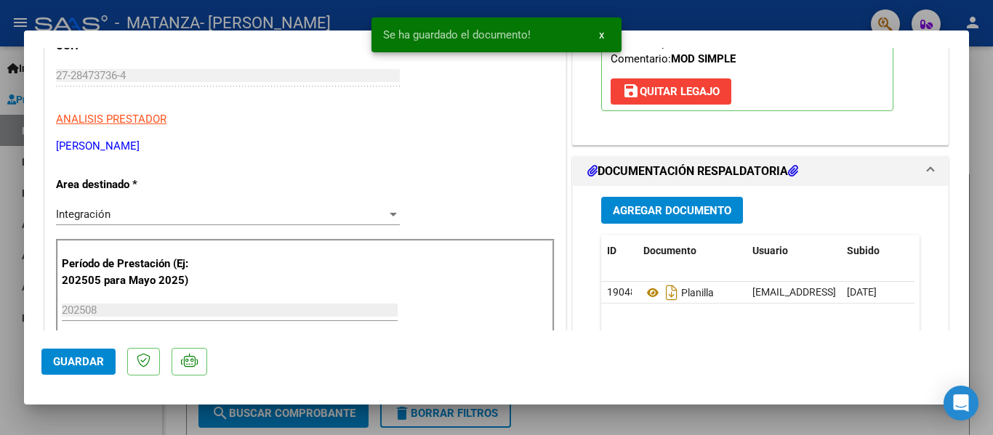
click at [264, 26] on div at bounding box center [496, 217] width 993 height 435
type input "$ 0,00"
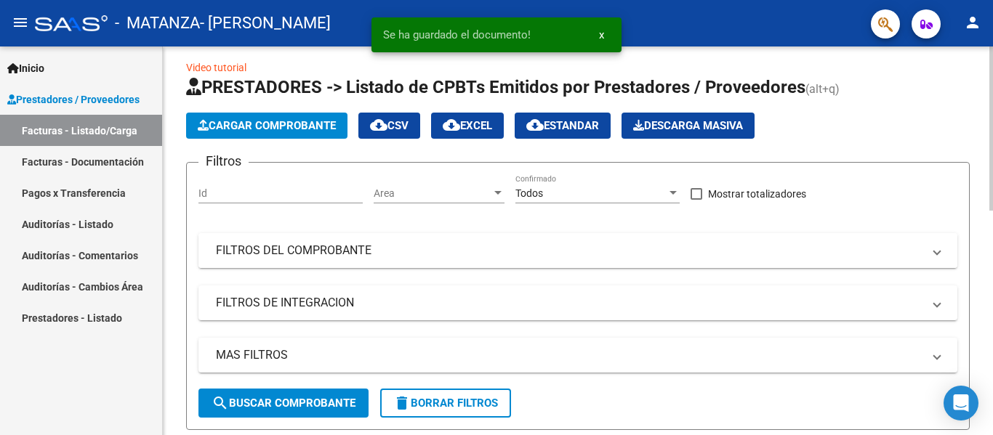
scroll to position [6, 0]
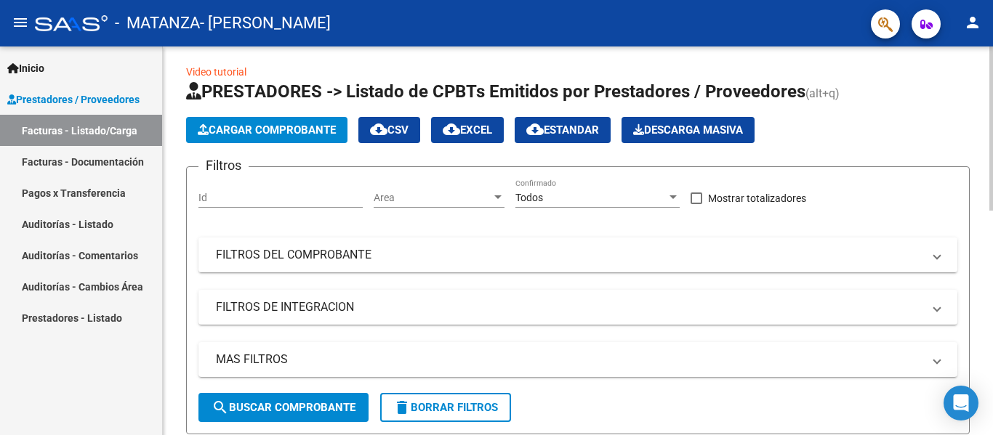
click at [249, 136] on span "Cargar Comprobante" at bounding box center [267, 130] width 138 height 13
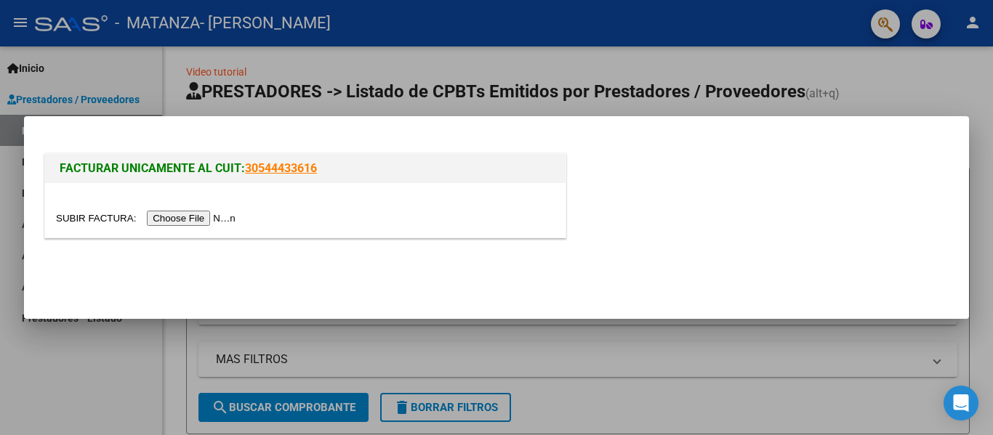
click at [190, 216] on input "file" at bounding box center [148, 218] width 184 height 15
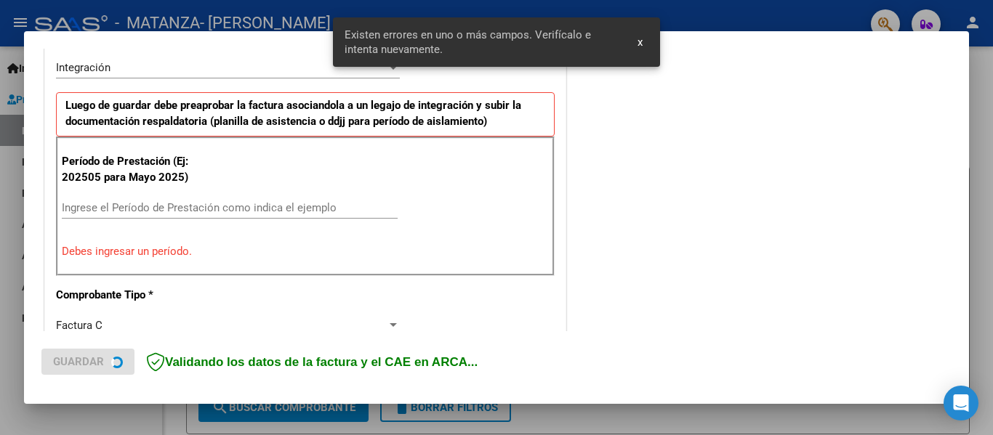
scroll to position [365, 0]
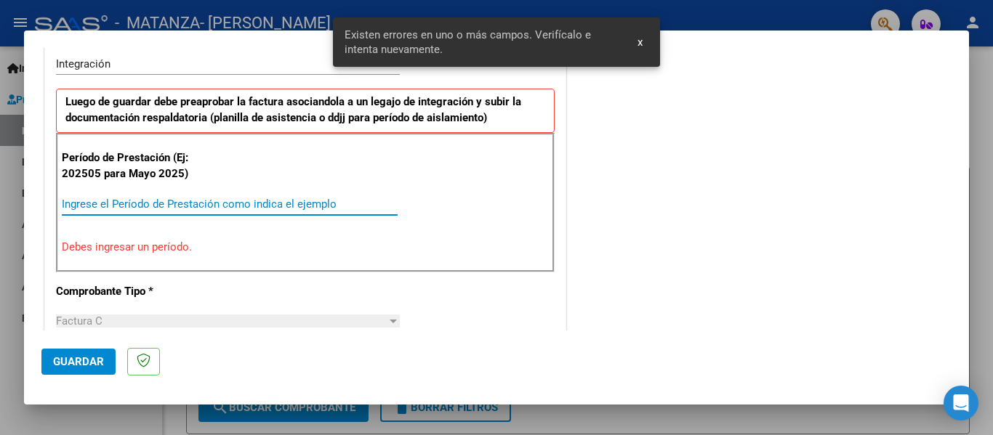
click at [169, 198] on input "Ingrese el Período de Prestación como indica el ejemplo" at bounding box center [230, 204] width 336 height 13
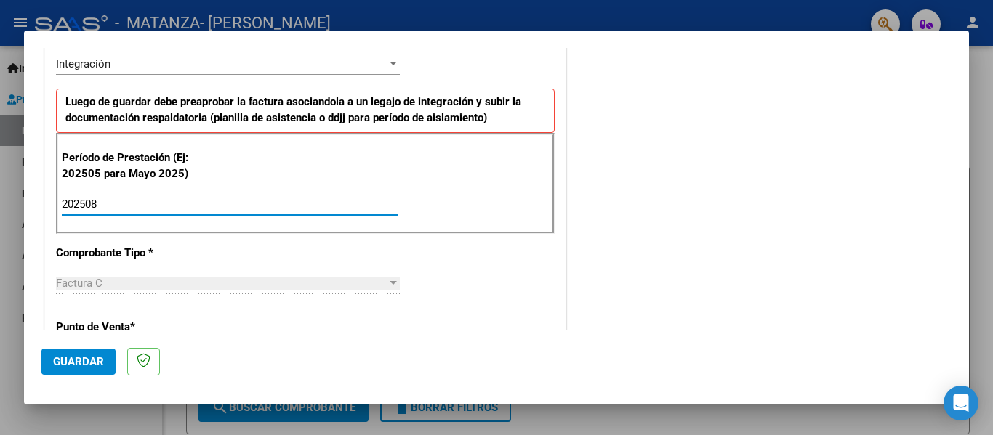
type input "202508"
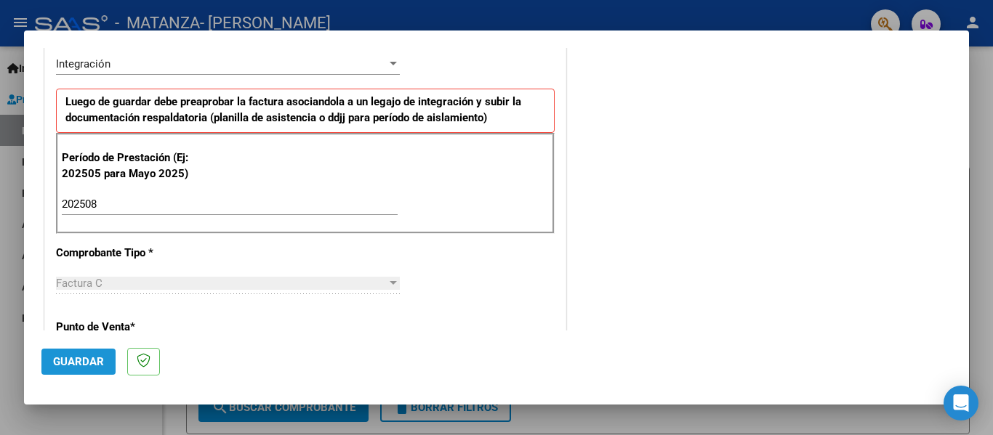
click at [76, 370] on button "Guardar" at bounding box center [78, 362] width 74 height 26
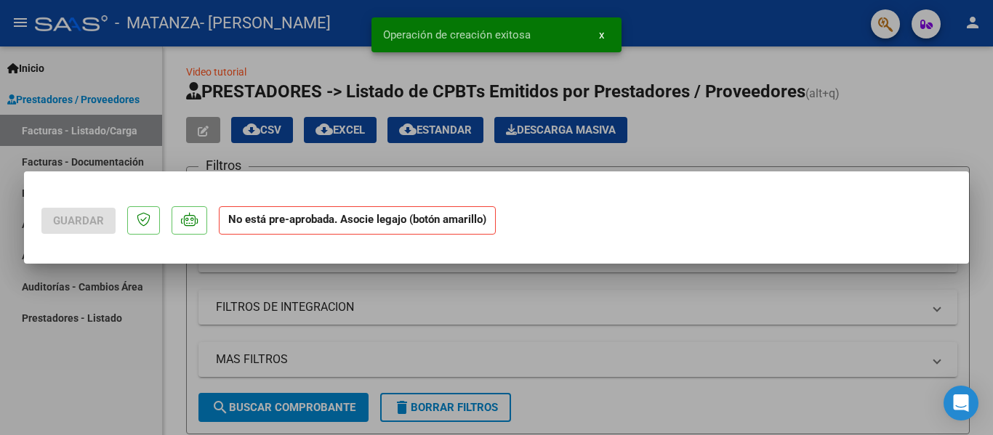
scroll to position [0, 0]
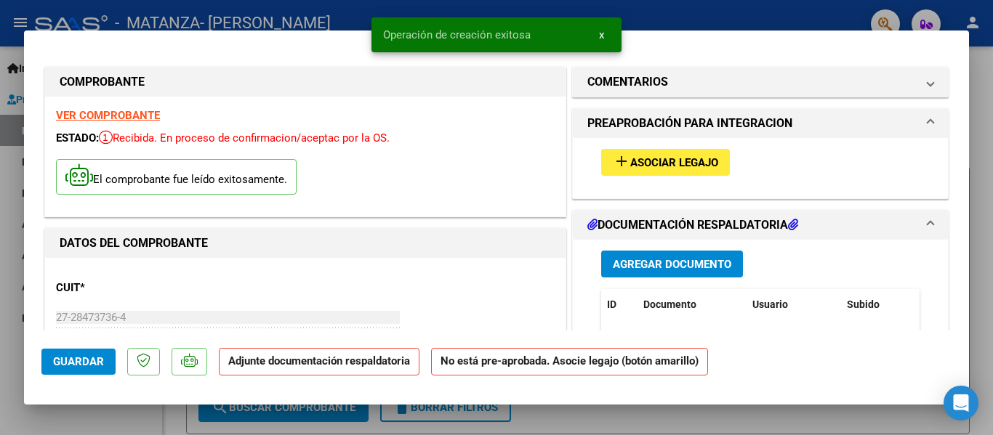
click at [692, 171] on button "add Asociar Legajo" at bounding box center [665, 162] width 129 height 27
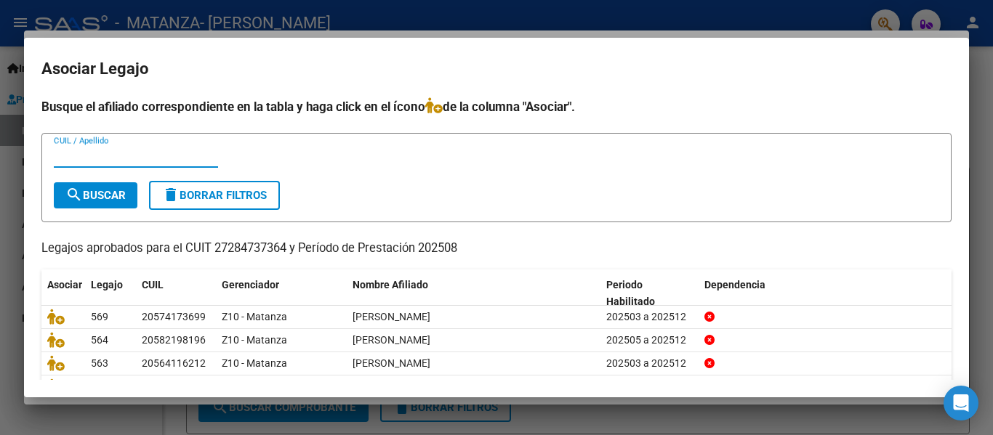
click at [134, 158] on input "CUIL / Apellido" at bounding box center [136, 156] width 164 height 13
type input "[PERSON_NAME]"
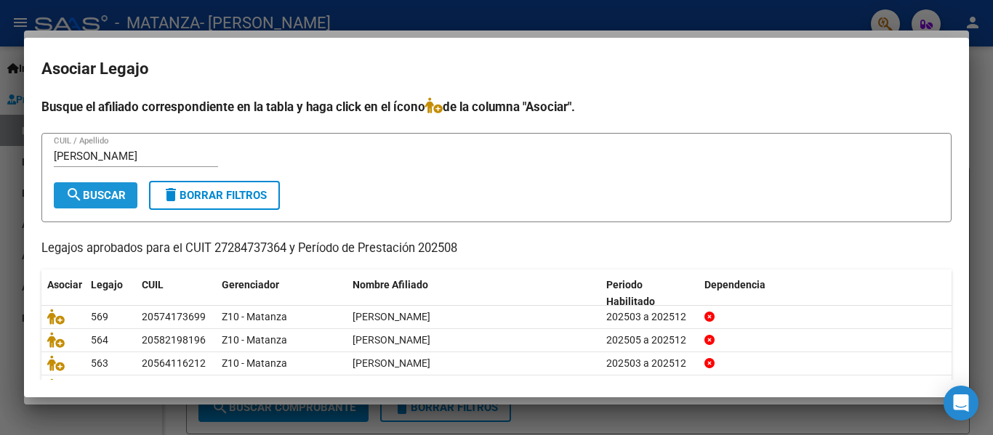
click at [113, 201] on span "search Buscar" at bounding box center [95, 195] width 60 height 13
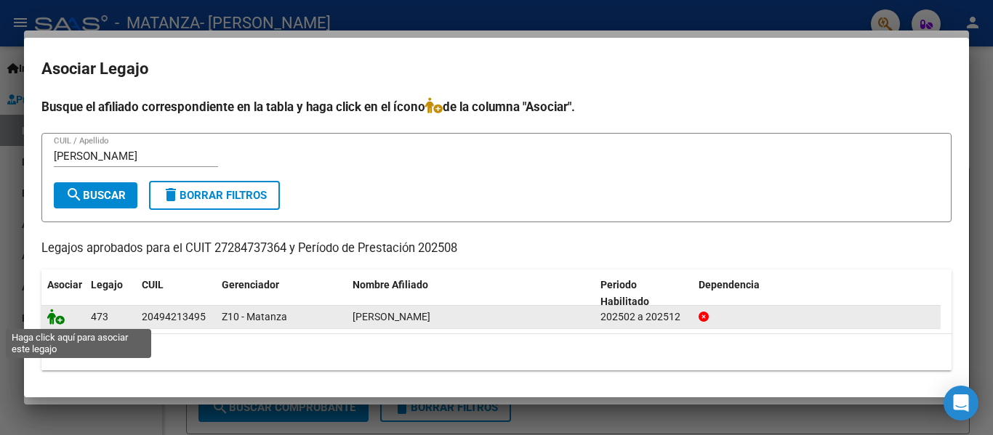
click at [57, 317] on icon at bounding box center [55, 317] width 17 height 16
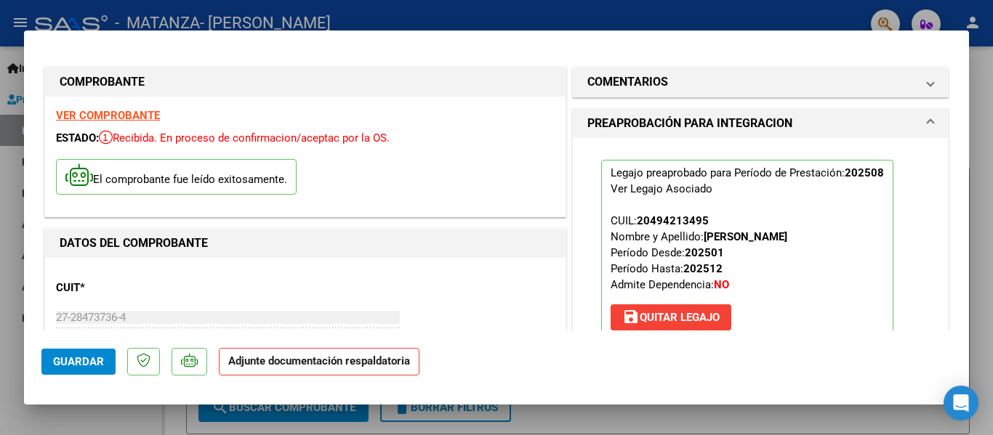
click at [269, 25] on div at bounding box center [496, 217] width 993 height 435
type input "$ 0,00"
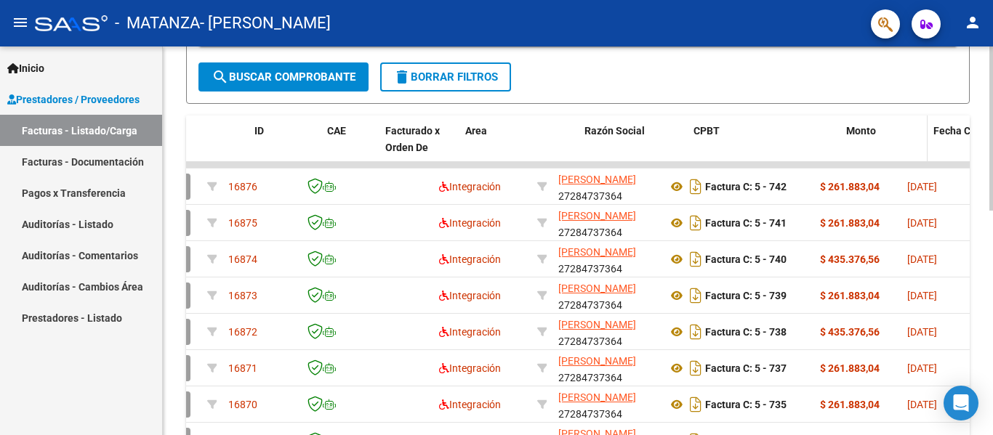
scroll to position [0, 9]
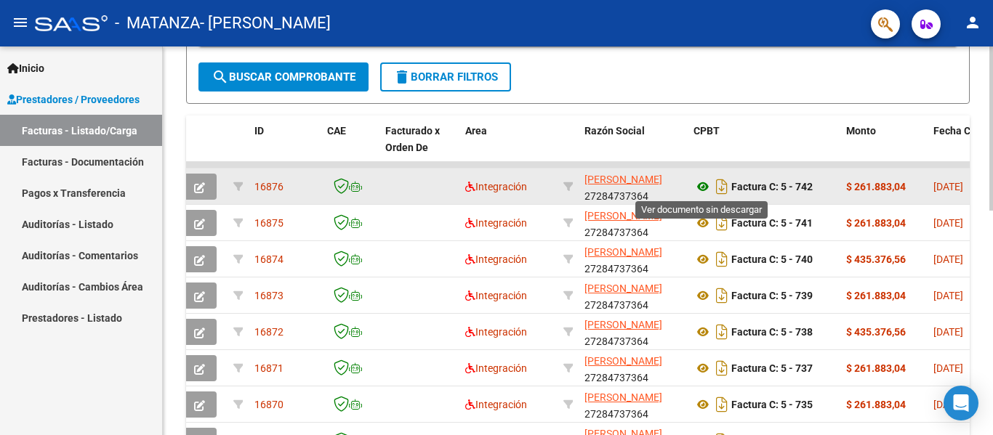
click at [708, 190] on icon at bounding box center [702, 186] width 19 height 17
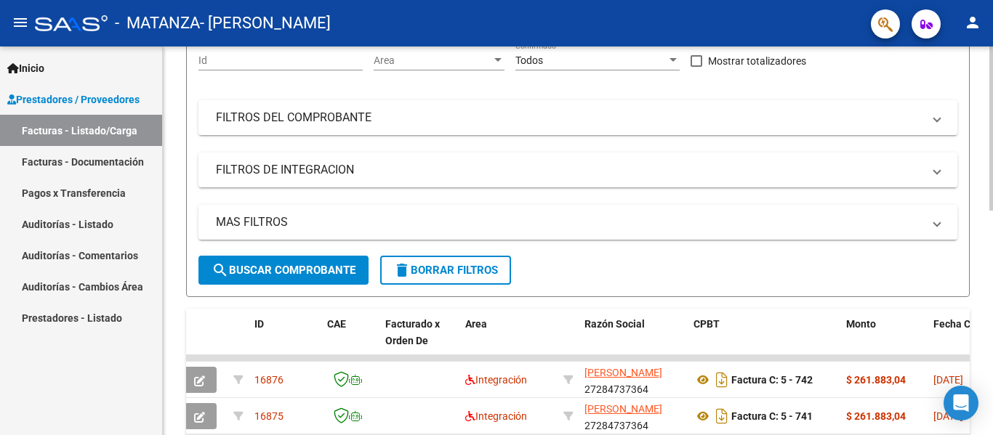
scroll to position [0, 0]
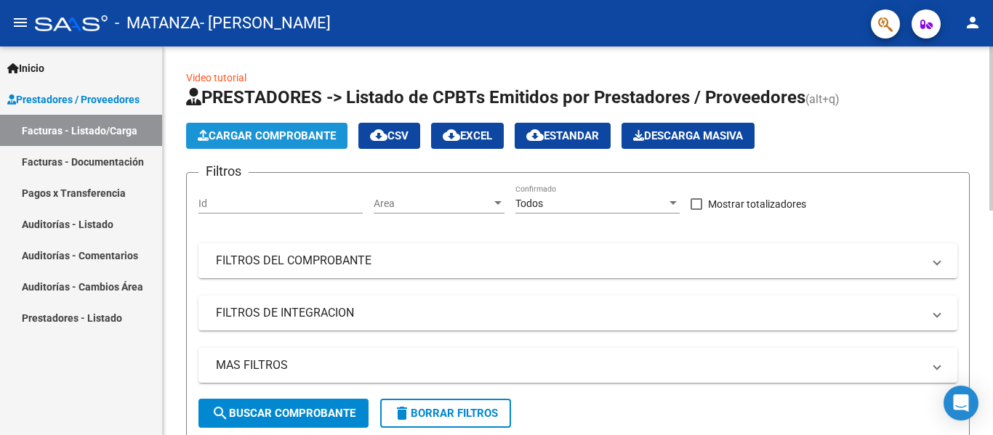
click at [246, 134] on span "Cargar Comprobante" at bounding box center [267, 135] width 138 height 13
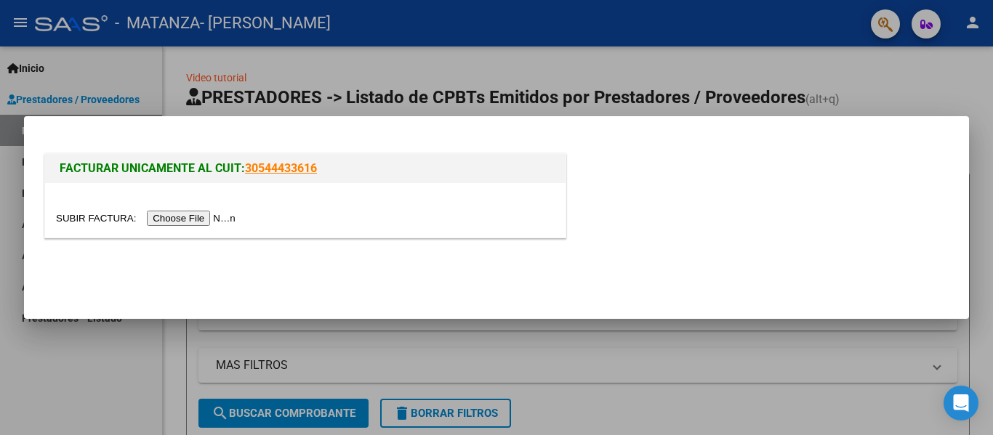
click at [200, 219] on input "file" at bounding box center [148, 218] width 184 height 15
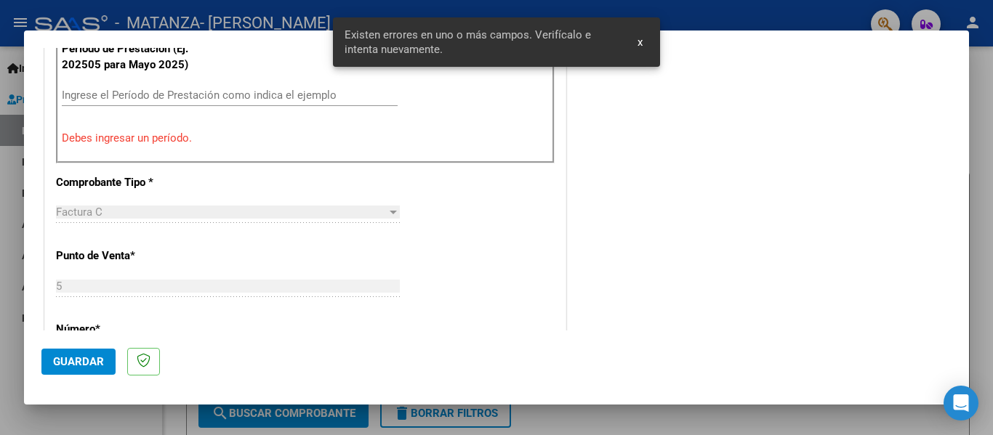
scroll to position [475, 0]
click at [137, 89] on input "Ingrese el Período de Prestación como indica el ejemplo" at bounding box center [230, 94] width 336 height 13
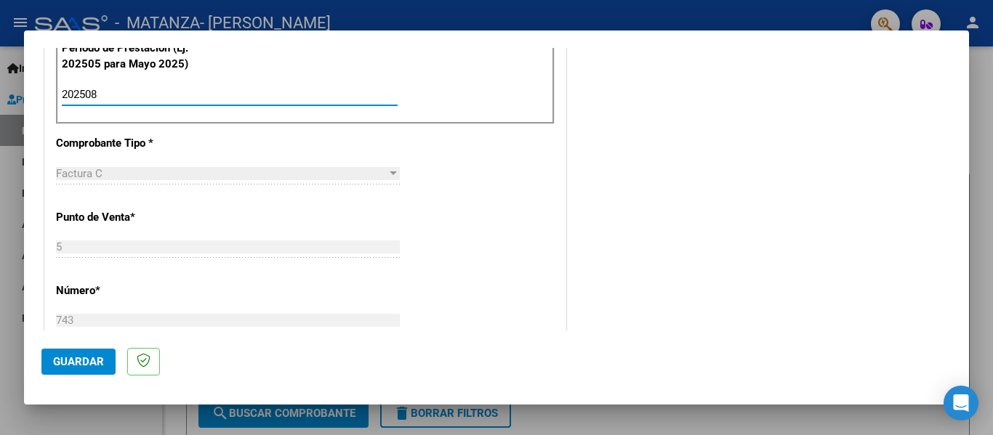
click at [74, 350] on button "Guardar" at bounding box center [78, 362] width 74 height 26
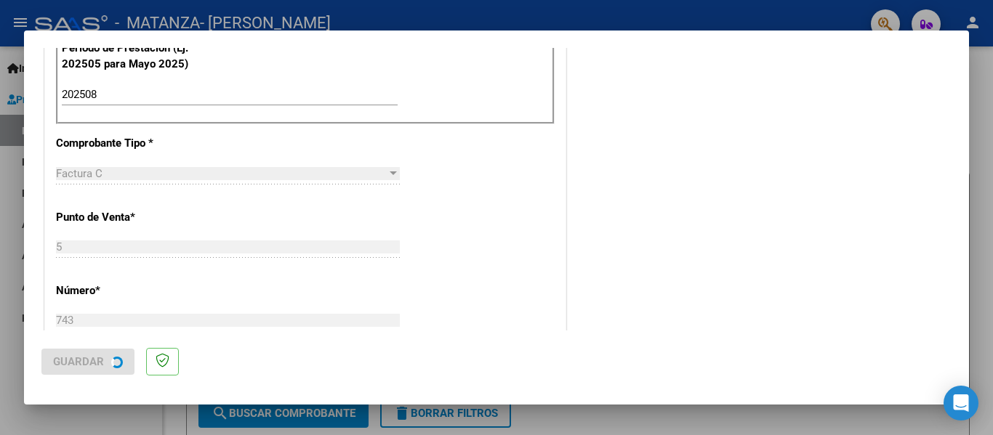
scroll to position [0, 0]
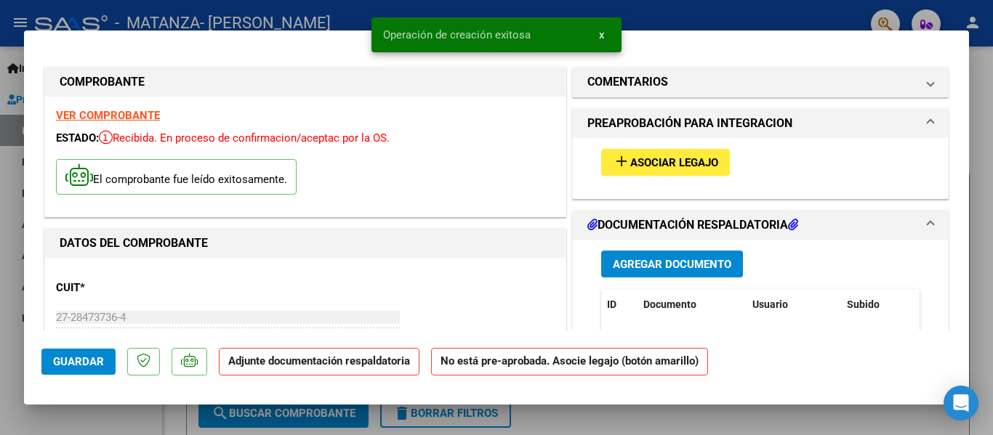
click at [673, 166] on span "Asociar Legajo" at bounding box center [674, 162] width 88 height 13
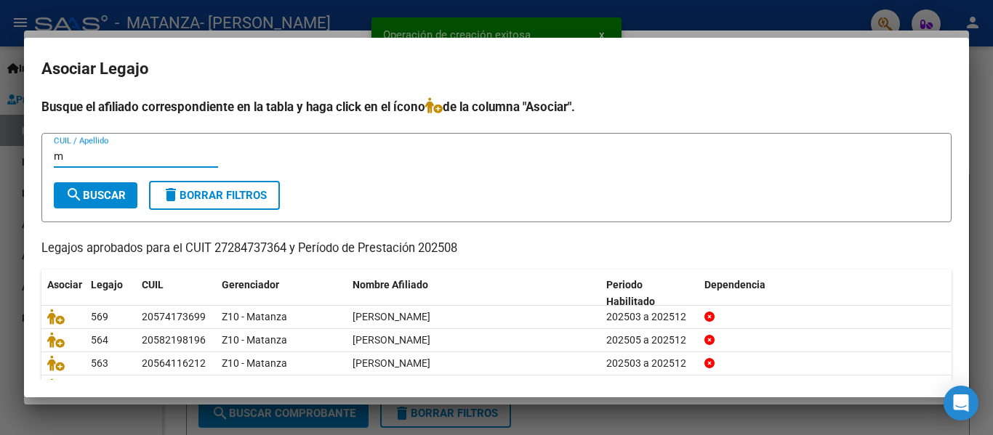
click at [168, 151] on input "m" at bounding box center [136, 156] width 164 height 13
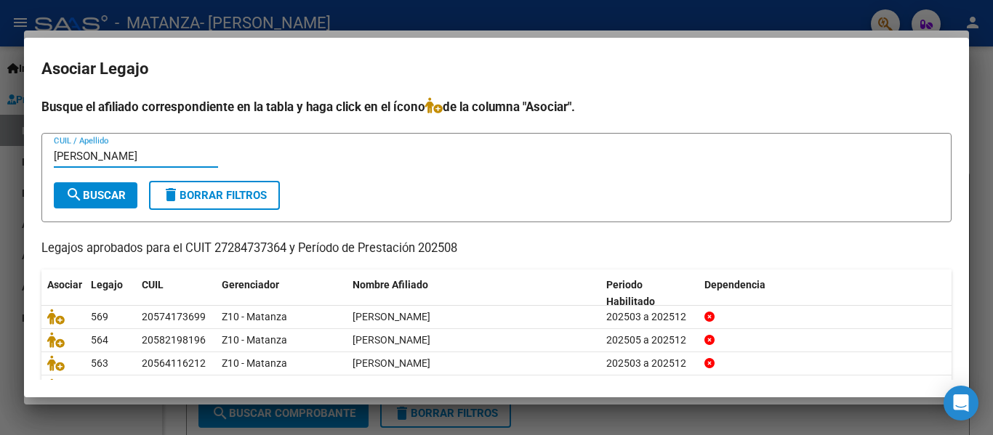
click at [108, 201] on span "search Buscar" at bounding box center [95, 195] width 60 height 13
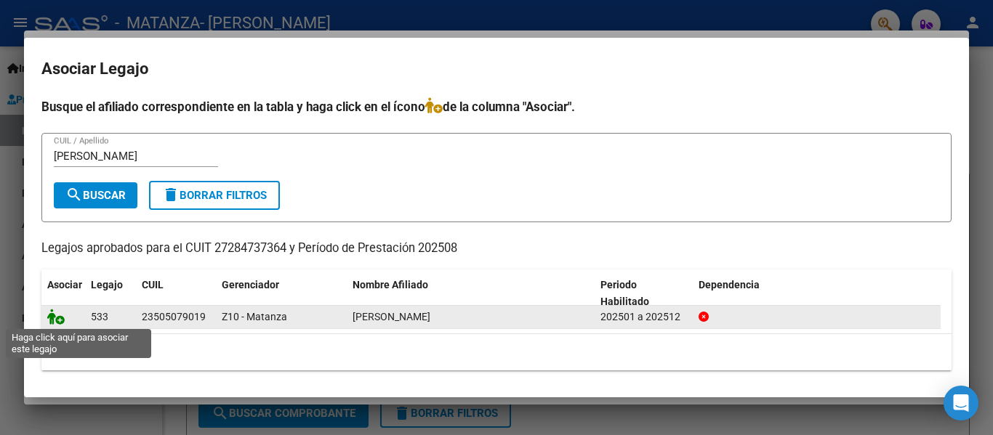
click at [54, 318] on icon at bounding box center [55, 317] width 17 height 16
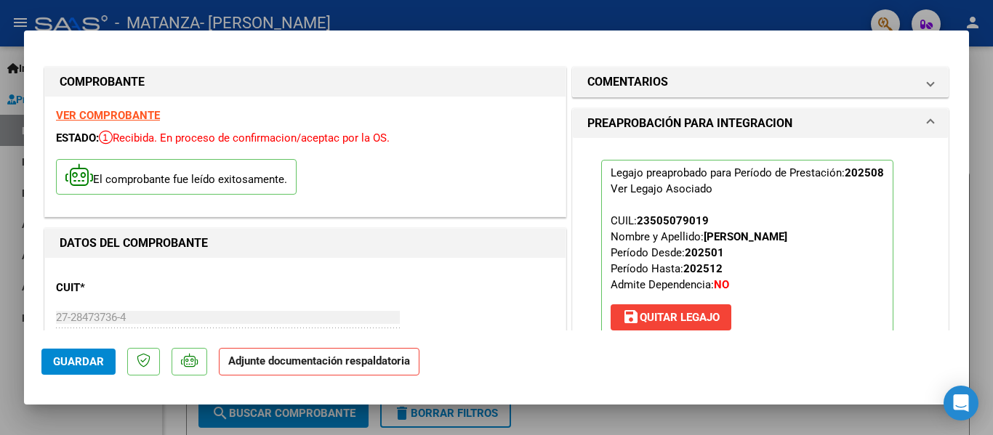
click at [243, 16] on div at bounding box center [496, 217] width 993 height 435
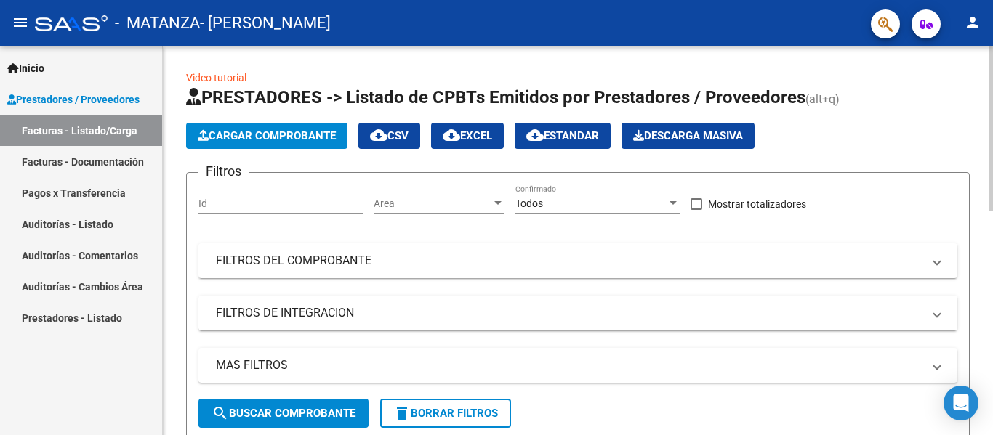
click at [291, 136] on span "Cargar Comprobante" at bounding box center [267, 135] width 138 height 13
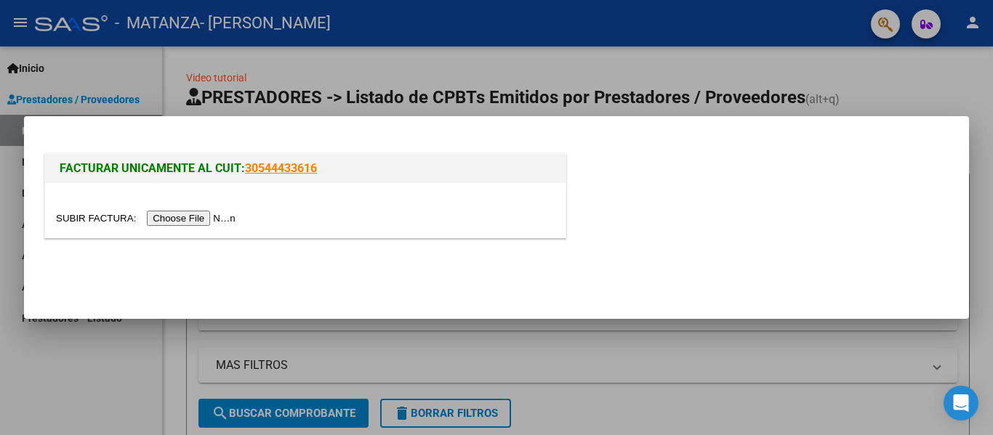
click at [222, 218] on input "file" at bounding box center [148, 218] width 184 height 15
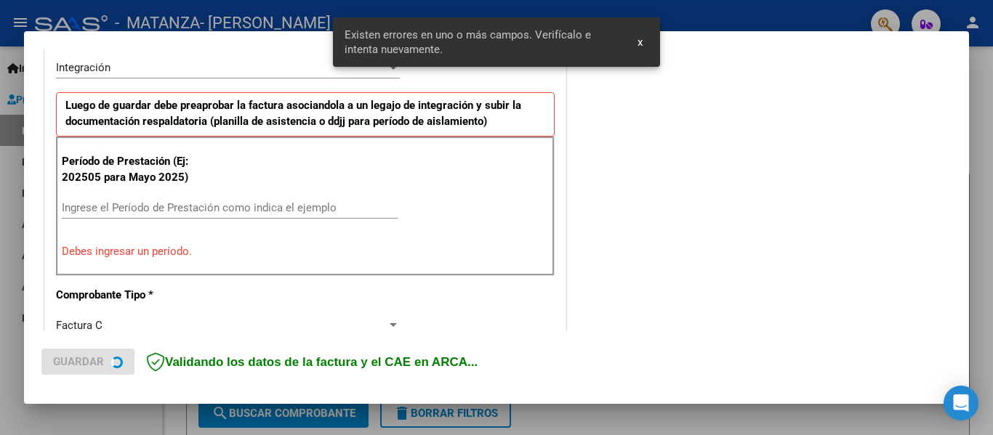
scroll to position [365, 0]
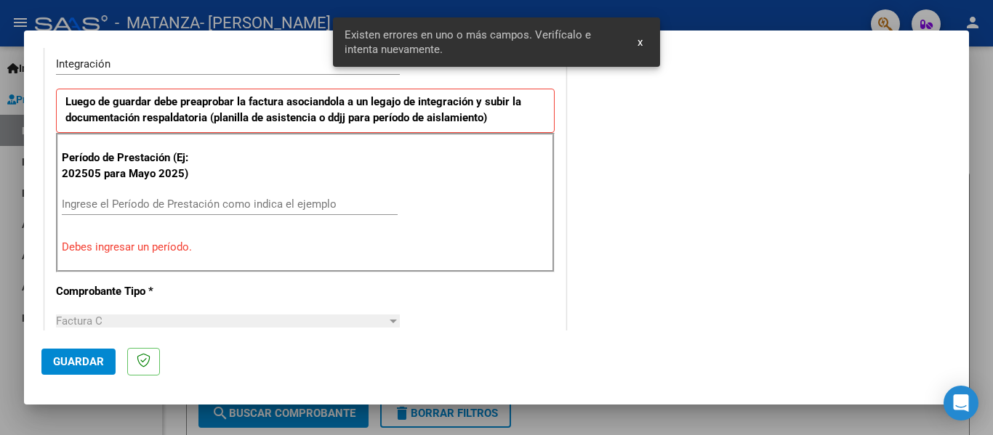
click at [126, 206] on input "Ingrese el Período de Prestación como indica el ejemplo" at bounding box center [230, 204] width 336 height 13
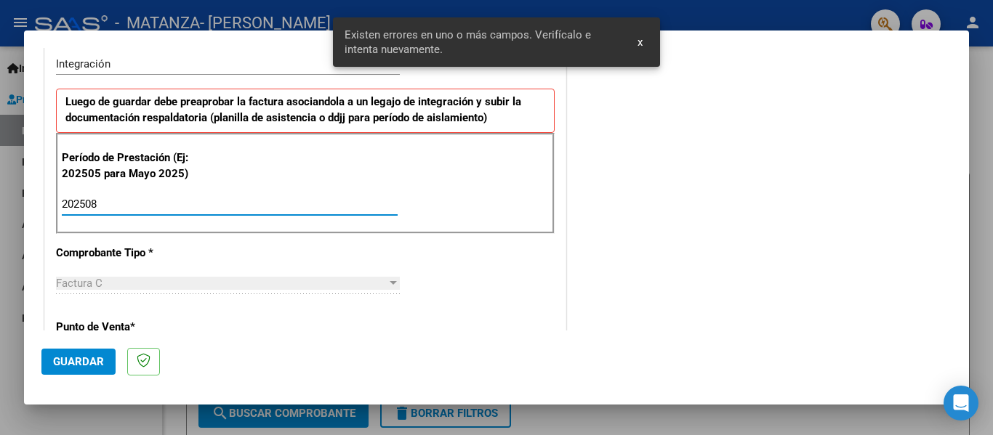
click at [71, 368] on span "Guardar" at bounding box center [78, 361] width 51 height 13
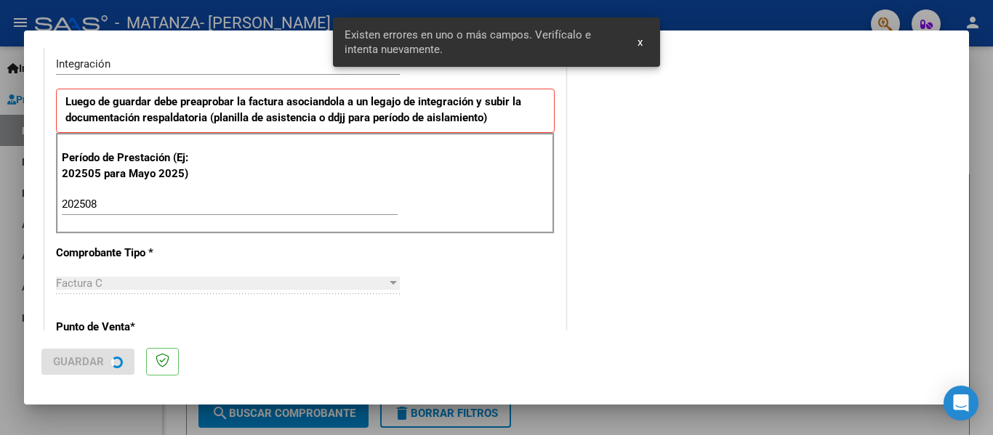
scroll to position [0, 0]
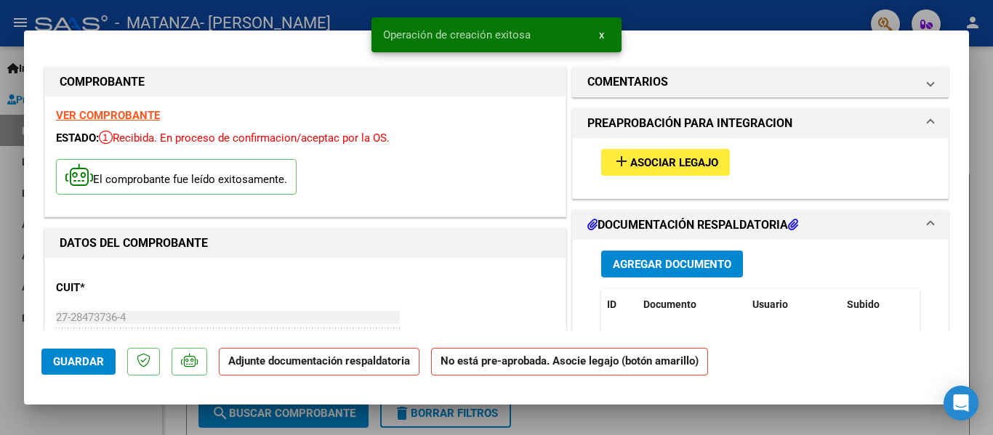
click at [709, 159] on span "Asociar Legajo" at bounding box center [674, 162] width 88 height 13
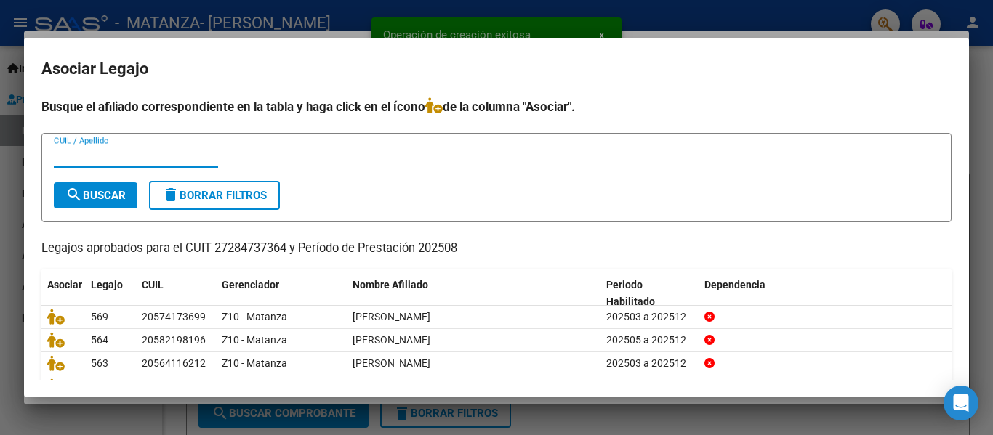
click at [174, 150] on input "CUIL / Apellido" at bounding box center [136, 156] width 164 height 13
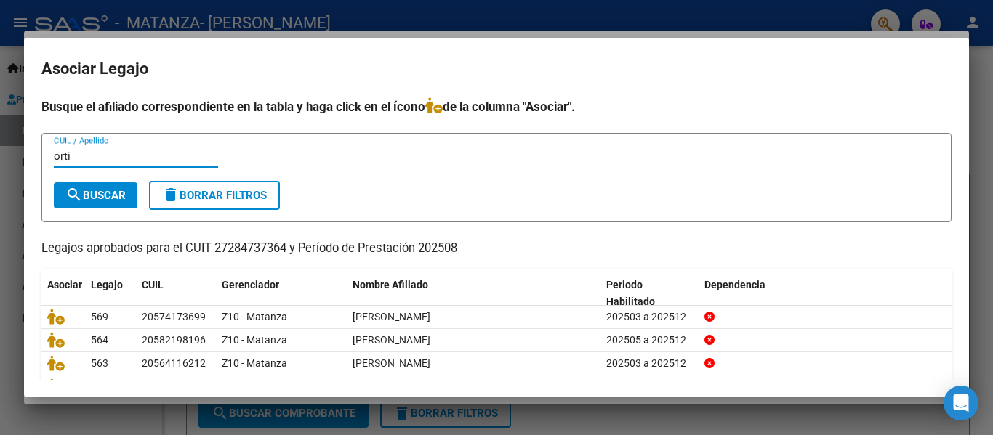
click at [98, 193] on span "search Buscar" at bounding box center [95, 195] width 60 height 13
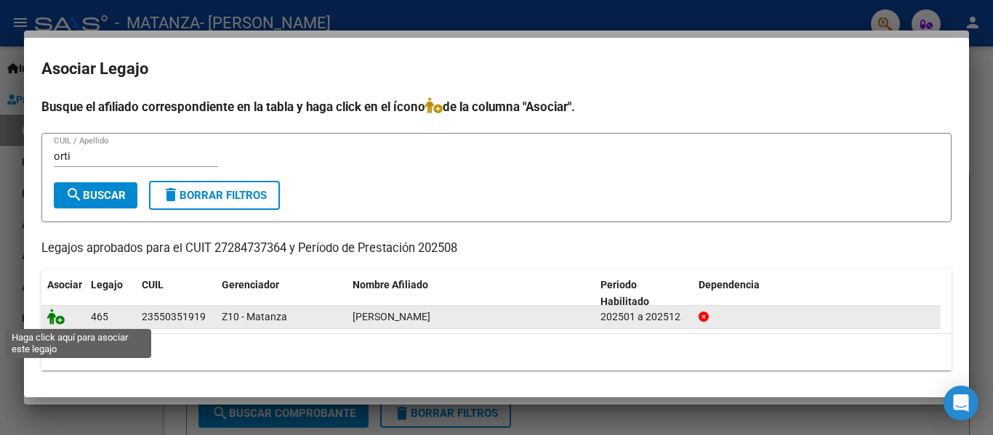
click at [55, 317] on icon at bounding box center [55, 317] width 17 height 16
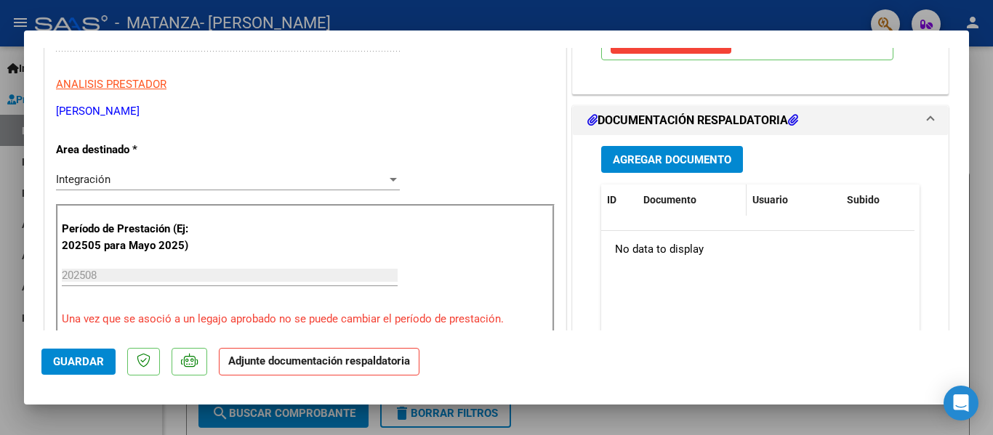
scroll to position [278, 0]
click at [657, 161] on span "Agregar Documento" at bounding box center [672, 159] width 118 height 13
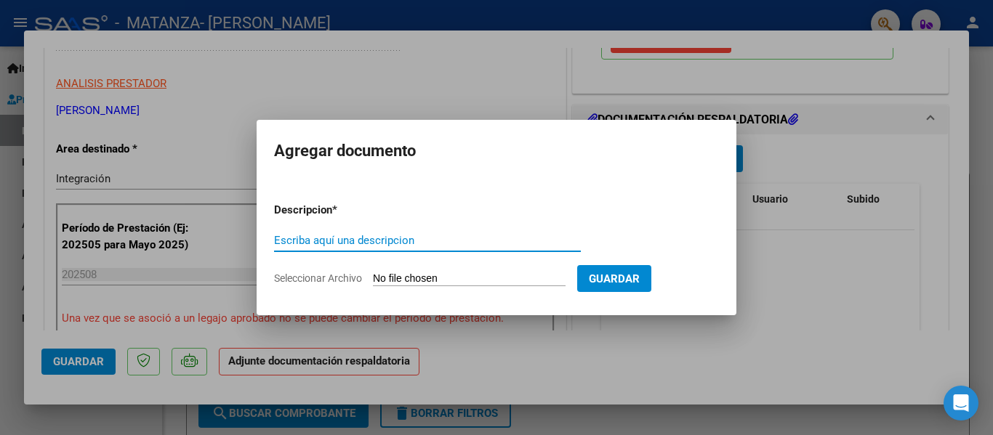
click at [317, 244] on input "Escriba aquí una descripcion" at bounding box center [427, 240] width 307 height 13
click at [317, 244] on input "p" at bounding box center [427, 240] width 307 height 13
click at [395, 281] on input "Seleccionar Archivo" at bounding box center [469, 280] width 193 height 14
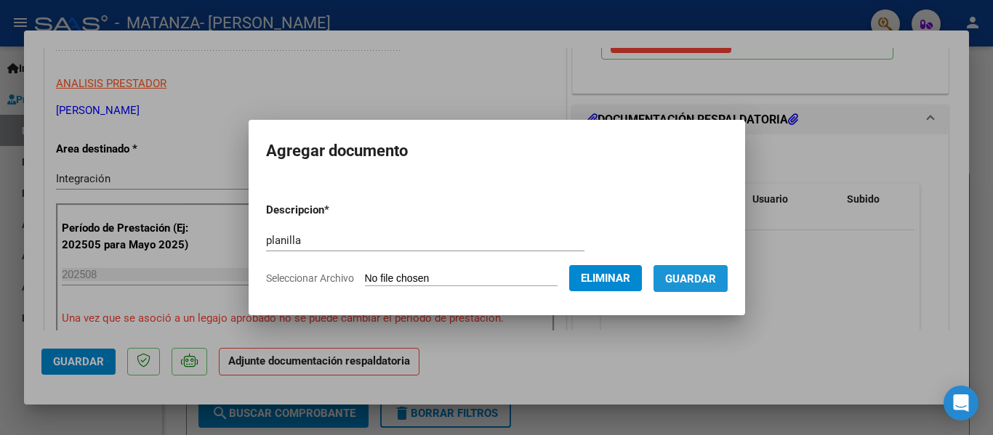
click at [726, 289] on button "Guardar" at bounding box center [690, 278] width 74 height 27
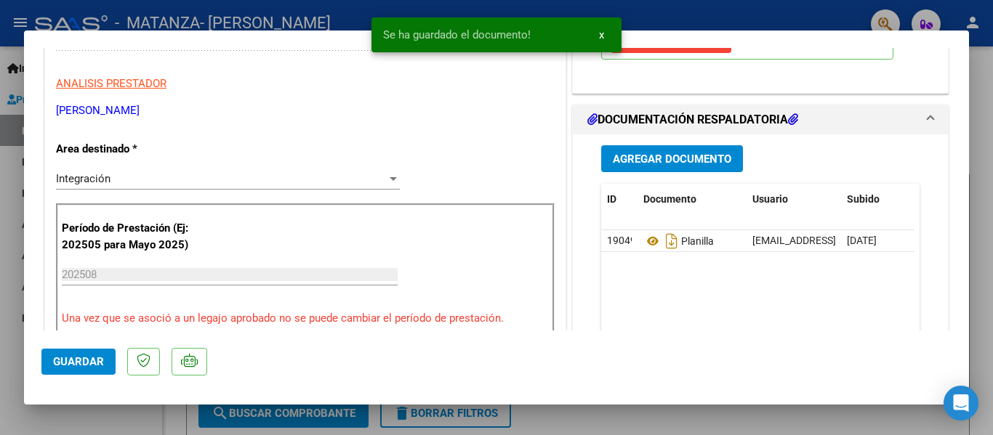
click at [262, 32] on mat-dialog-container "COMPROBANTE VER COMPROBANTE ESTADO: Recibida. En proceso de confirmacion/acepta…" at bounding box center [496, 218] width 945 height 375
click at [259, 28] on div at bounding box center [496, 217] width 993 height 435
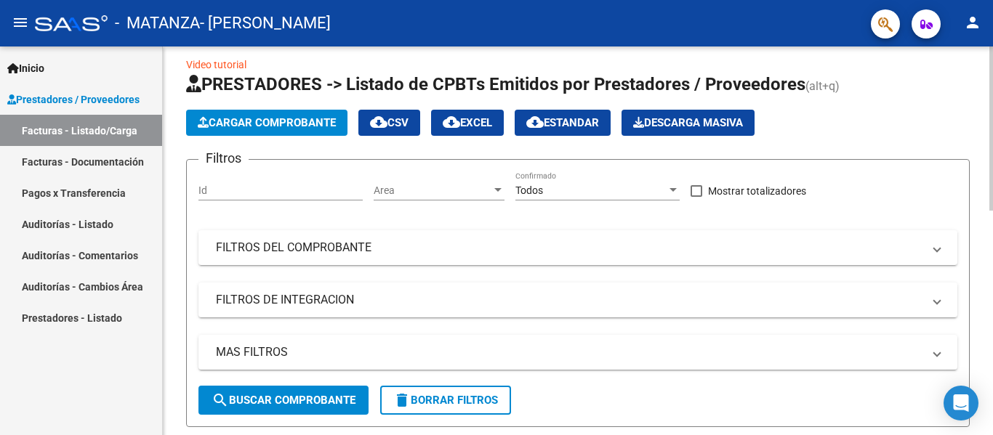
scroll to position [12, 0]
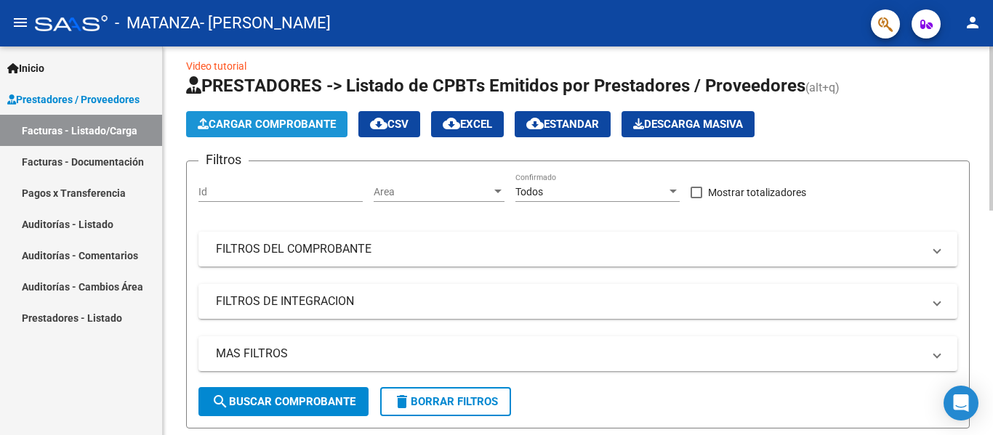
click at [276, 121] on span "Cargar Comprobante" at bounding box center [267, 124] width 138 height 13
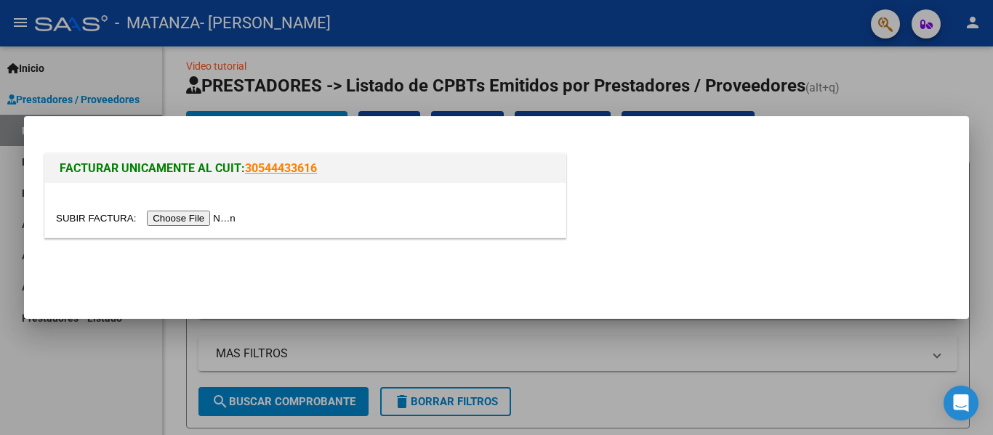
click at [217, 217] on input "file" at bounding box center [148, 218] width 184 height 15
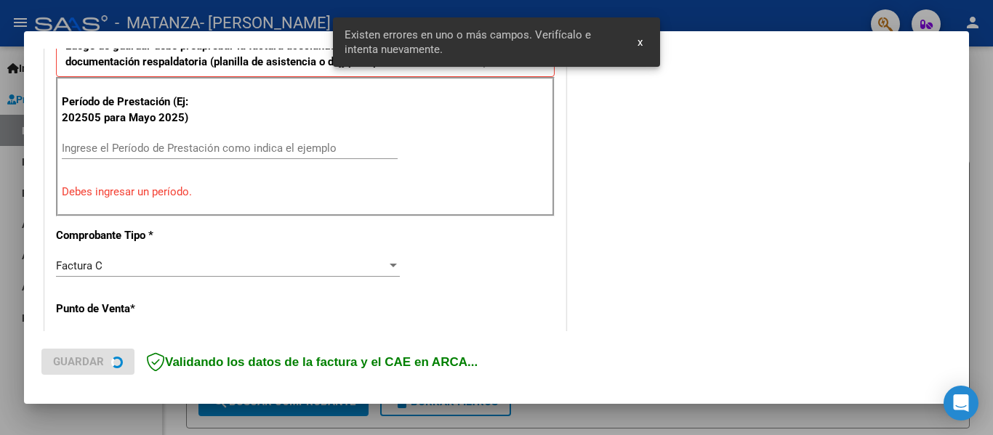
scroll to position [422, 0]
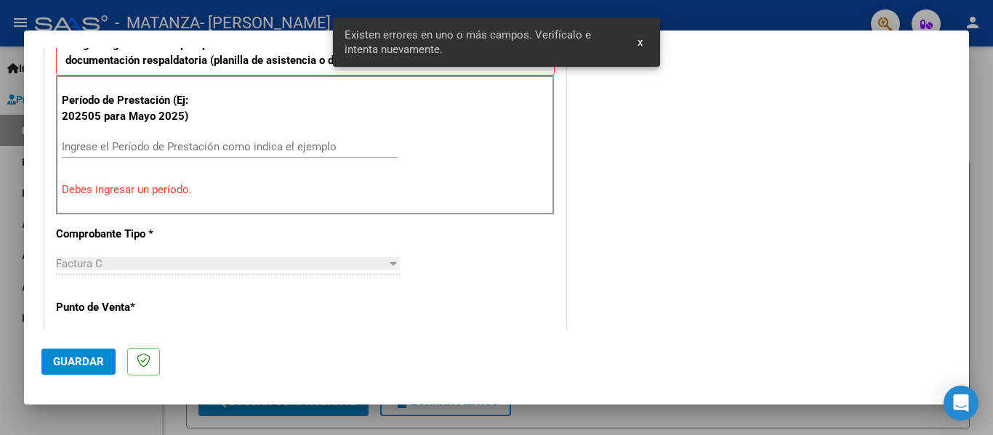
click at [131, 144] on input "Ingrese el Período de Prestación como indica el ejemplo" at bounding box center [230, 146] width 336 height 13
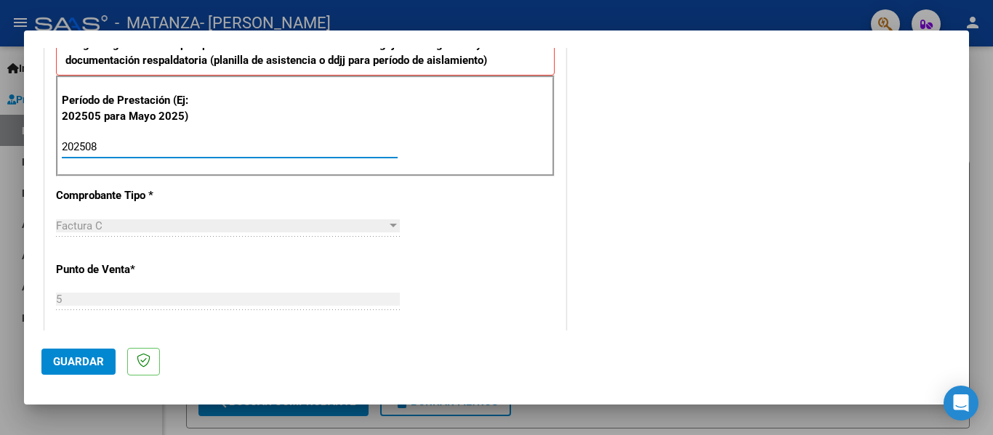
click at [75, 363] on span "Guardar" at bounding box center [78, 361] width 51 height 13
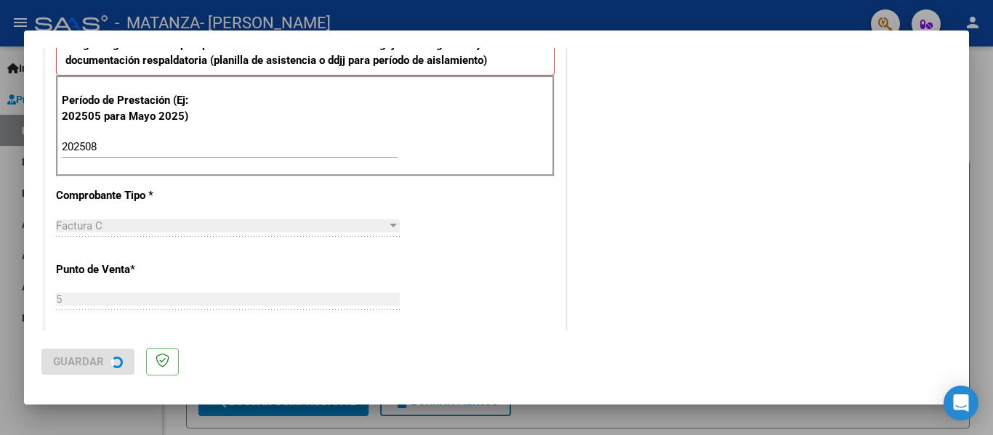
scroll to position [0, 0]
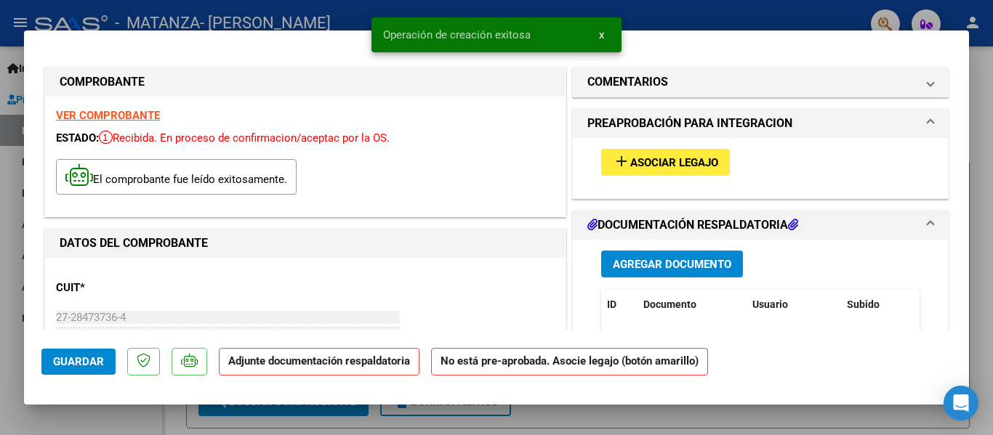
click at [640, 169] on span "Asociar Legajo" at bounding box center [674, 162] width 88 height 13
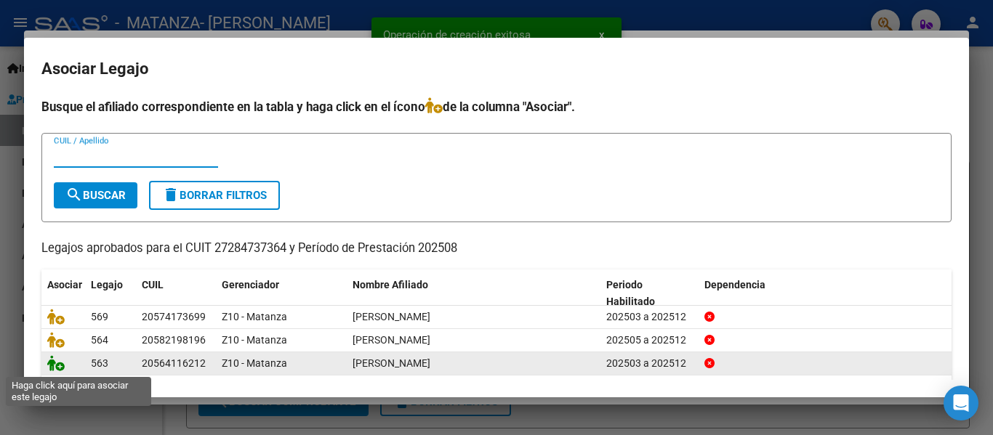
click at [54, 369] on icon at bounding box center [55, 363] width 17 height 16
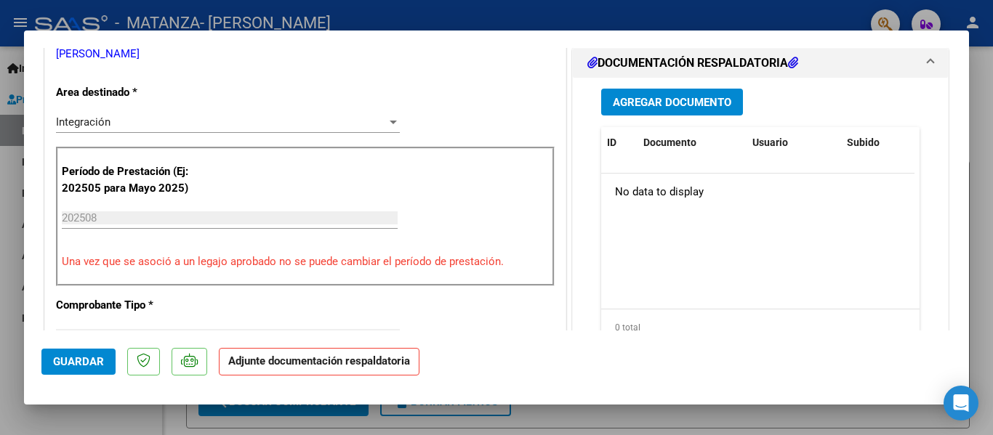
scroll to position [337, 0]
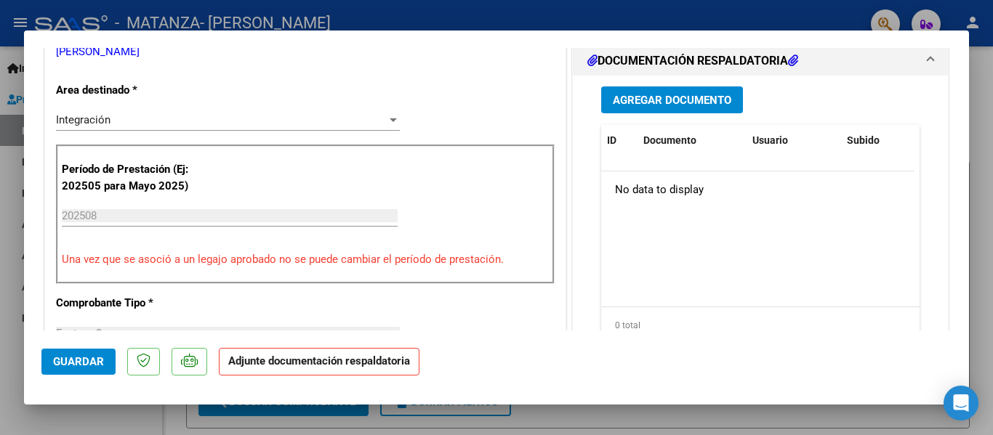
click at [642, 105] on span "Agregar Documento" at bounding box center [672, 100] width 118 height 13
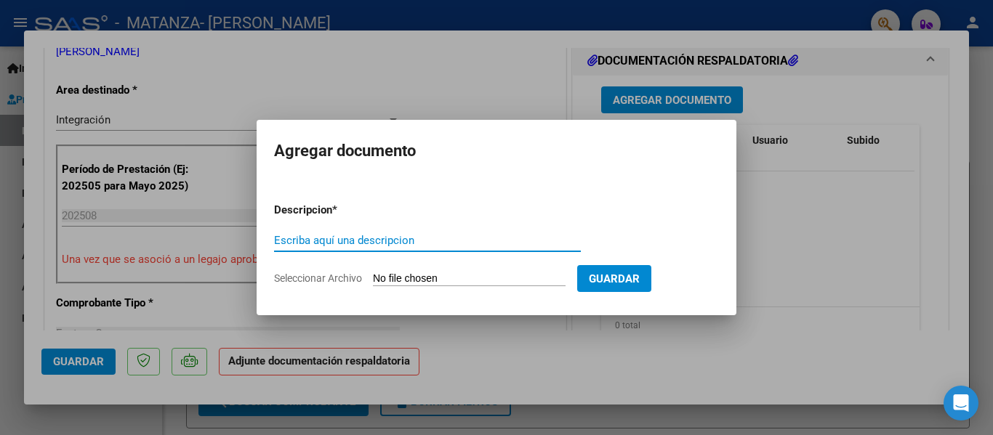
click at [300, 246] on input "Escriba aquí una descripcion" at bounding box center [427, 240] width 307 height 13
click at [438, 281] on input "Seleccionar Archivo" at bounding box center [469, 280] width 193 height 14
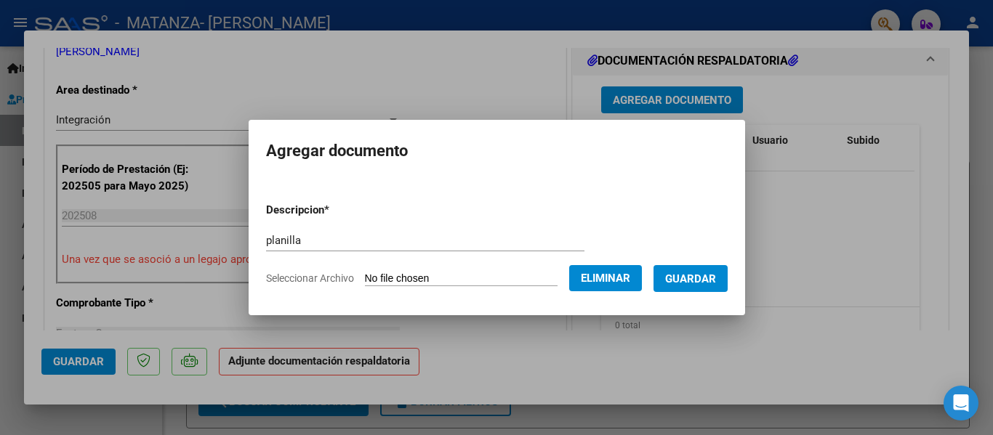
click at [704, 279] on span "Guardar" at bounding box center [690, 279] width 51 height 13
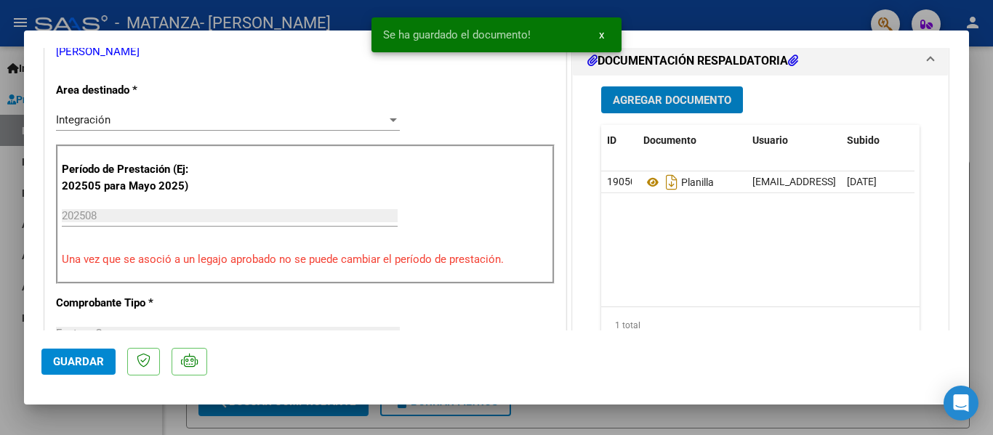
click at [198, 26] on div at bounding box center [496, 217] width 993 height 435
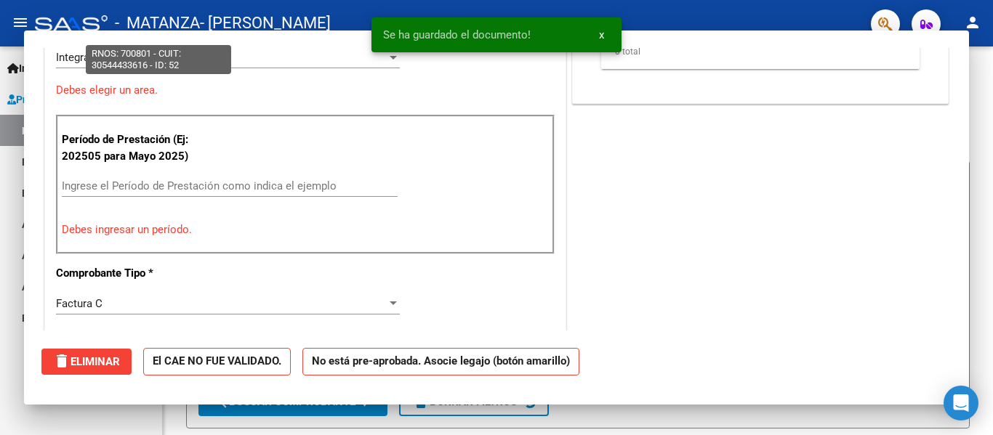
scroll to position [274, 0]
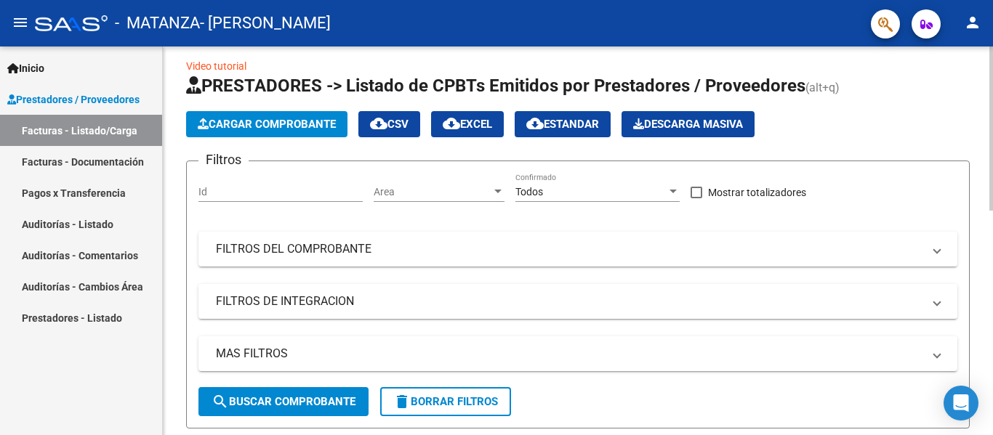
click at [242, 119] on span "Cargar Comprobante" at bounding box center [267, 124] width 138 height 13
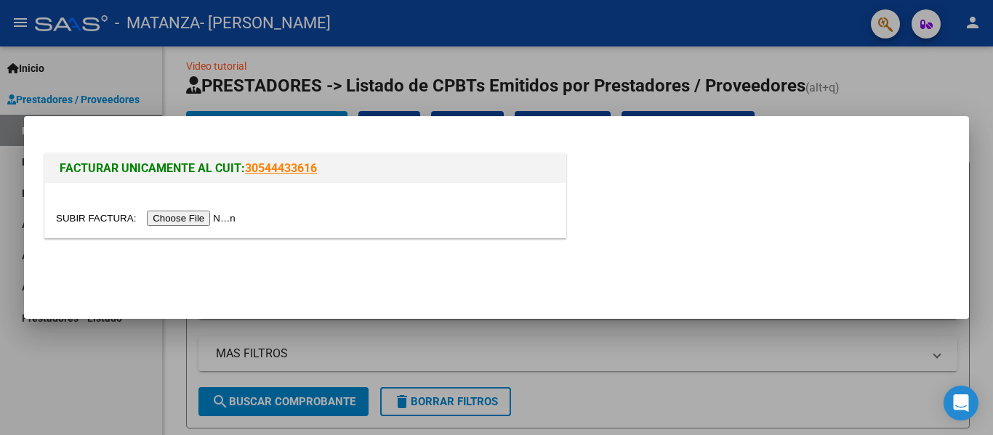
click at [214, 222] on input "file" at bounding box center [148, 218] width 184 height 15
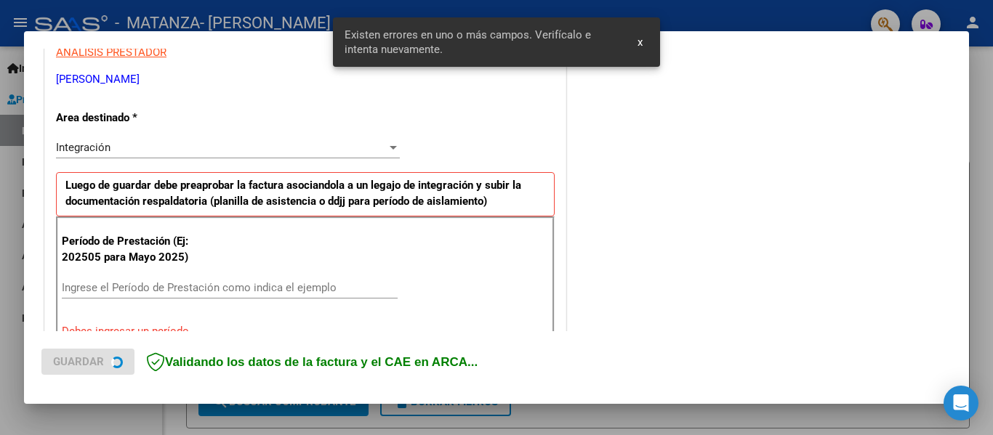
scroll to position [365, 0]
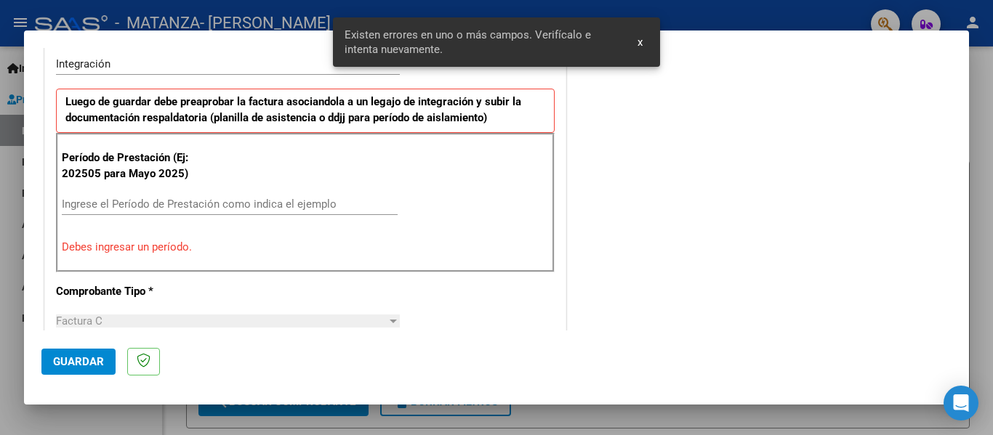
click at [151, 213] on div "Ingrese el Período de Prestación como indica el ejemplo" at bounding box center [230, 204] width 336 height 22
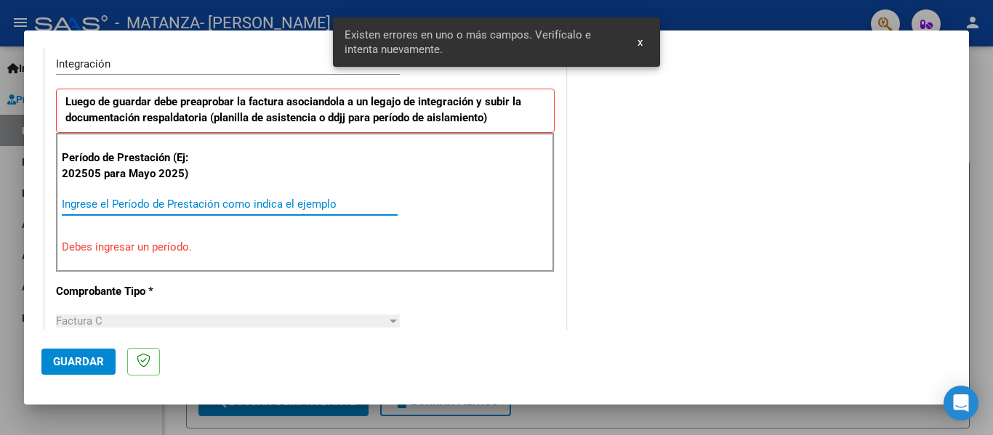
click at [151, 210] on input "Ingrese el Período de Prestación como indica el ejemplo" at bounding box center [230, 204] width 336 height 13
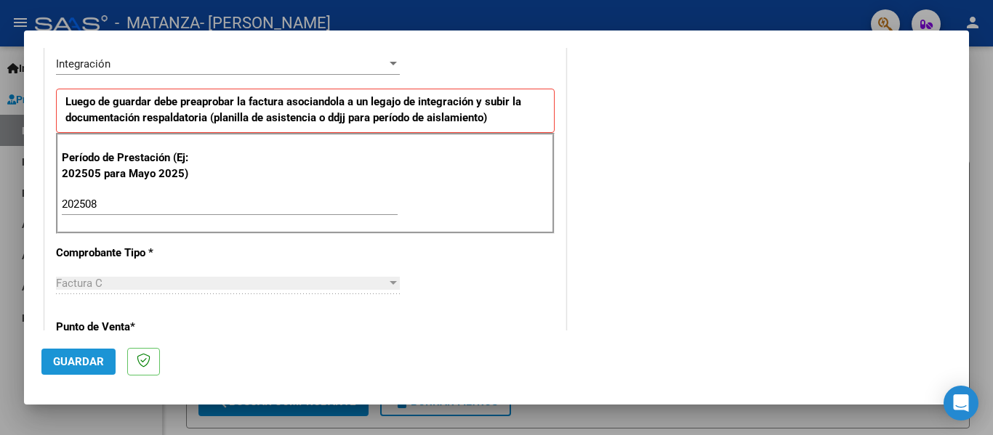
click at [84, 358] on span "Guardar" at bounding box center [78, 361] width 51 height 13
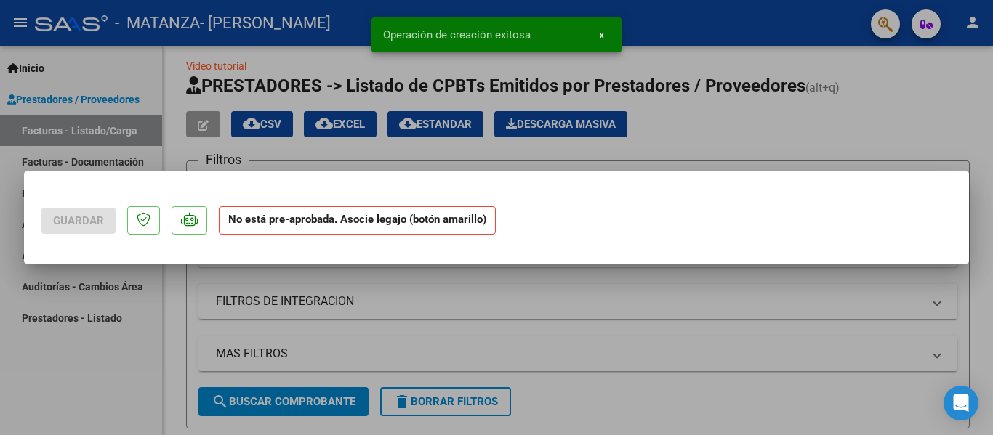
scroll to position [0, 0]
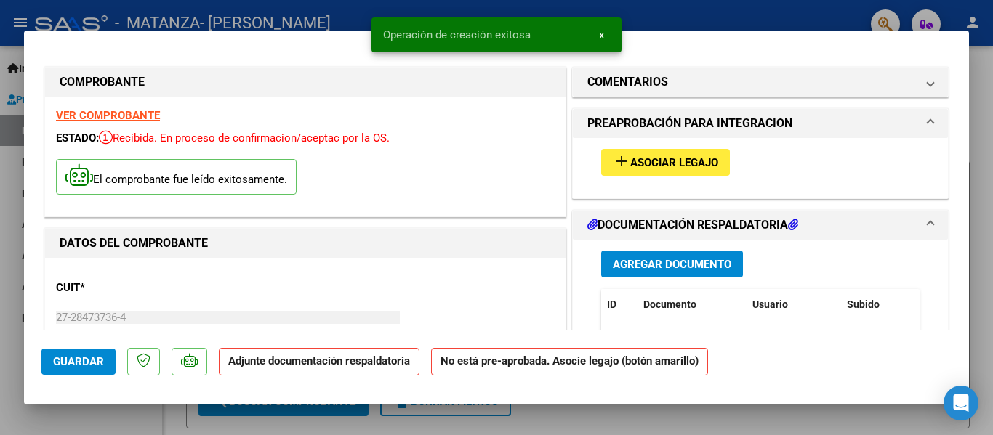
click at [673, 156] on span "Asociar Legajo" at bounding box center [674, 162] width 88 height 13
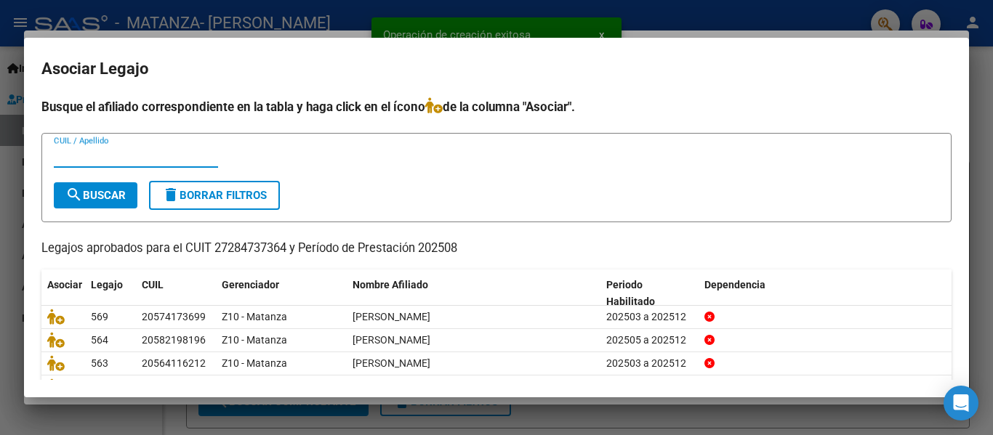
click at [90, 161] on input "CUIL / Apellido" at bounding box center [136, 156] width 164 height 13
click at [101, 204] on button "search Buscar" at bounding box center [96, 195] width 84 height 26
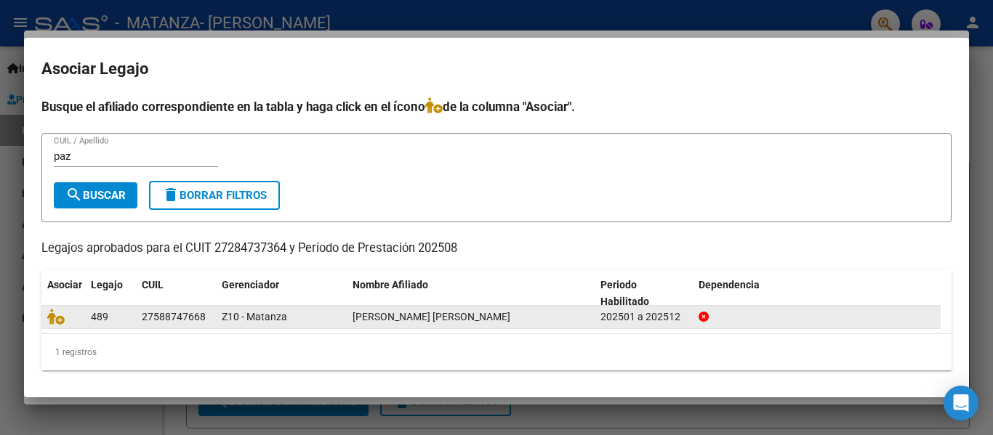
click at [45, 329] on div "489 27588747668 Z10 - Matanza [PERSON_NAME] [PERSON_NAME] 202501 a 202512" at bounding box center [490, 317] width 899 height 23
click at [52, 324] on icon at bounding box center [55, 317] width 17 height 16
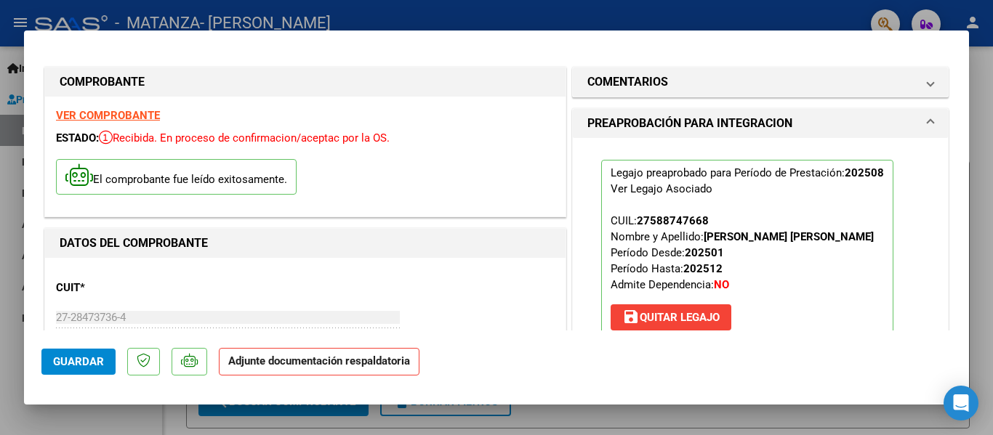
click at [267, 14] on div at bounding box center [496, 217] width 993 height 435
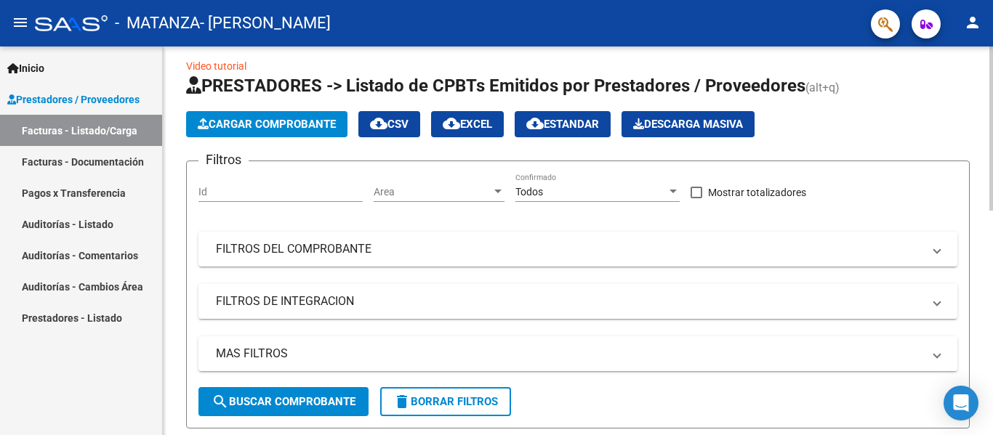
click at [263, 129] on span "Cargar Comprobante" at bounding box center [267, 124] width 138 height 13
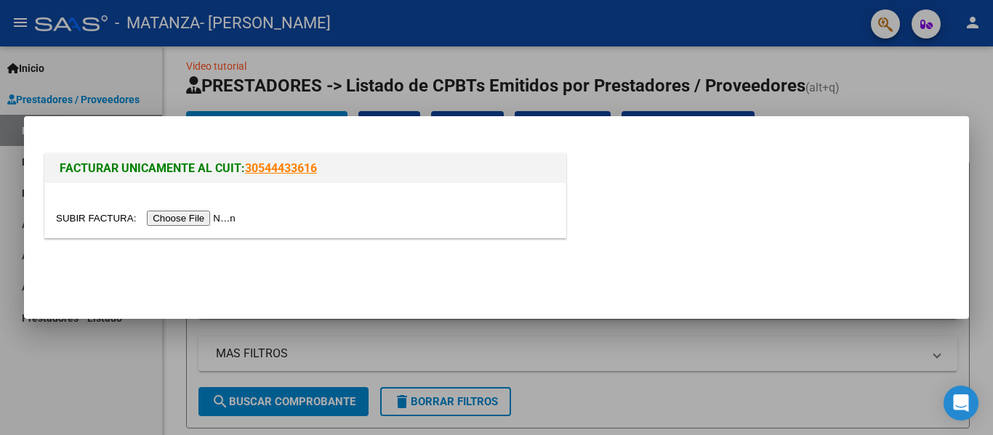
click at [222, 212] on input "file" at bounding box center [148, 218] width 184 height 15
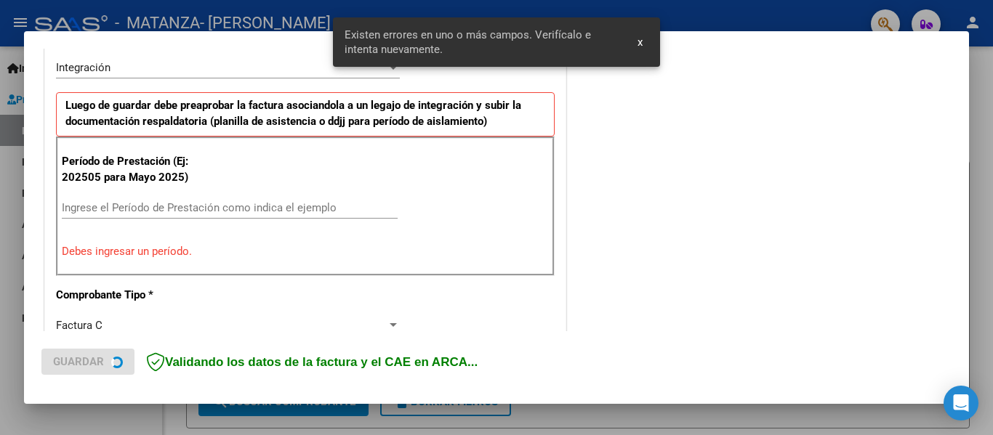
scroll to position [365, 0]
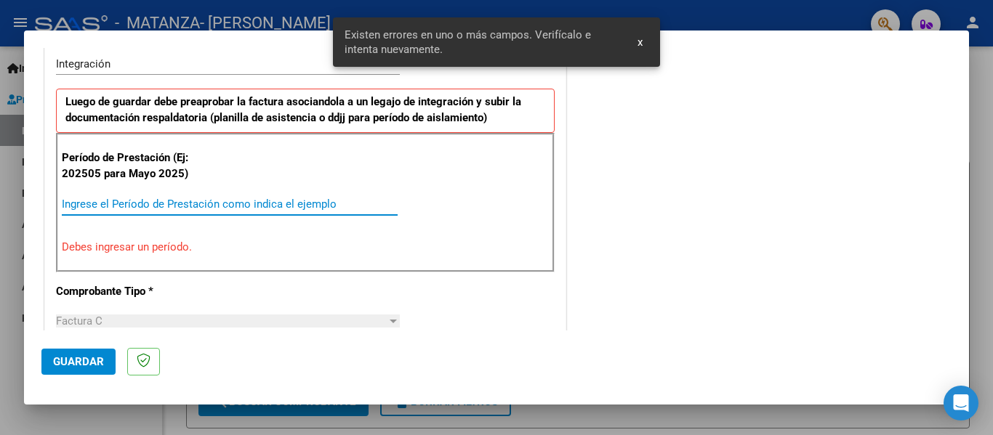
click at [114, 204] on input "Ingrese el Período de Prestación como indica el ejemplo" at bounding box center [230, 204] width 336 height 13
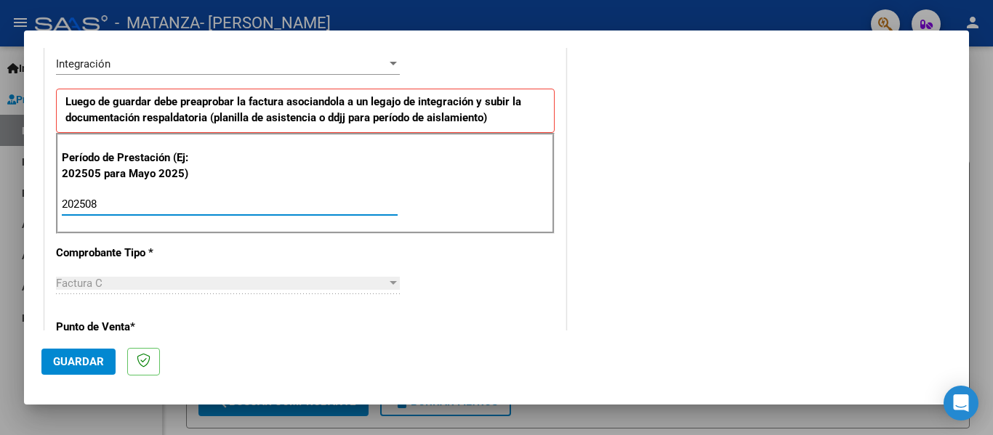
click at [88, 355] on span "Guardar" at bounding box center [78, 361] width 51 height 13
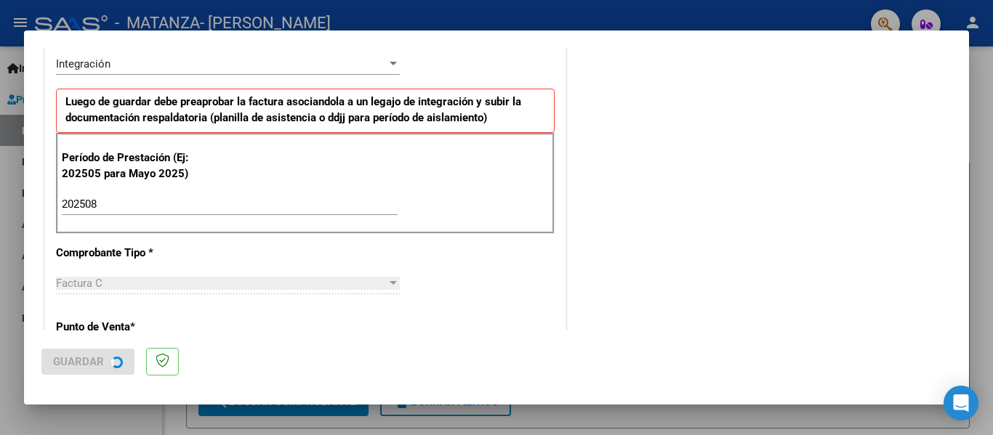
scroll to position [0, 0]
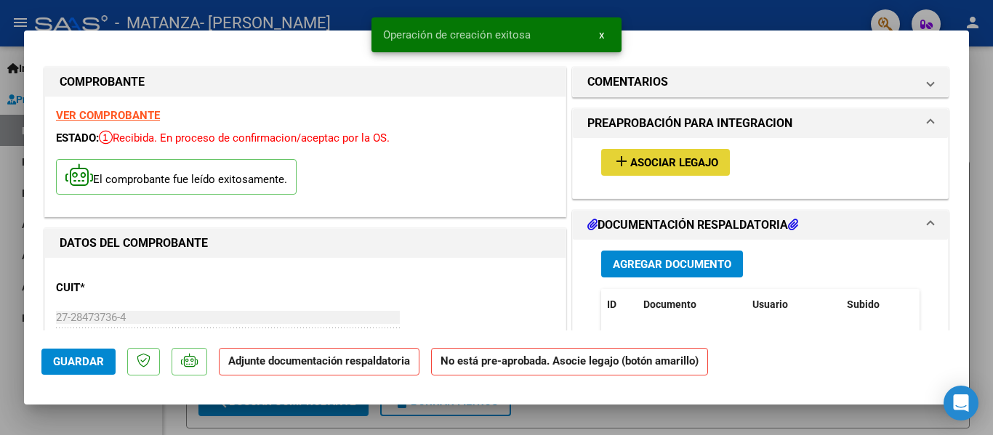
click at [640, 172] on button "add Asociar Legajo" at bounding box center [665, 162] width 129 height 27
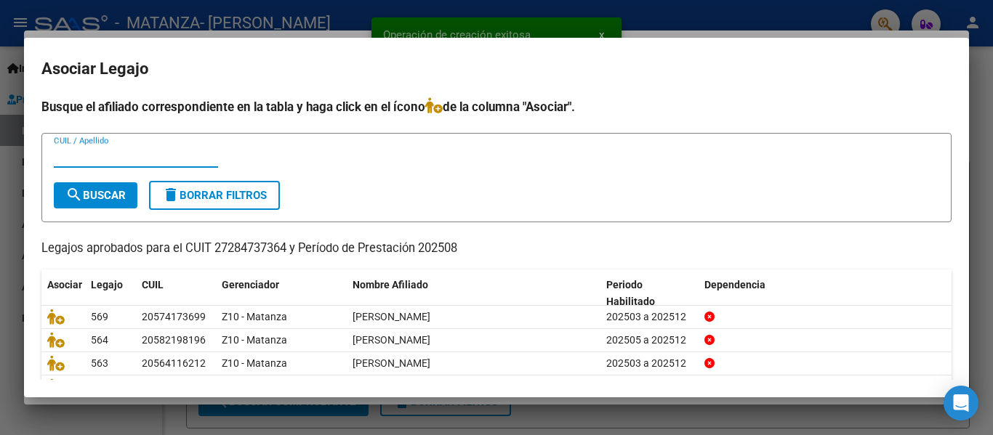
click at [98, 158] on input "CUIL / Apellido" at bounding box center [136, 156] width 164 height 13
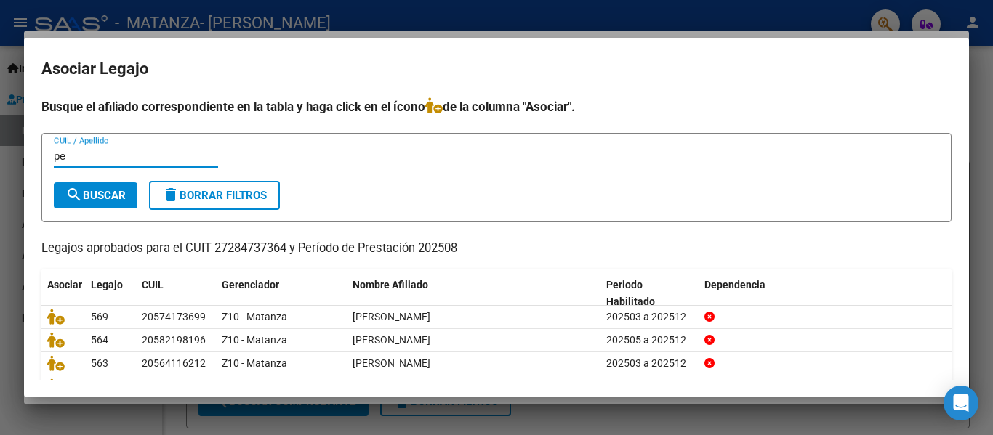
click at [97, 187] on button "search Buscar" at bounding box center [96, 195] width 84 height 26
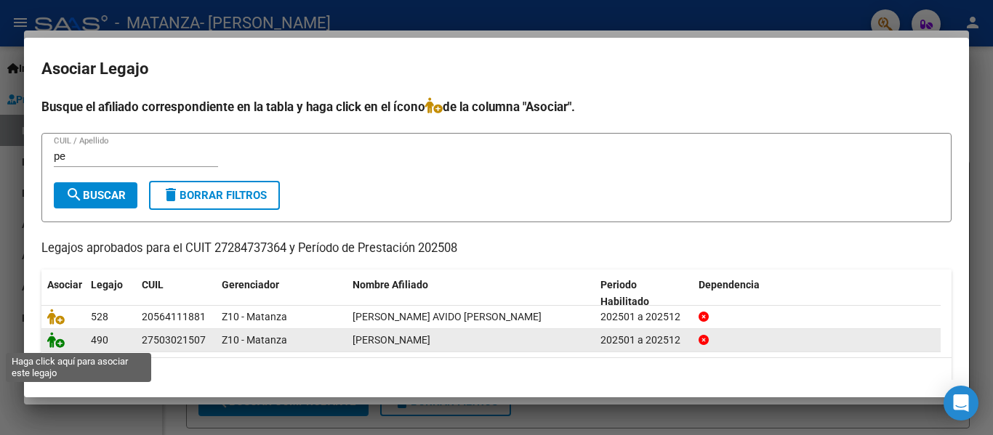
click at [53, 339] on icon at bounding box center [55, 340] width 17 height 16
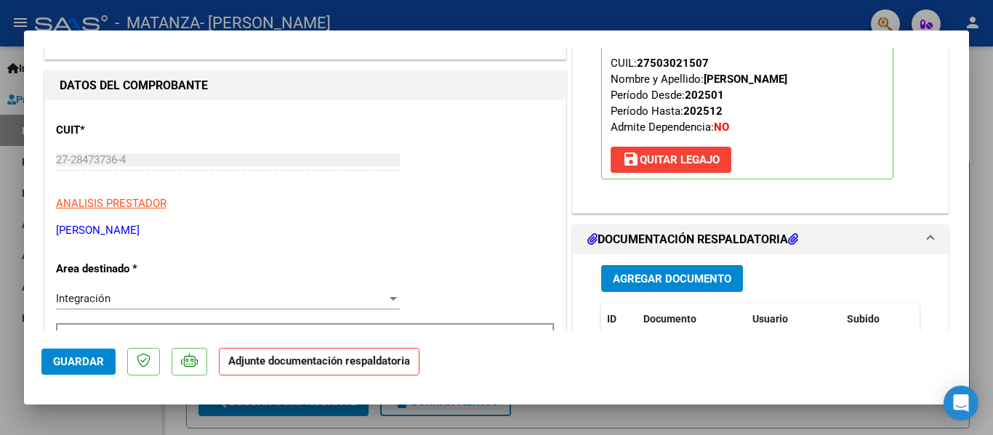
scroll to position [158, 0]
click at [709, 289] on button "Agregar Documento" at bounding box center [672, 278] width 142 height 27
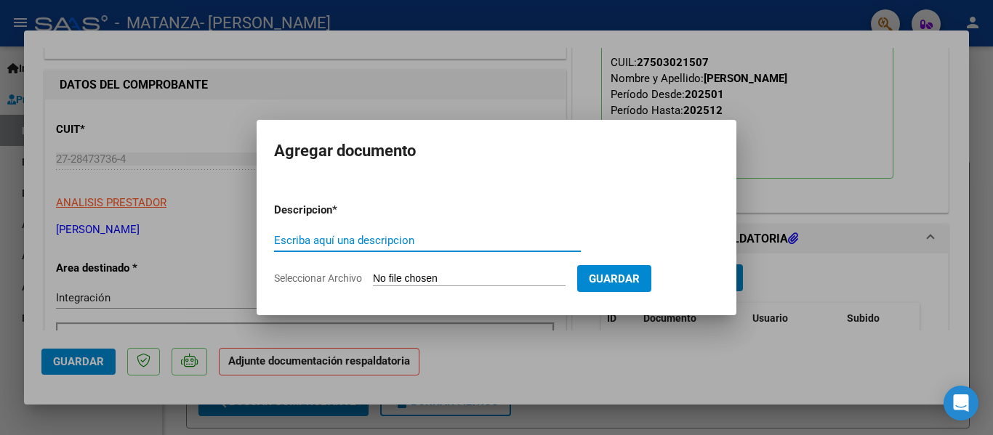
click at [433, 240] on input "Escriba aquí una descripcion" at bounding box center [427, 240] width 307 height 13
click at [399, 280] on input "Seleccionar Archivo" at bounding box center [469, 280] width 193 height 14
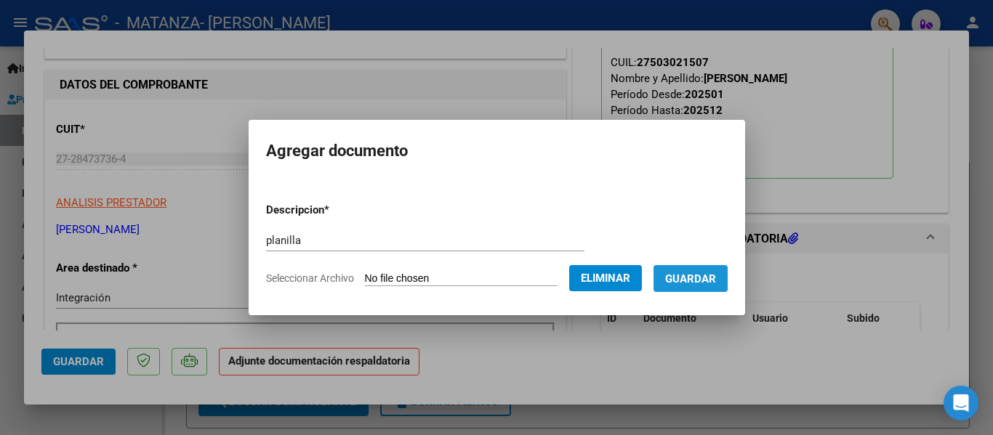
click at [700, 277] on span "Guardar" at bounding box center [690, 279] width 51 height 13
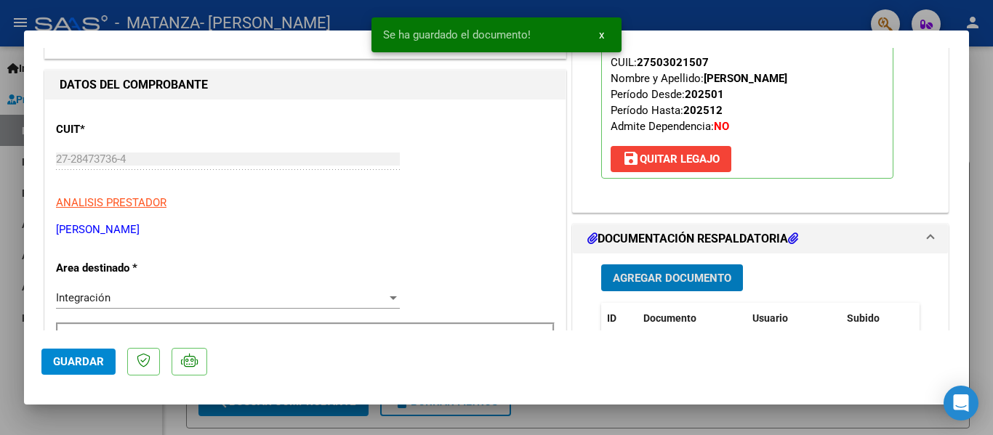
click at [278, 26] on div at bounding box center [496, 217] width 993 height 435
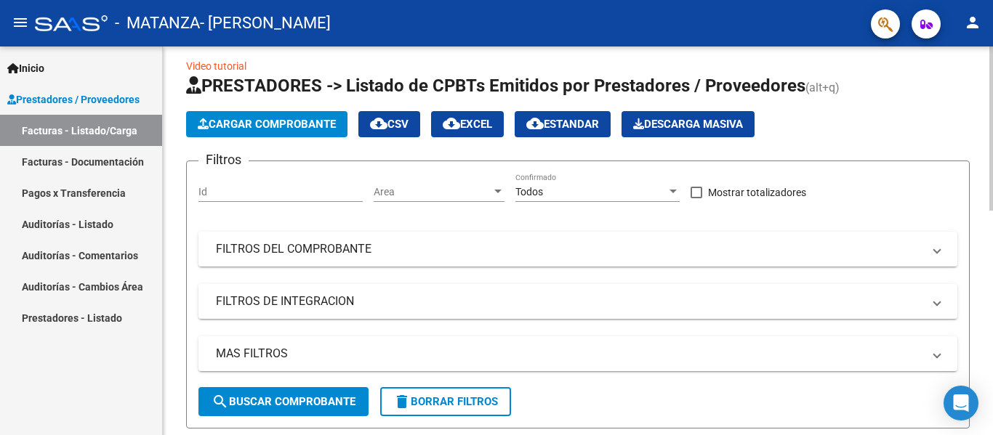
click at [238, 122] on span "Cargar Comprobante" at bounding box center [267, 124] width 138 height 13
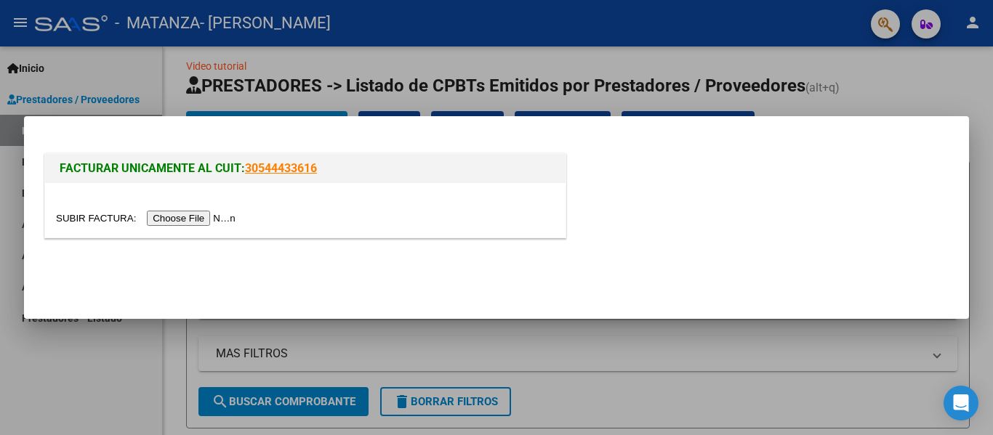
click at [198, 225] on input "file" at bounding box center [148, 218] width 184 height 15
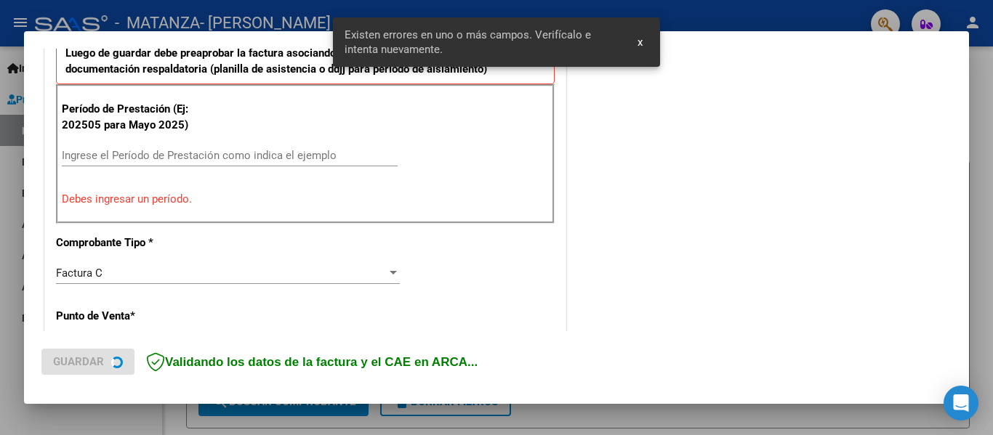
scroll to position [416, 0]
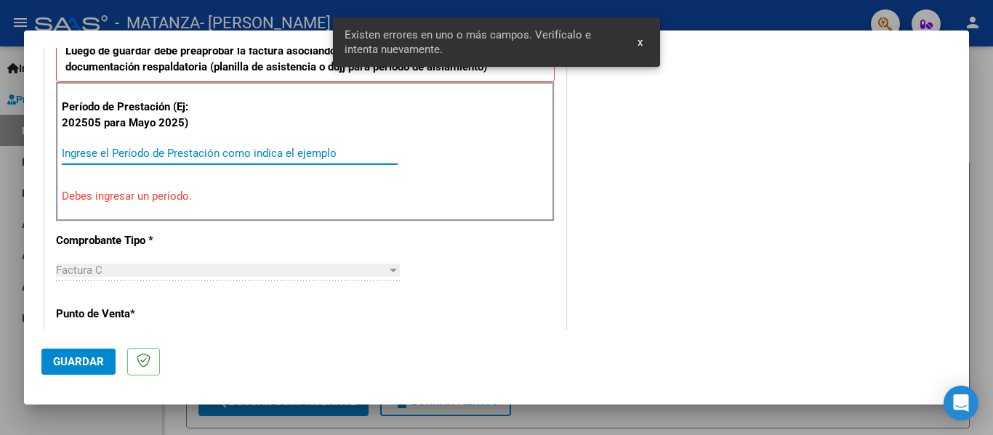
click at [129, 157] on input "Ingrese el Período de Prestación como indica el ejemplo" at bounding box center [230, 153] width 336 height 13
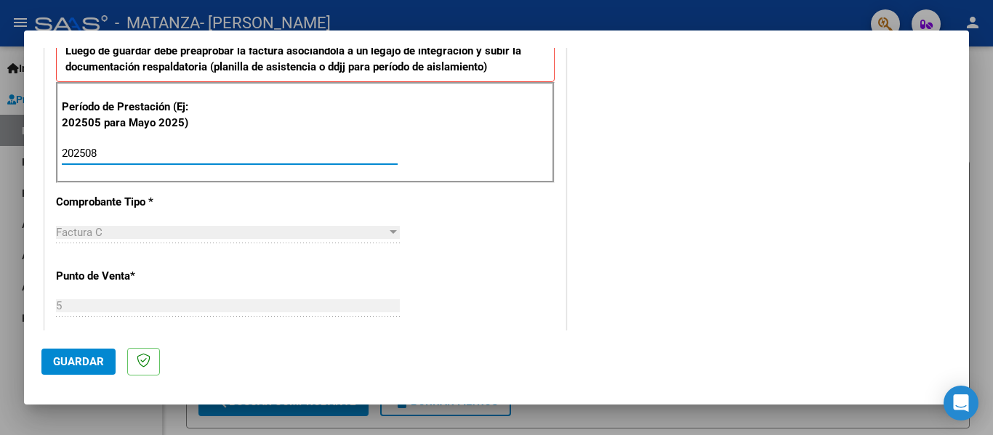
click at [103, 359] on button "Guardar" at bounding box center [78, 362] width 74 height 26
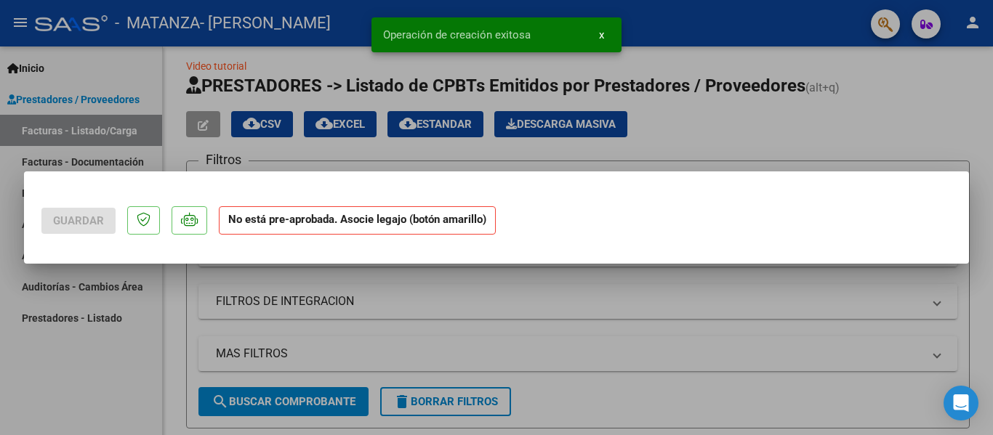
scroll to position [0, 0]
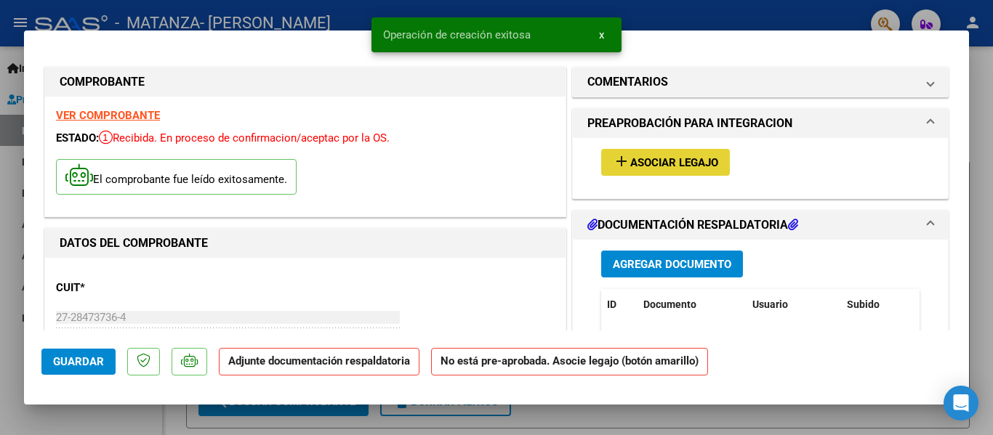
click at [644, 169] on span "Asociar Legajo" at bounding box center [674, 162] width 88 height 13
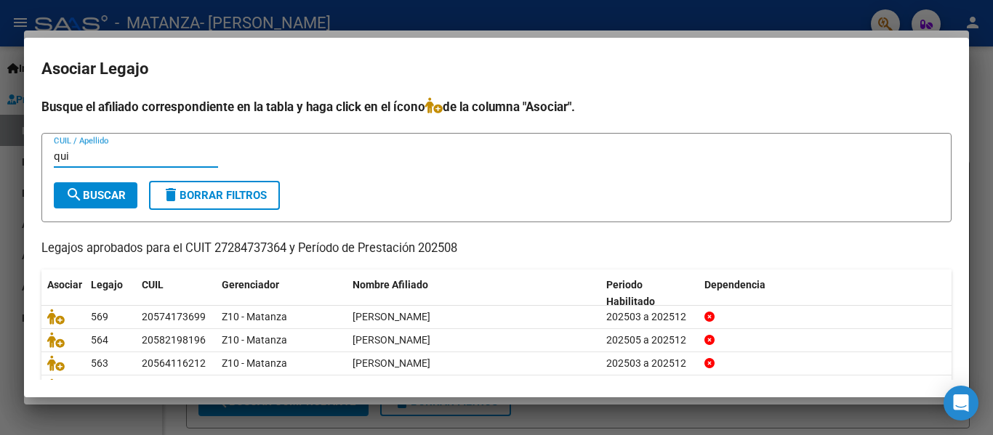
click at [104, 201] on span "search Buscar" at bounding box center [95, 195] width 60 height 13
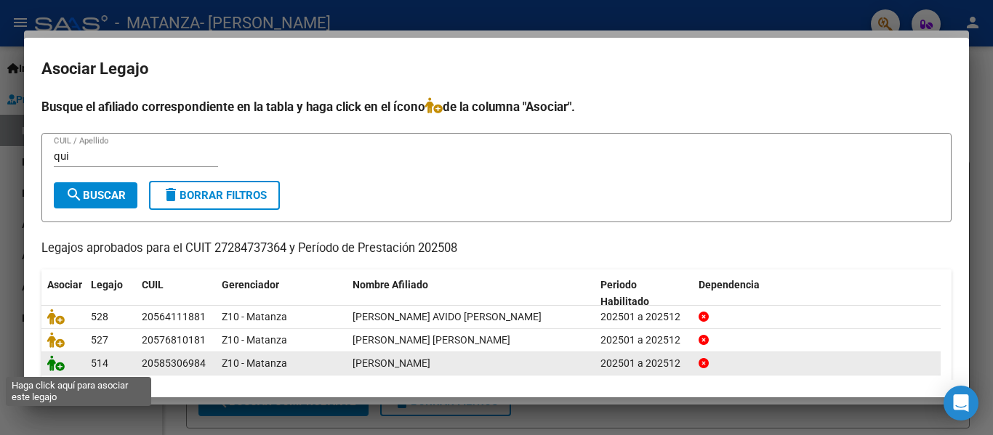
click at [57, 362] on icon at bounding box center [55, 363] width 17 height 16
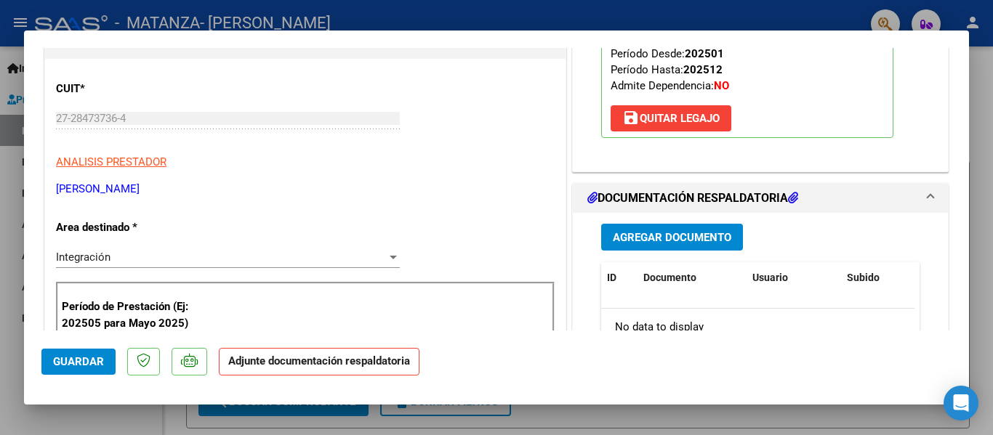
scroll to position [245, 0]
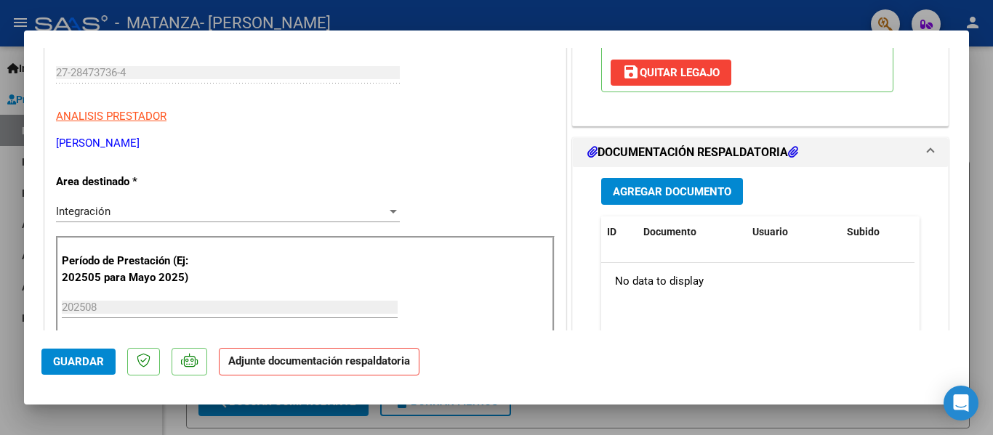
click at [635, 181] on button "Agregar Documento" at bounding box center [672, 191] width 142 height 27
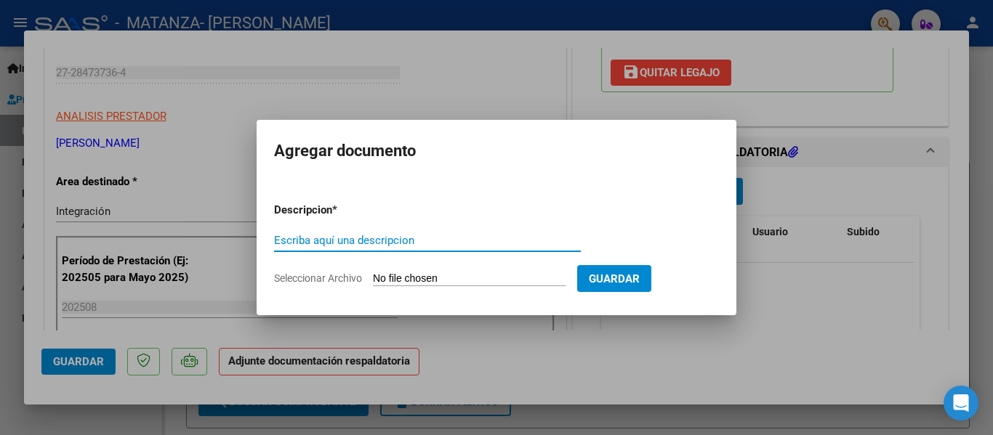
click at [421, 243] on input "Escriba aquí una descripcion" at bounding box center [427, 240] width 307 height 13
click at [398, 283] on input "Seleccionar Archivo" at bounding box center [469, 280] width 193 height 14
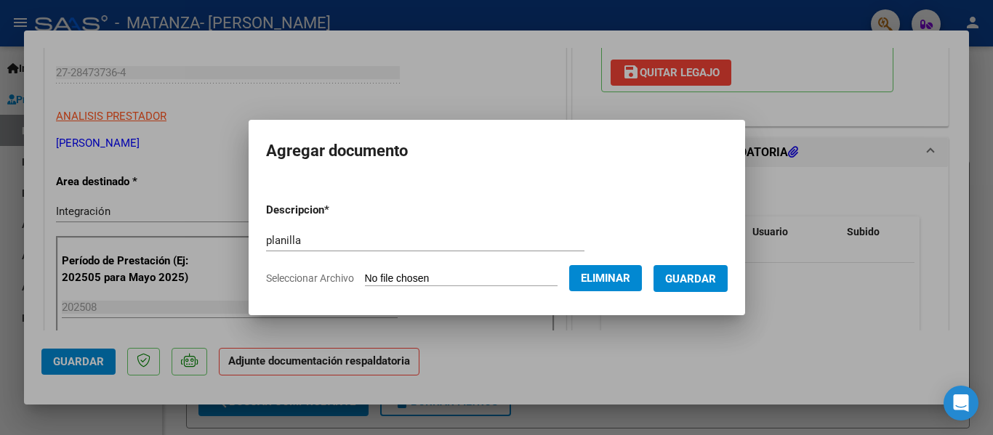
click at [717, 286] on button "Guardar" at bounding box center [690, 278] width 74 height 27
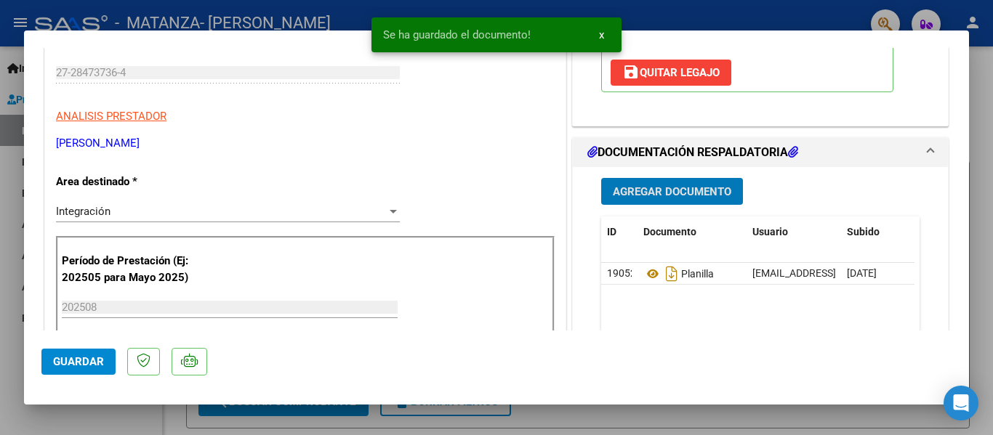
click at [212, 19] on div at bounding box center [496, 217] width 993 height 435
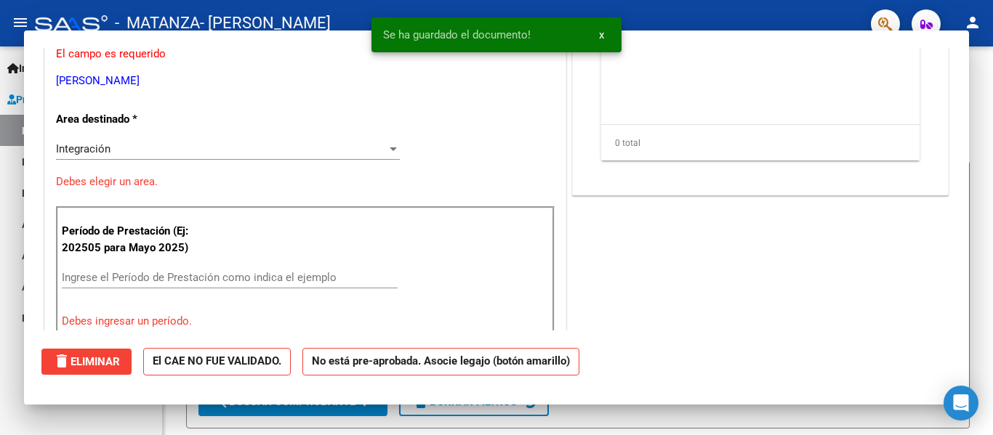
scroll to position [201, 0]
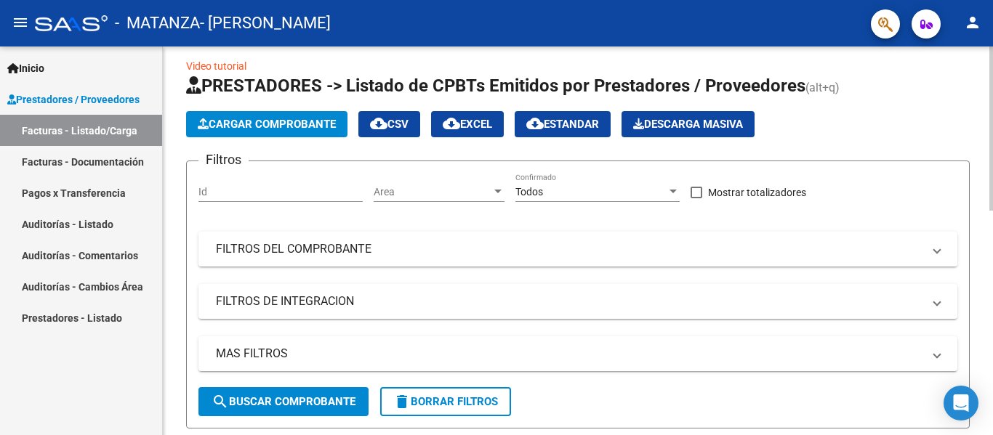
click at [307, 125] on span "Cargar Comprobante" at bounding box center [267, 124] width 138 height 13
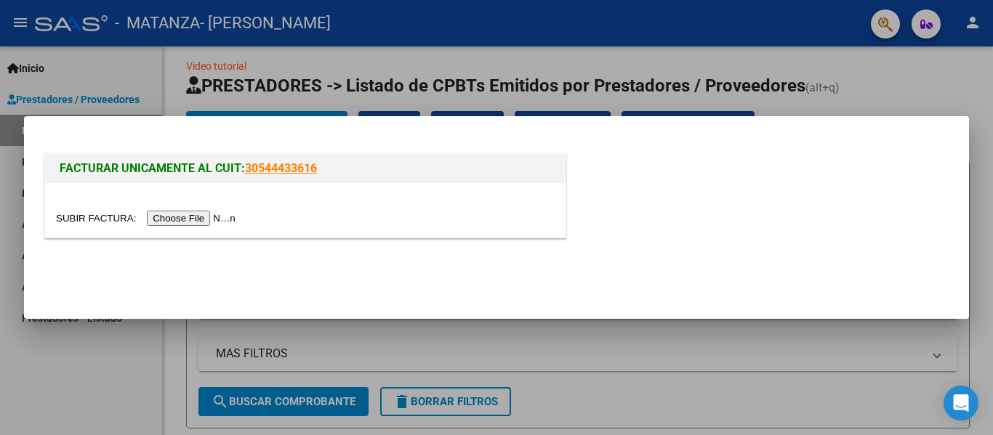
click at [222, 224] on input "file" at bounding box center [148, 218] width 184 height 15
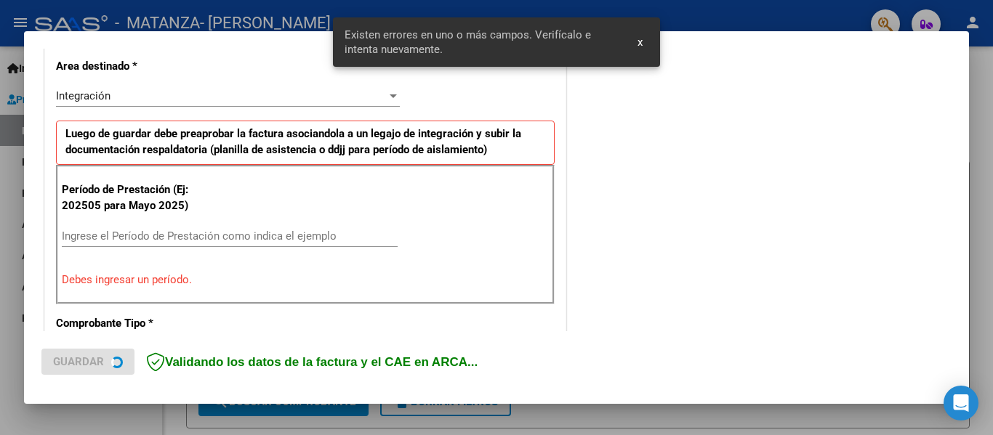
scroll to position [337, 0]
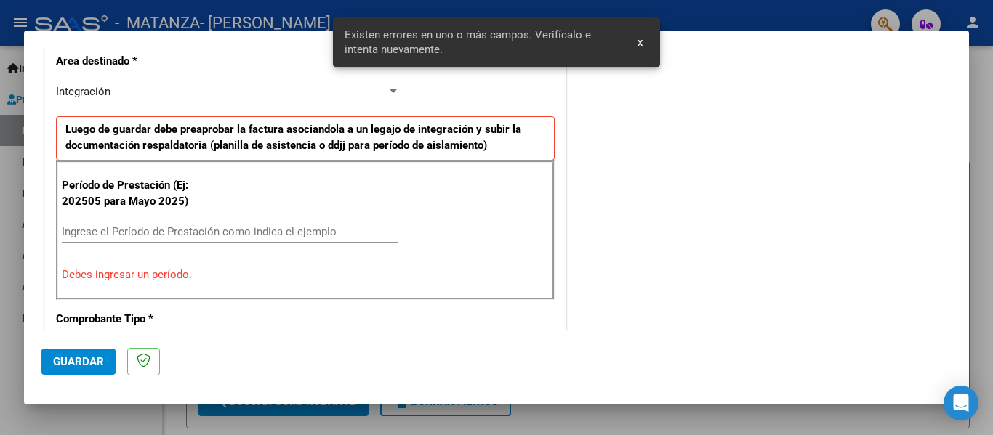
click at [169, 224] on div "Ingrese el Período de Prestación como indica el ejemplo" at bounding box center [230, 232] width 336 height 22
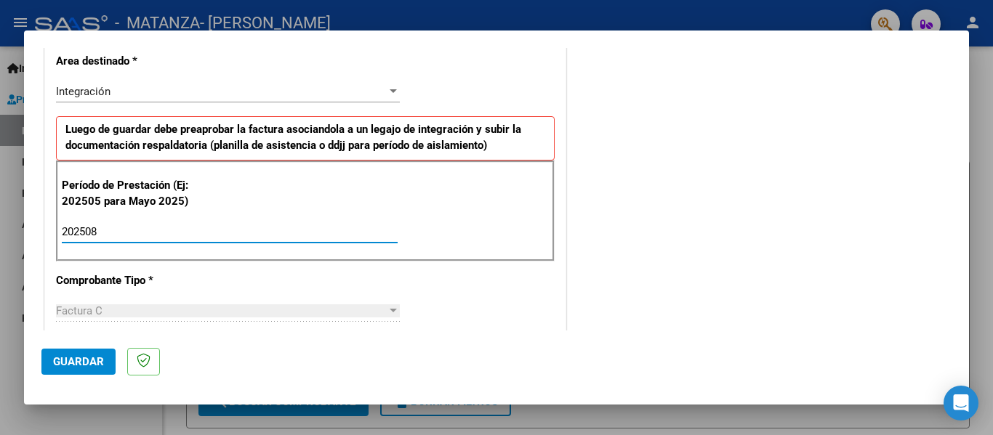
click at [74, 368] on span "Guardar" at bounding box center [78, 361] width 51 height 13
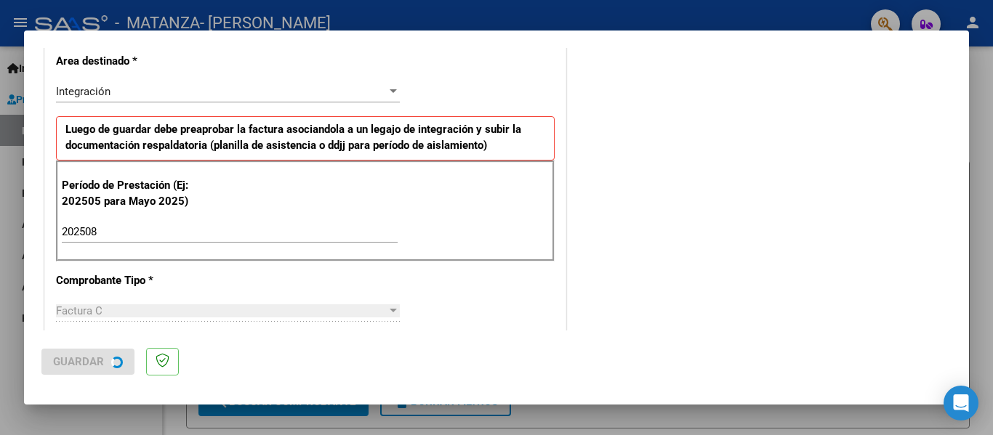
scroll to position [0, 0]
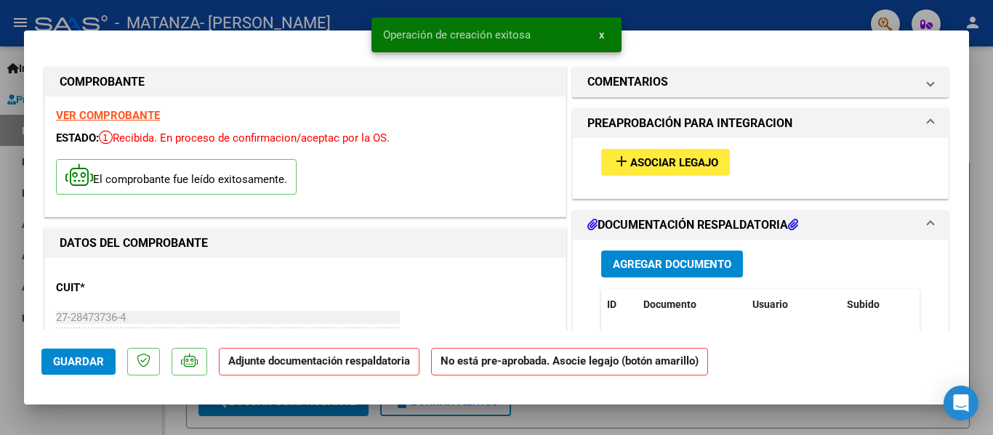
click at [645, 177] on div "add Asociar Legajo" at bounding box center [760, 162] width 340 height 49
click at [649, 165] on span "Asociar Legajo" at bounding box center [674, 162] width 88 height 13
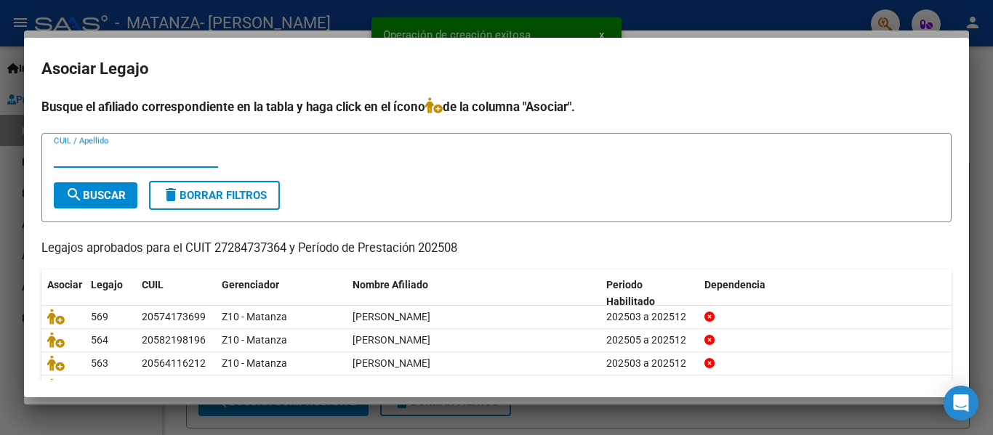
click at [150, 159] on input "CUIL / Apellido" at bounding box center [136, 156] width 164 height 13
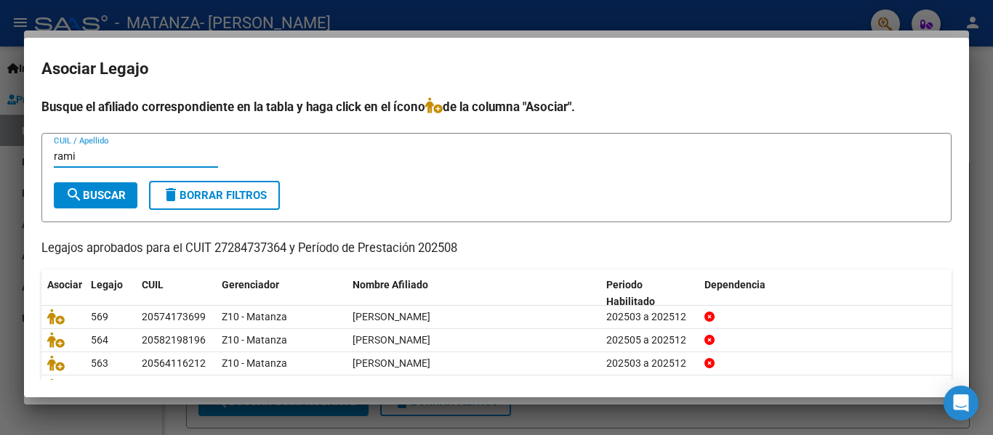
click at [132, 193] on button "search Buscar" at bounding box center [96, 195] width 84 height 26
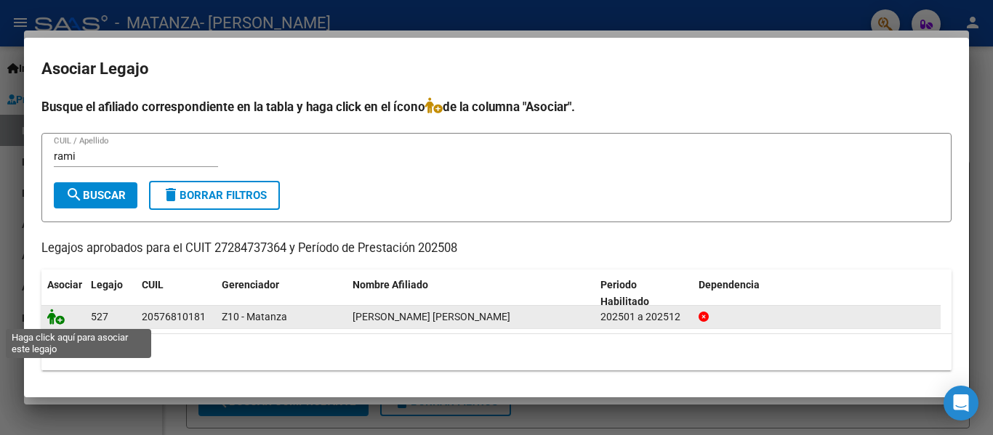
click at [55, 315] on icon at bounding box center [55, 317] width 17 height 16
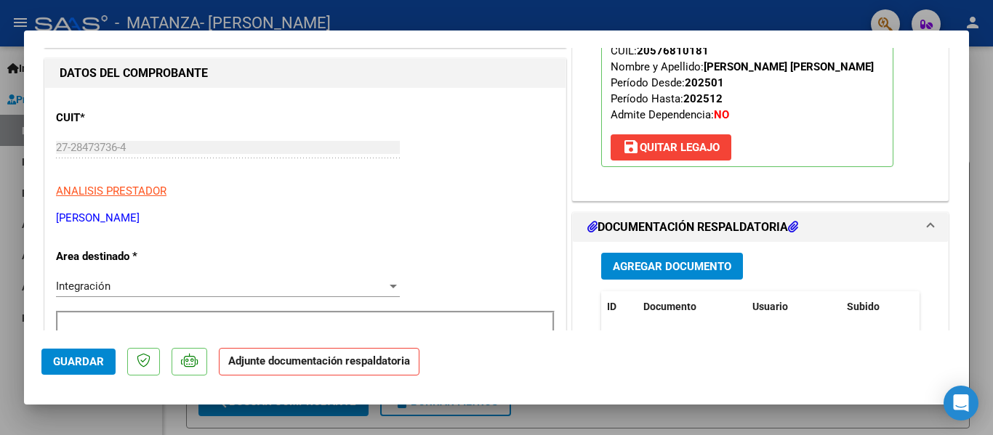
scroll to position [171, 0]
click at [636, 275] on button "Agregar Documento" at bounding box center [672, 265] width 142 height 27
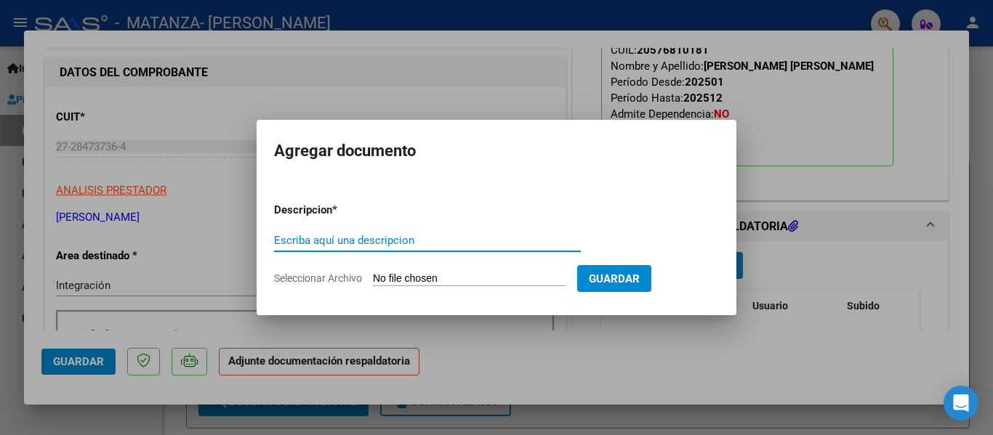
click at [413, 237] on input "Escriba aquí una descripcion" at bounding box center [427, 240] width 307 height 13
click at [398, 280] on input "Seleccionar Archivo" at bounding box center [469, 280] width 193 height 14
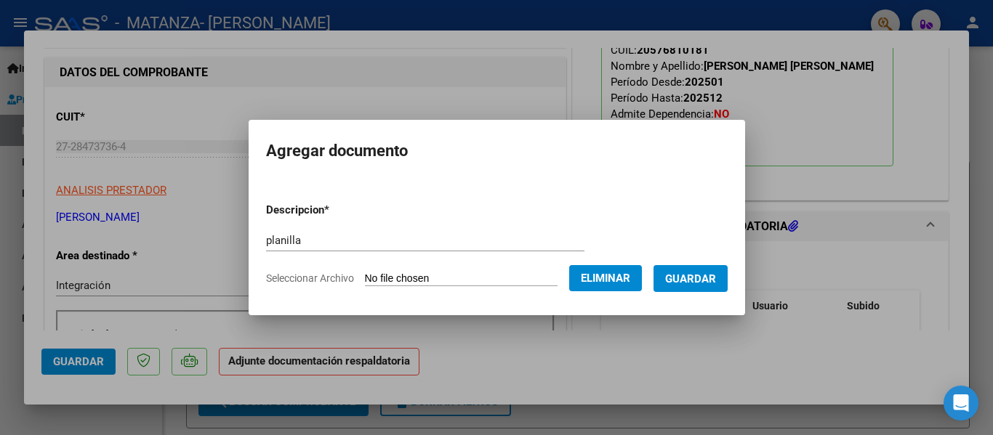
click at [693, 270] on button "Guardar" at bounding box center [690, 278] width 74 height 27
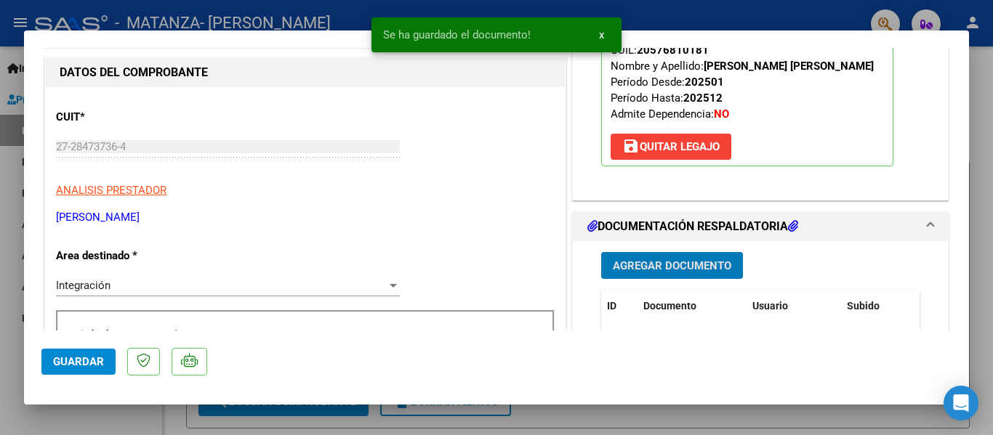
click at [245, 27] on div at bounding box center [496, 217] width 993 height 435
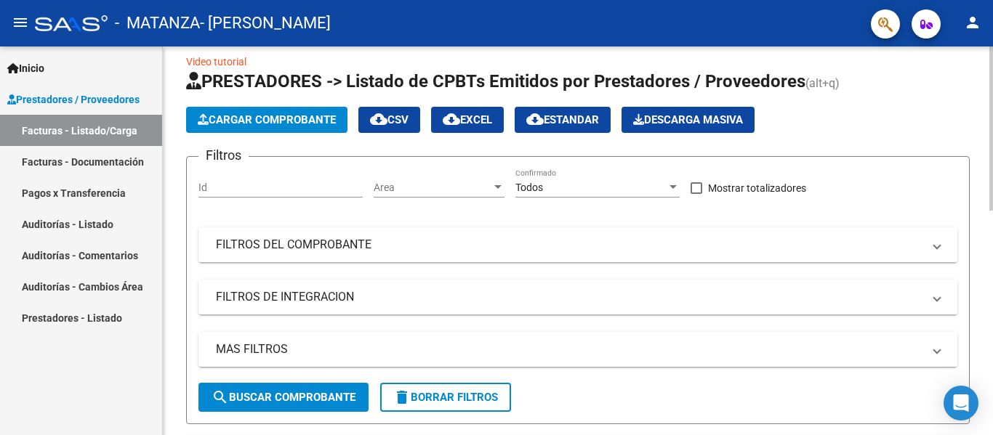
scroll to position [0, 0]
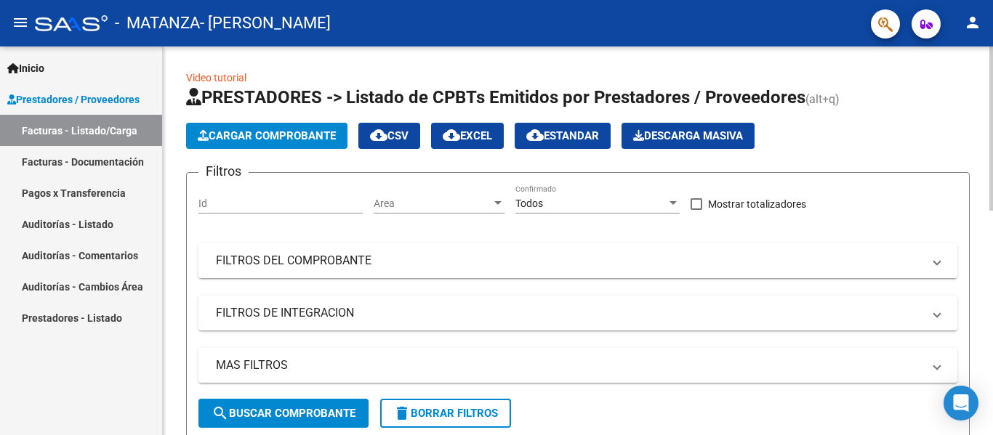
click at [300, 129] on span "Cargar Comprobante" at bounding box center [267, 135] width 138 height 13
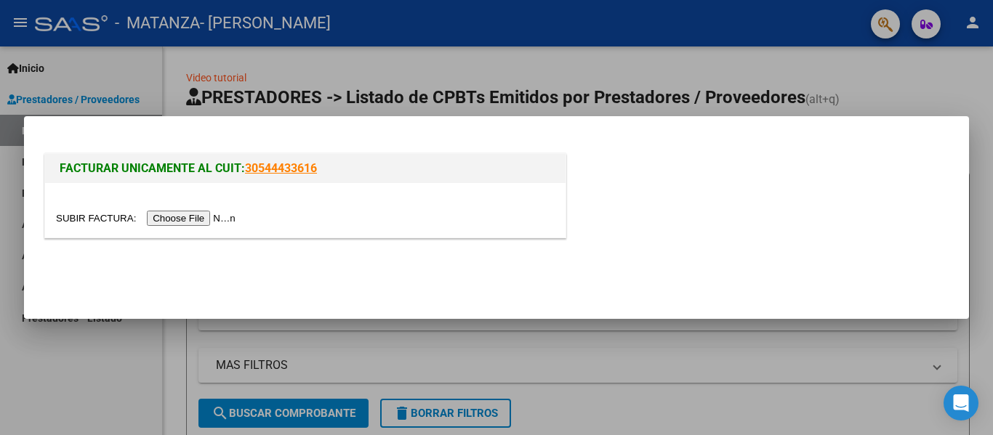
click at [220, 214] on input "file" at bounding box center [148, 218] width 184 height 15
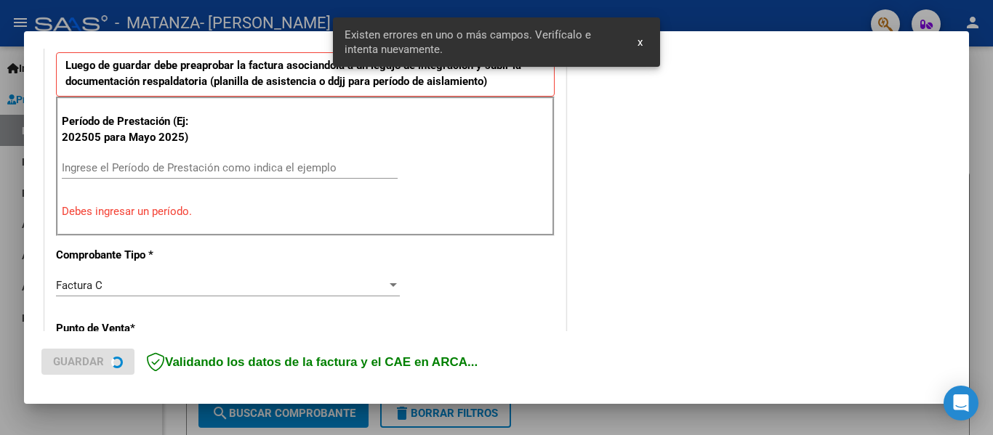
scroll to position [403, 0]
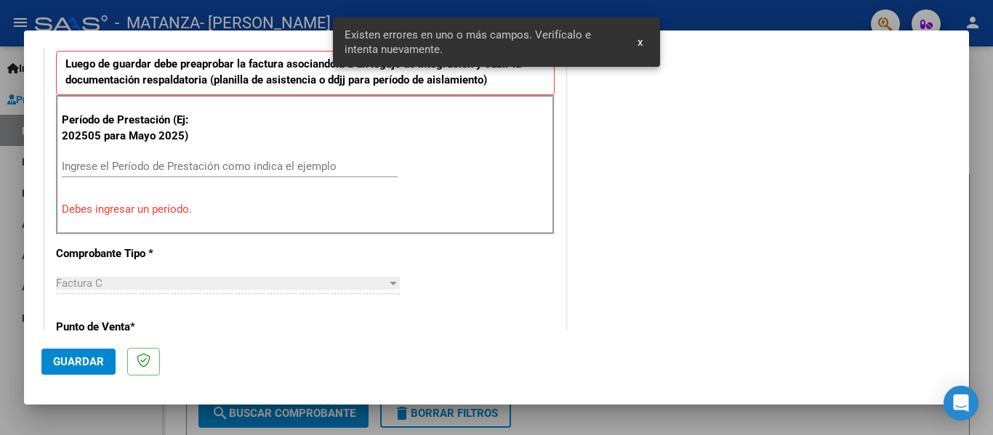
click at [201, 168] on input "Ingrese el Período de Prestación como indica el ejemplo" at bounding box center [230, 166] width 336 height 13
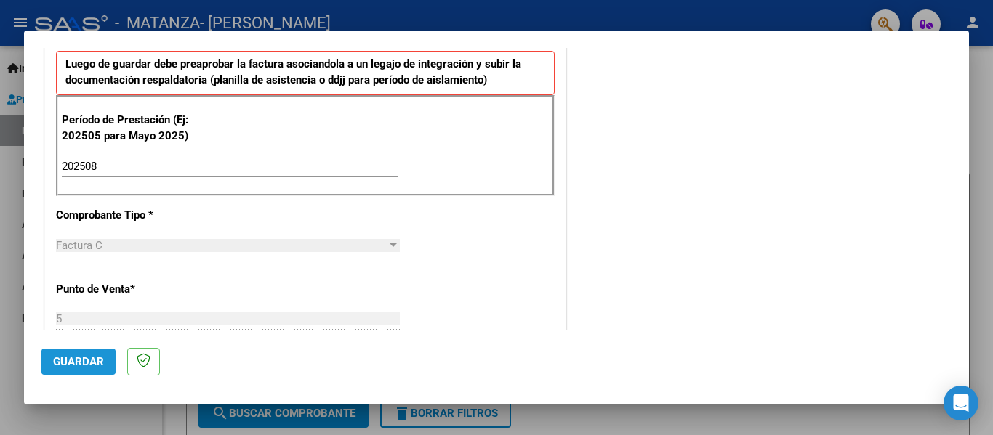
click at [84, 368] on span "Guardar" at bounding box center [78, 361] width 51 height 13
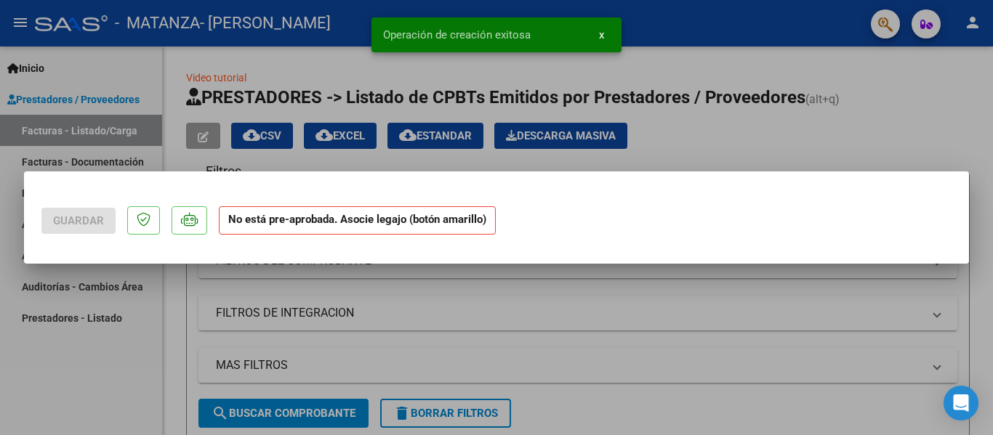
scroll to position [0, 0]
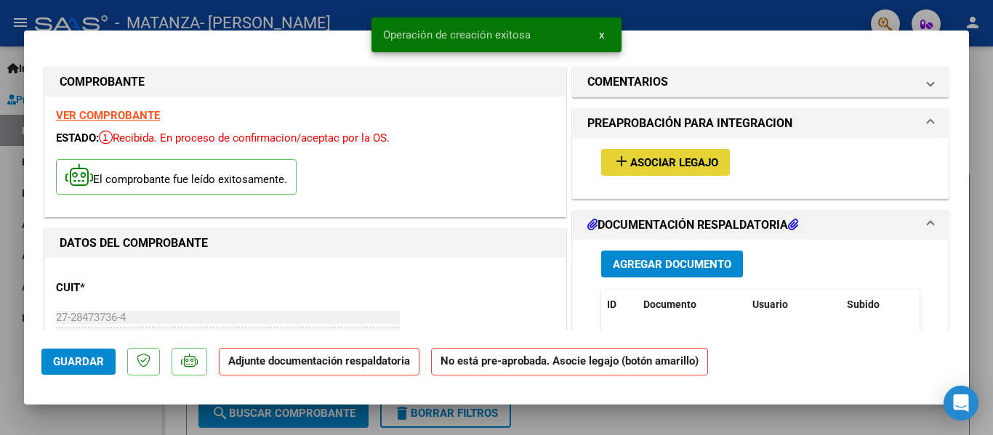
click at [697, 153] on button "add Asociar Legajo" at bounding box center [665, 162] width 129 height 27
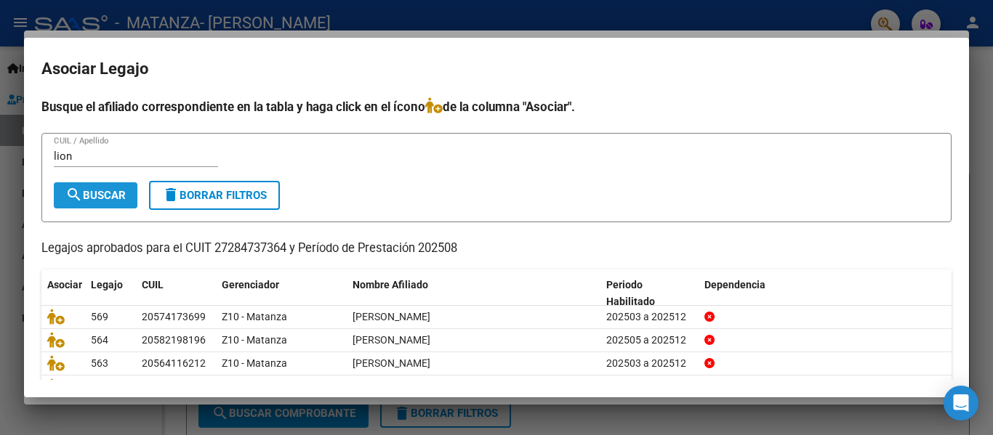
click at [100, 196] on span "search Buscar" at bounding box center [95, 195] width 60 height 13
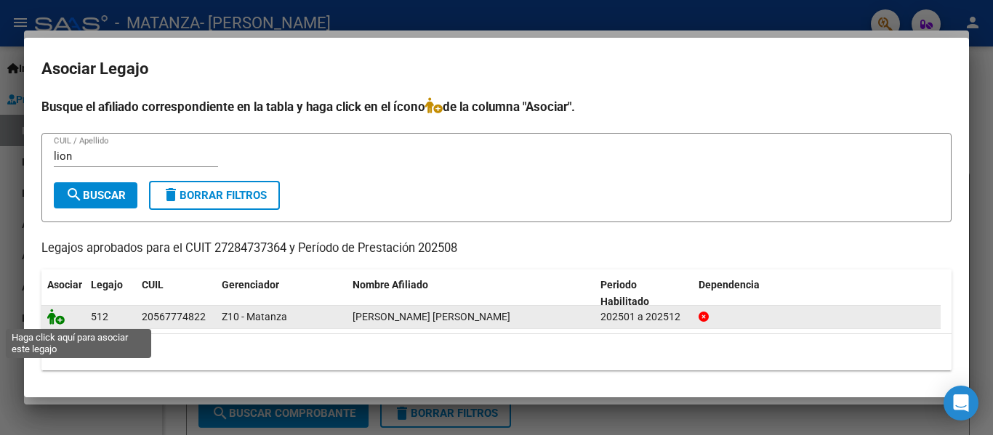
click at [56, 316] on icon at bounding box center [55, 317] width 17 height 16
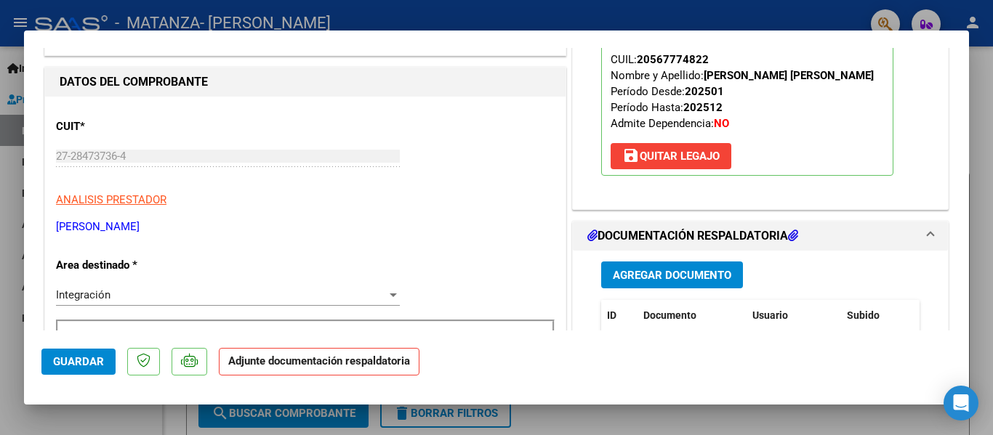
scroll to position [217, 0]
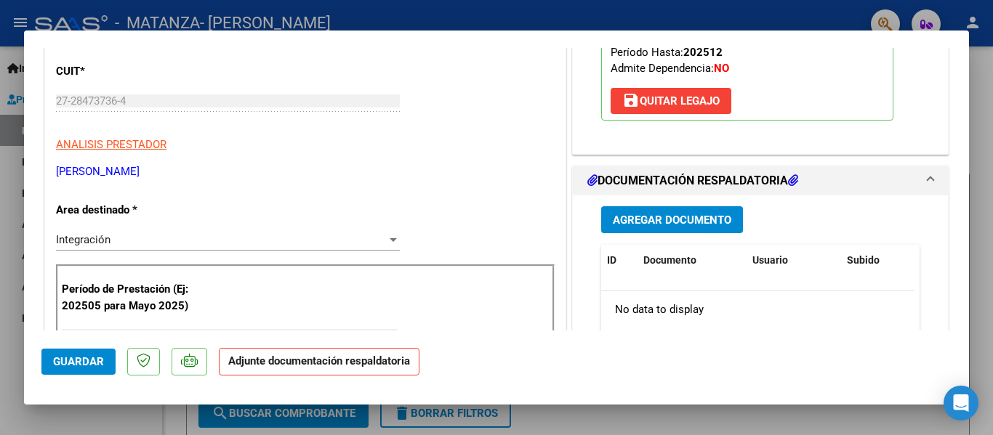
click at [640, 227] on span "Agregar Documento" at bounding box center [672, 220] width 118 height 13
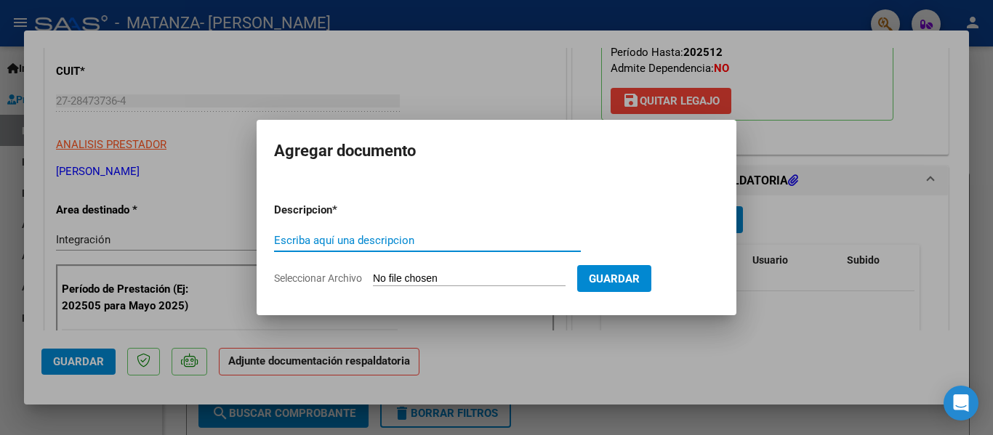
click at [424, 235] on input "Escriba aquí una descripcion" at bounding box center [427, 240] width 307 height 13
click at [454, 286] on input "Seleccionar Archivo" at bounding box center [469, 280] width 193 height 14
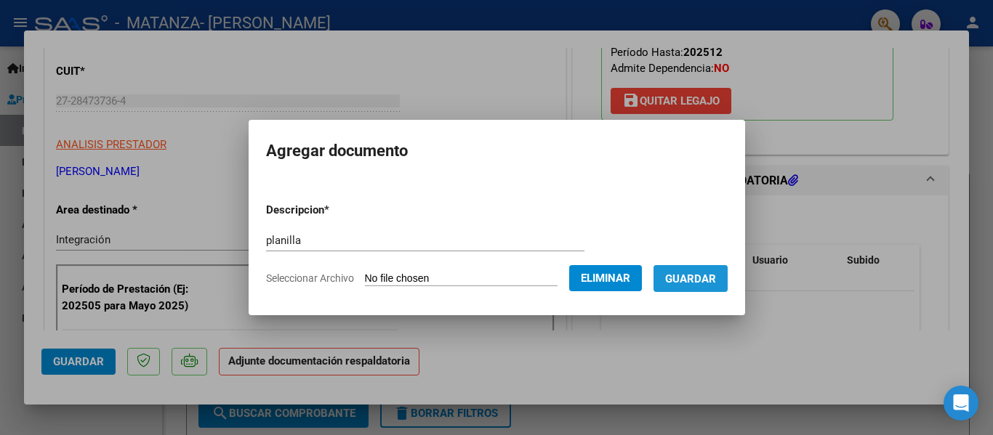
click at [692, 281] on span "Guardar" at bounding box center [690, 279] width 51 height 13
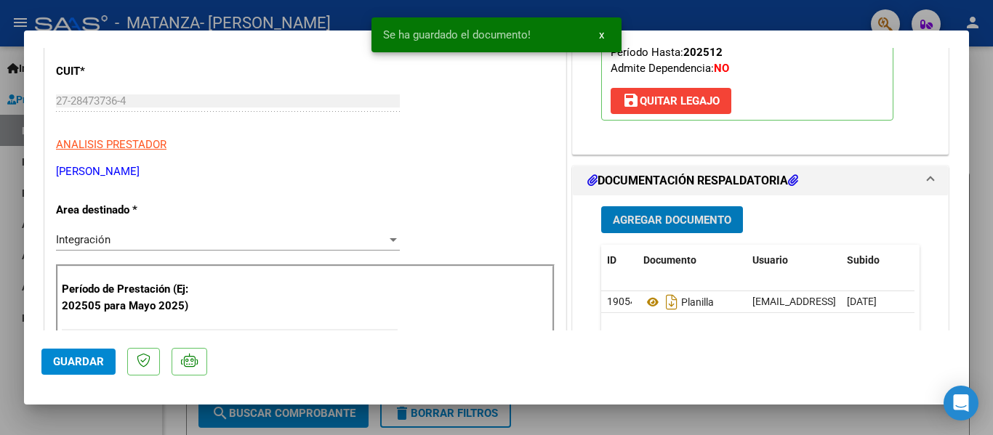
click at [257, 24] on div at bounding box center [496, 217] width 993 height 435
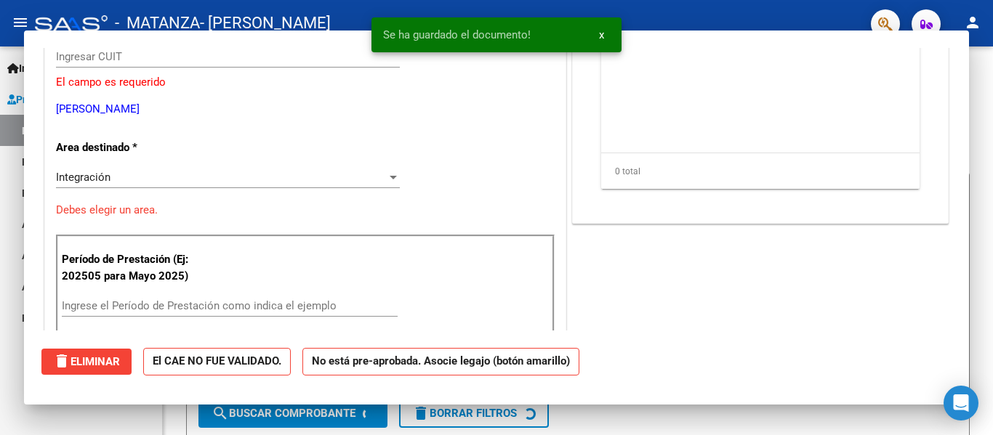
scroll to position [172, 0]
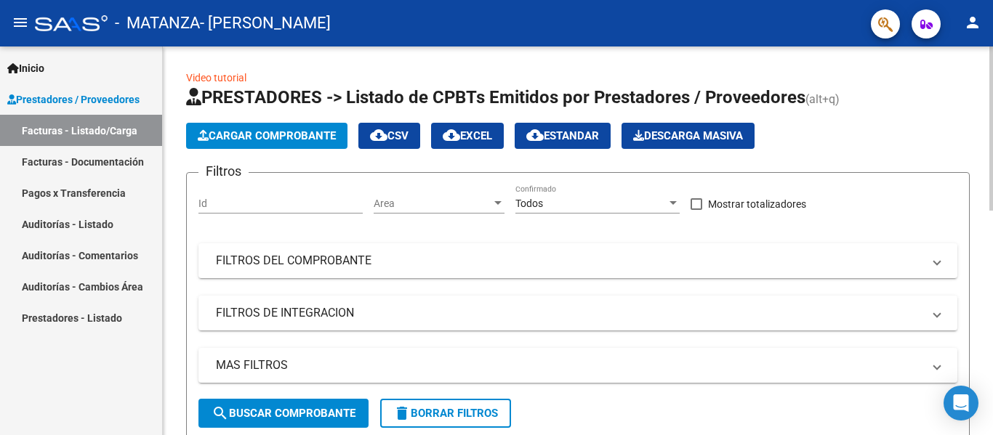
click at [265, 140] on span "Cargar Comprobante" at bounding box center [267, 135] width 138 height 13
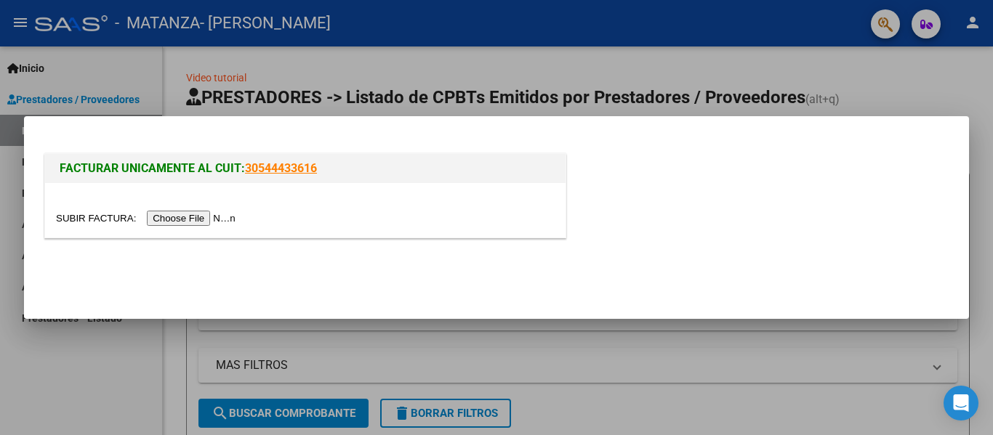
click at [238, 218] on input "file" at bounding box center [148, 218] width 184 height 15
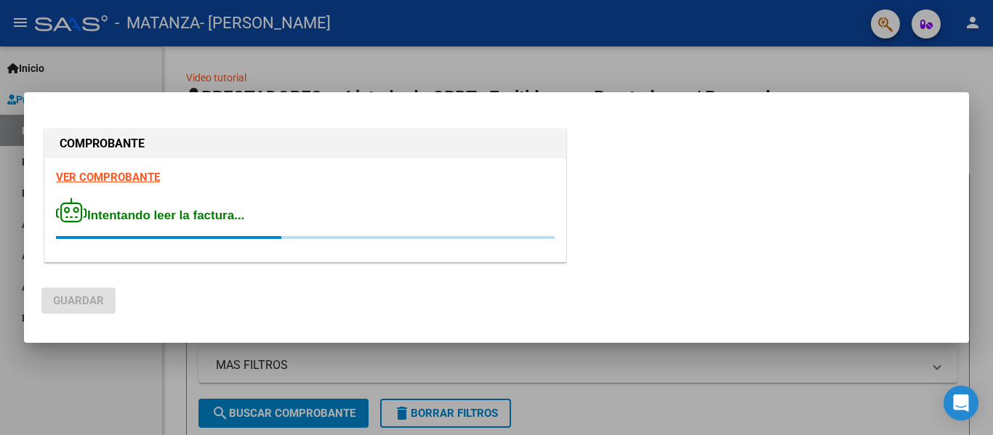
click at [529, 269] on div "COMPROBANTE VER COMPROBANTE Intentando leer la factura..." at bounding box center [305, 198] width 528 height 145
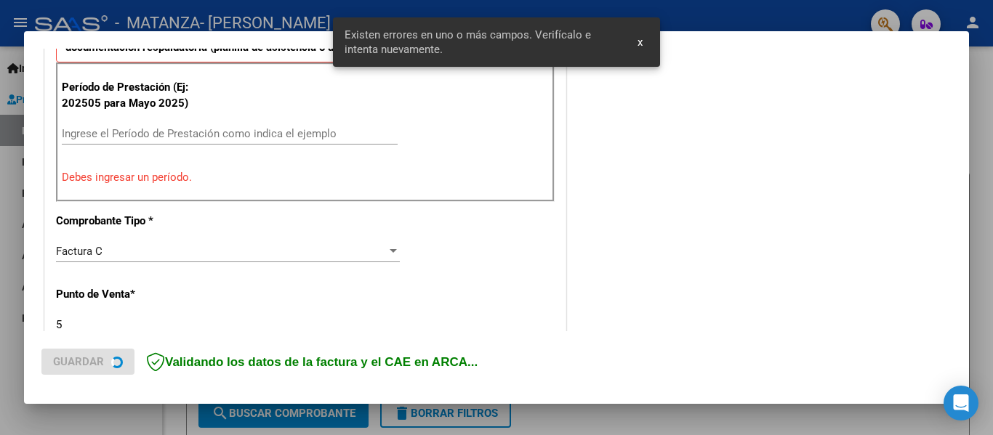
scroll to position [438, 0]
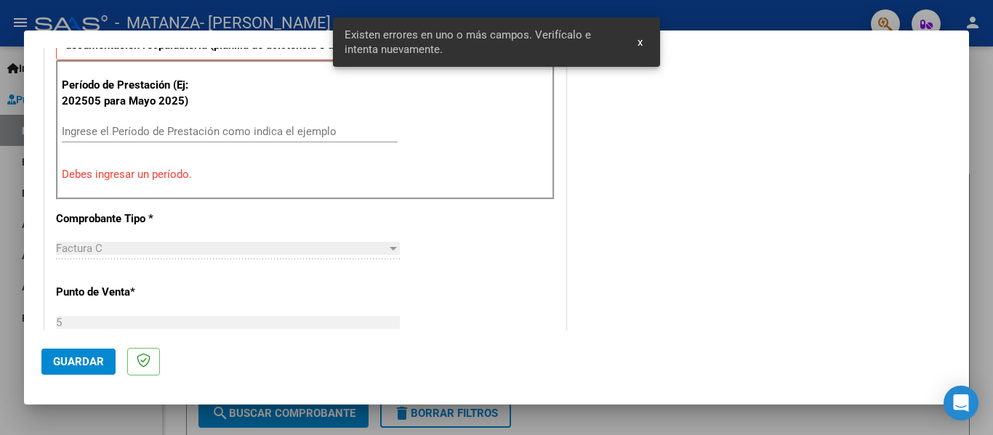
click at [136, 125] on input "Ingrese el Período de Prestación como indica el ejemplo" at bounding box center [230, 131] width 336 height 13
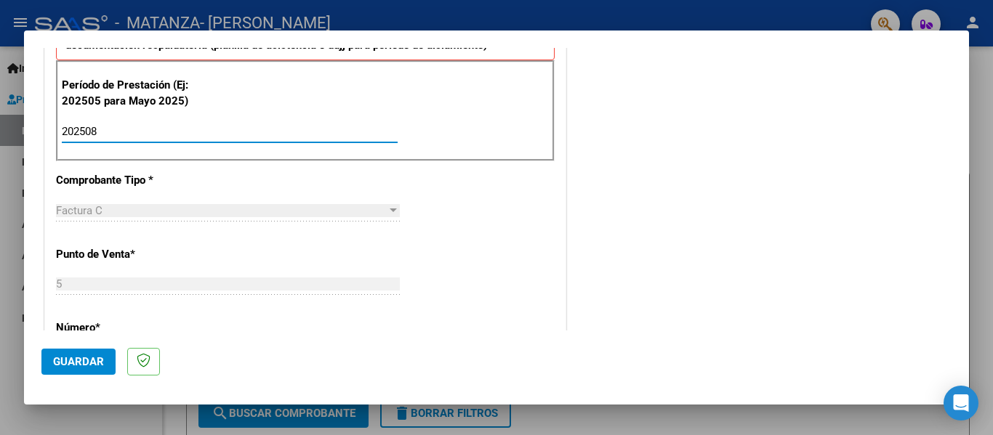
click at [92, 369] on button "Guardar" at bounding box center [78, 362] width 74 height 26
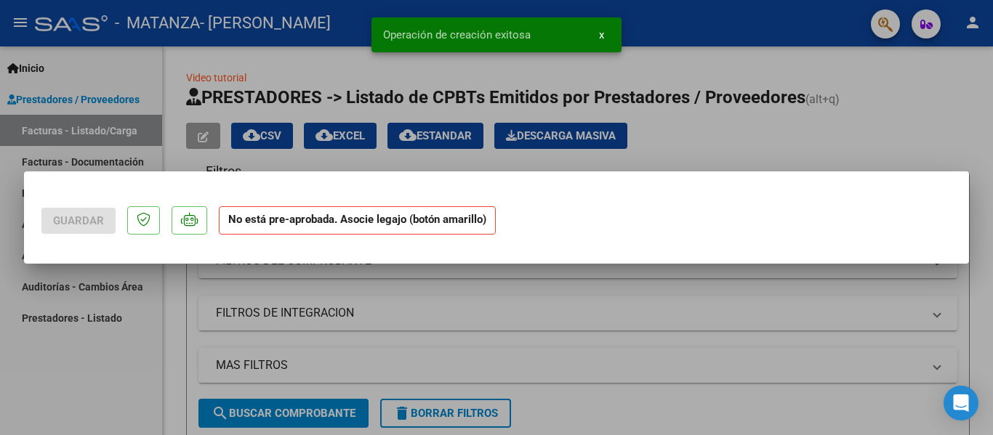
scroll to position [0, 0]
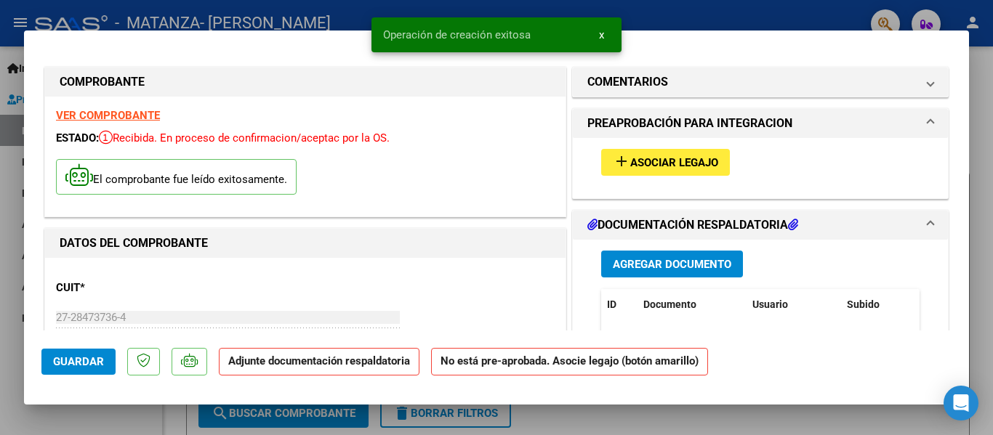
click at [666, 152] on button "add Asociar Legajo" at bounding box center [665, 162] width 129 height 27
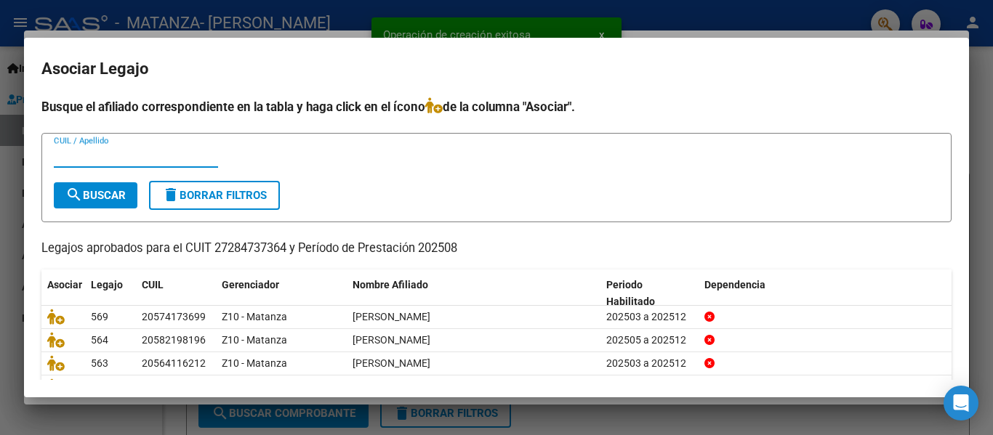
click at [174, 153] on input "CUIL / Apellido" at bounding box center [136, 156] width 164 height 13
click at [116, 190] on span "search Buscar" at bounding box center [95, 195] width 60 height 13
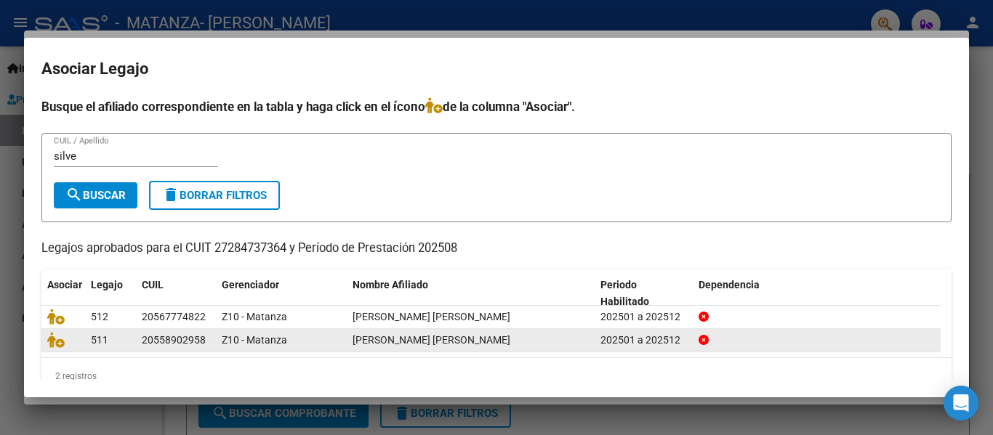
click at [57, 349] on div at bounding box center [63, 340] width 32 height 17
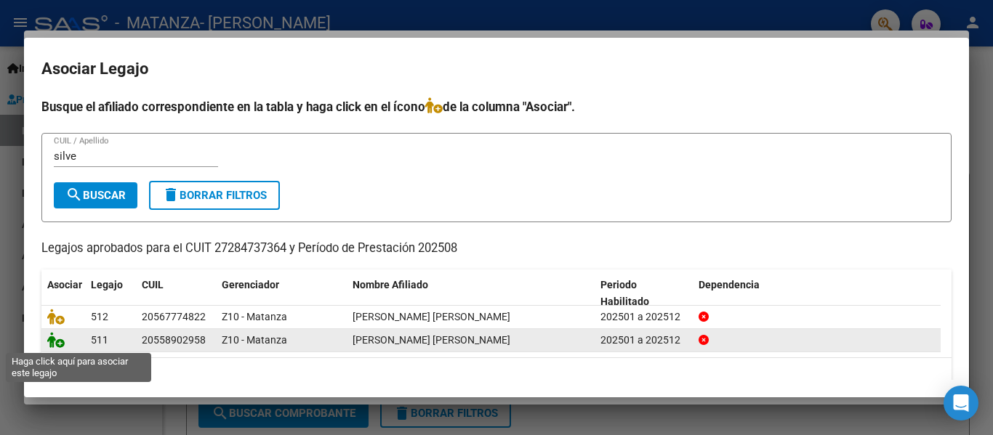
click at [55, 347] on icon at bounding box center [55, 340] width 17 height 16
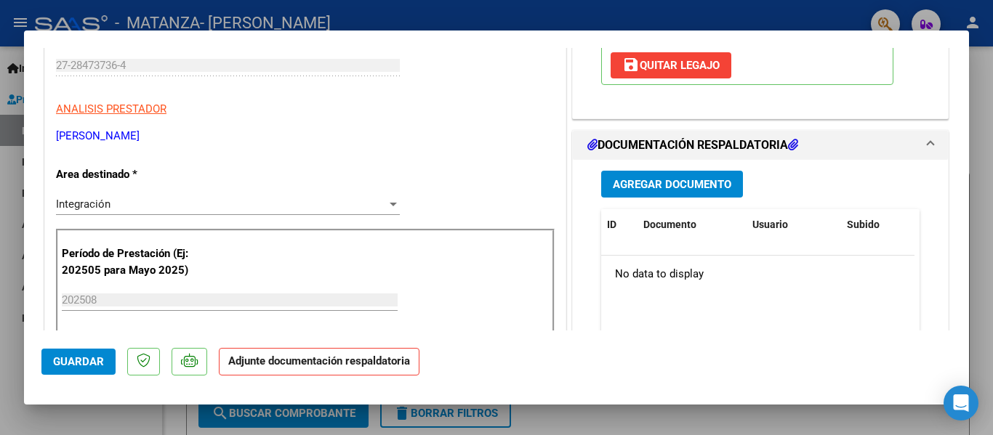
scroll to position [254, 0]
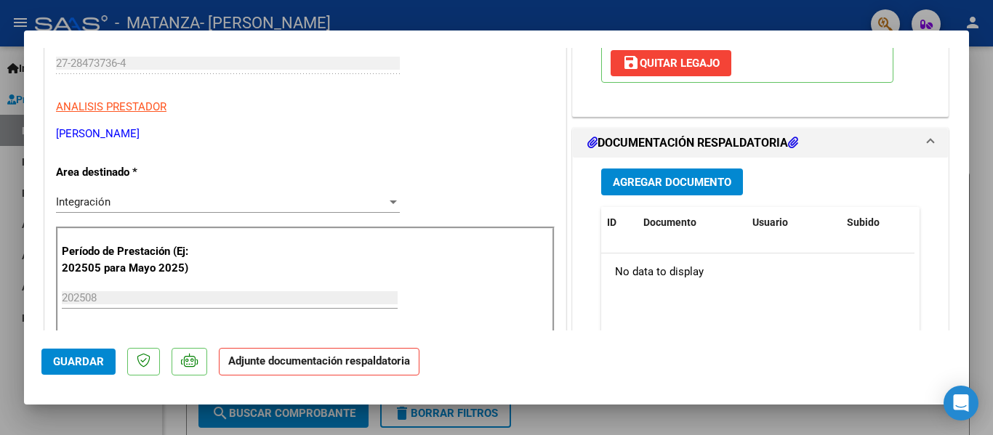
click at [637, 189] on span "Agregar Documento" at bounding box center [672, 182] width 118 height 13
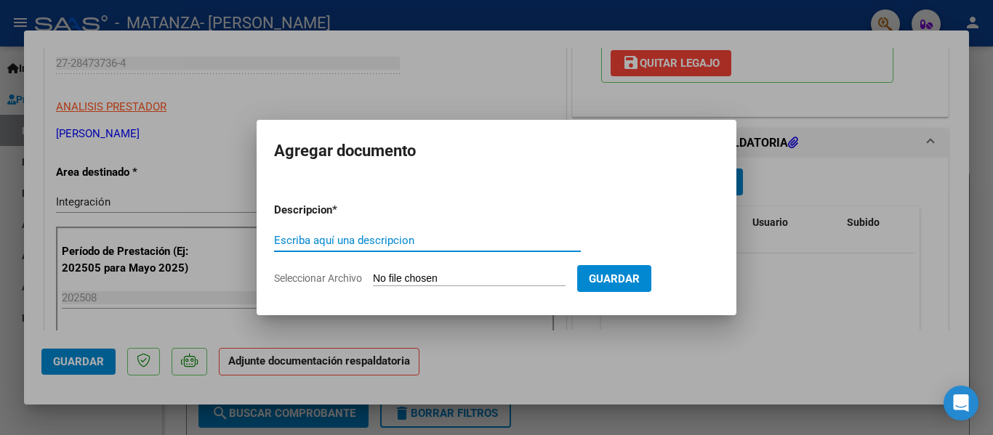
click at [369, 238] on input "Escriba aquí una descripcion" at bounding box center [427, 240] width 307 height 13
click at [395, 281] on input "Seleccionar Archivo" at bounding box center [469, 280] width 193 height 14
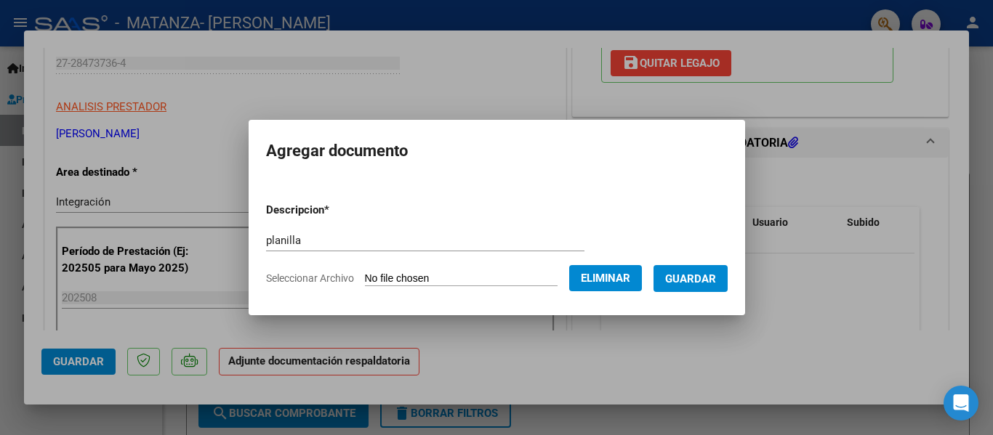
click at [716, 267] on form "Descripcion * planilla Escriba aquí una descripcion Seleccionar Archivo Elimina…" at bounding box center [497, 244] width 462 height 106
click at [714, 268] on button "Guardar" at bounding box center [690, 278] width 74 height 27
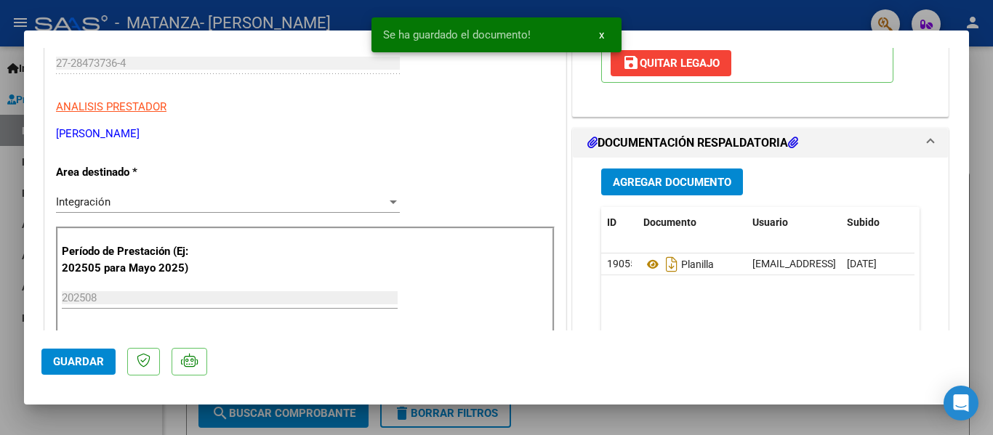
click at [286, 23] on div at bounding box center [496, 217] width 993 height 435
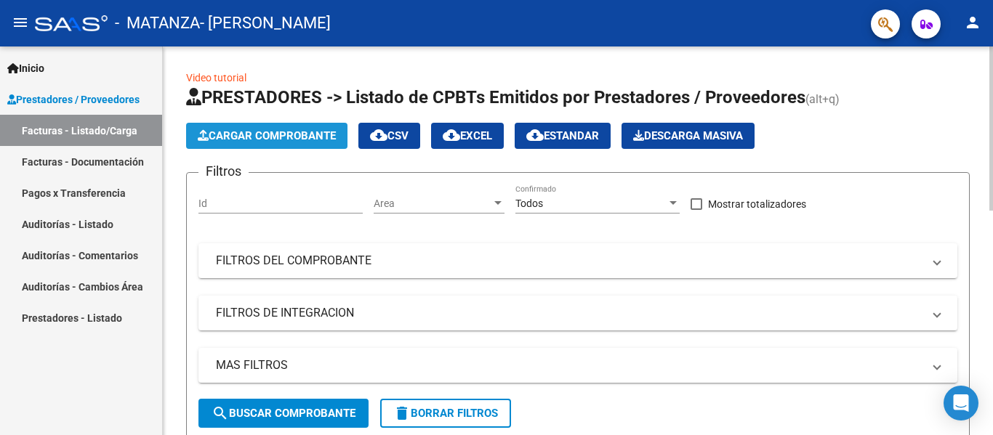
click at [275, 134] on span "Cargar Comprobante" at bounding box center [267, 135] width 138 height 13
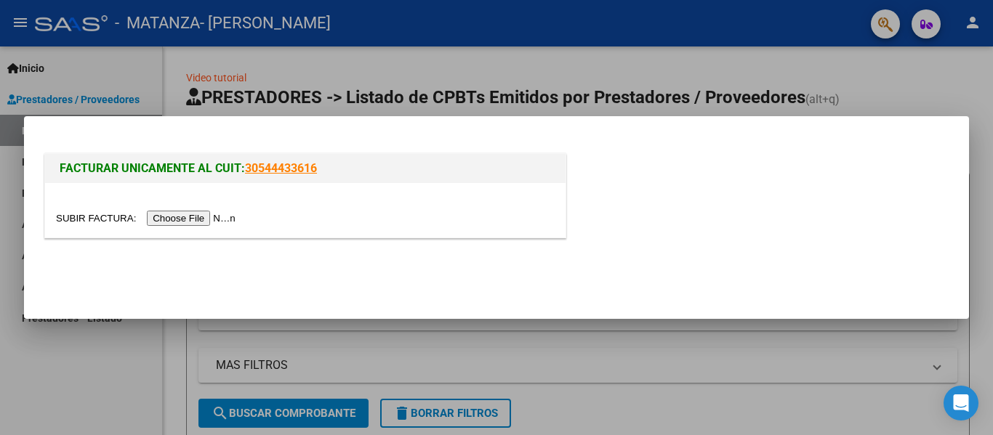
click at [192, 219] on input "file" at bounding box center [148, 218] width 184 height 15
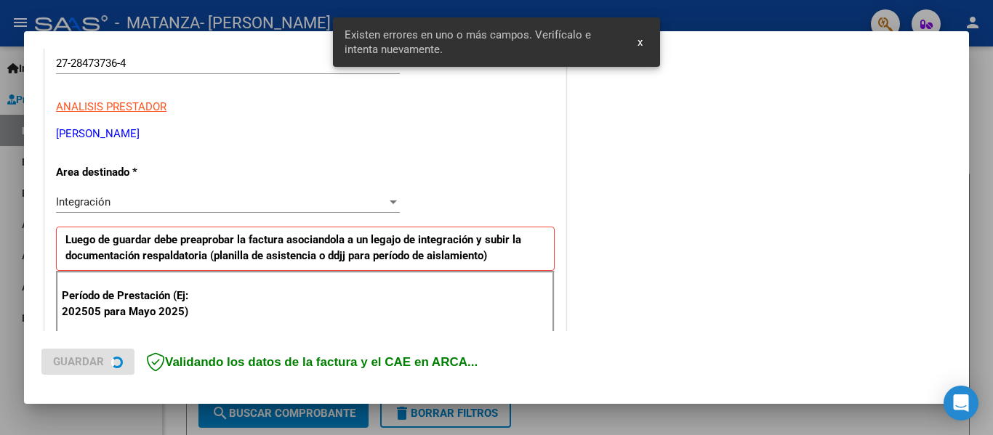
scroll to position [337, 0]
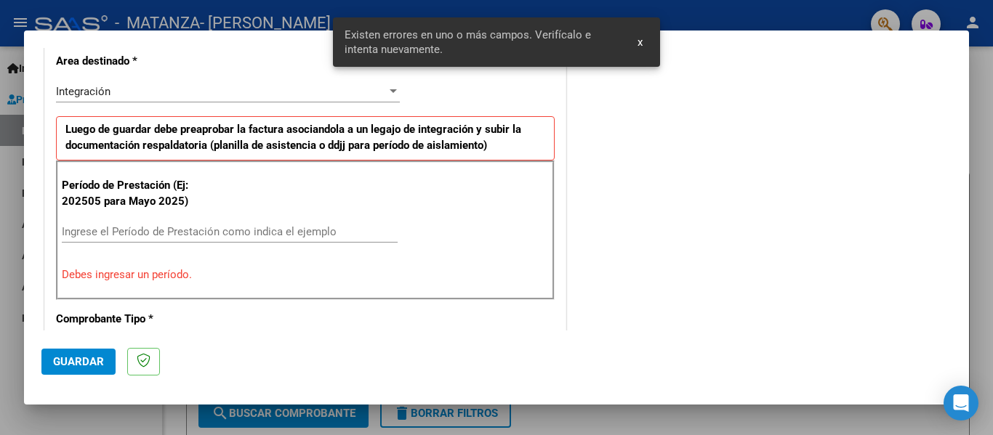
click at [168, 236] on input "Ingrese el Período de Prestación como indica el ejemplo" at bounding box center [230, 231] width 336 height 13
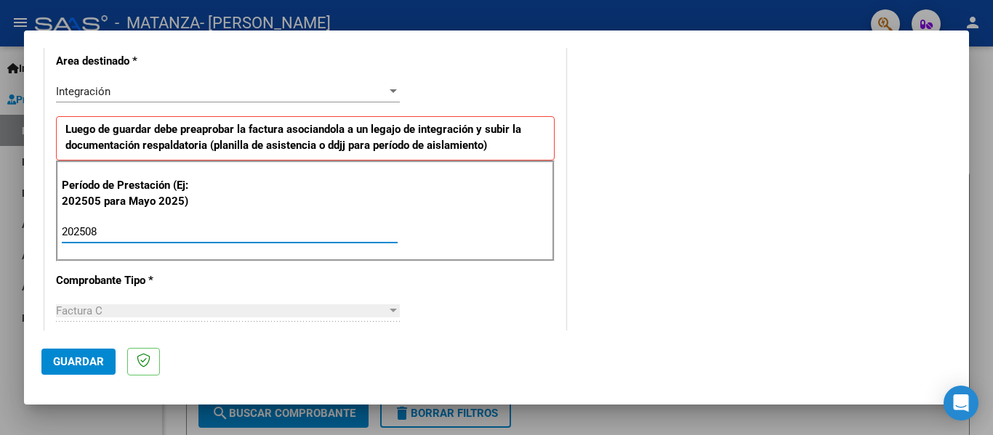
click at [69, 363] on span "Guardar" at bounding box center [78, 361] width 51 height 13
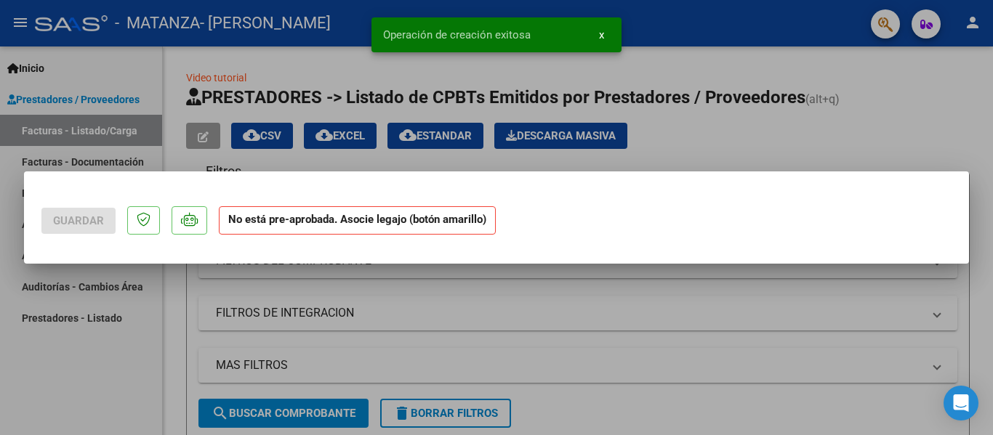
scroll to position [0, 0]
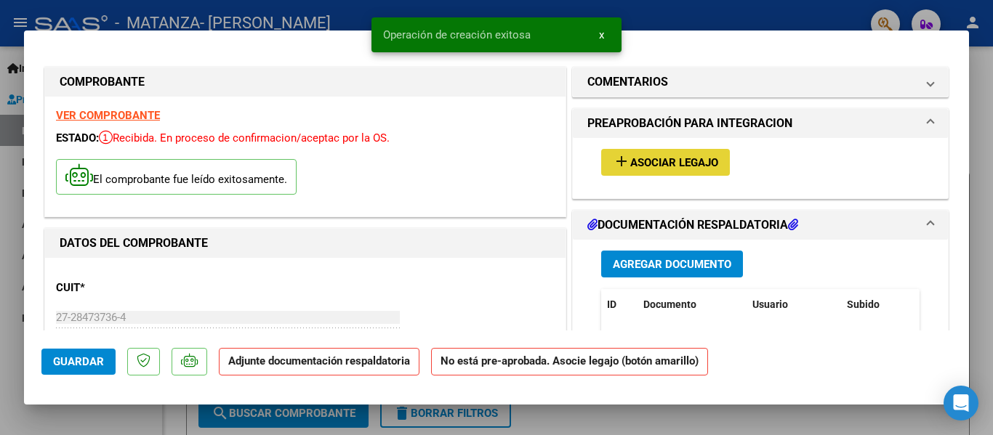
click at [664, 153] on button "add Asociar Legajo" at bounding box center [665, 162] width 129 height 27
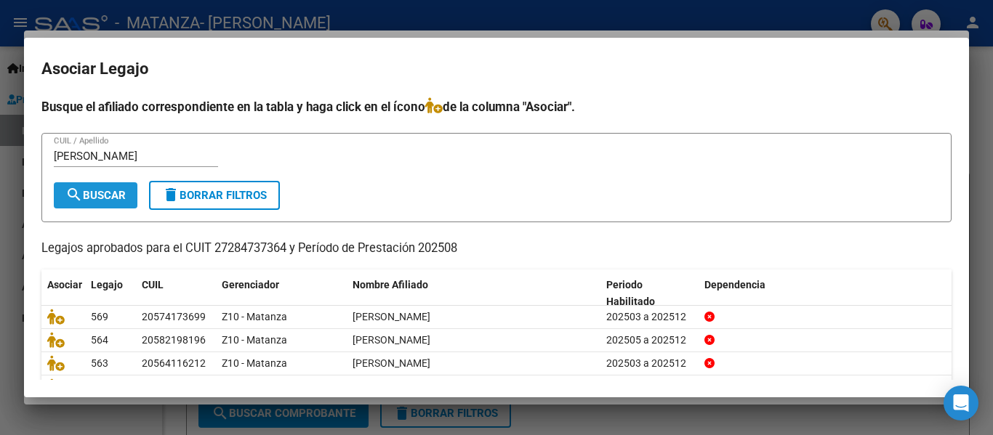
click at [98, 194] on span "search Buscar" at bounding box center [95, 195] width 60 height 13
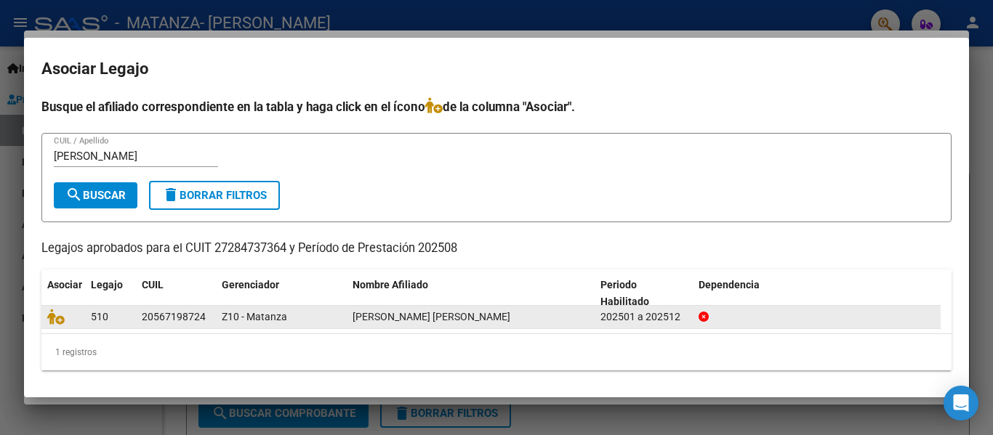
click at [55, 326] on div at bounding box center [63, 317] width 32 height 17
click at [55, 321] on icon at bounding box center [55, 317] width 17 height 16
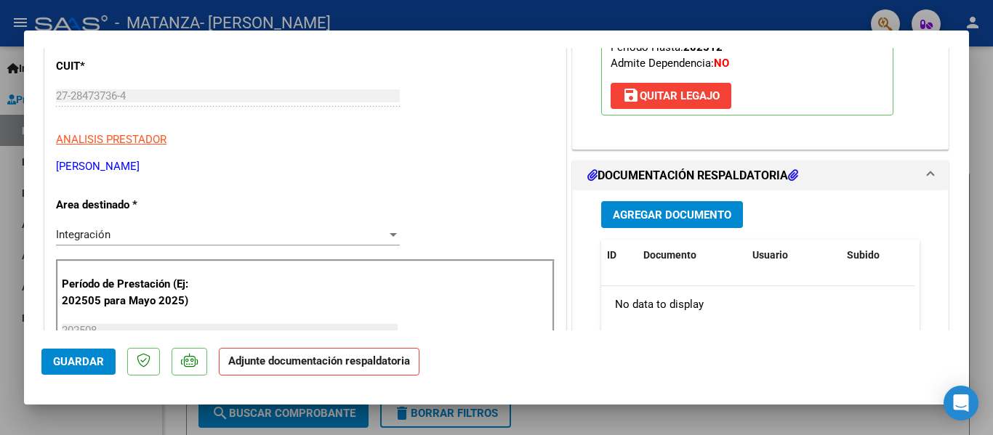
scroll to position [222, 0]
click at [672, 219] on span "Agregar Documento" at bounding box center [672, 214] width 118 height 13
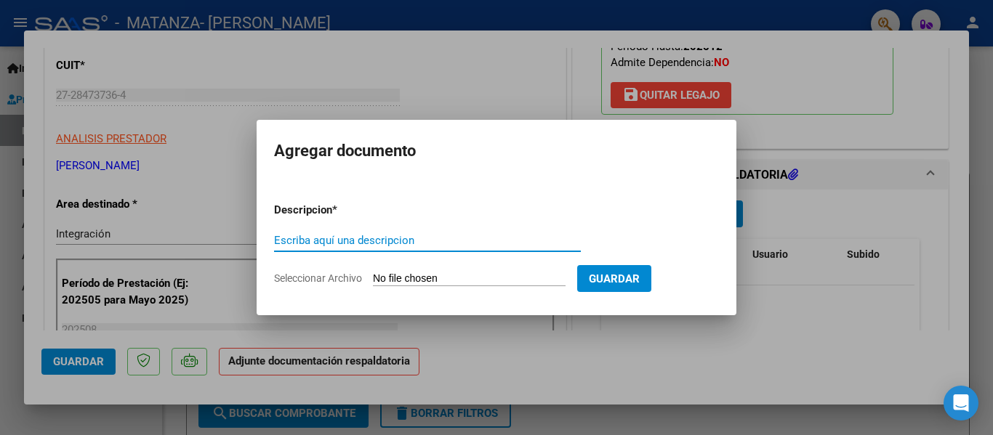
click at [395, 234] on input "Escriba aquí una descripcion" at bounding box center [427, 240] width 307 height 13
click at [396, 286] on input "Seleccionar Archivo" at bounding box center [469, 280] width 193 height 14
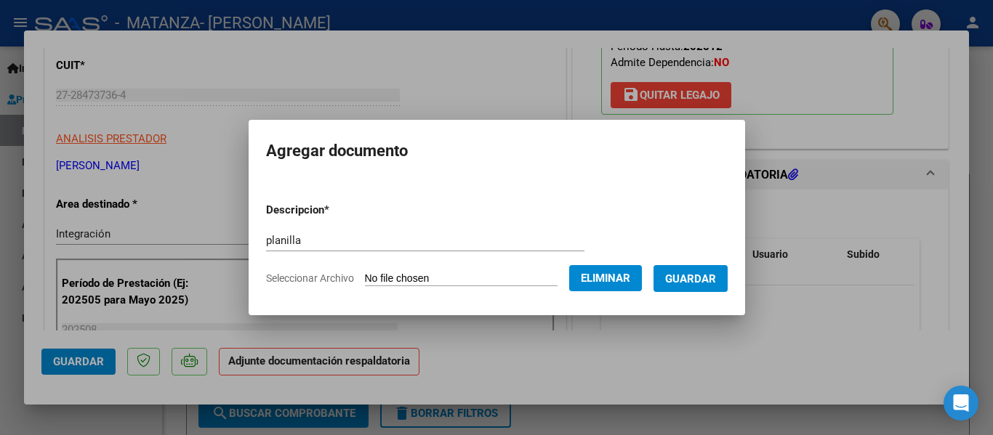
click at [704, 273] on span "Guardar" at bounding box center [690, 279] width 51 height 13
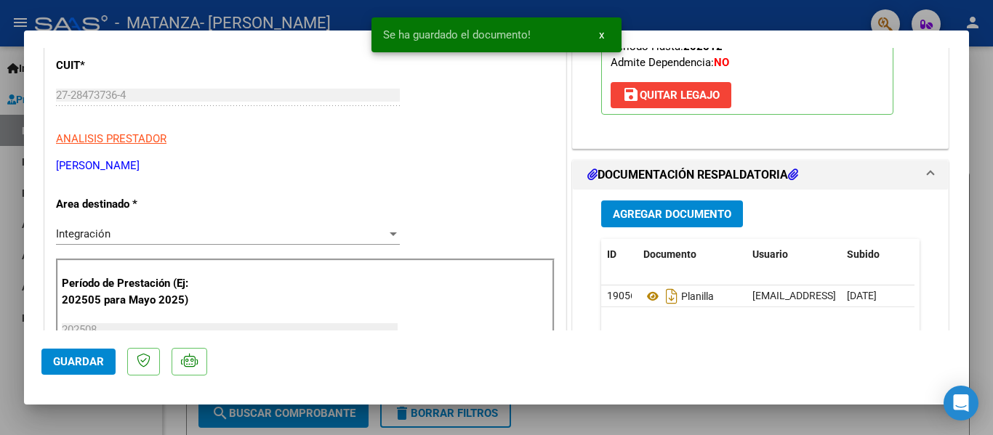
drag, startPoint x: 214, startPoint y: 21, endPoint x: 201, endPoint y: 7, distance: 20.1
click at [201, 7] on div at bounding box center [496, 217] width 993 height 435
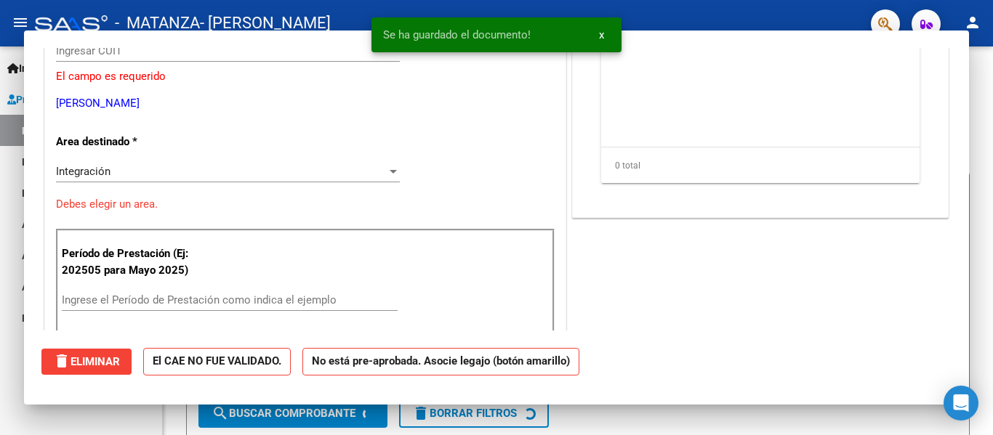
scroll to position [178, 0]
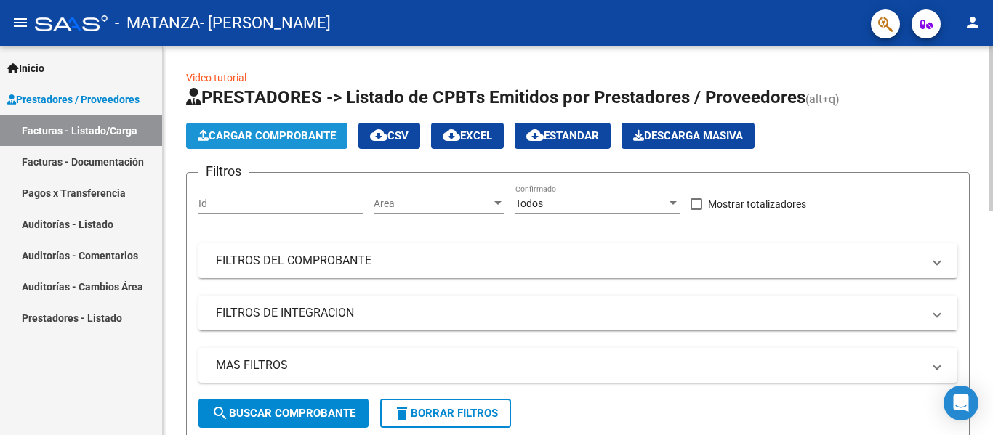
click at [299, 137] on span "Cargar Comprobante" at bounding box center [267, 135] width 138 height 13
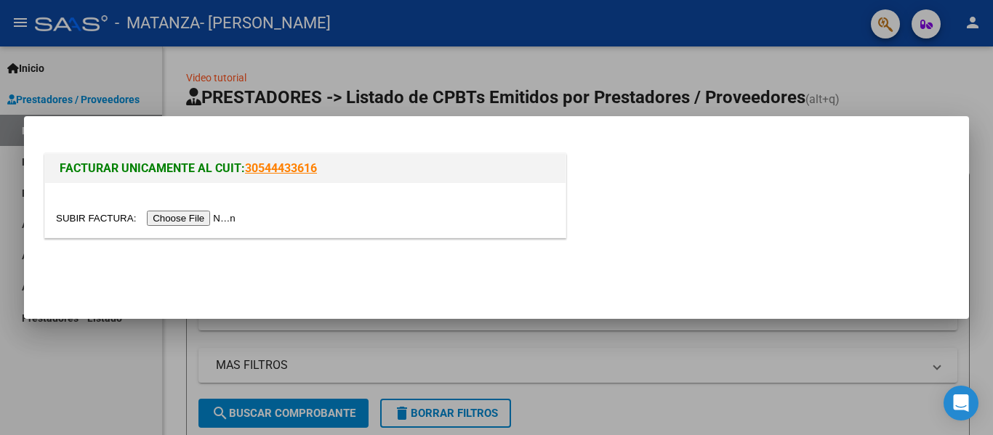
click at [186, 216] on input "file" at bounding box center [148, 218] width 184 height 15
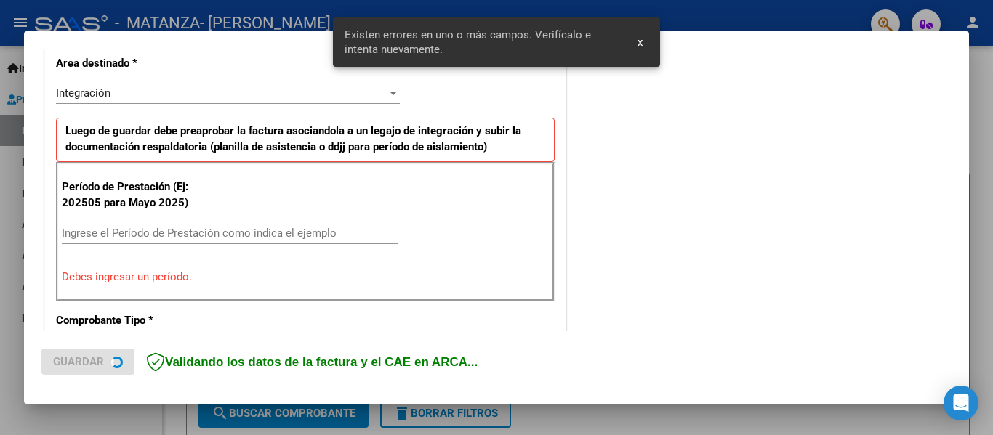
scroll to position [337, 0]
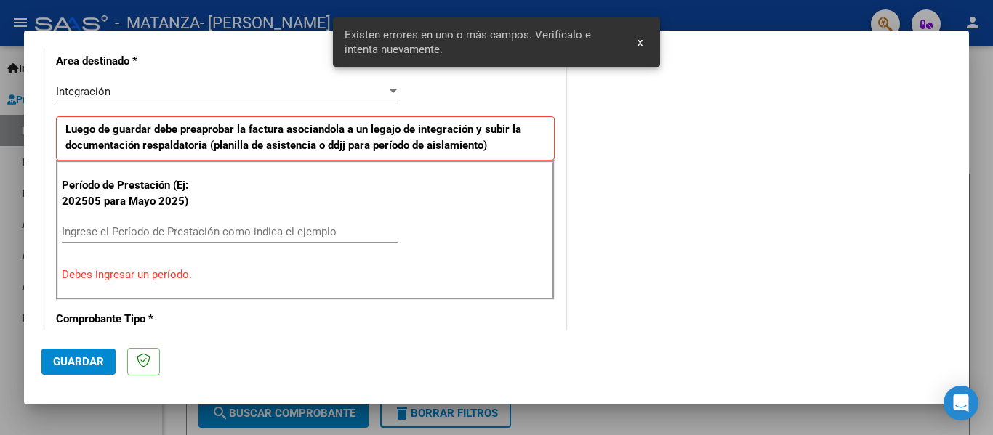
click at [115, 237] on input "Ingrese el Período de Prestación como indica el ejemplo" at bounding box center [230, 231] width 336 height 13
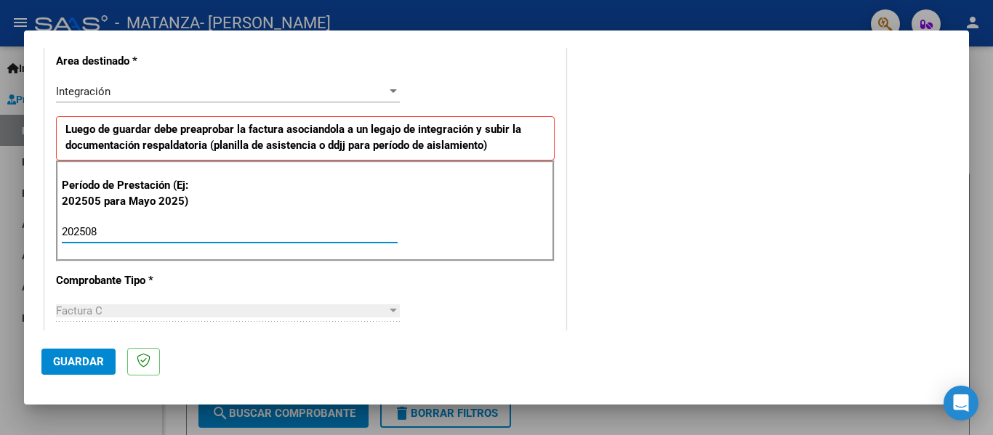
click at [88, 361] on span "Guardar" at bounding box center [78, 361] width 51 height 13
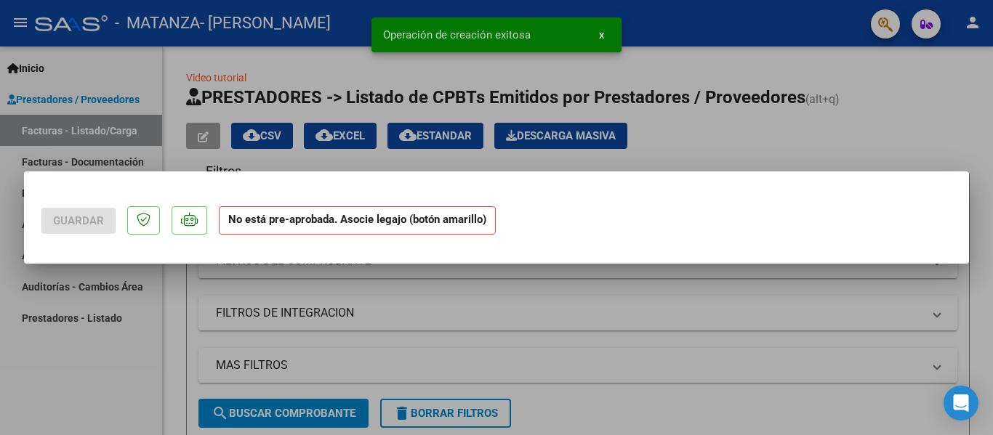
scroll to position [0, 0]
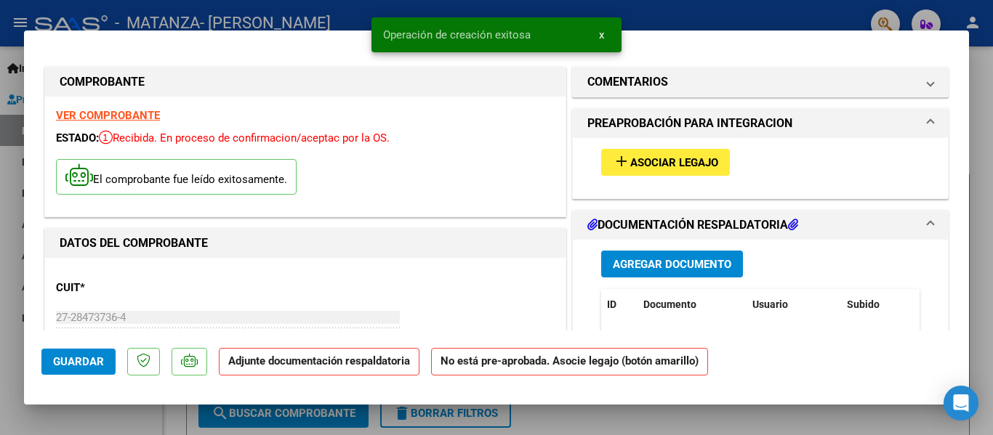
click at [667, 154] on button "add Asociar Legajo" at bounding box center [665, 162] width 129 height 27
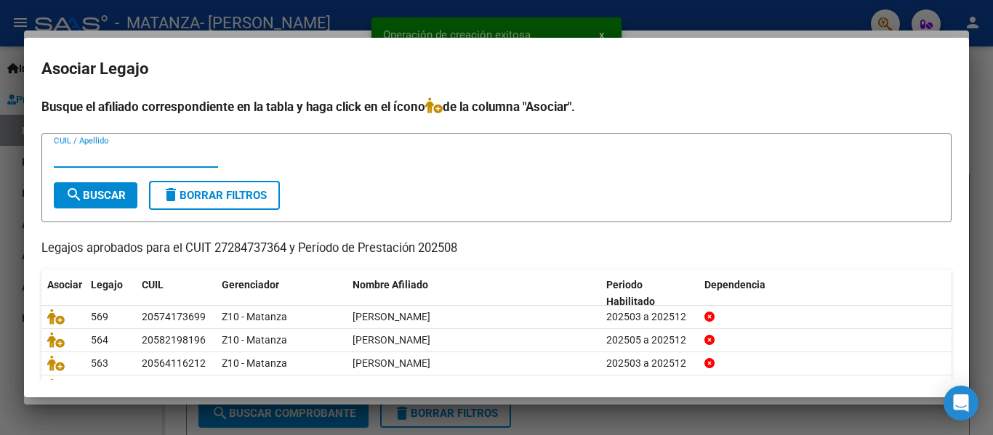
click at [155, 157] on input "CUIL / Apellido" at bounding box center [136, 156] width 164 height 13
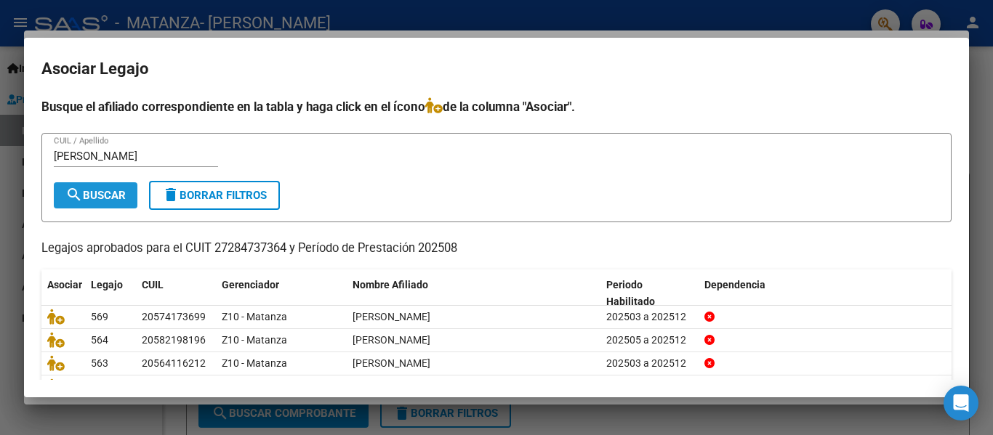
click at [94, 198] on span "search Buscar" at bounding box center [95, 195] width 60 height 13
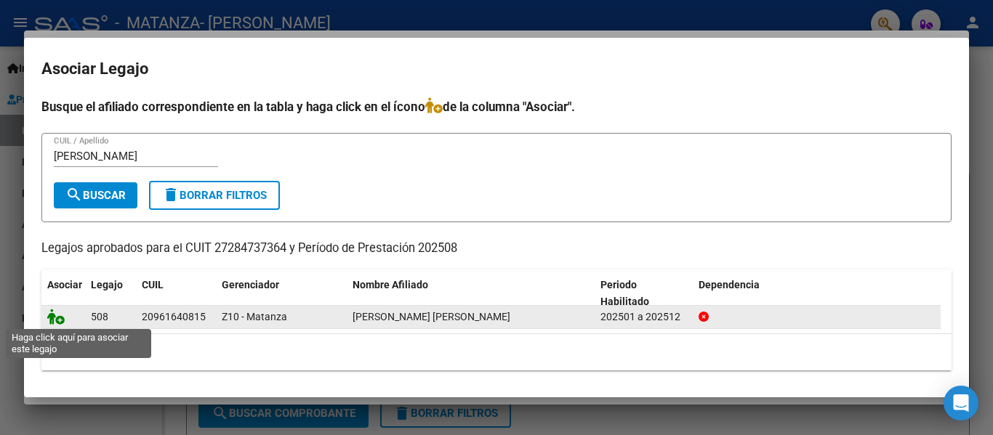
click at [52, 312] on icon at bounding box center [55, 317] width 17 height 16
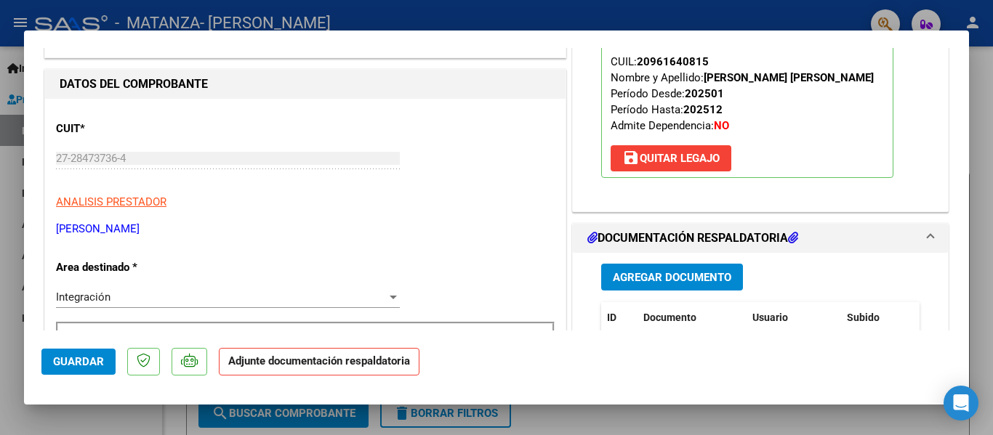
scroll to position [231, 0]
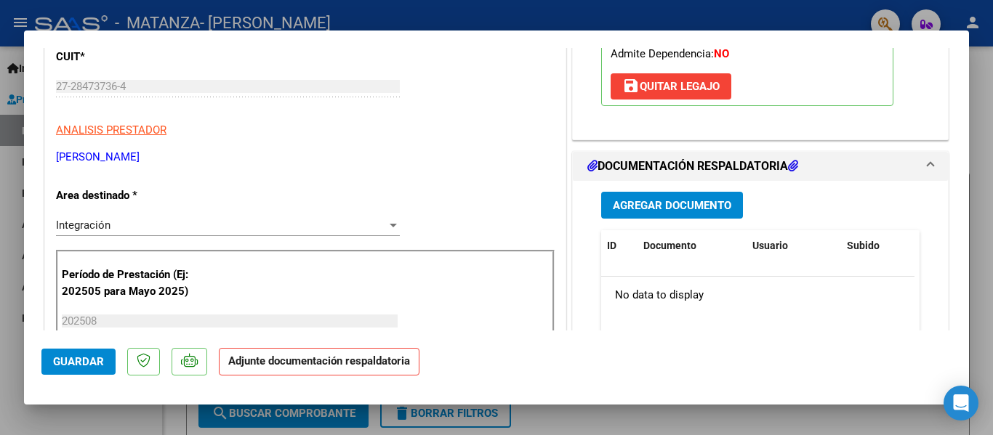
click at [619, 212] on span "Agregar Documento" at bounding box center [672, 205] width 118 height 13
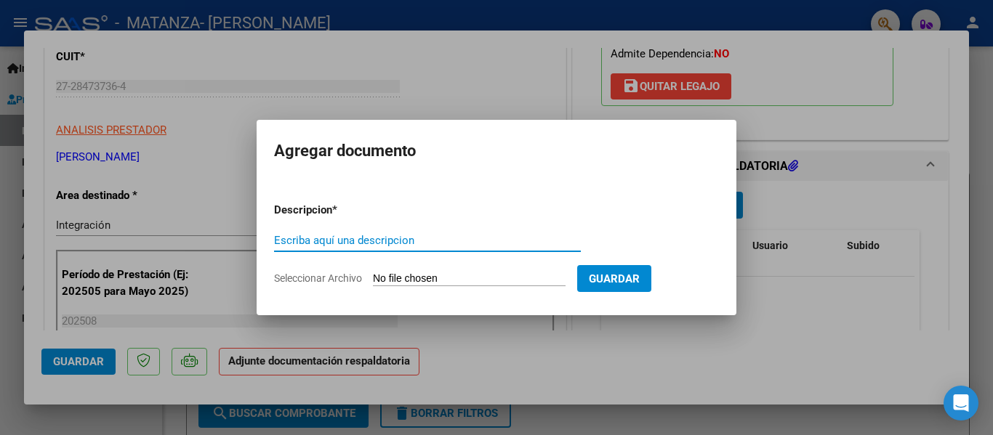
click at [413, 246] on input "Escriba aquí una descripcion" at bounding box center [427, 240] width 307 height 13
click at [404, 281] on input "Seleccionar Archivo" at bounding box center [469, 280] width 193 height 14
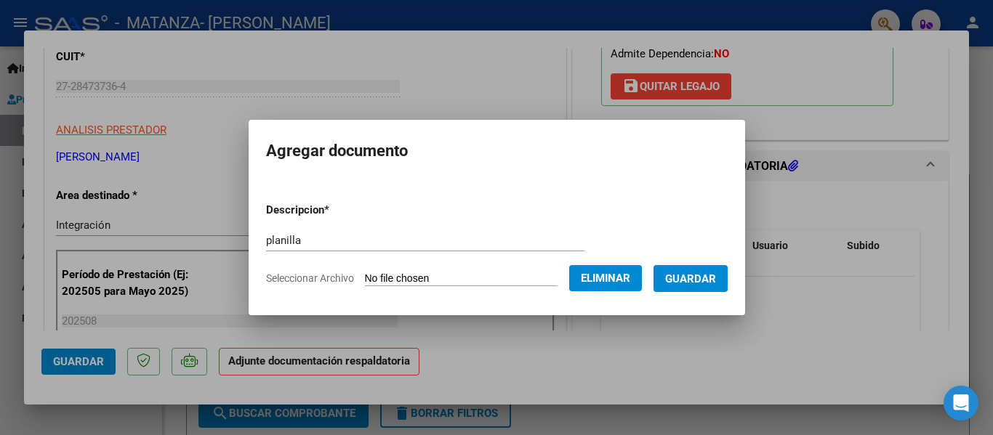
click at [713, 273] on span "Guardar" at bounding box center [690, 279] width 51 height 13
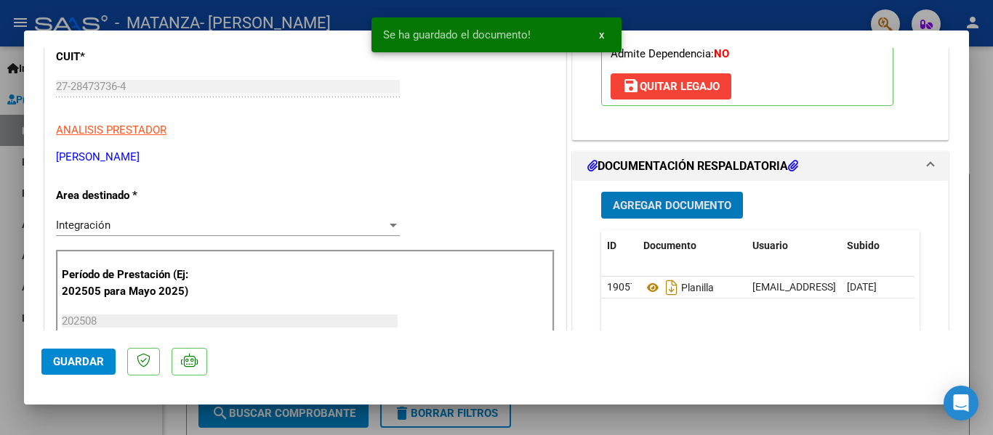
click at [295, 25] on div at bounding box center [496, 217] width 993 height 435
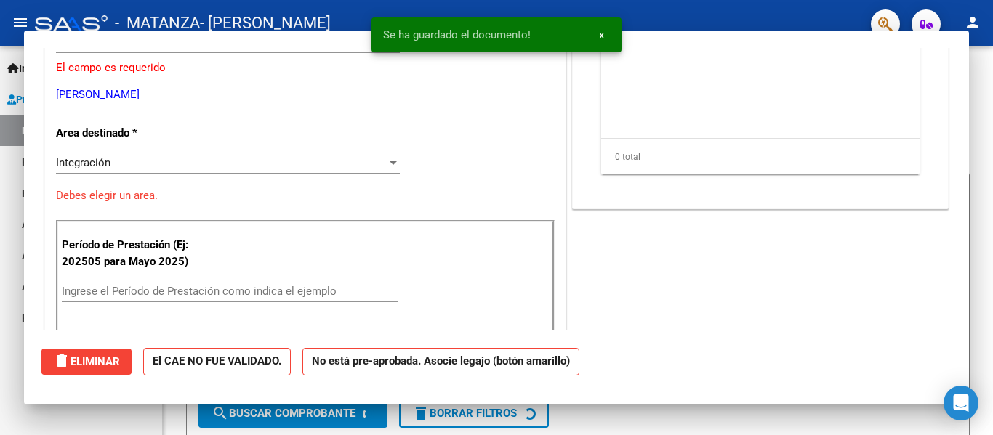
scroll to position [187, 0]
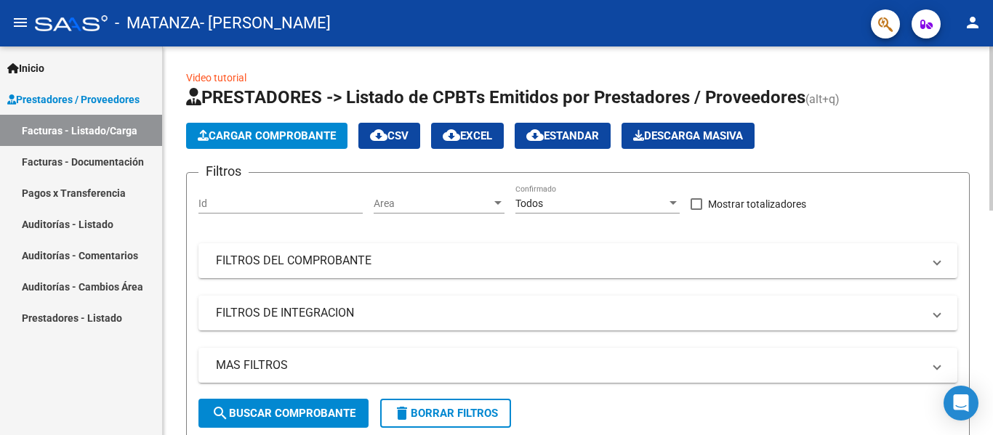
click at [271, 134] on span "Cargar Comprobante" at bounding box center [267, 135] width 138 height 13
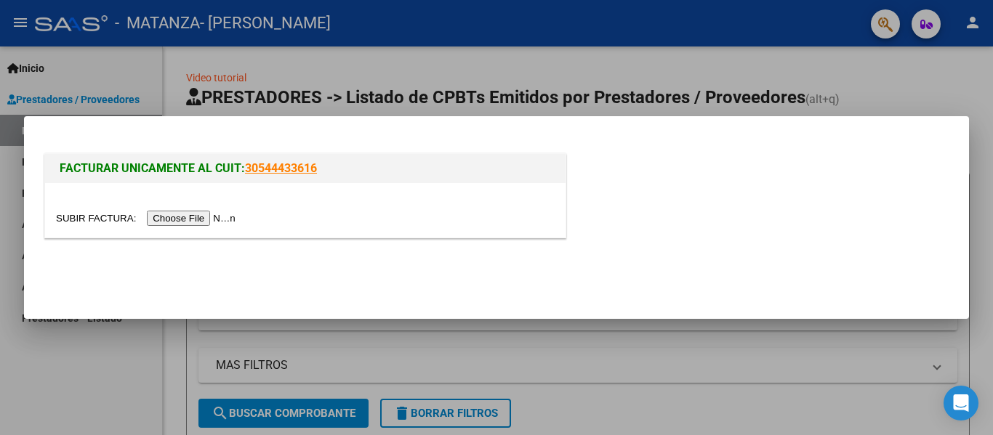
click at [200, 222] on input "file" at bounding box center [148, 218] width 184 height 15
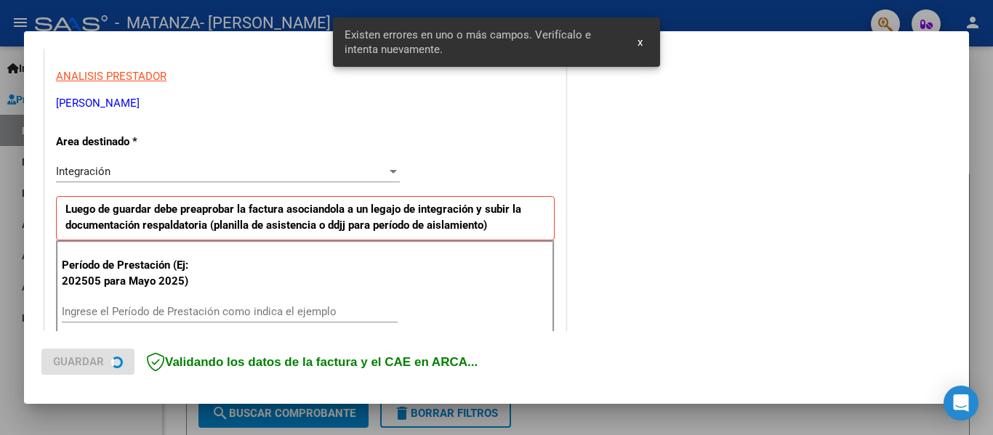
scroll to position [365, 0]
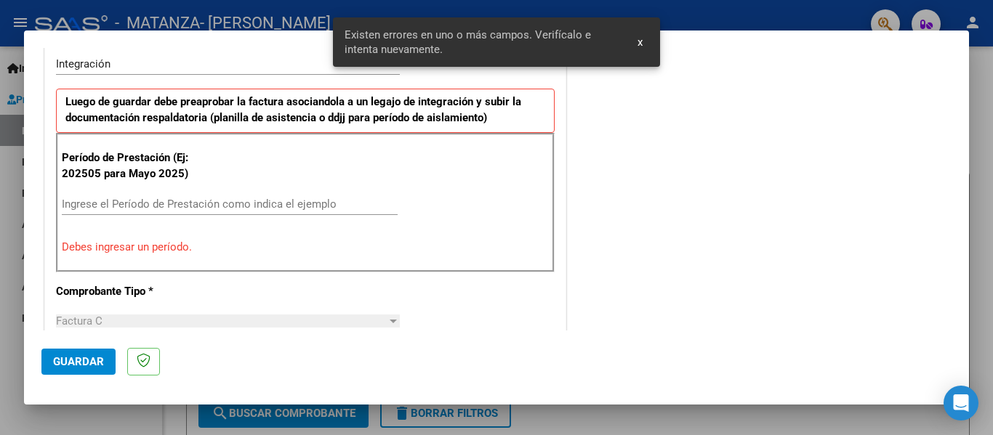
click at [154, 191] on div "Período de Prestación (Ej: 202505 para [DATE]) Ingrese el Período de Prestación…" at bounding box center [305, 203] width 499 height 140
click at [110, 217] on div "Ingrese el Período de Prestación como indica el ejemplo" at bounding box center [230, 211] width 336 height 36
click at [102, 209] on input "Ingrese el Período de Prestación como indica el ejemplo" at bounding box center [230, 204] width 336 height 13
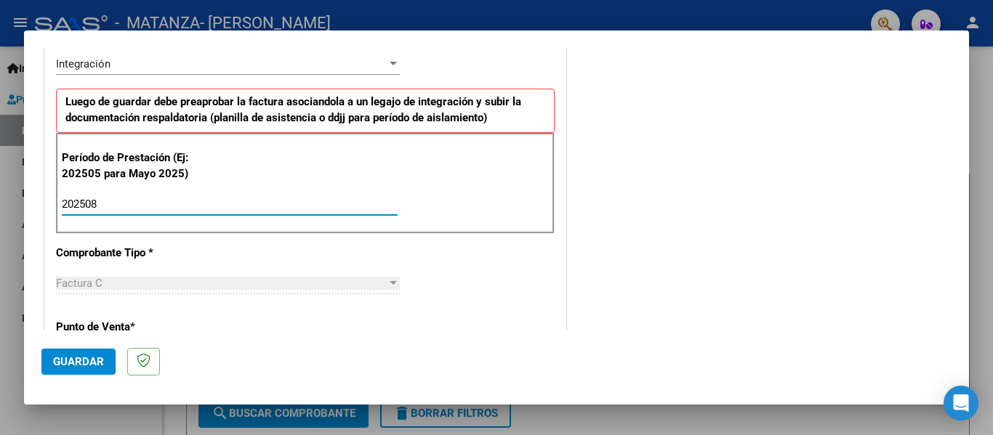
click at [84, 361] on span "Guardar" at bounding box center [78, 361] width 51 height 13
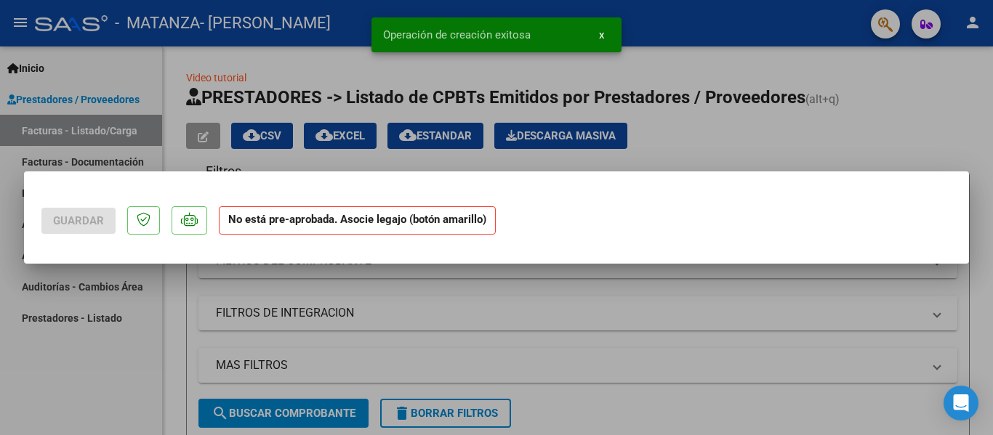
scroll to position [0, 0]
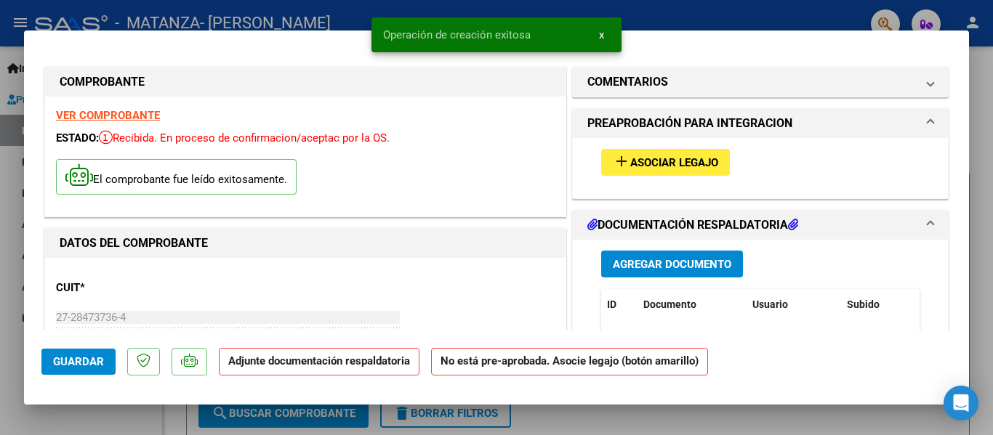
click at [687, 154] on button "add Asociar Legajo" at bounding box center [665, 162] width 129 height 27
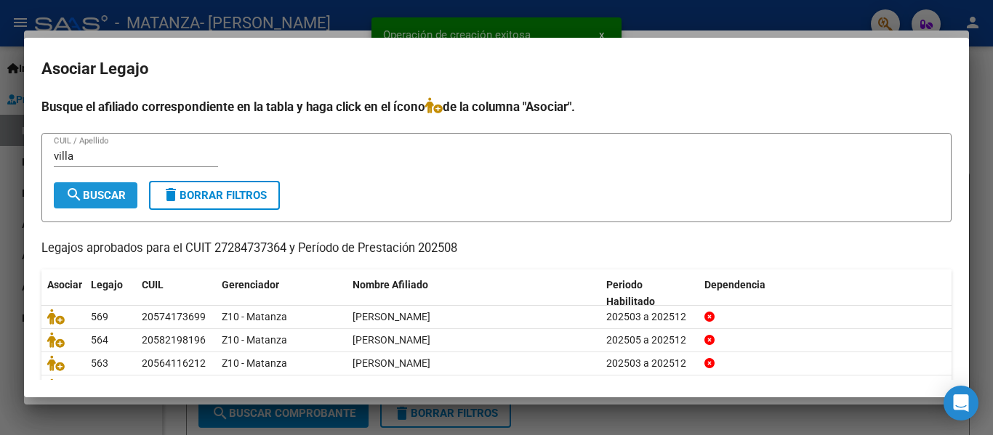
click at [121, 193] on span "search Buscar" at bounding box center [95, 195] width 60 height 13
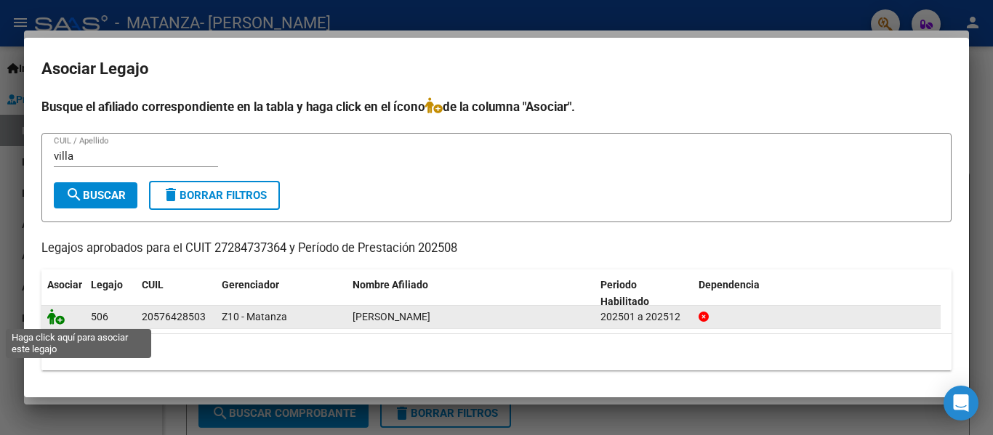
click at [50, 310] on icon at bounding box center [55, 317] width 17 height 16
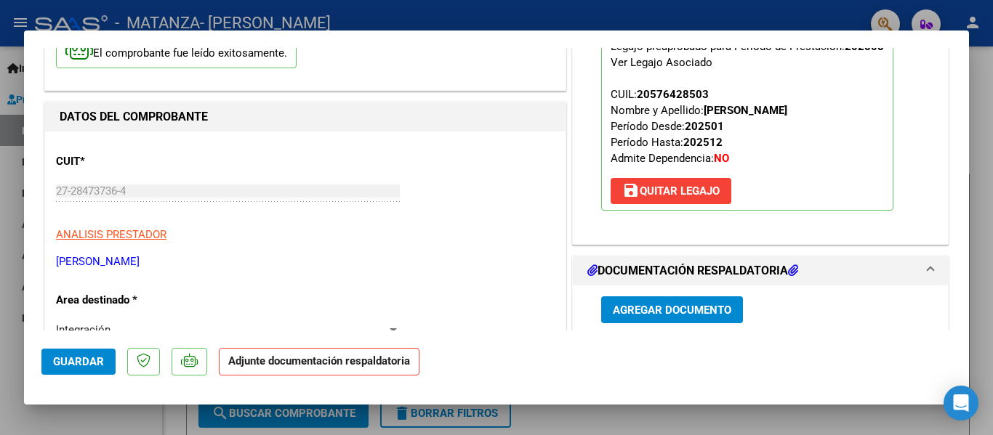
scroll to position [127, 0]
click at [681, 318] on button "Agregar Documento" at bounding box center [672, 309] width 142 height 27
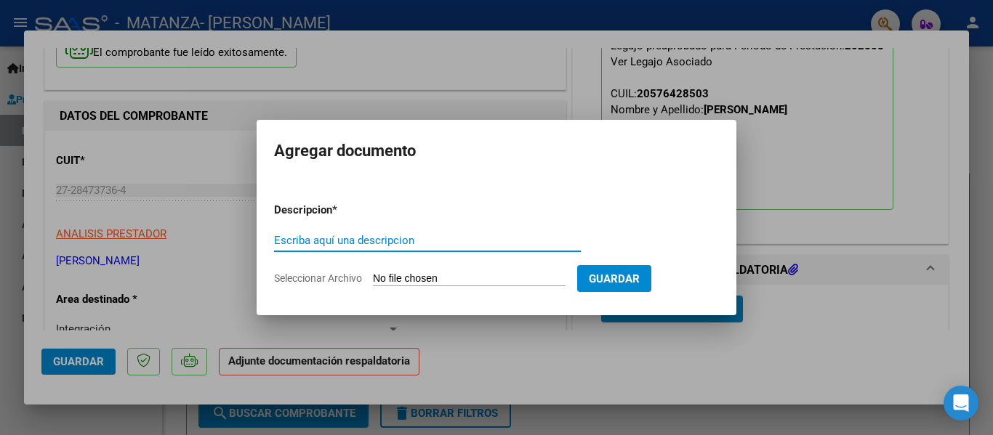
click at [353, 238] on input "Escriba aquí una descripcion" at bounding box center [427, 240] width 307 height 13
click at [395, 279] on input "Seleccionar Archivo" at bounding box center [469, 280] width 193 height 14
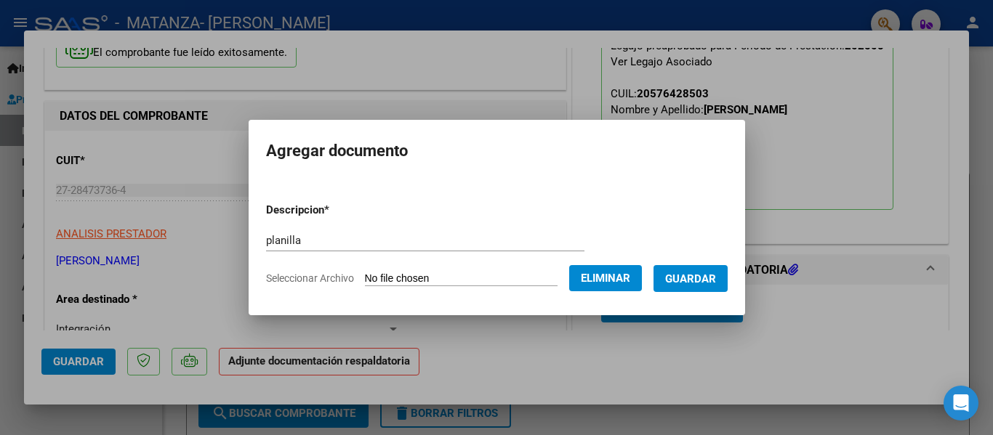
click at [699, 278] on span "Guardar" at bounding box center [690, 279] width 51 height 13
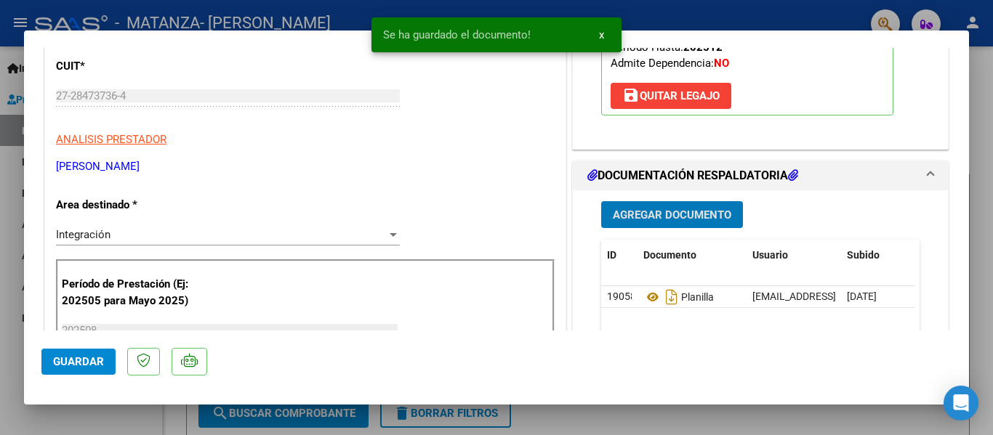
scroll to position [230, 0]
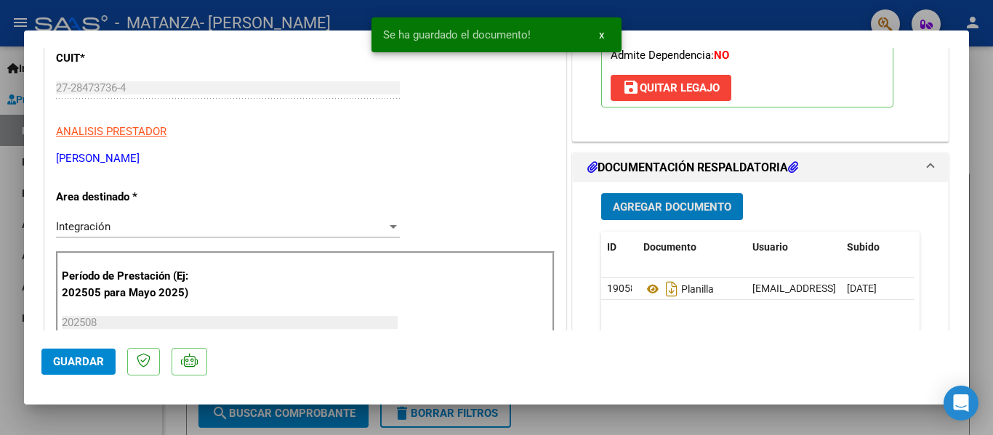
click at [222, 11] on div at bounding box center [496, 217] width 993 height 435
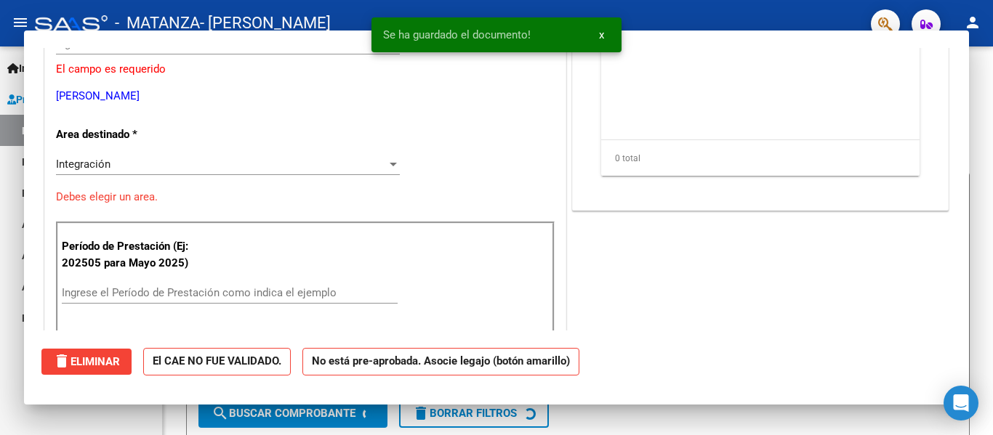
scroll to position [185, 0]
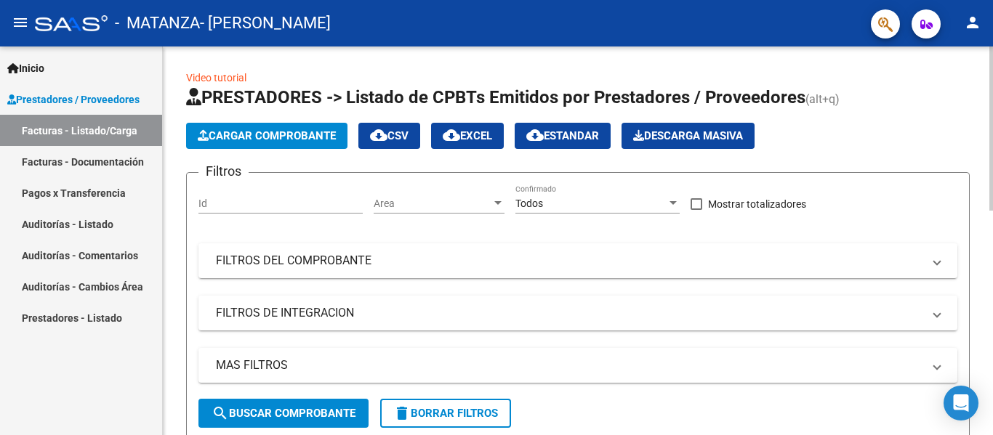
click at [302, 134] on span "Cargar Comprobante" at bounding box center [267, 135] width 138 height 13
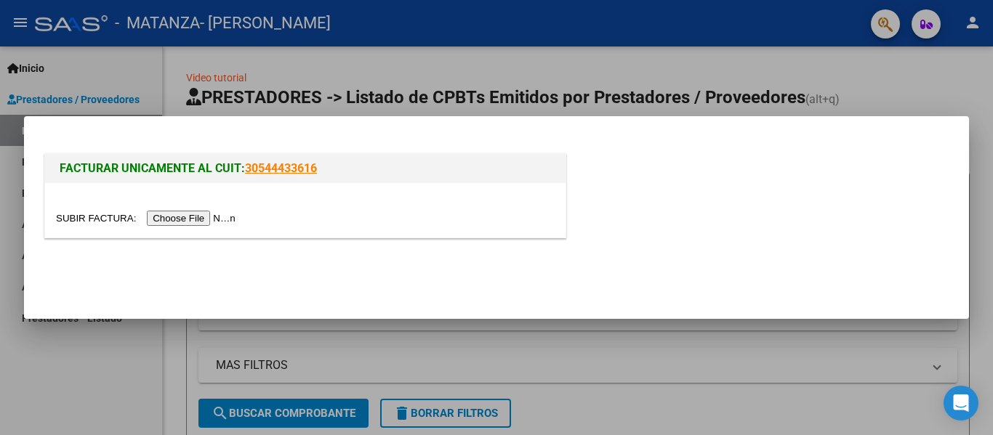
click at [227, 226] on input "file" at bounding box center [148, 218] width 184 height 15
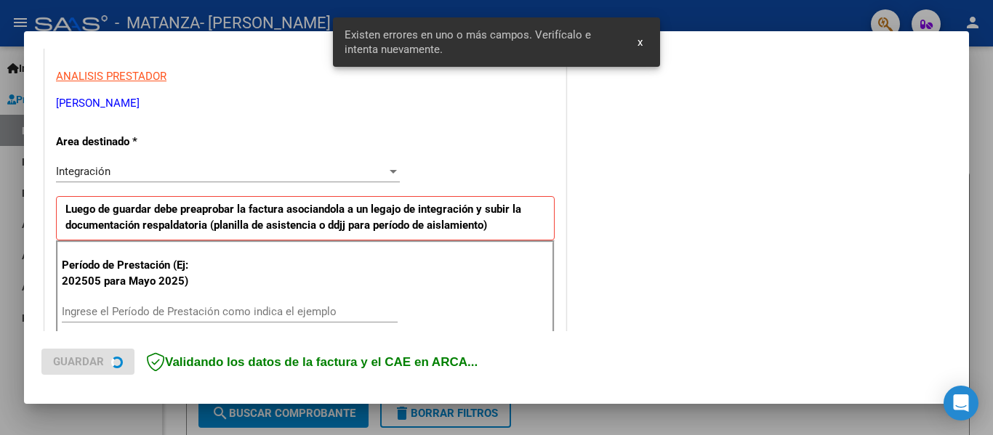
scroll to position [365, 0]
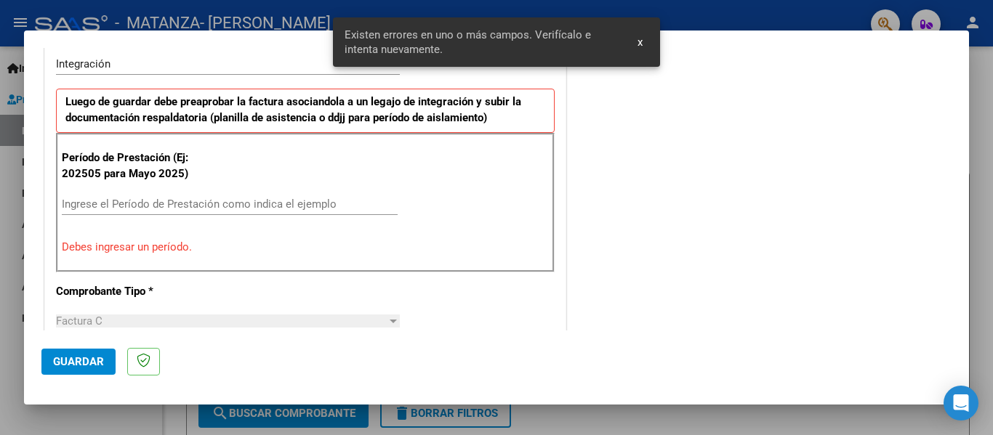
click at [131, 203] on input "Ingrese el Período de Prestación como indica el ejemplo" at bounding box center [230, 204] width 336 height 13
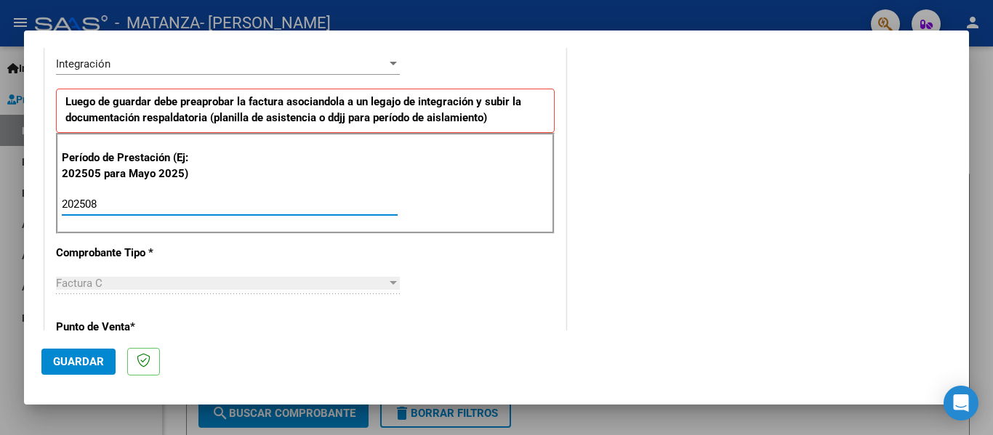
click at [95, 363] on span "Guardar" at bounding box center [78, 361] width 51 height 13
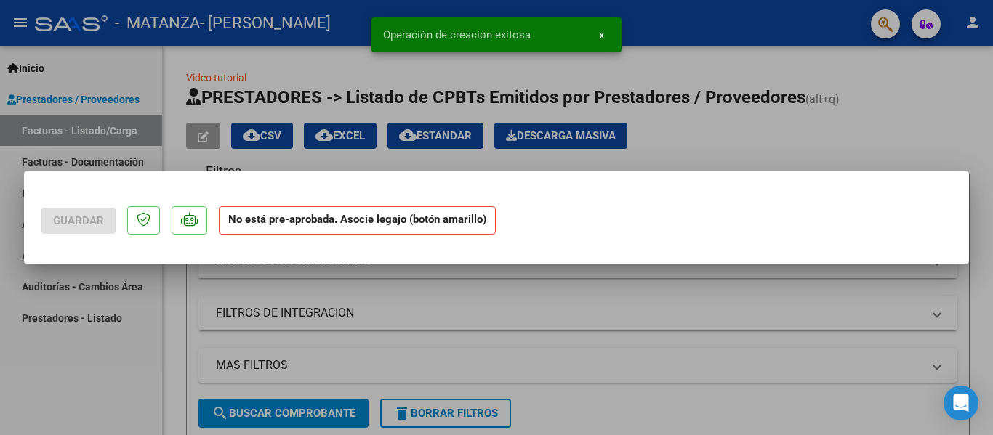
scroll to position [0, 0]
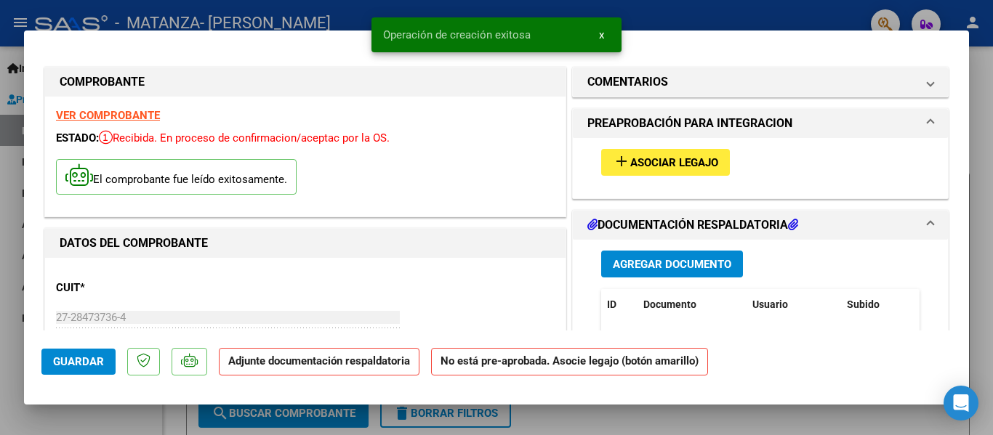
click at [642, 170] on button "add Asociar Legajo" at bounding box center [665, 162] width 129 height 27
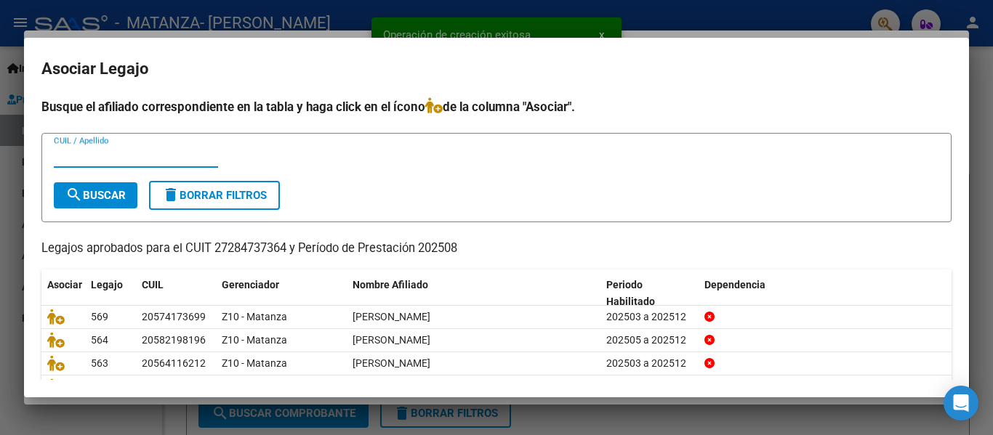
click at [126, 158] on input "CUIL / Apellido" at bounding box center [136, 156] width 164 height 13
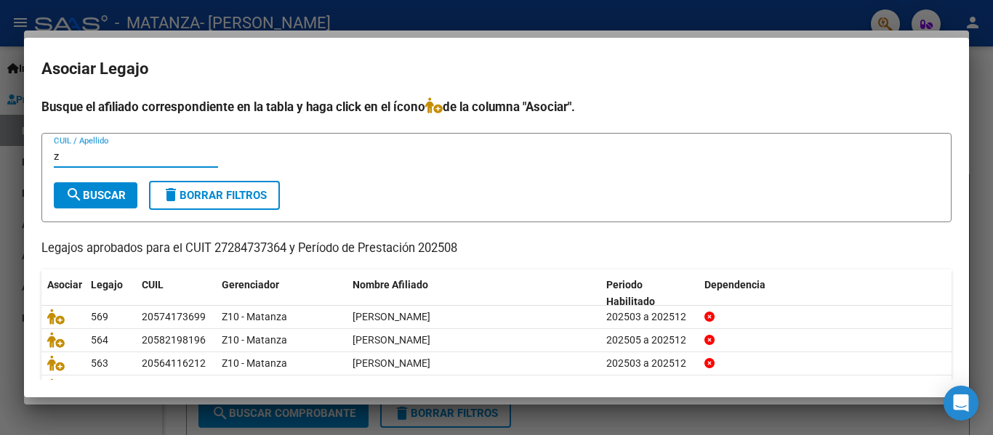
click at [115, 193] on span "search Buscar" at bounding box center [95, 195] width 60 height 13
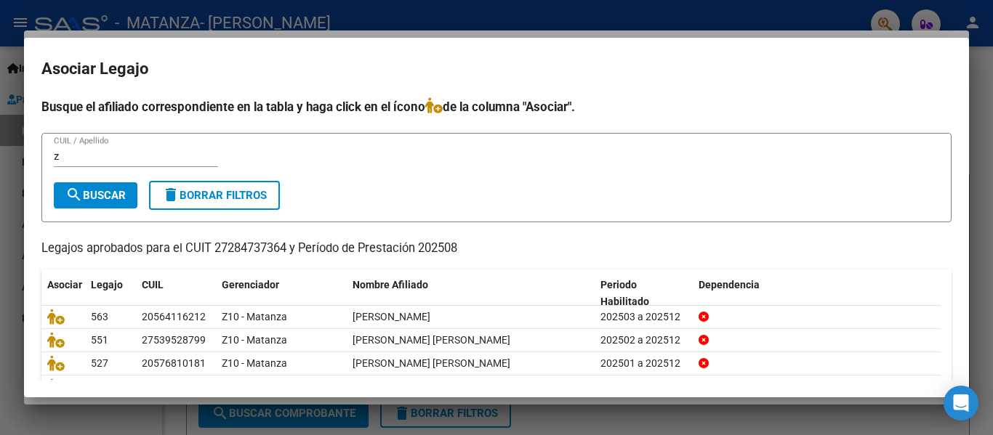
click at [75, 156] on input "z" at bounding box center [136, 156] width 164 height 13
click at [96, 199] on span "search Buscar" at bounding box center [95, 195] width 60 height 13
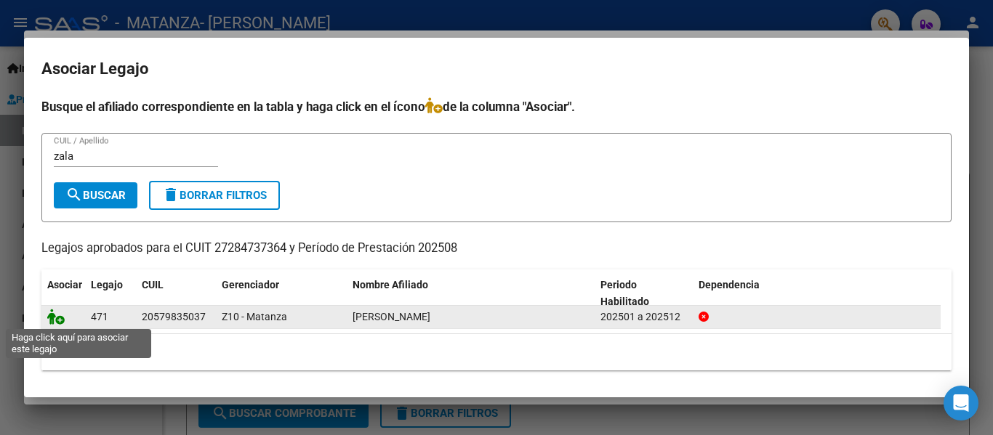
click at [55, 324] on icon at bounding box center [55, 317] width 17 height 16
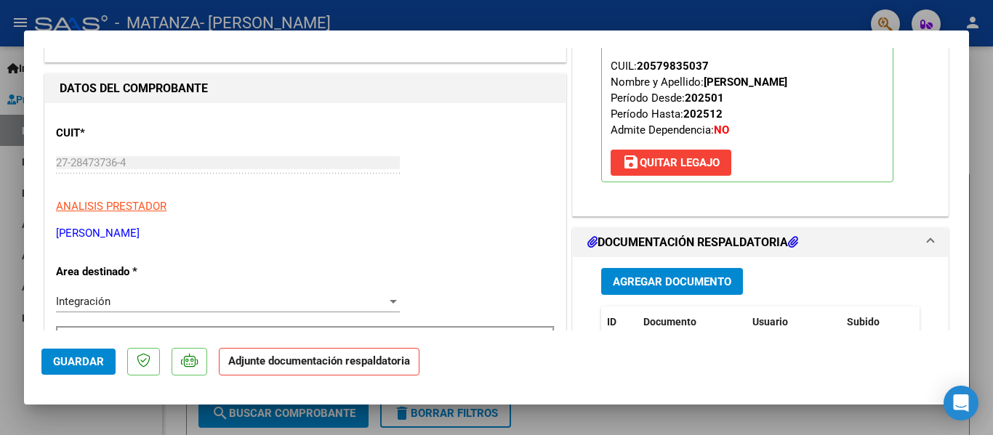
scroll to position [156, 0]
click at [622, 287] on span "Agregar Documento" at bounding box center [672, 281] width 118 height 13
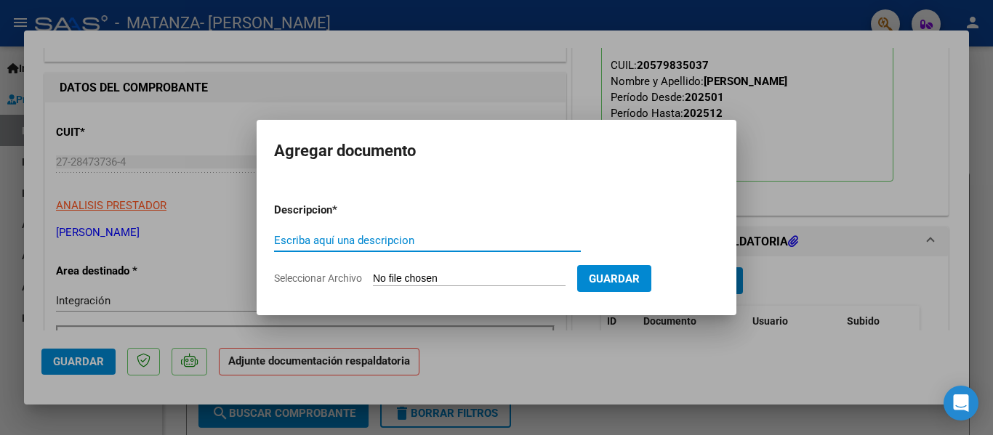
click at [392, 240] on input "Escriba aquí una descripcion" at bounding box center [427, 240] width 307 height 13
click at [387, 276] on input "Seleccionar Archivo" at bounding box center [469, 280] width 193 height 14
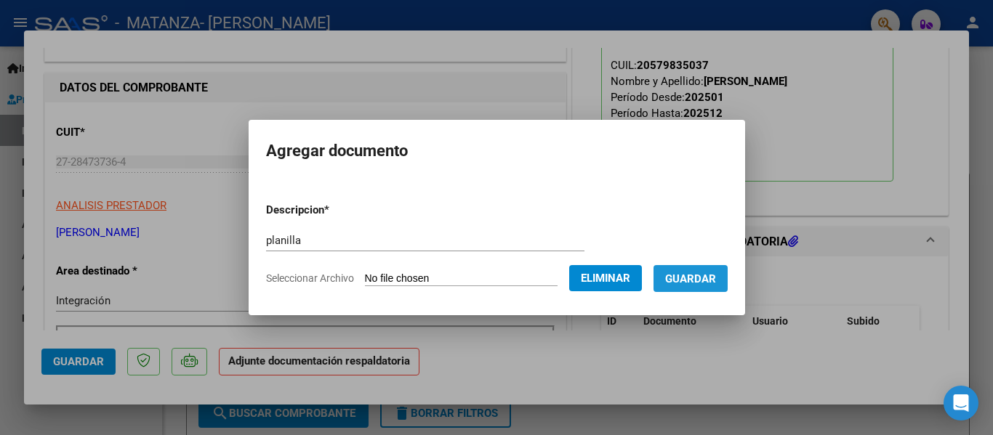
click at [710, 267] on button "Guardar" at bounding box center [690, 278] width 74 height 27
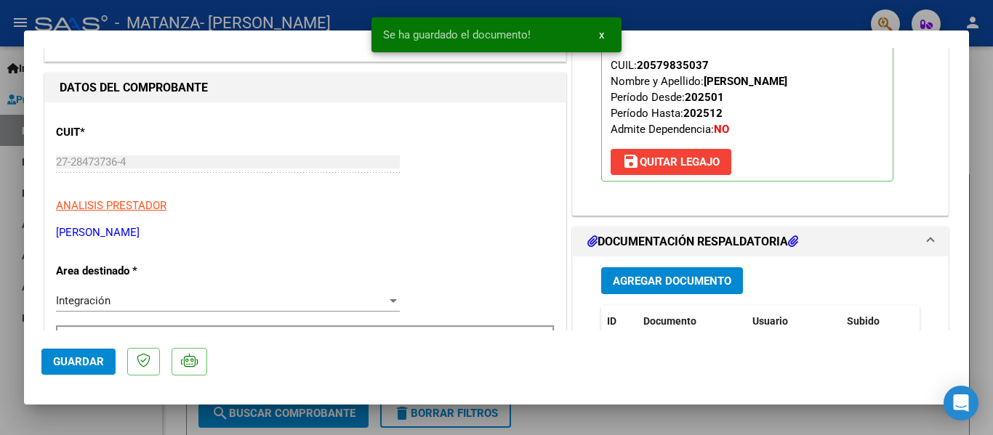
click at [222, 15] on div at bounding box center [496, 217] width 993 height 435
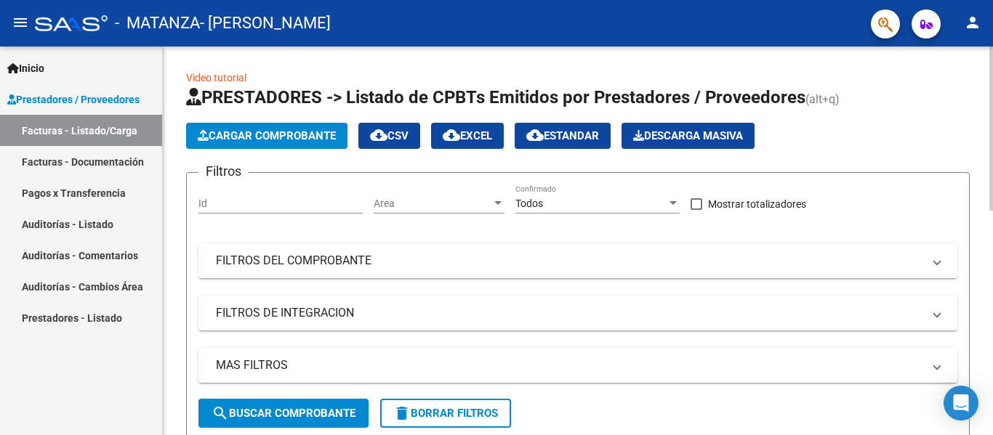
click at [248, 145] on button "Cargar Comprobante" at bounding box center [266, 136] width 161 height 26
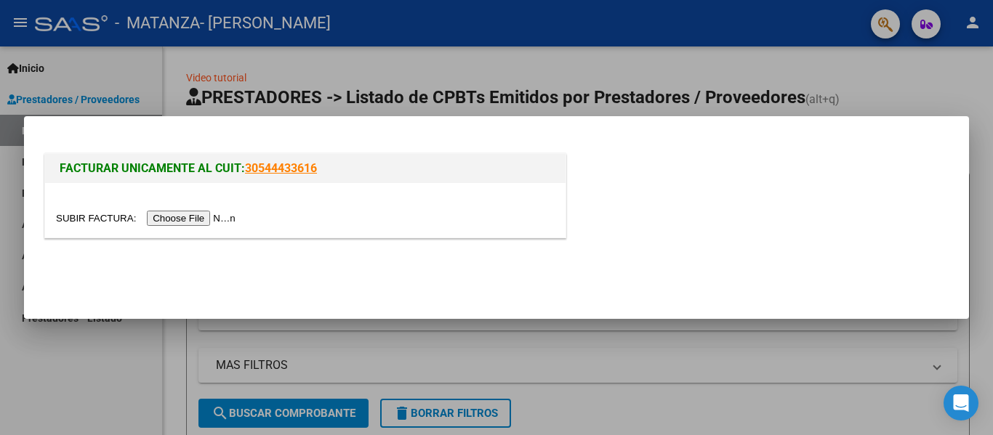
click at [194, 230] on div at bounding box center [305, 210] width 520 height 55
click at [191, 220] on input "file" at bounding box center [148, 218] width 184 height 15
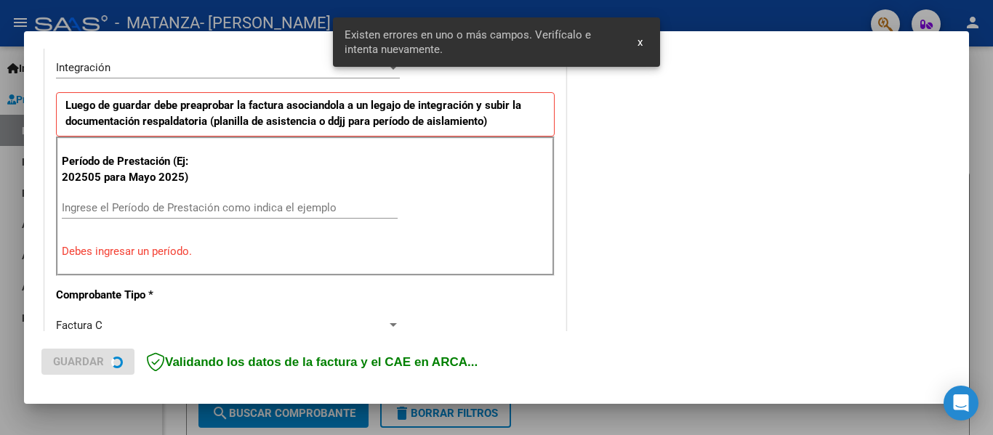
scroll to position [365, 0]
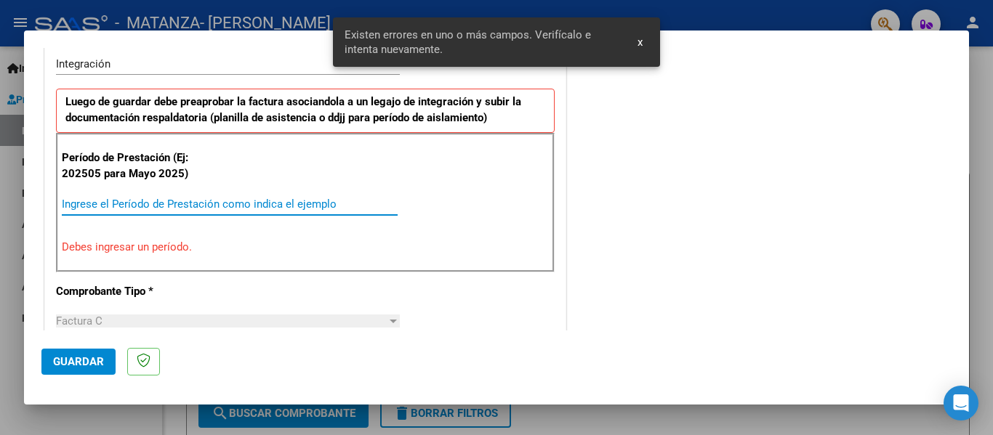
click at [151, 208] on input "Ingrese el Período de Prestación como indica el ejemplo" at bounding box center [230, 204] width 336 height 13
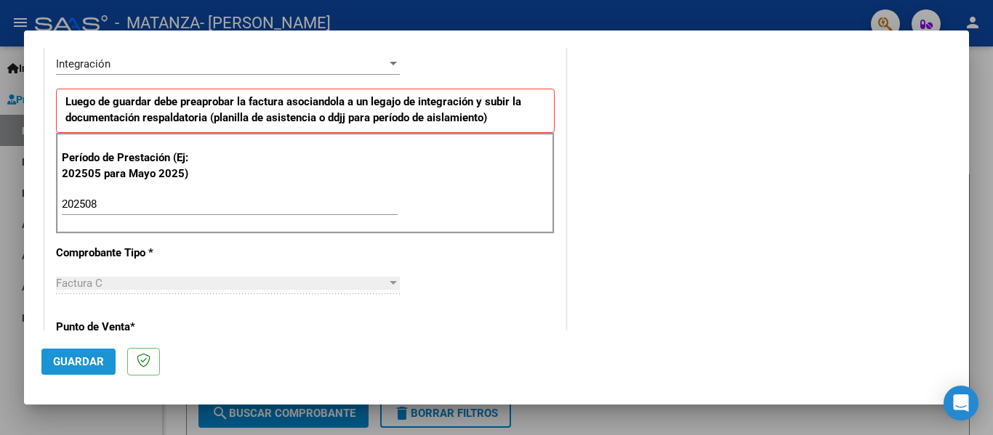
click at [83, 358] on span "Guardar" at bounding box center [78, 361] width 51 height 13
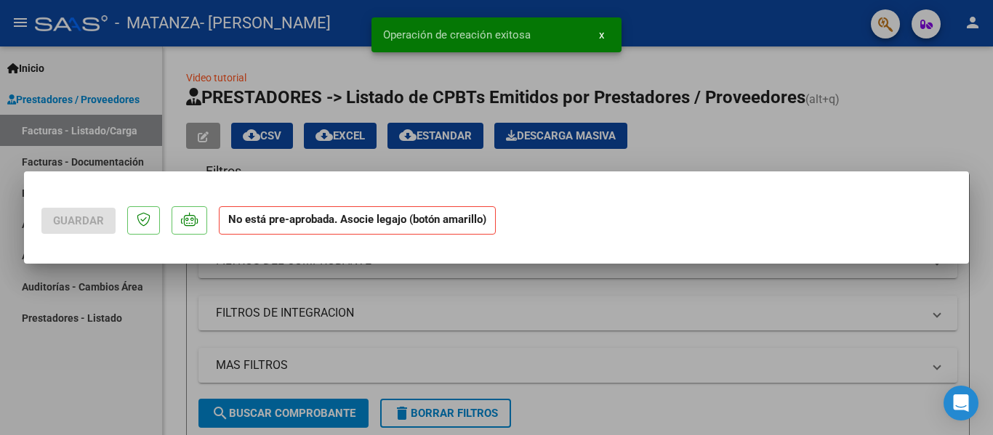
scroll to position [0, 0]
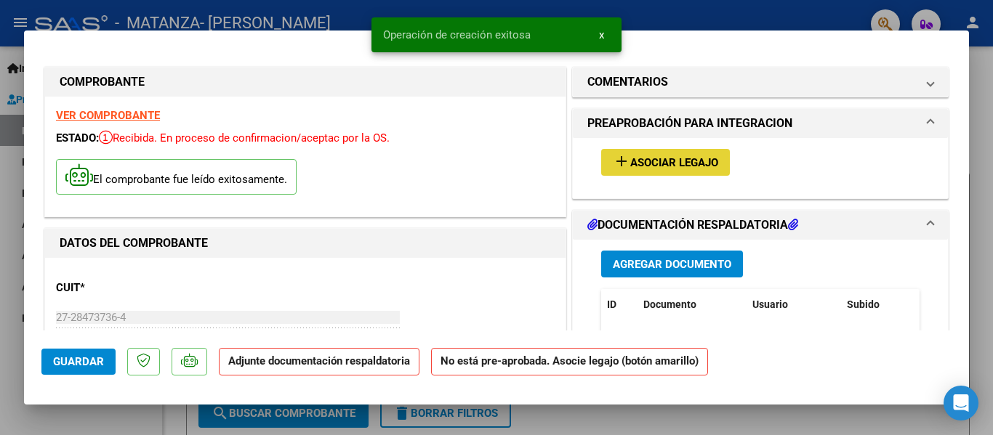
click at [651, 161] on span "Asociar Legajo" at bounding box center [674, 162] width 88 height 13
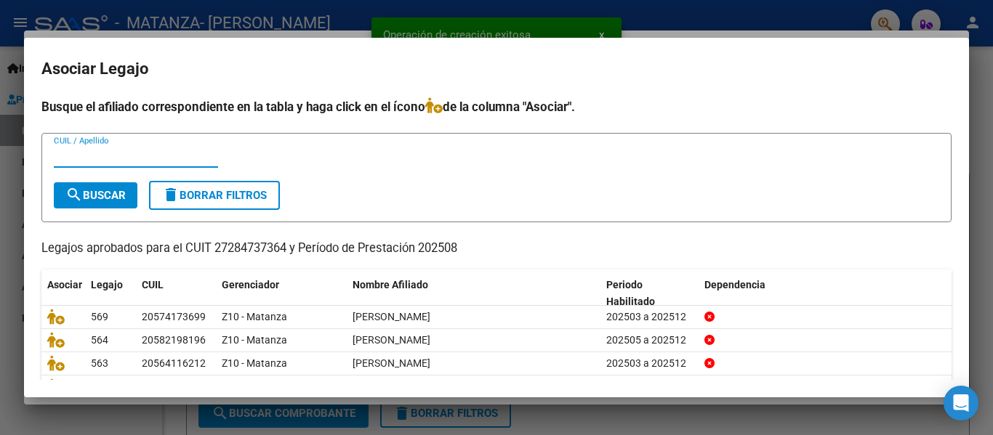
click at [92, 162] on input "CUIL / Apellido" at bounding box center [136, 156] width 164 height 13
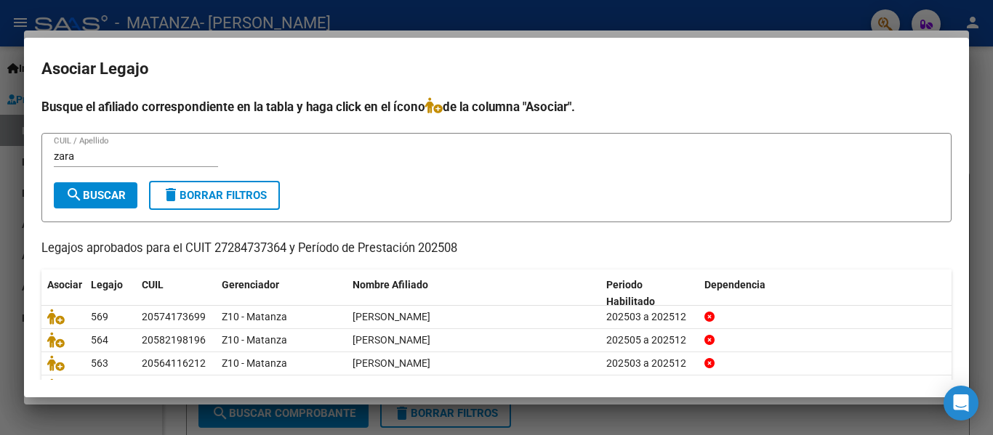
click at [79, 181] on form "[PERSON_NAME] / Apellido search Buscar delete Borrar Filtros" at bounding box center [496, 177] width 910 height 89
click at [71, 190] on mat-icon "search" at bounding box center [73, 194] width 17 height 17
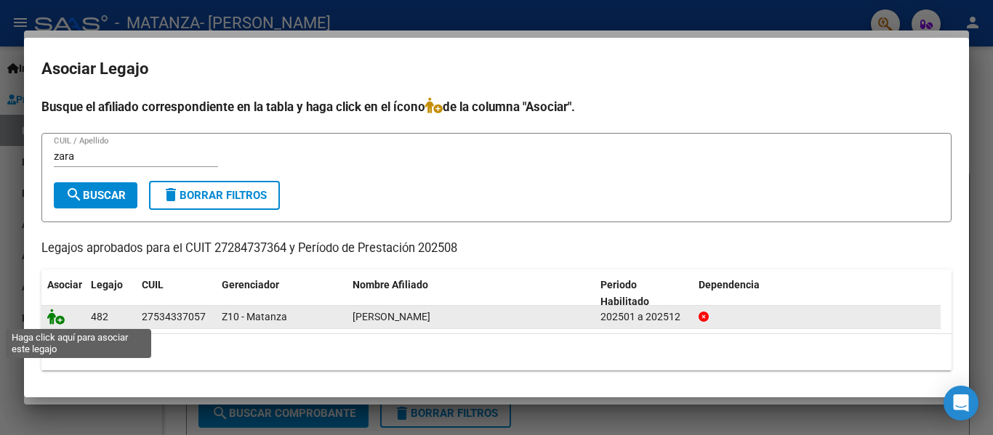
click at [55, 320] on icon at bounding box center [55, 317] width 17 height 16
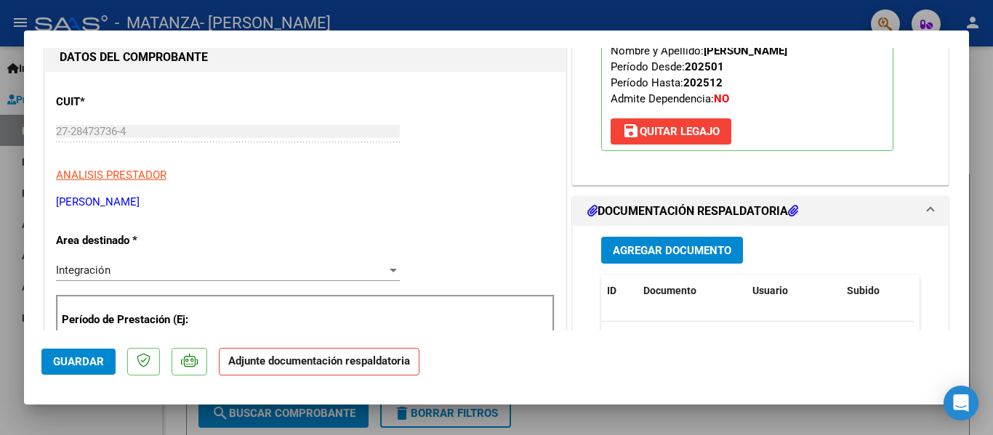
scroll to position [187, 0]
click at [685, 250] on span "Agregar Documento" at bounding box center [672, 249] width 118 height 13
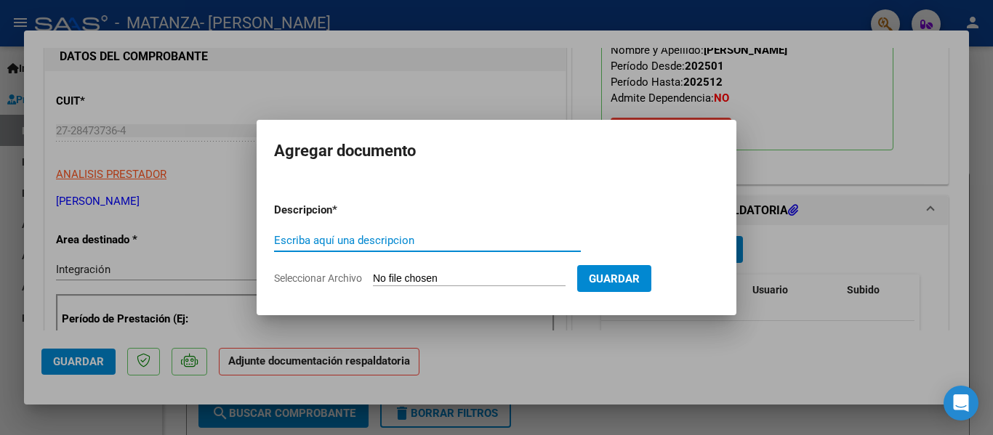
click at [389, 245] on input "Escriba aquí una descripcion" at bounding box center [427, 240] width 307 height 13
click at [403, 275] on input "Seleccionar Archivo" at bounding box center [469, 280] width 193 height 14
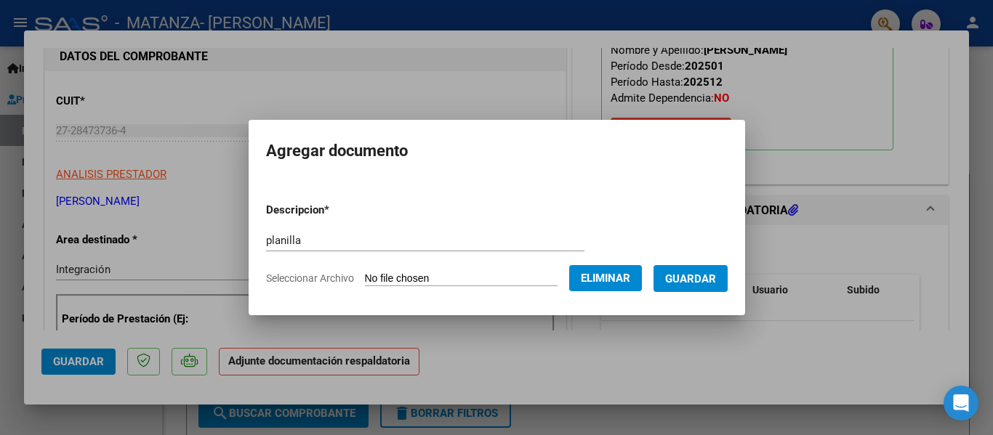
click at [720, 289] on button "Guardar" at bounding box center [690, 278] width 74 height 27
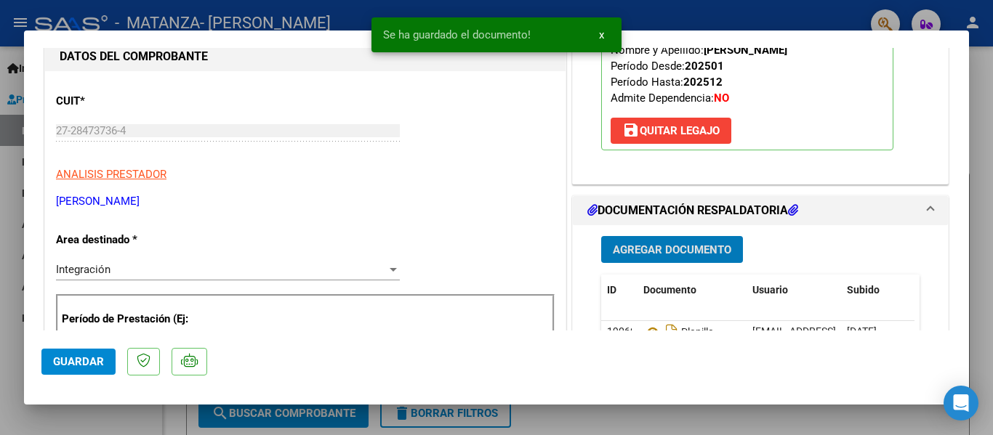
click at [281, 23] on div at bounding box center [496, 217] width 993 height 435
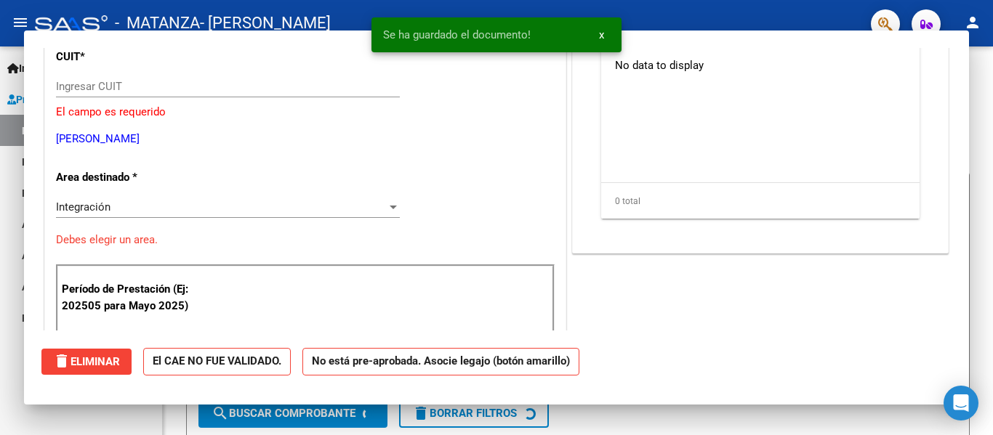
scroll to position [142, 0]
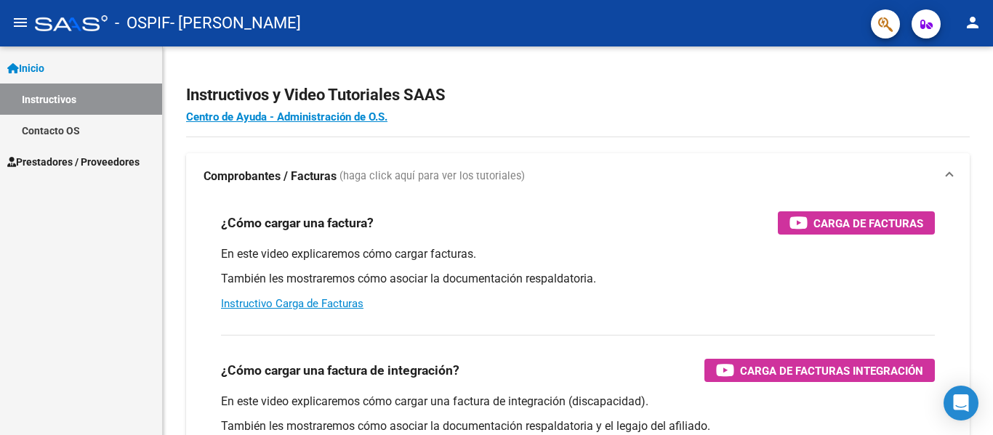
click at [101, 104] on link "Instructivos" at bounding box center [81, 99] width 162 height 31
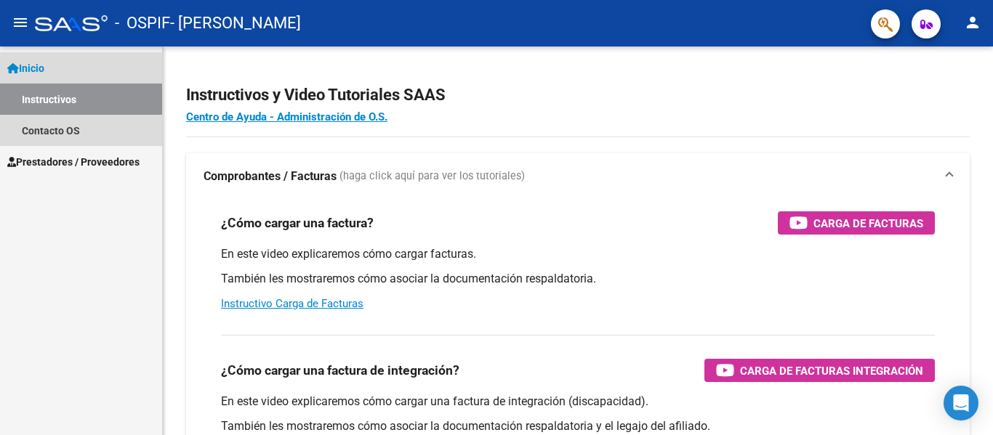
click at [100, 66] on link "Inicio" at bounding box center [81, 67] width 162 height 31
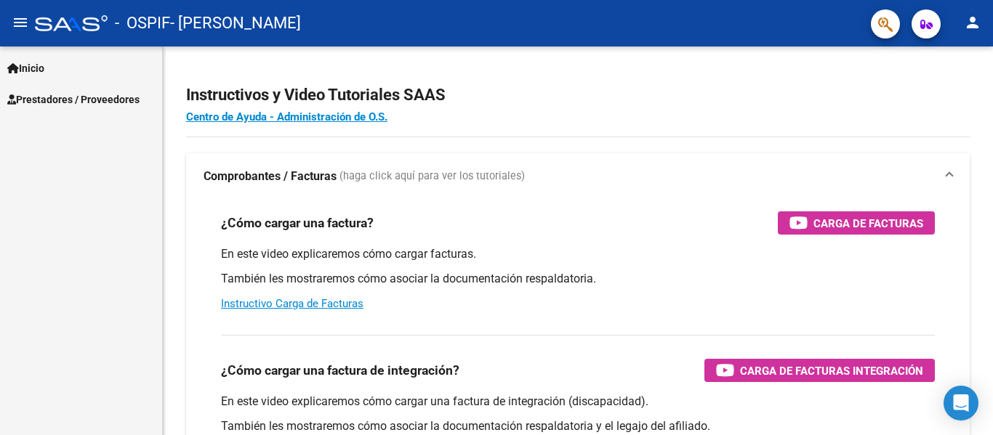
click at [99, 90] on link "Prestadores / Proveedores" at bounding box center [81, 99] width 162 height 31
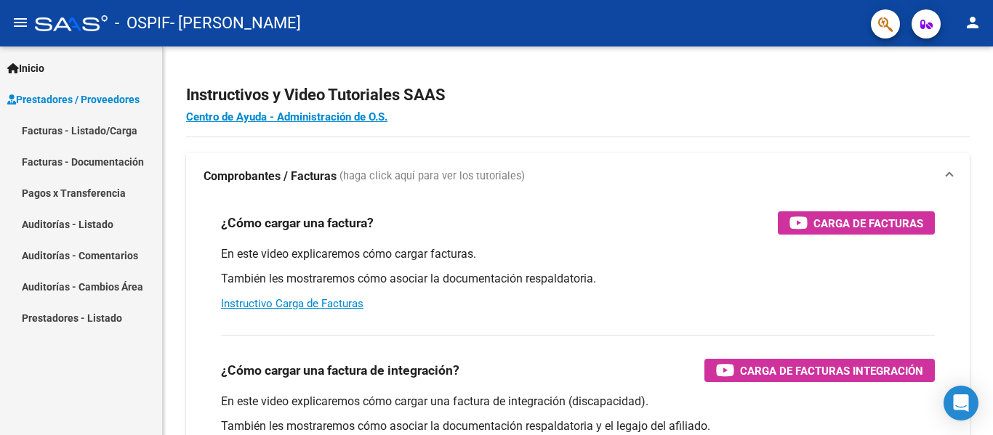
click at [106, 132] on link "Facturas - Listado/Carga" at bounding box center [81, 130] width 162 height 31
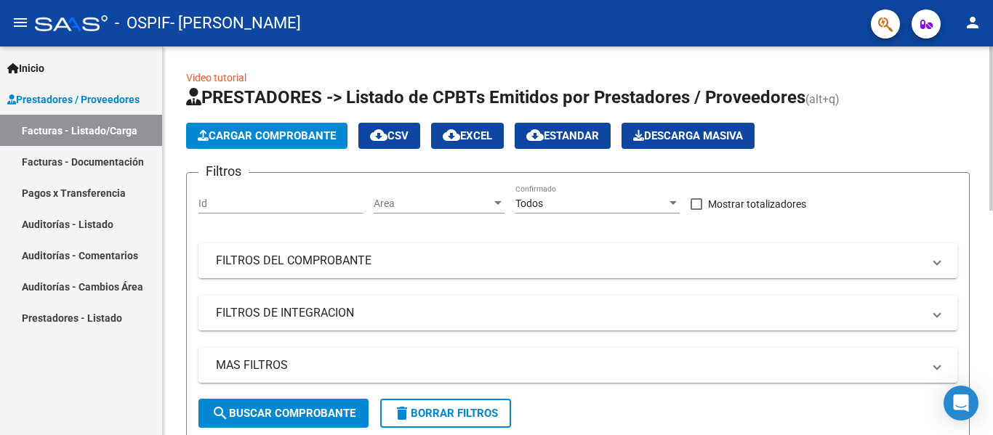
click at [249, 140] on span "Cargar Comprobante" at bounding box center [267, 135] width 138 height 13
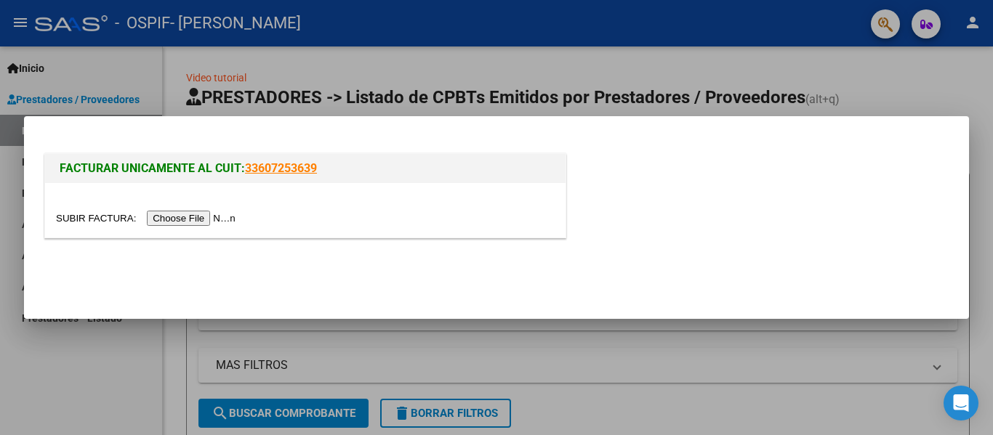
click at [200, 219] on input "file" at bounding box center [148, 218] width 184 height 15
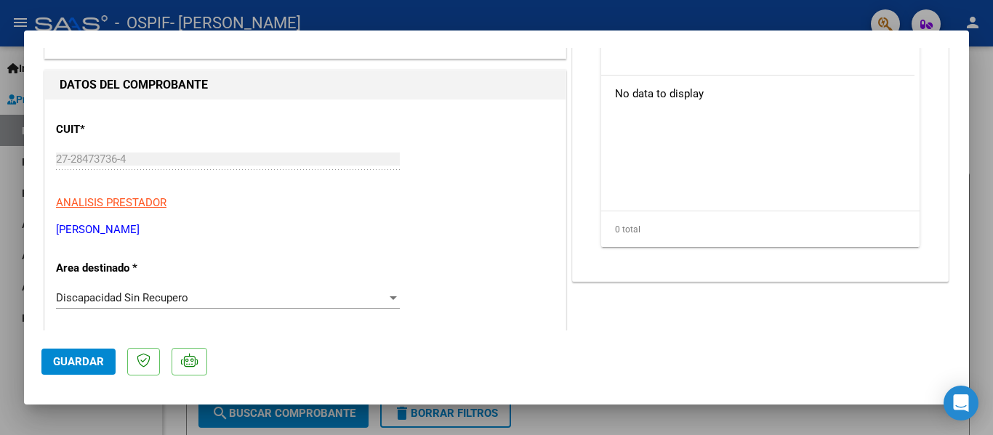
scroll to position [157, 0]
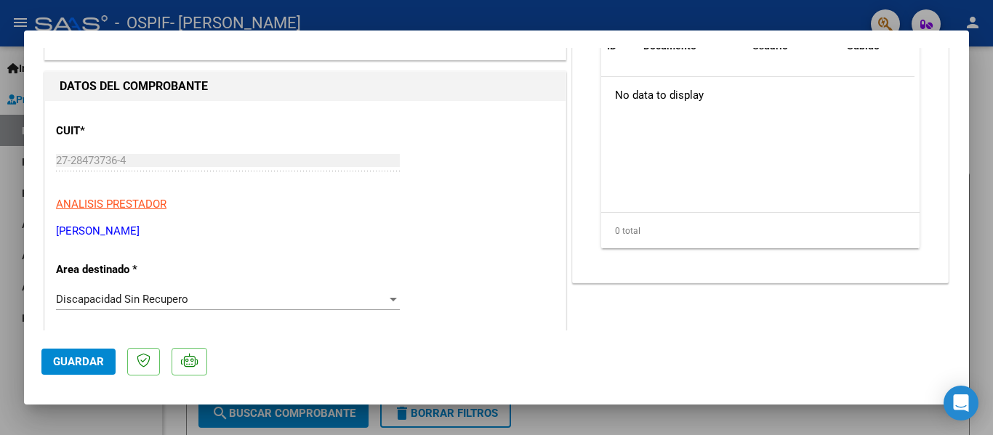
click at [141, 304] on span "Discapacidad Sin Recupero" at bounding box center [122, 299] width 132 height 13
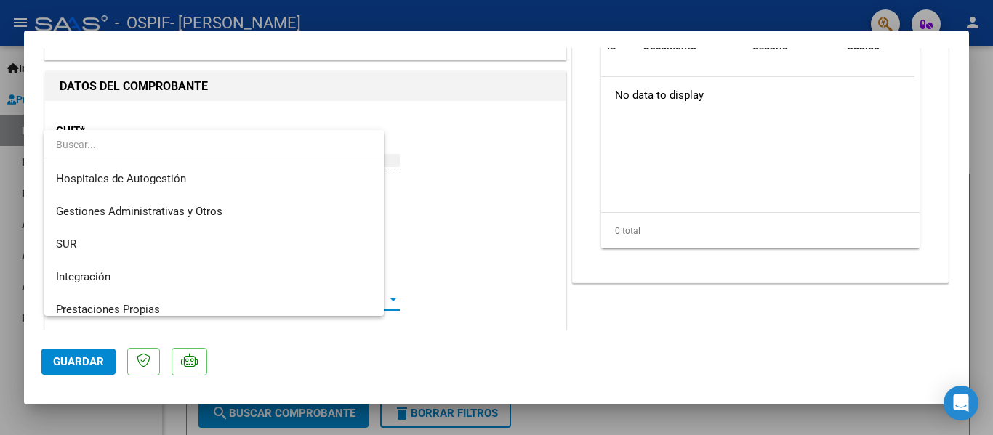
scroll to position [76, 0]
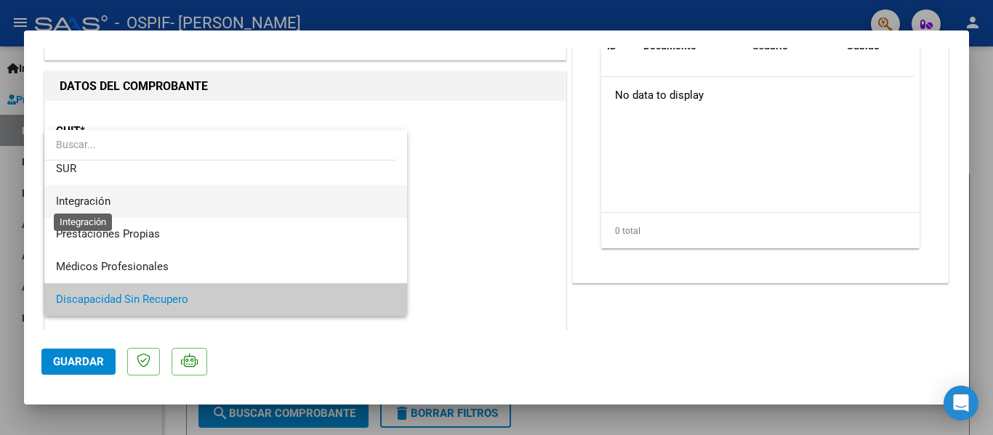
click at [92, 202] on span "Integración" at bounding box center [83, 201] width 55 height 13
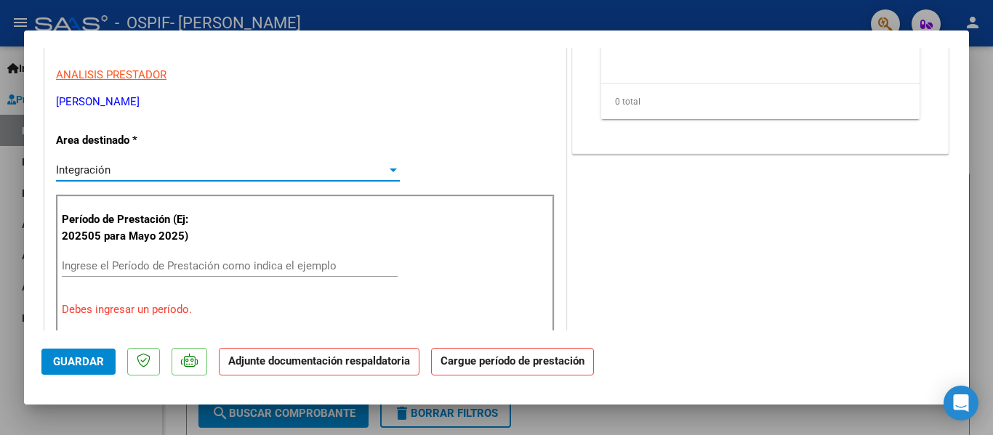
scroll to position [287, 0]
click at [92, 272] on input "Ingrese el Período de Prestación como indica el ejemplo" at bounding box center [230, 265] width 336 height 13
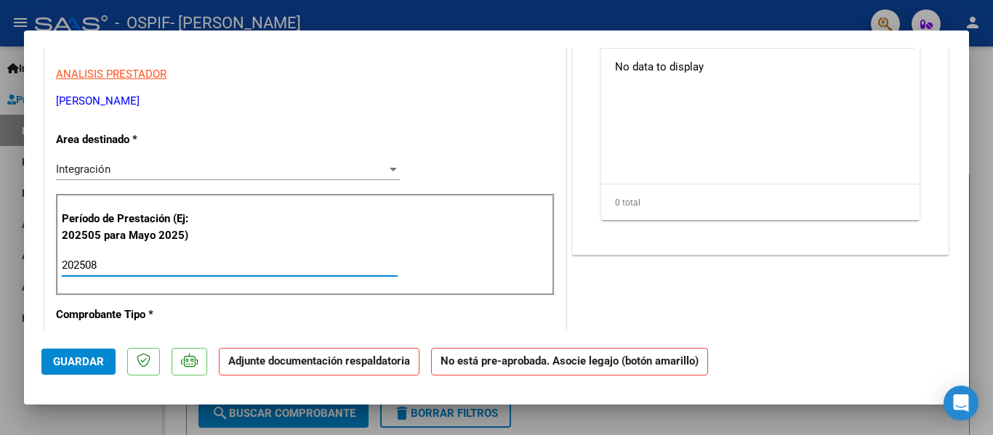
type input "202508"
click at [86, 374] on button "Guardar" at bounding box center [78, 362] width 74 height 26
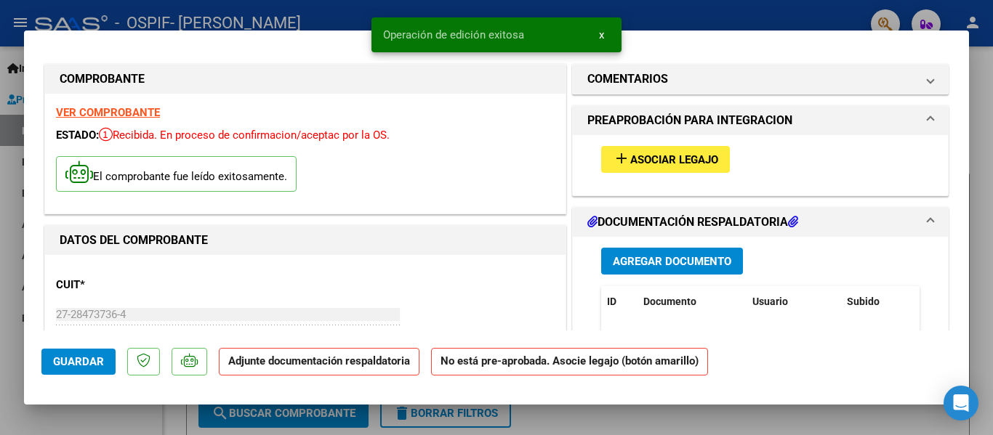
scroll to position [0, 0]
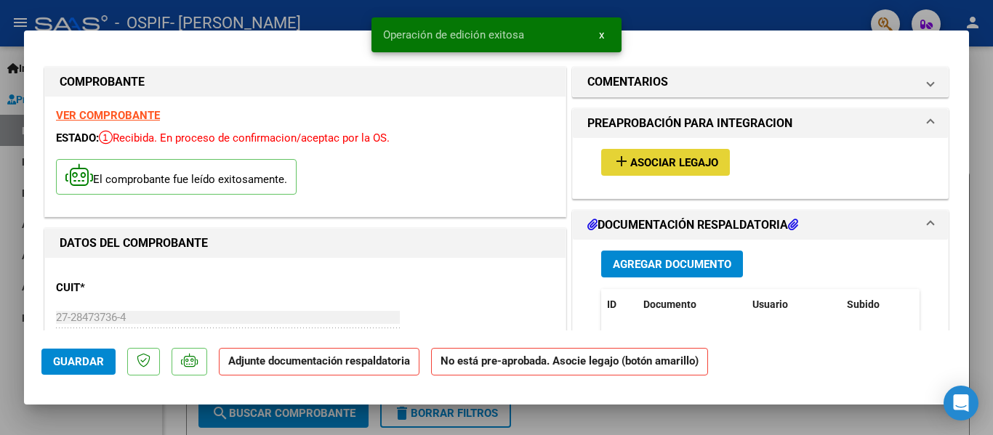
click at [653, 163] on span "Asociar Legajo" at bounding box center [674, 162] width 88 height 13
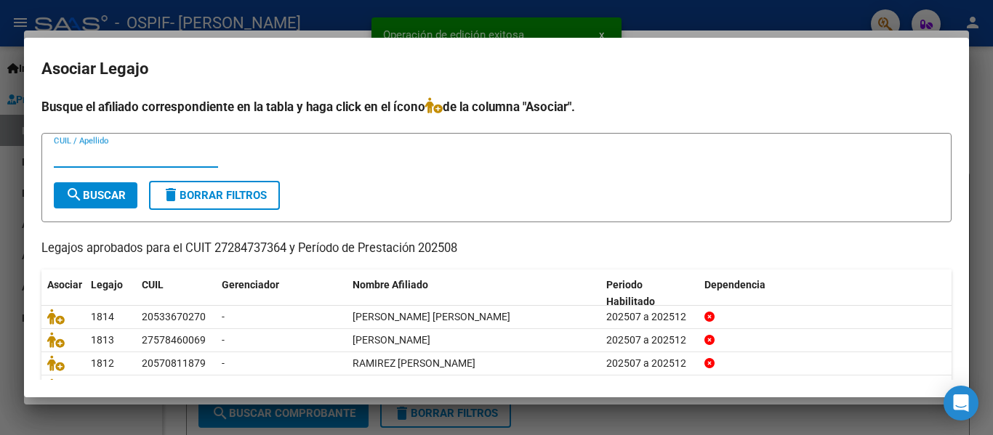
click at [159, 155] on input "CUIL / Apellido" at bounding box center [136, 156] width 164 height 13
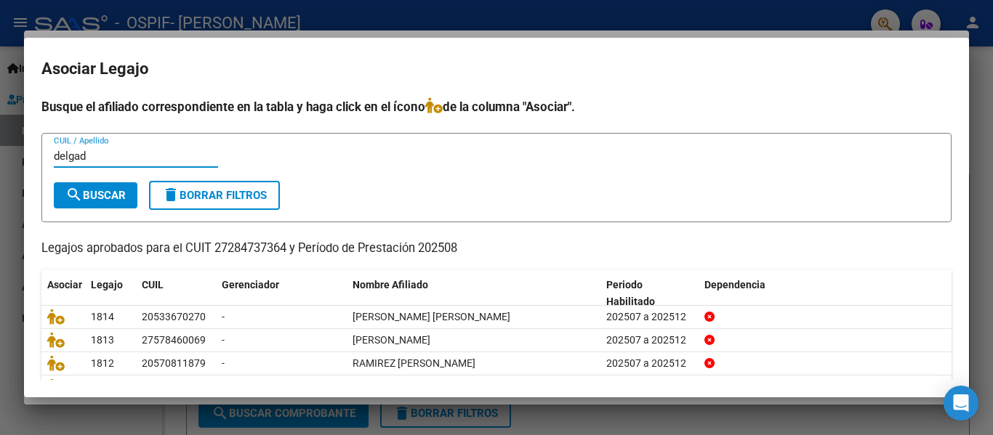
type input "delgad"
click at [101, 209] on form "delgad CUIL / Apellido search Buscar delete Borrar Filtros" at bounding box center [496, 177] width 910 height 89
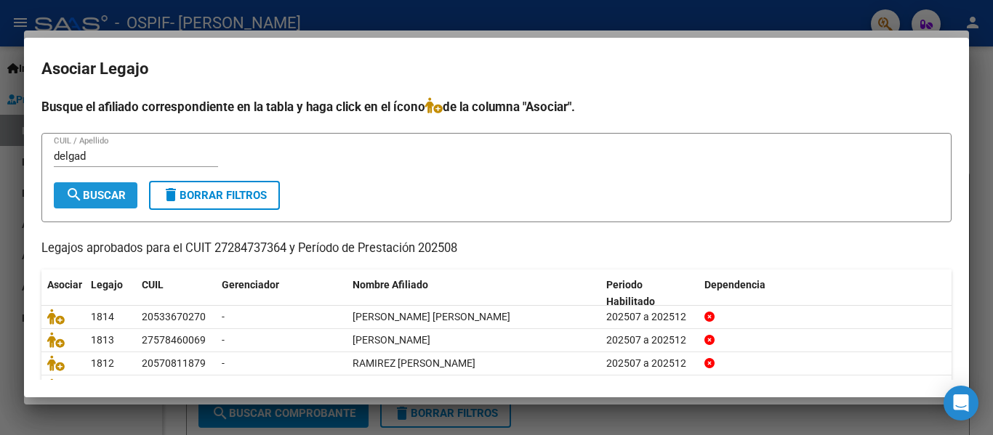
click at [105, 197] on span "search Buscar" at bounding box center [95, 195] width 60 height 13
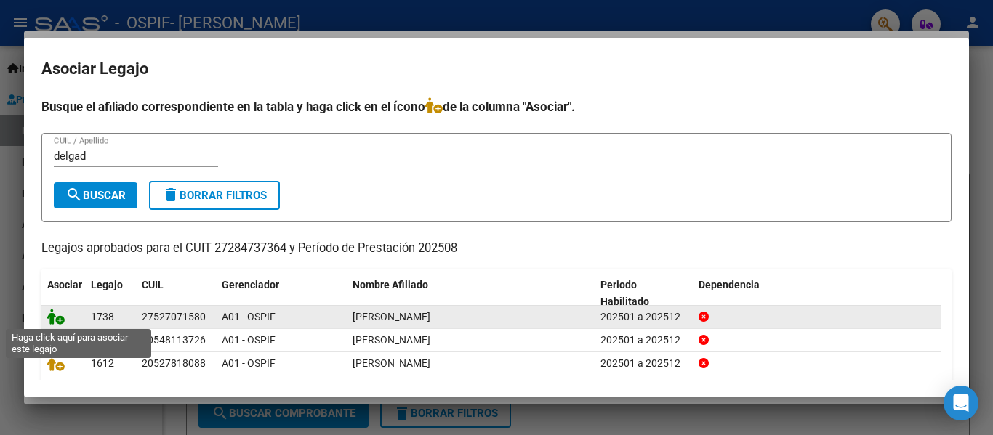
click at [57, 321] on icon at bounding box center [55, 317] width 17 height 16
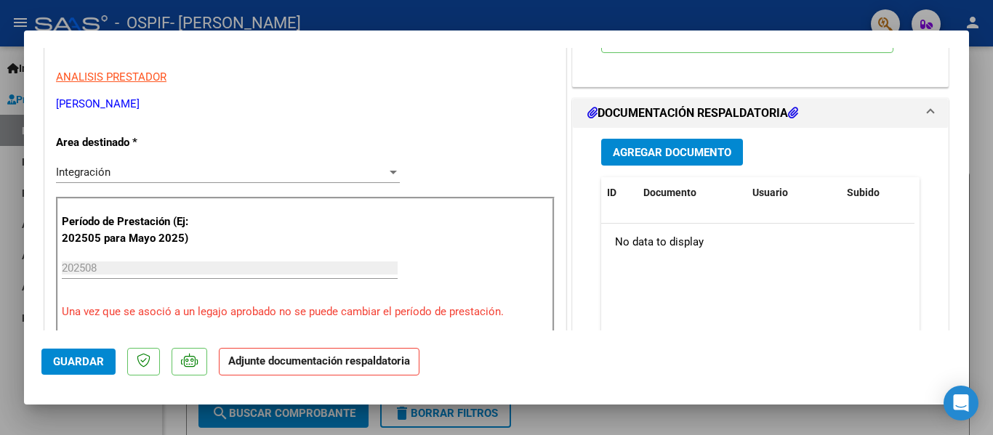
scroll to position [290, 0]
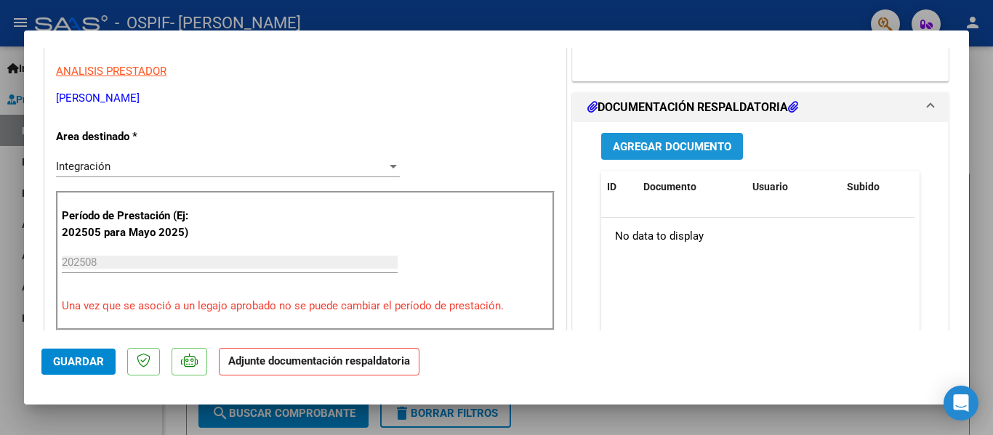
click at [651, 153] on span "Agregar Documento" at bounding box center [672, 146] width 118 height 13
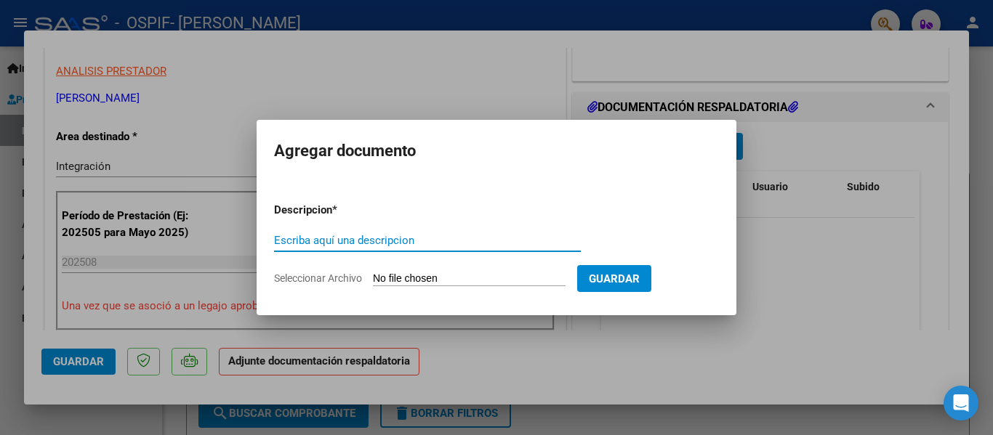
click at [369, 239] on input "Escriba aquí una descripcion" at bounding box center [427, 240] width 307 height 13
type input "planilla"
click at [406, 283] on input "Seleccionar Archivo" at bounding box center [469, 280] width 193 height 14
type input "C:\fakepath\Delgado Luna Ludmila August 2025.pdf"
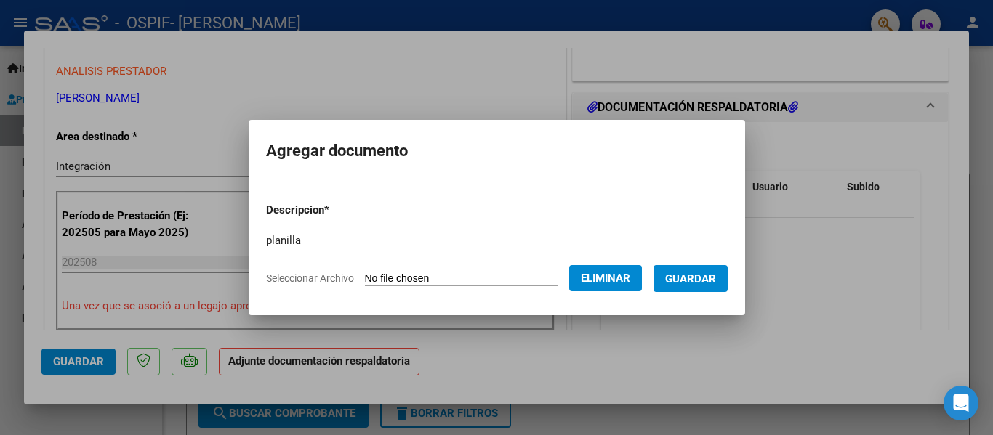
click at [693, 283] on span "Guardar" at bounding box center [690, 279] width 51 height 13
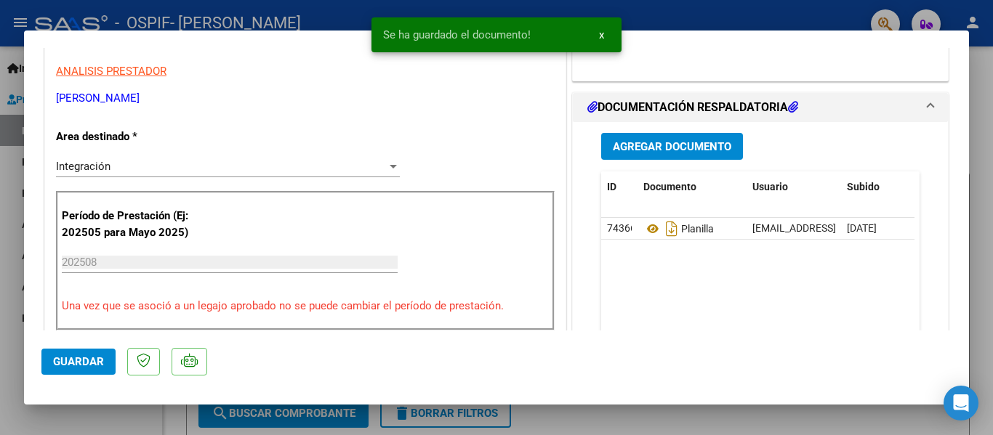
click at [216, 20] on div at bounding box center [496, 217] width 993 height 435
type input "$ 0,00"
